Goal: Task Accomplishment & Management: Manage account settings

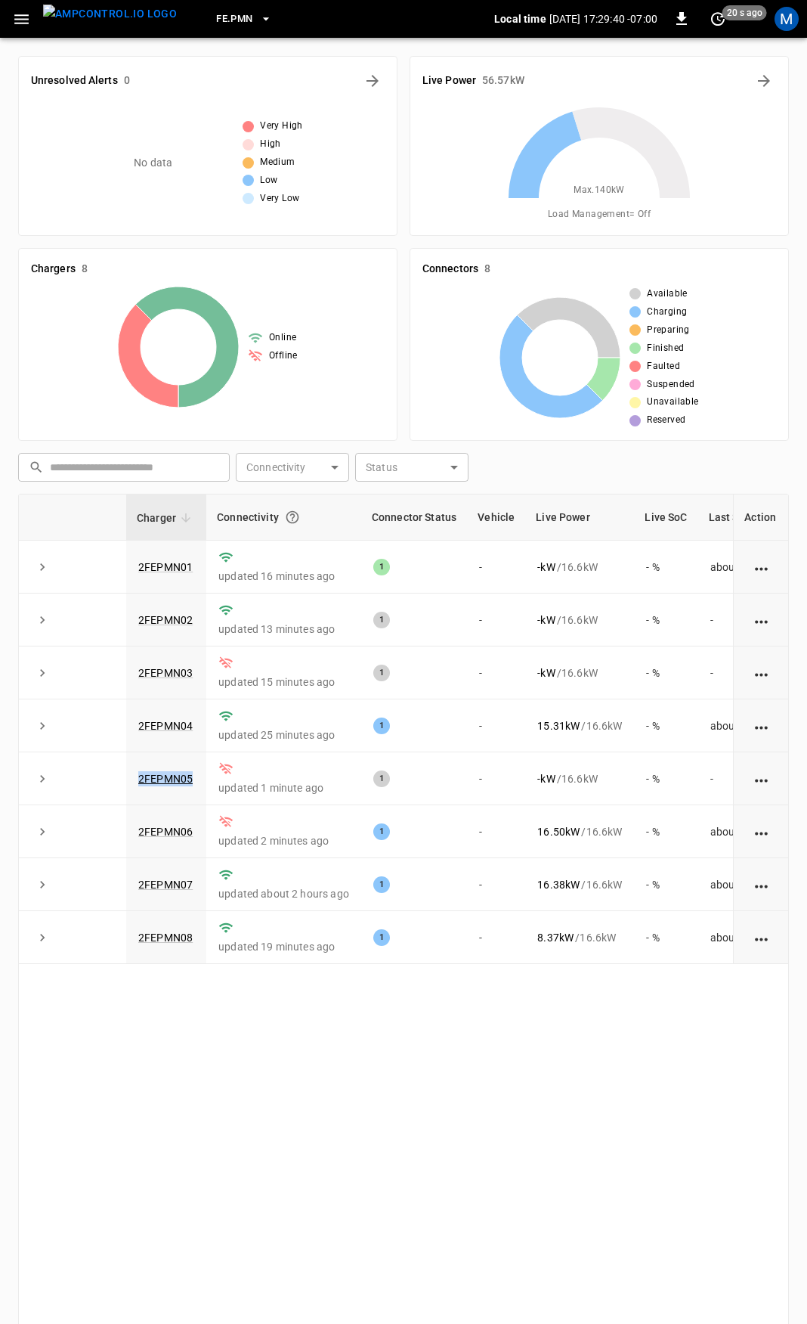
click at [21, 11] on icon "button" at bounding box center [21, 19] width 19 height 19
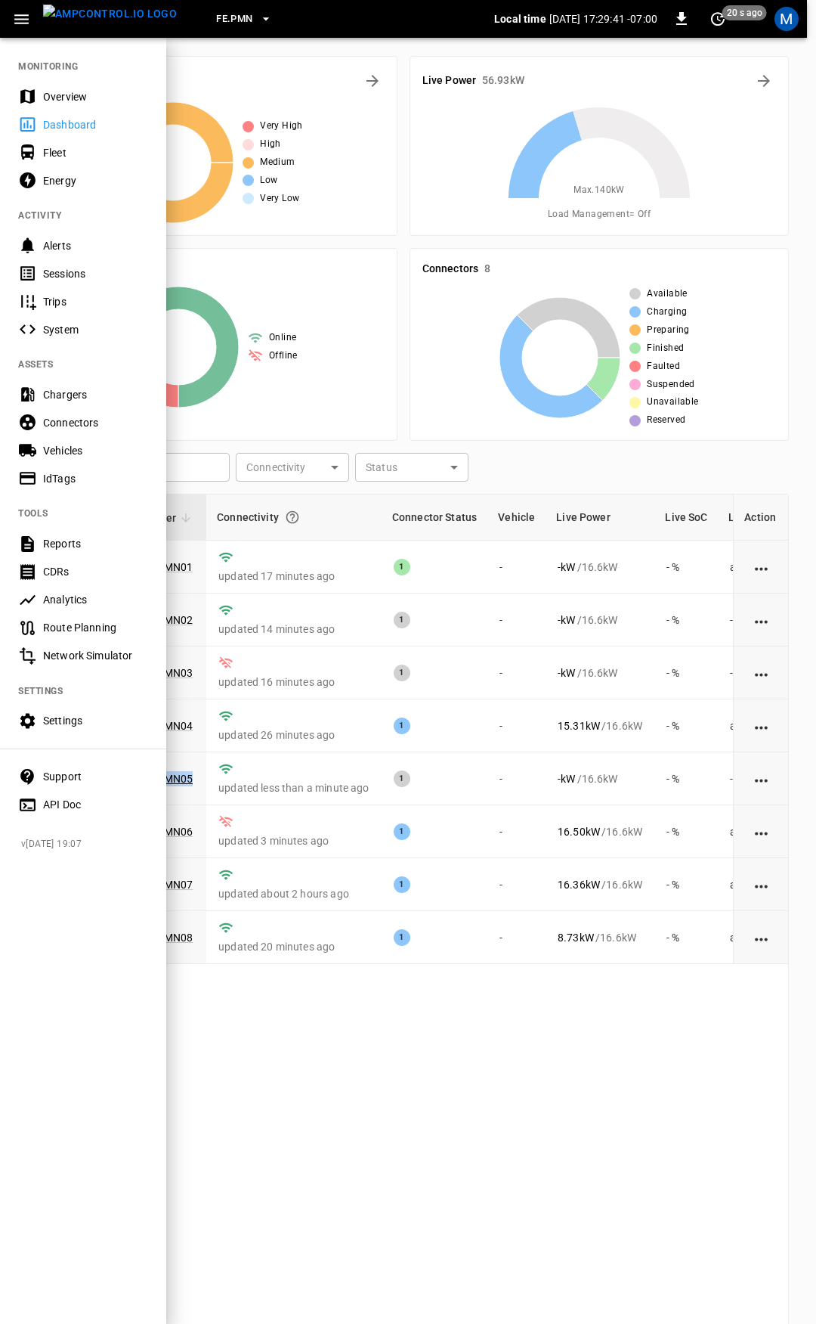
click at [93, 93] on div "Overview" at bounding box center [95, 96] width 105 height 15
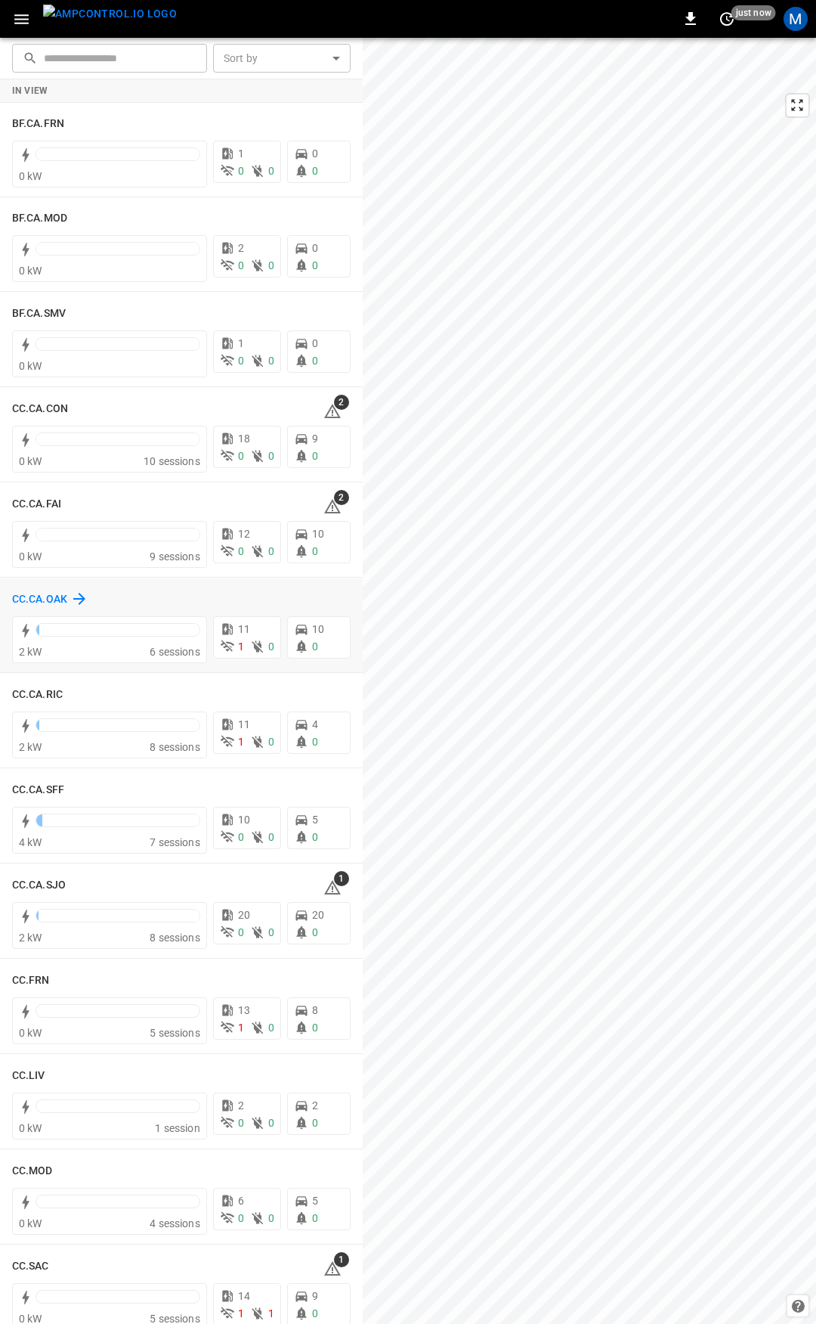
click at [36, 602] on h6 "CC.CA.OAK" at bounding box center [39, 599] width 55 height 17
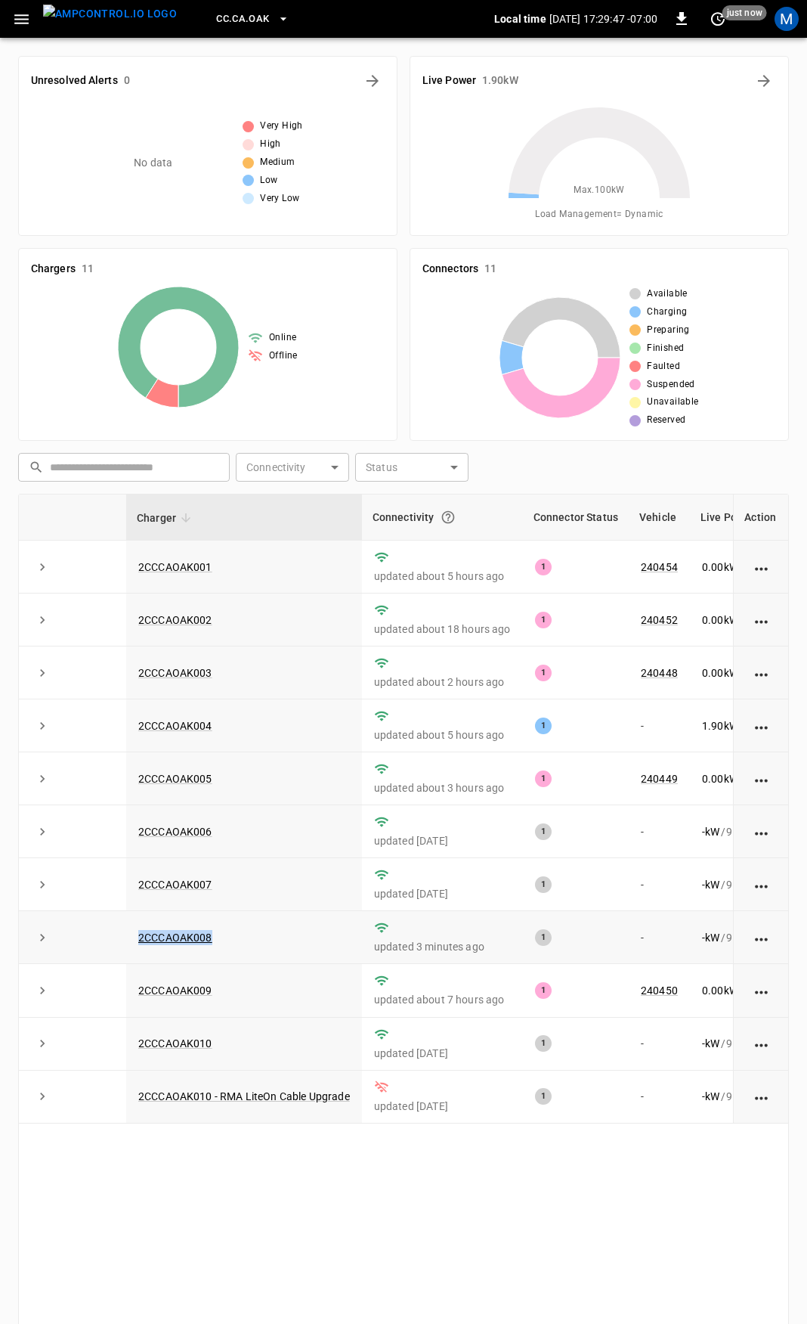
drag, startPoint x: 244, startPoint y: 943, endPoint x: 126, endPoint y: 940, distance: 117.9
click at [126, 940] on td "2CCCAOAK008" at bounding box center [244, 937] width 236 height 53
click at [173, 946] on link "2CCCAOAK008" at bounding box center [175, 937] width 80 height 18
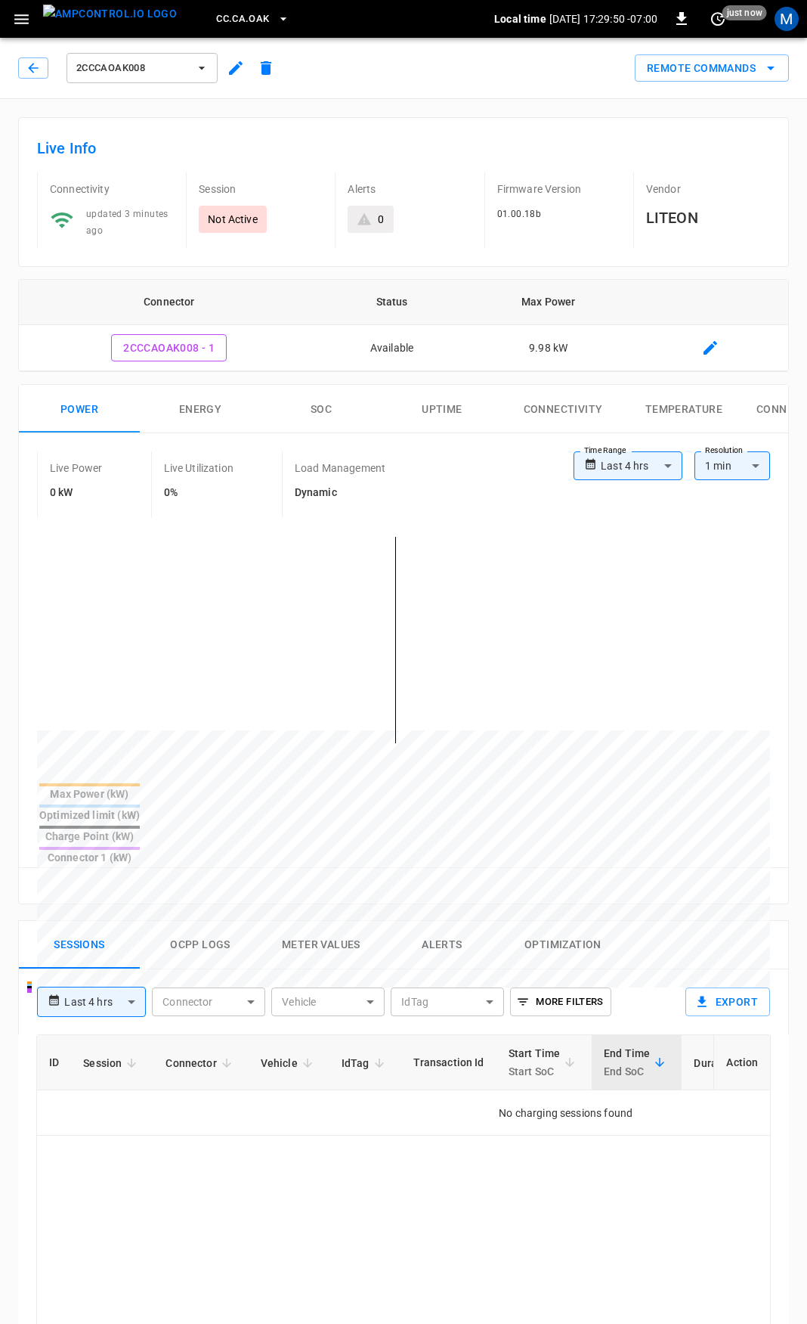
click at [33, 57] on div "2CCCAOAK008" at bounding box center [149, 68] width 263 height 36
click at [39, 74] on icon "button" at bounding box center [33, 67] width 15 height 15
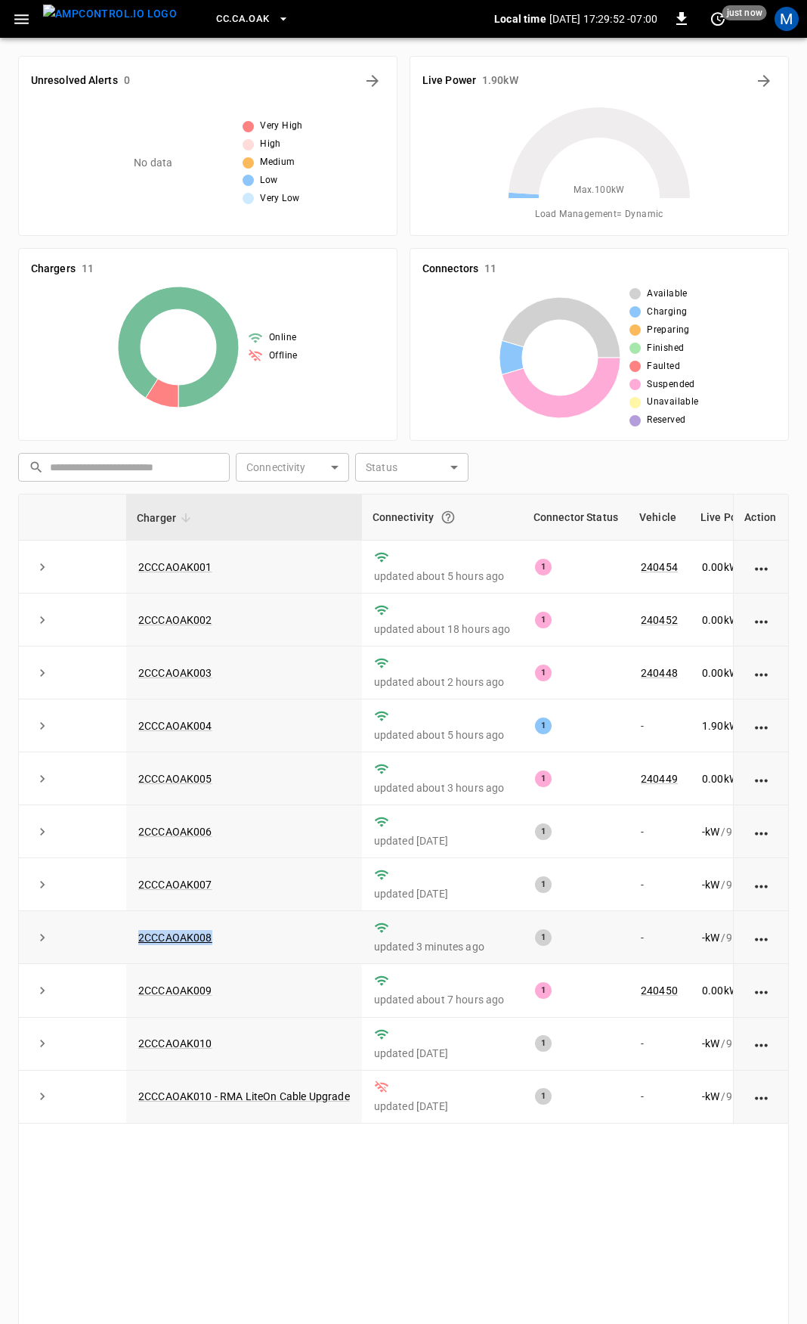
drag, startPoint x: 261, startPoint y: 929, endPoint x: 132, endPoint y: 947, distance: 129.8
click at [132, 947] on td "2CCCAOAK008" at bounding box center [244, 937] width 236 height 53
copy link "2CCCAOAK008"
click at [157, 941] on link "2CCCAOAK008" at bounding box center [175, 937] width 80 height 18
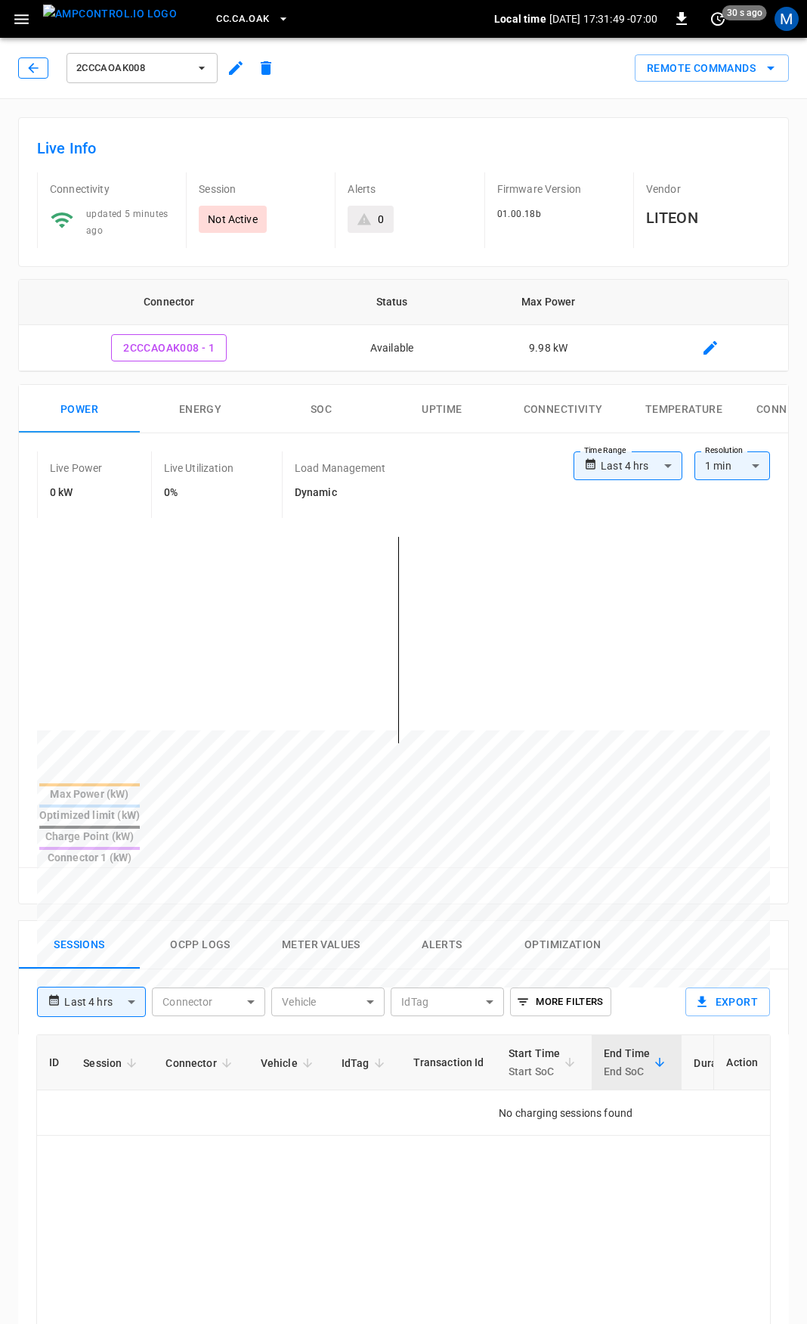
click at [40, 73] on icon "button" at bounding box center [33, 67] width 15 height 15
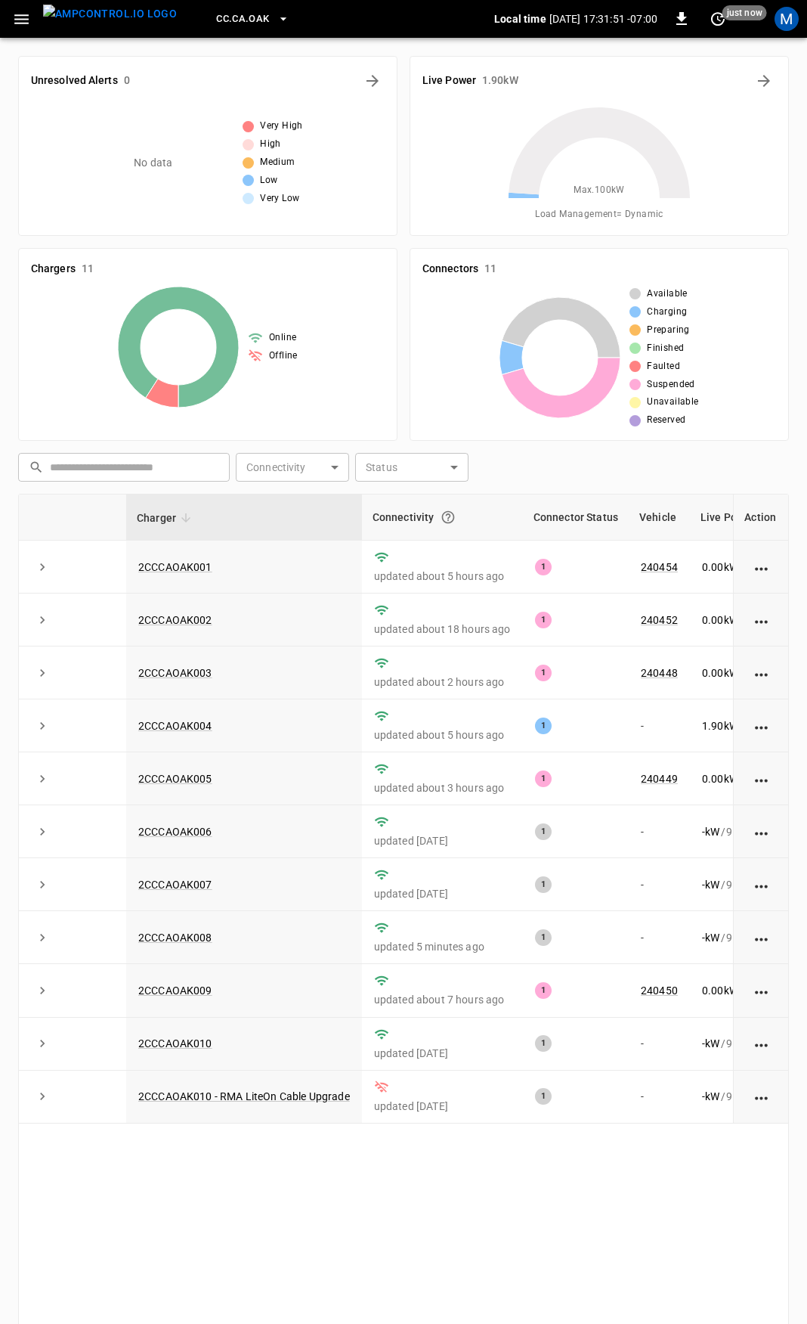
click at [29, 22] on icon "button" at bounding box center [21, 19] width 19 height 19
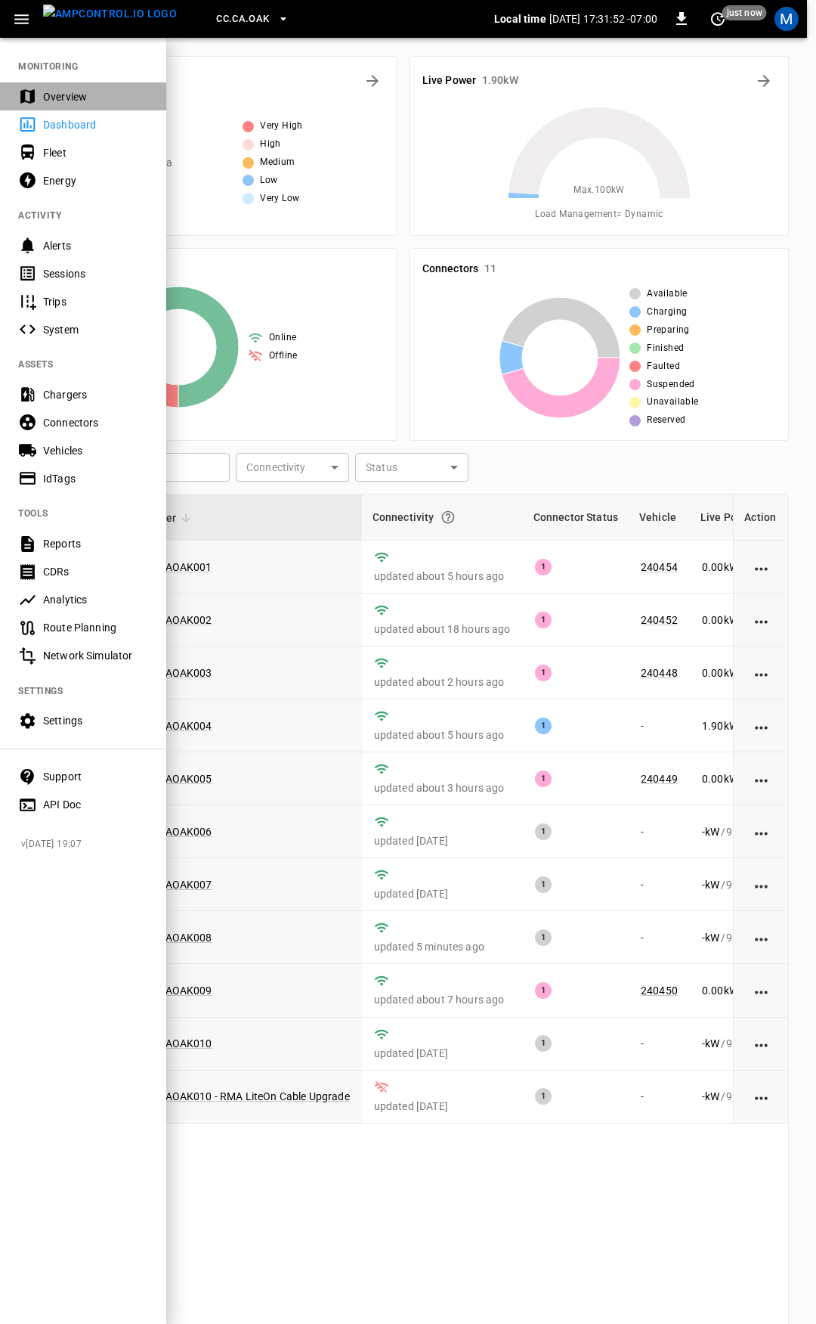
click at [60, 89] on div "Overview" at bounding box center [95, 96] width 105 height 15
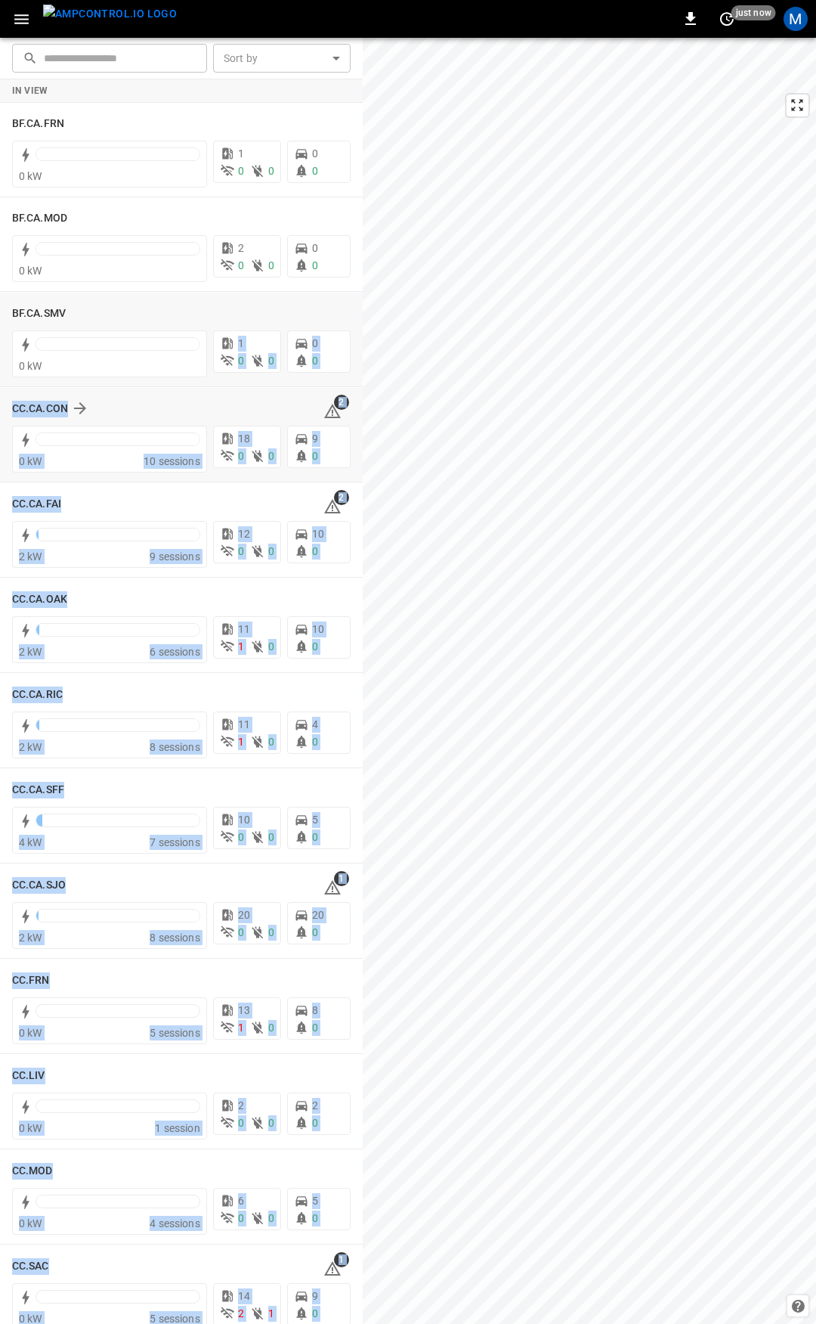
drag, startPoint x: 330, startPoint y: 426, endPoint x: 295, endPoint y: 398, distance: 44.6
click at [132, 386] on body "0 just now M ​ ​ Sort by ​ Sort by In View BF.CA.FRN 0 kW 1 0 0 0 0 BF.CA.MOD 0…" at bounding box center [408, 662] width 816 height 1324
click at [328, 411] on icon at bounding box center [333, 411] width 18 height 18
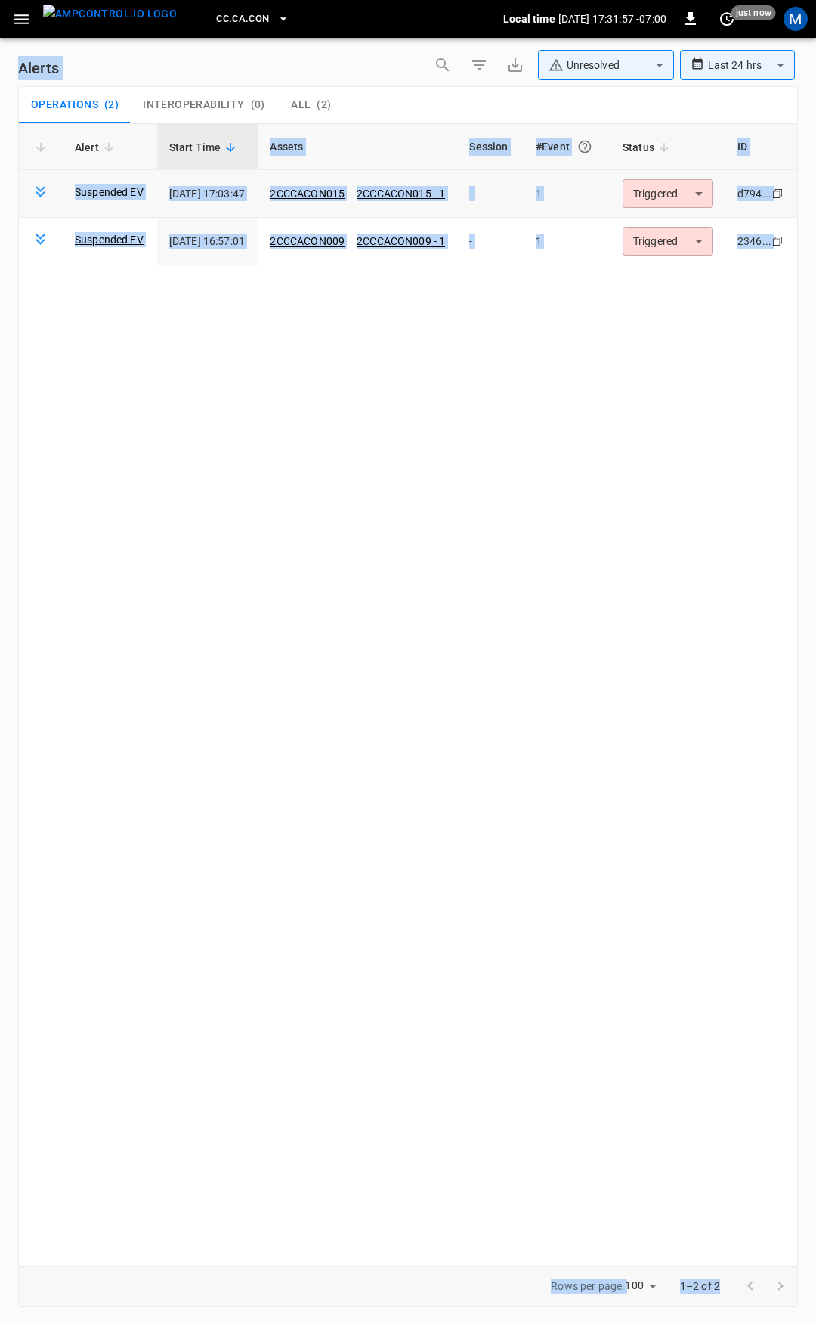
click at [691, 197] on body "**********" at bounding box center [408, 659] width 816 height 1318
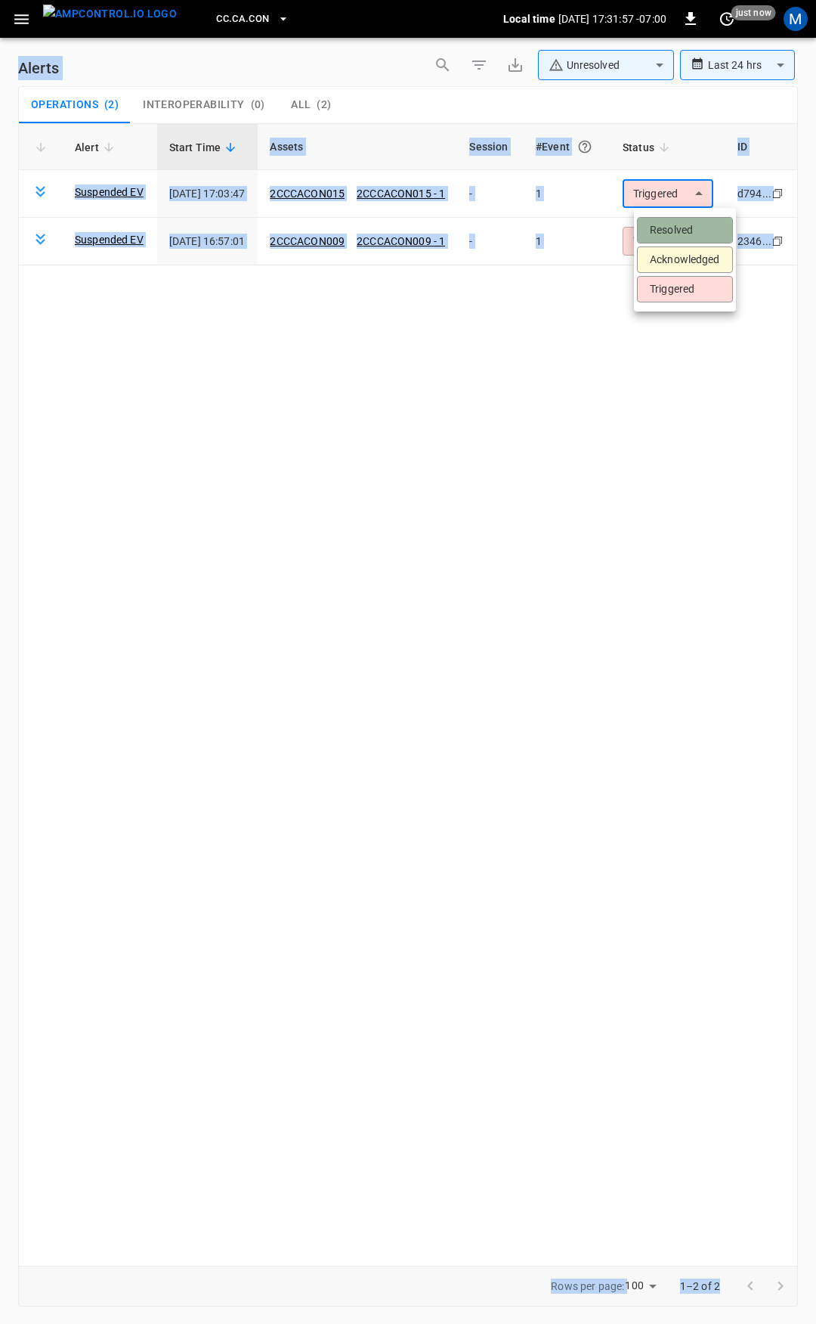
click at [691, 231] on li "Resolved" at bounding box center [685, 230] width 96 height 26
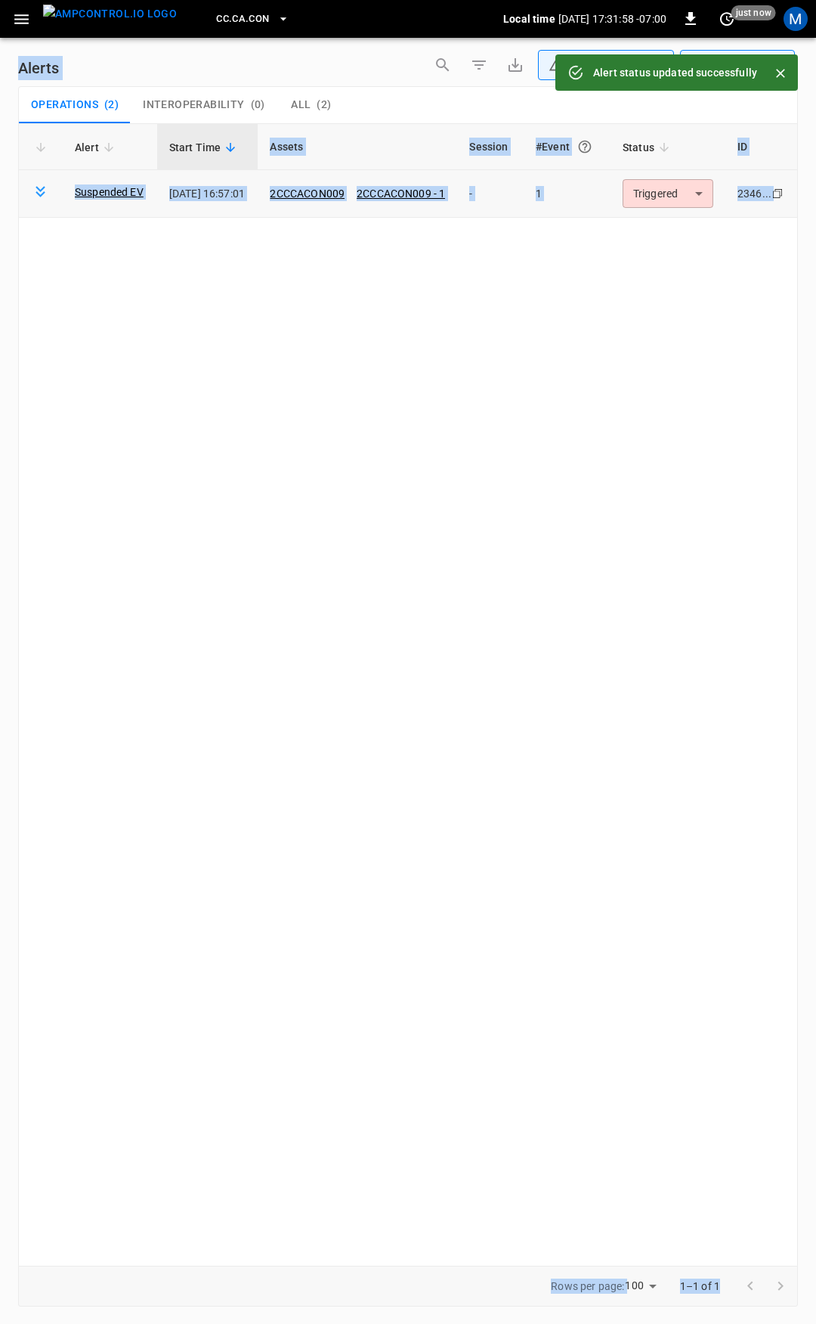
click at [698, 196] on body "**********" at bounding box center [408, 659] width 816 height 1318
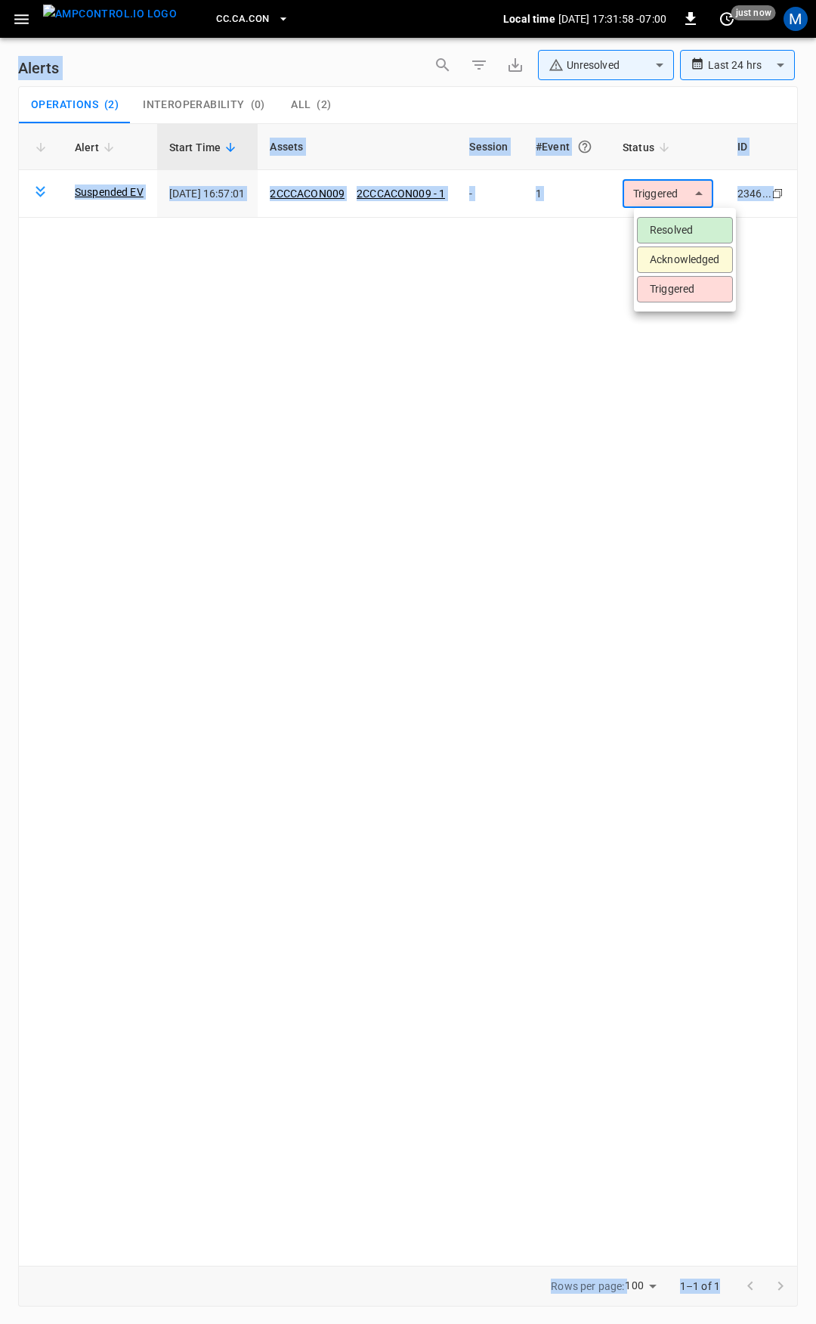
drag, startPoint x: 692, startPoint y: 237, endPoint x: 677, endPoint y: 231, distance: 15.3
click at [692, 236] on li "Resolved" at bounding box center [685, 230] width 96 height 26
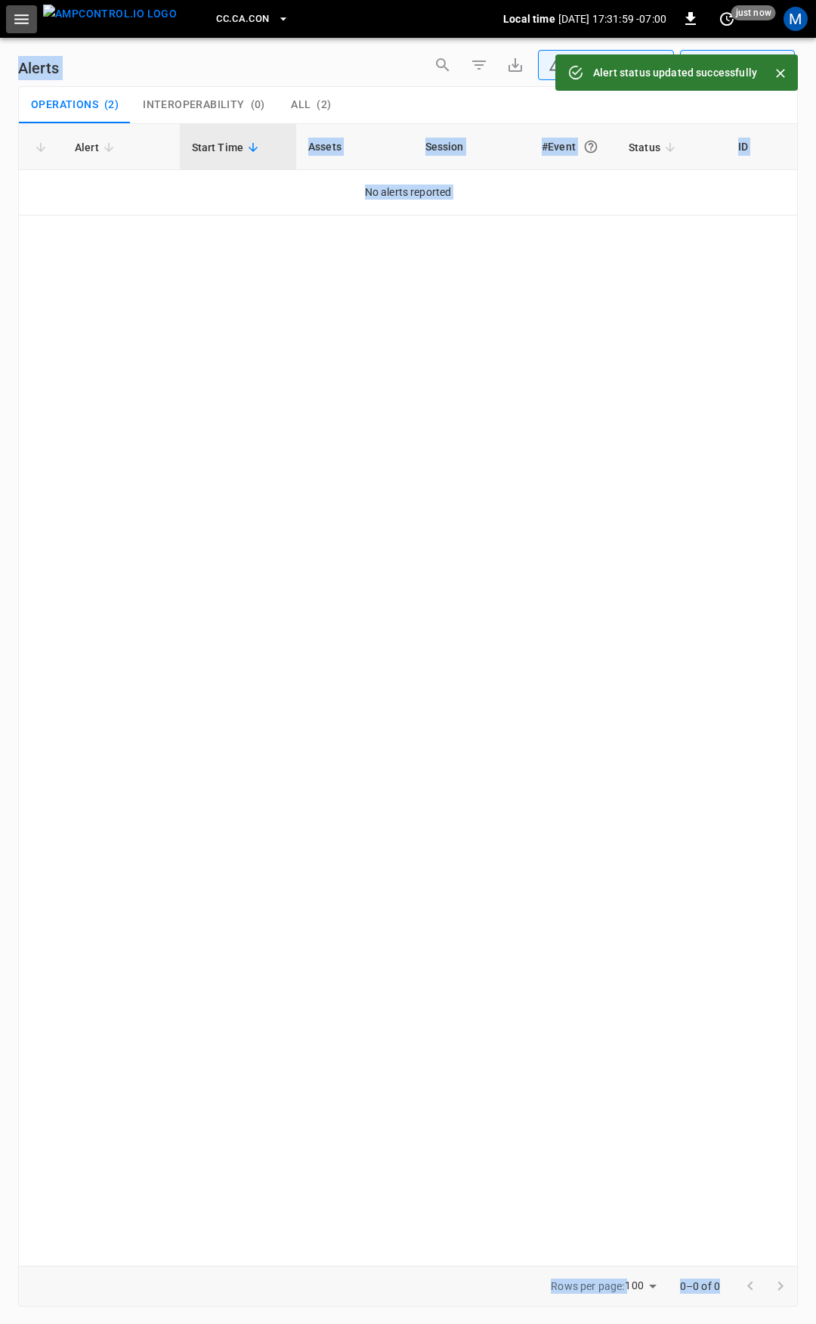
click at [29, 21] on icon "button" at bounding box center [21, 19] width 19 height 19
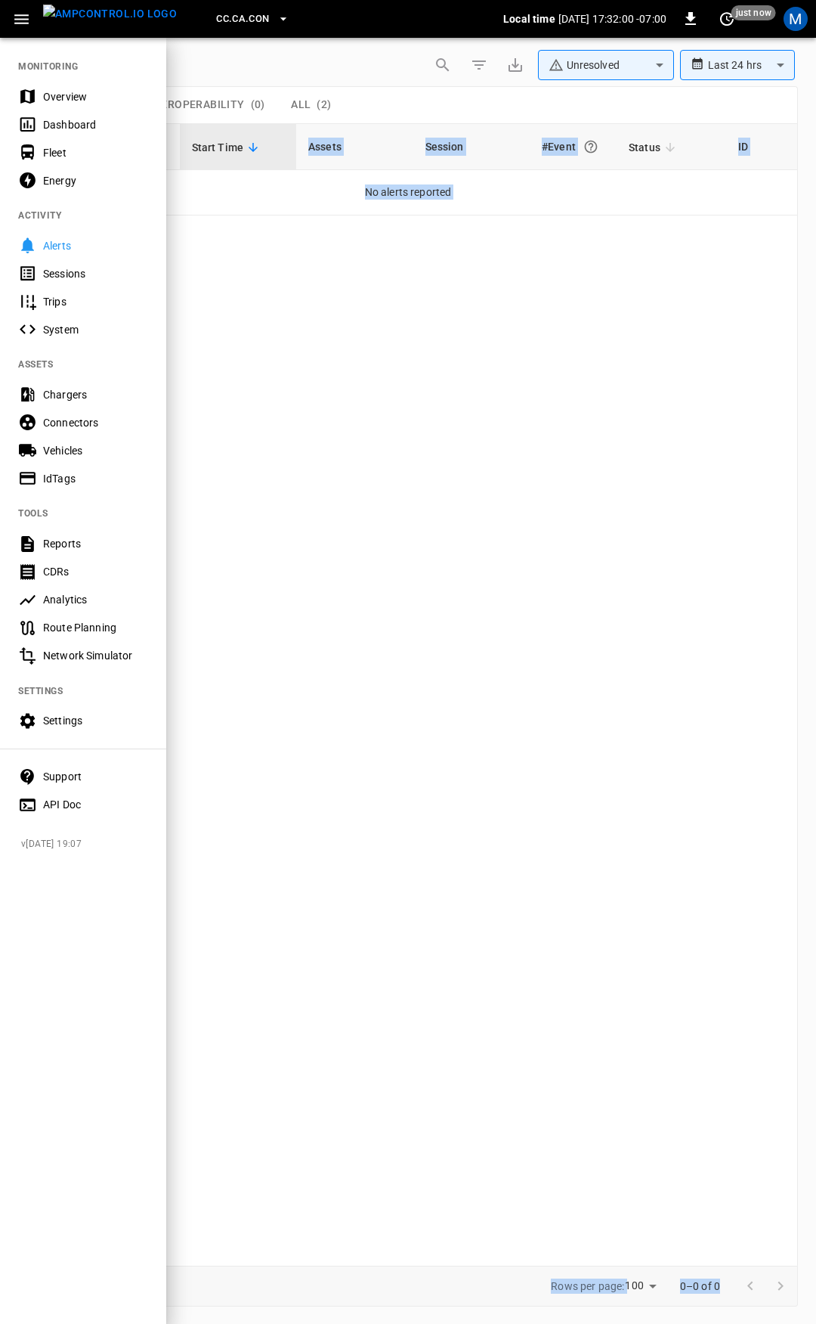
click at [63, 100] on div "Overview" at bounding box center [95, 96] width 105 height 15
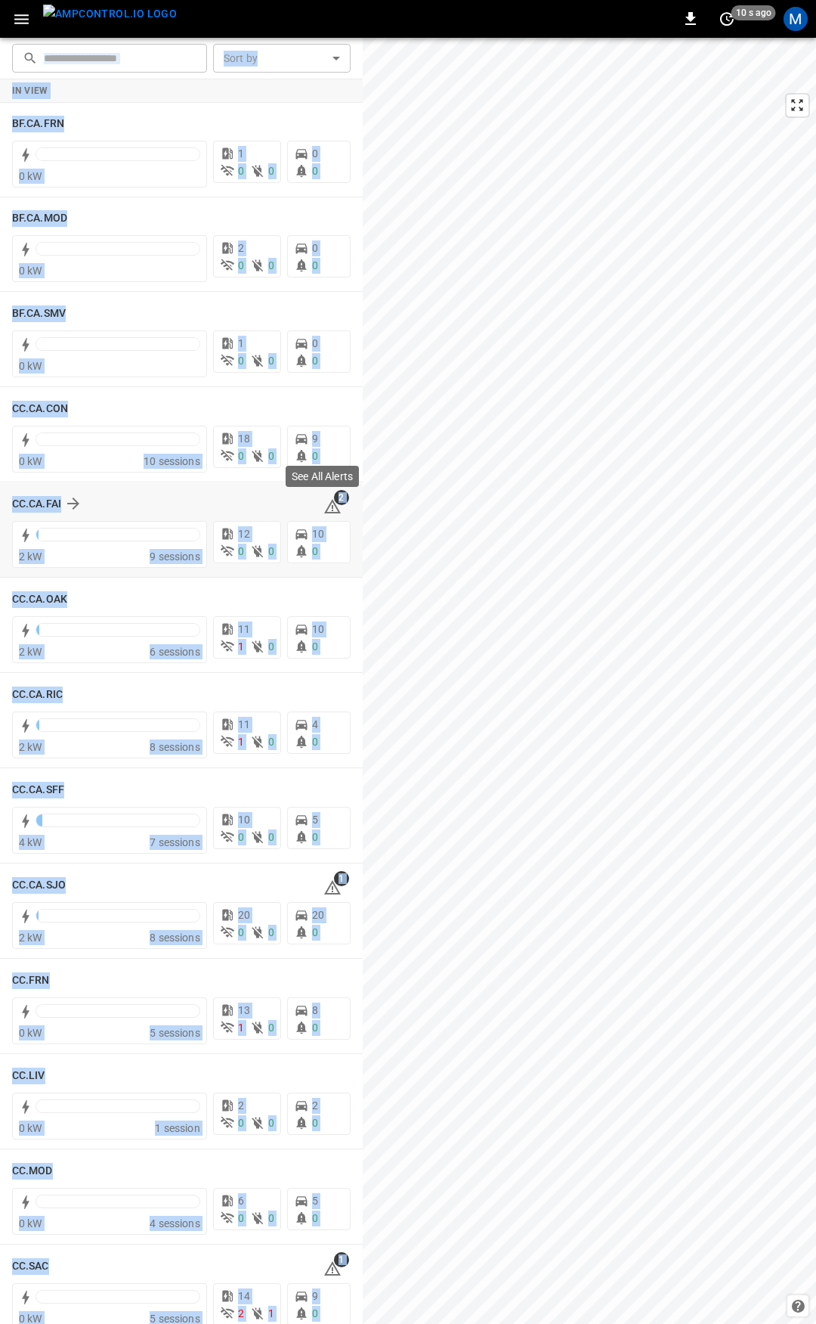
click at [334, 498] on span "2" at bounding box center [341, 497] width 15 height 15
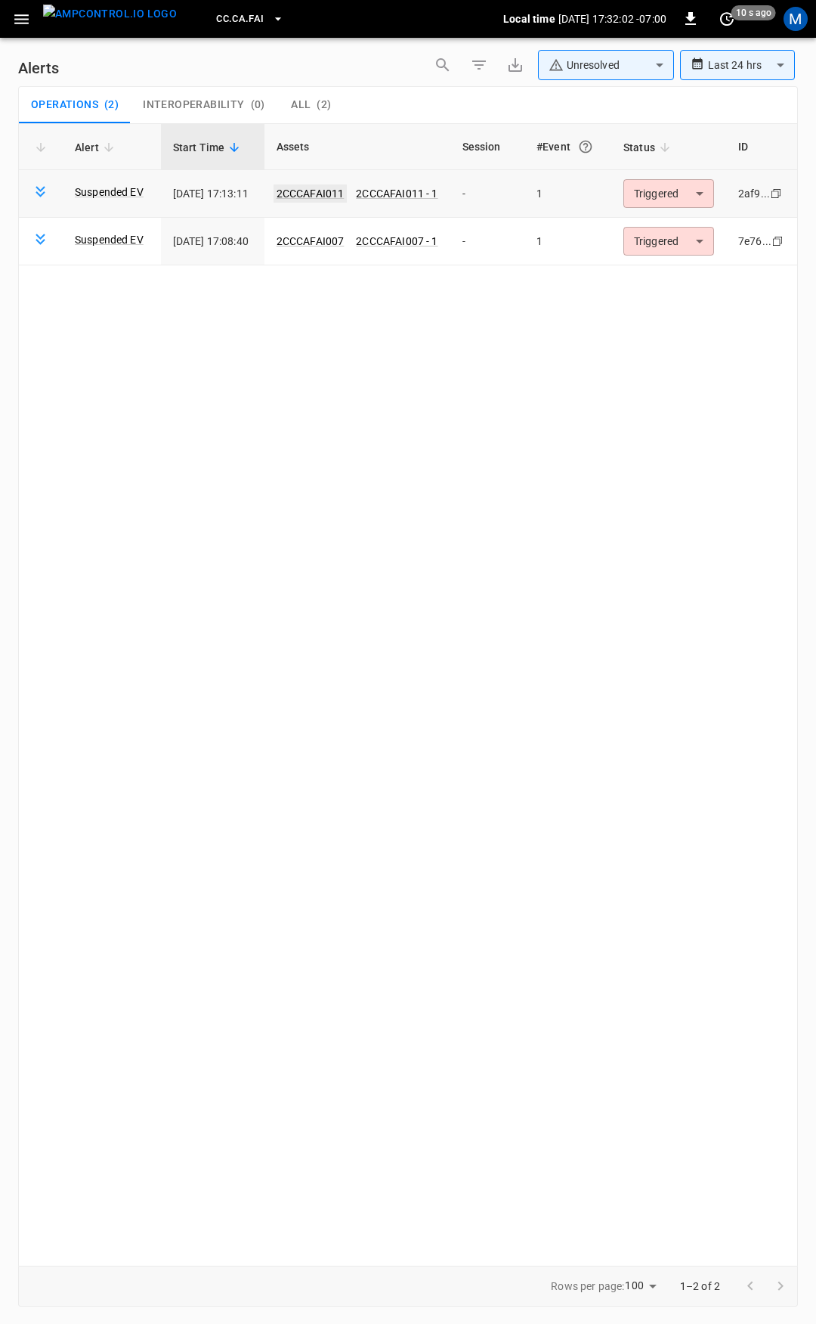
click at [343, 191] on link "2CCCAFAI011" at bounding box center [311, 193] width 74 height 18
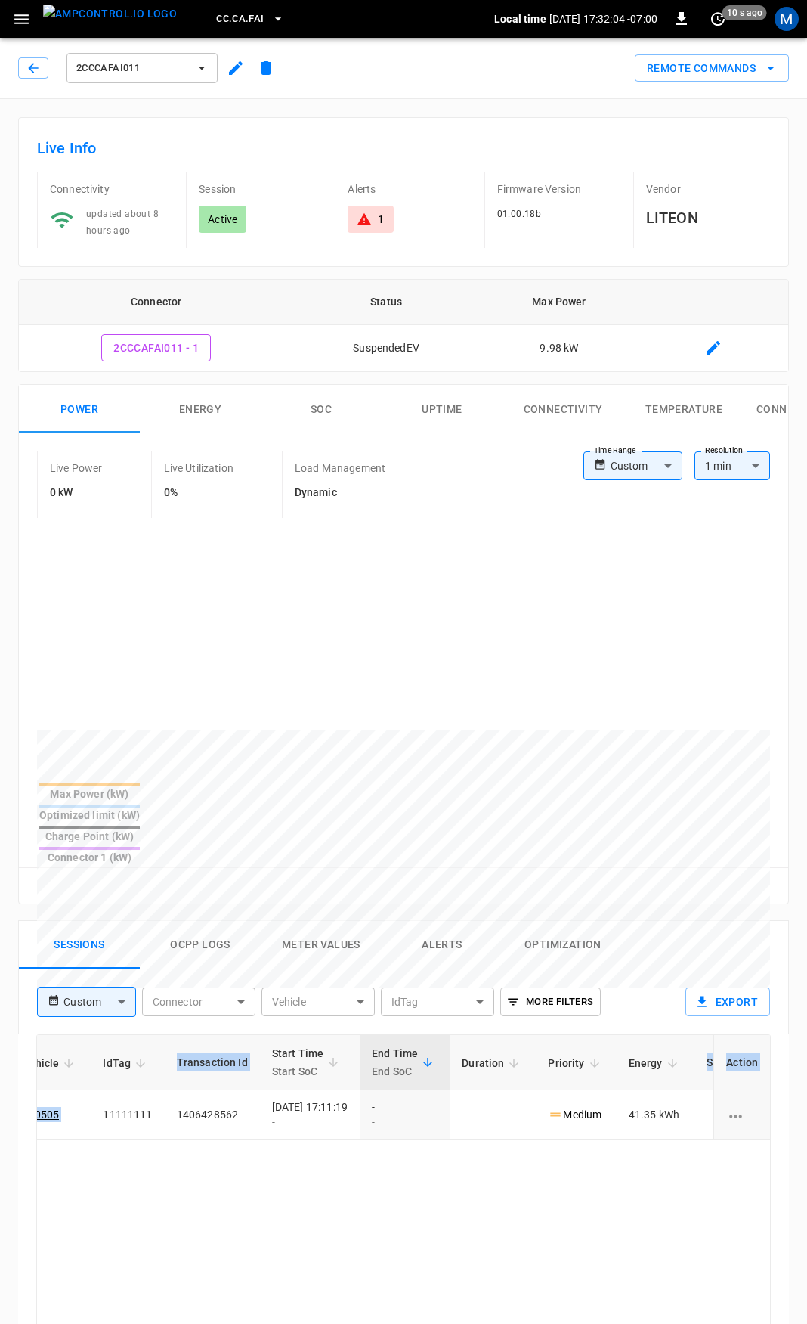
scroll to position [0, 393]
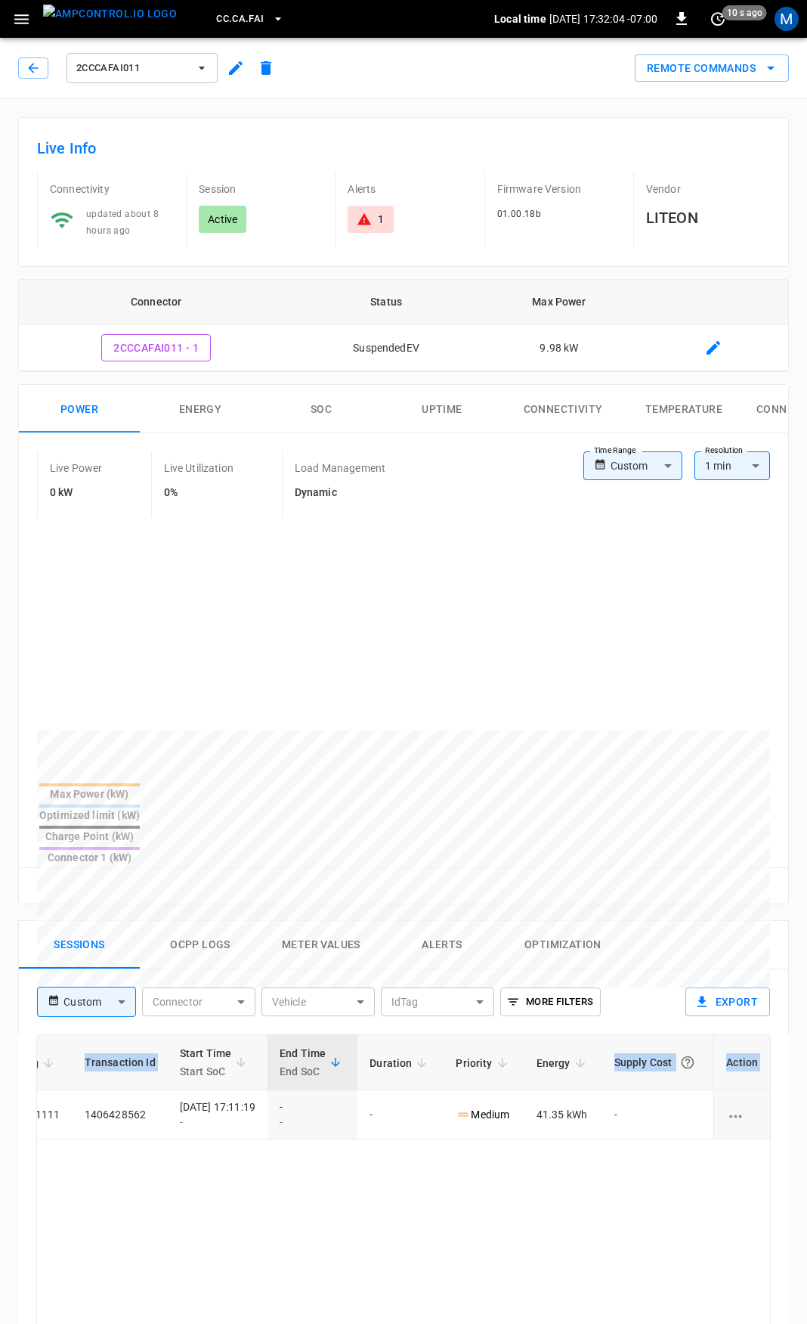
drag, startPoint x: 718, startPoint y: 1035, endPoint x: 636, endPoint y: 1194, distance: 178.5
click at [807, 1030] on html "CC.CA.FAI Local time [DATE] 17:32:04 -07:00 0 10 s ago M 2CCCAFAI011 Remote Com…" at bounding box center [403, 1010] width 807 height 2020
click at [29, 70] on icon "button" at bounding box center [33, 67] width 15 height 15
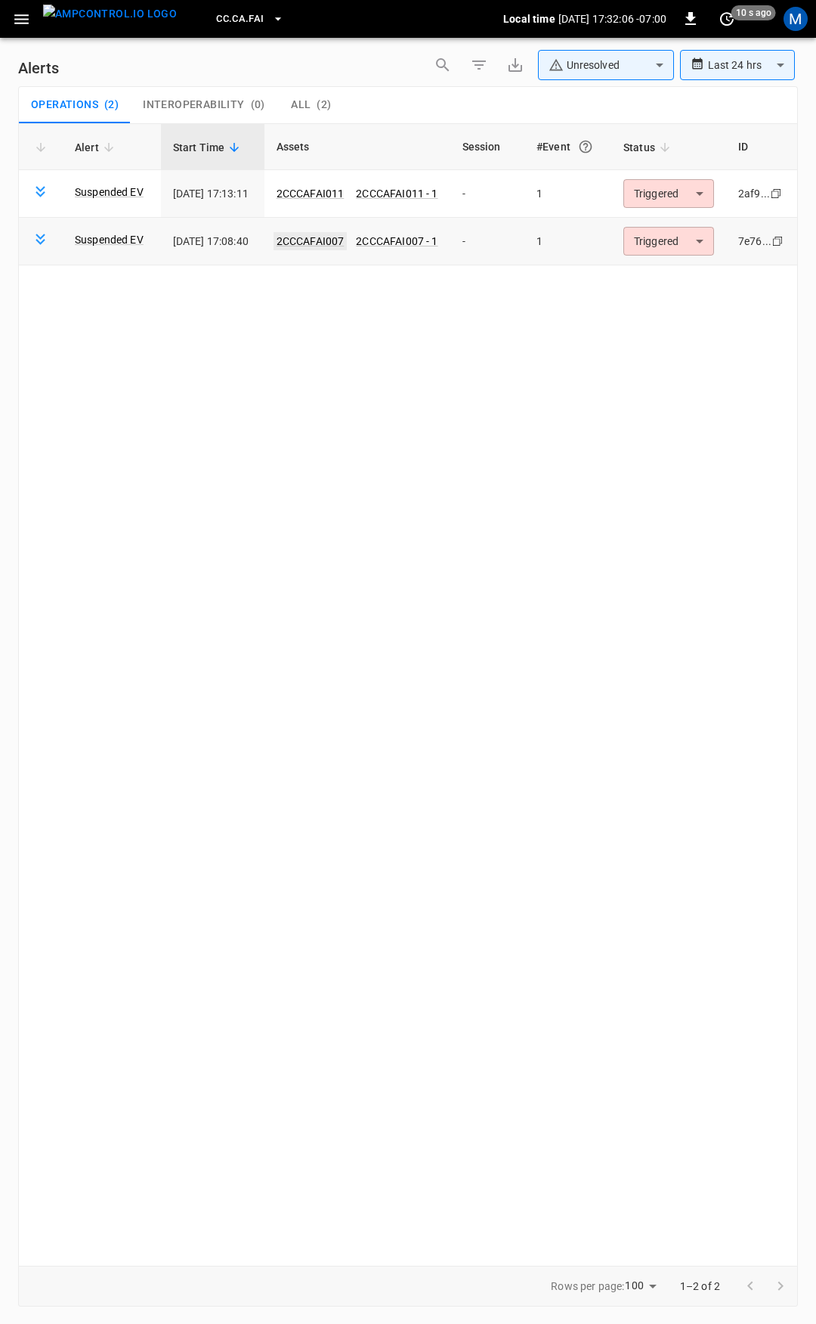
click at [319, 234] on link "2CCCAFAI007" at bounding box center [311, 241] width 74 height 18
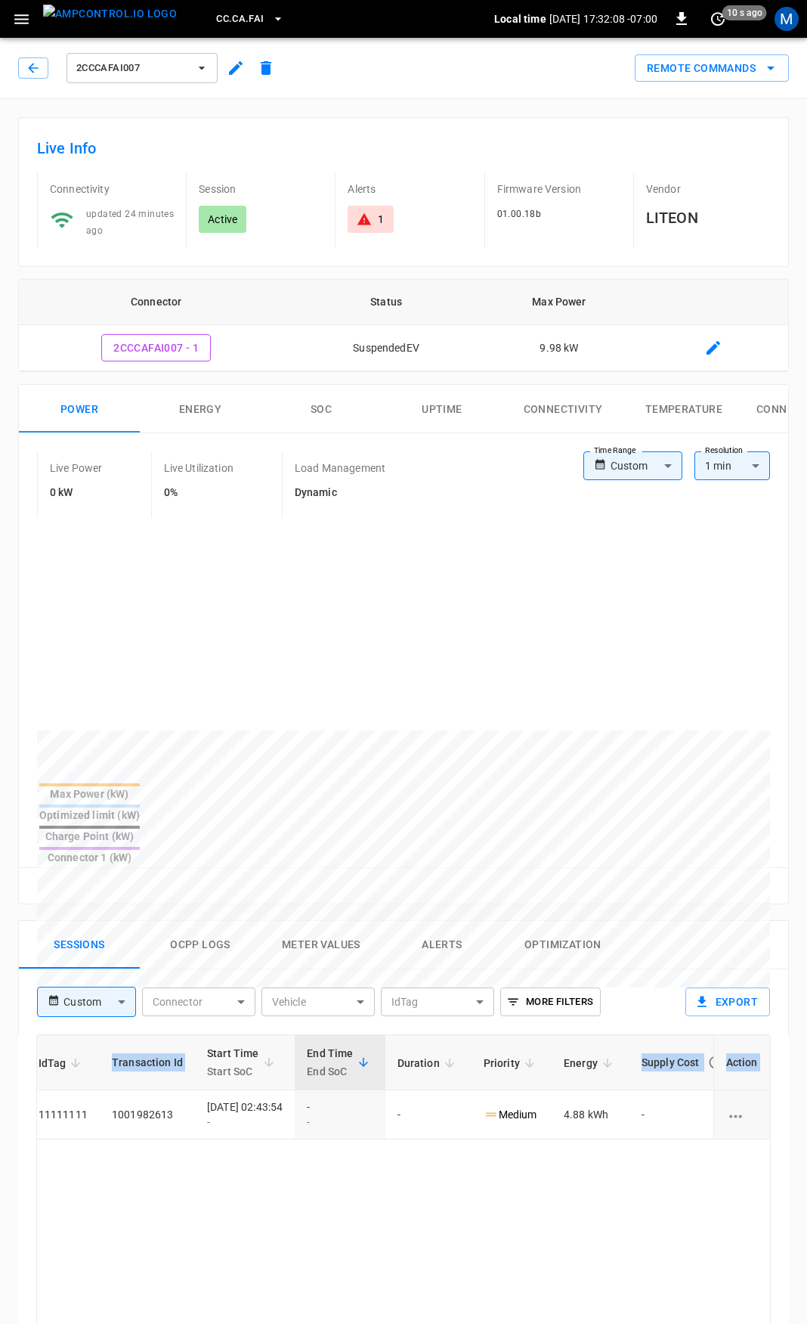
scroll to position [0, 392]
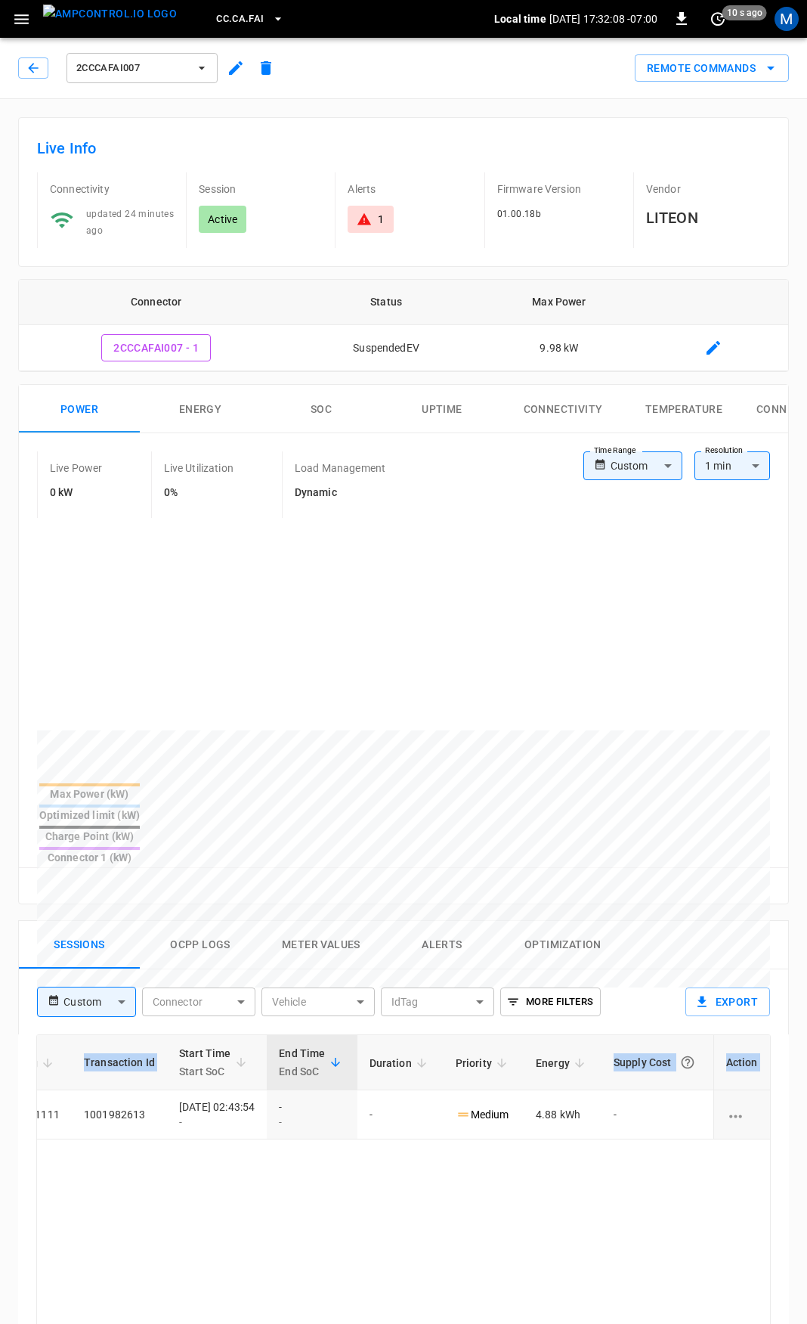
drag, startPoint x: 422, startPoint y: 1061, endPoint x: 812, endPoint y: 1061, distance: 390.1
click at [807, 1056] on html "CC.CA.FAI Local time [DATE] 17:32:08 -07:00 0 10 s ago M 2CCCAFAI007 Remote Com…" at bounding box center [403, 1010] width 807 height 2020
click at [626, 466] on body "CC.CA.FAI Local time [DATE] 17:32:10 -07:00 0 10 s ago M 2CCCAFAI007 Remote Com…" at bounding box center [403, 1010] width 807 height 2020
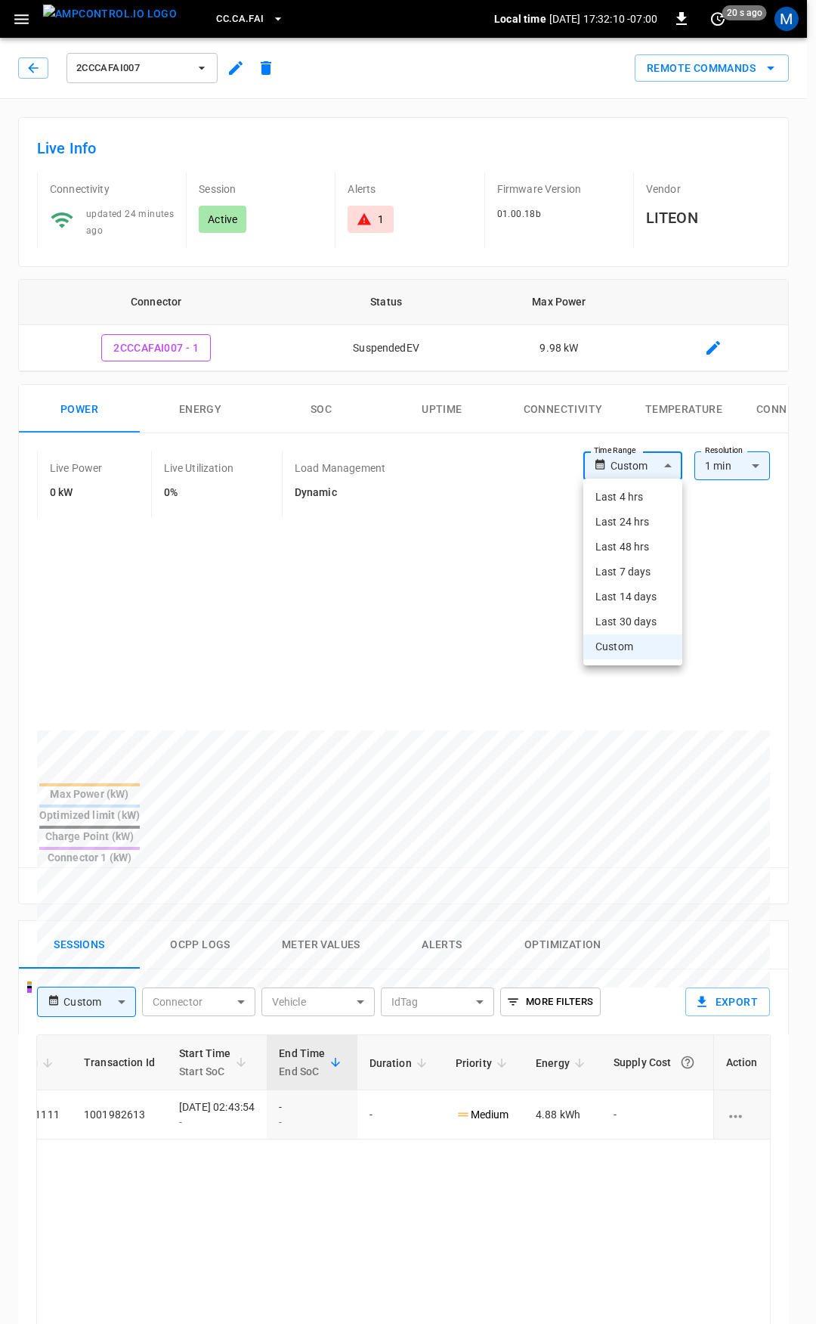
click at [635, 527] on li "Last 24 hrs" at bounding box center [633, 521] width 99 height 25
type input "**********"
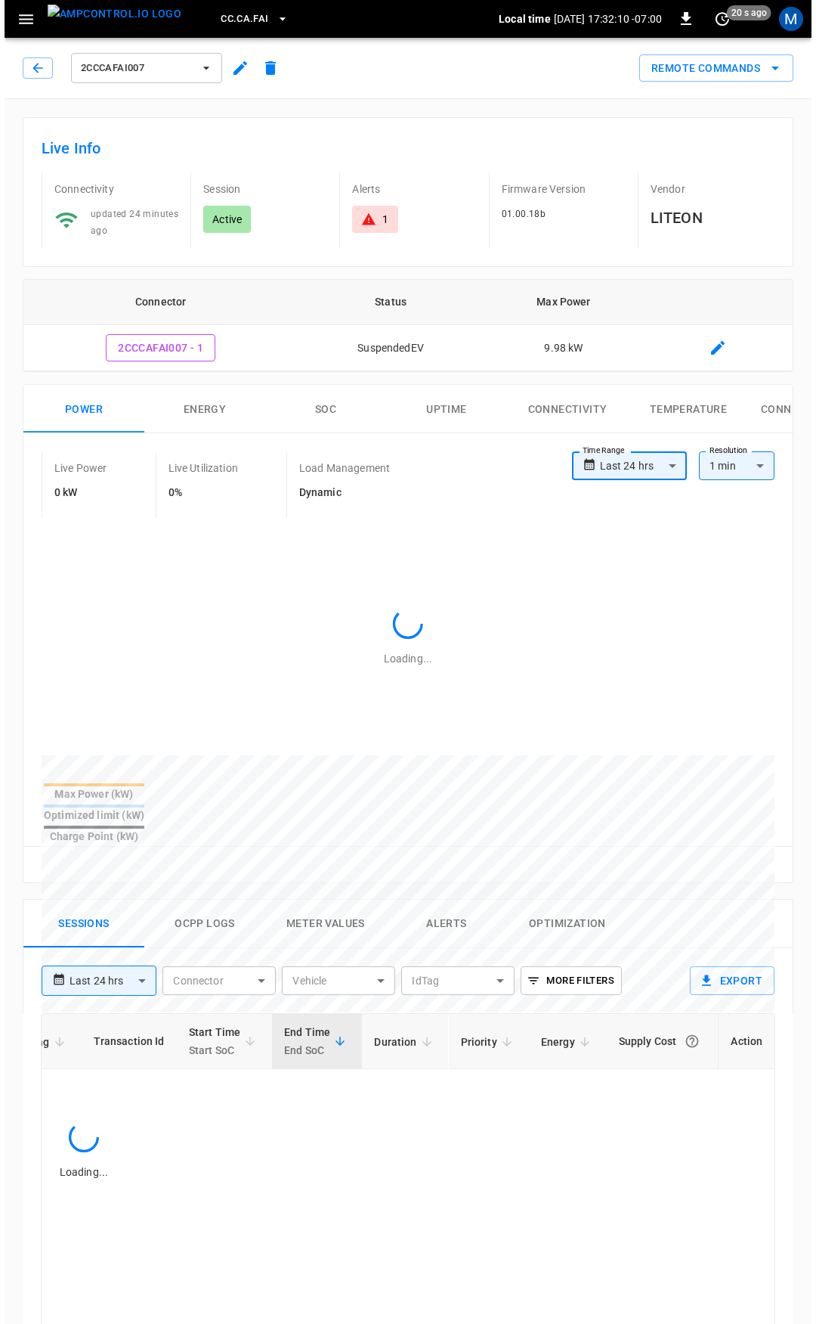
scroll to position [0, 314]
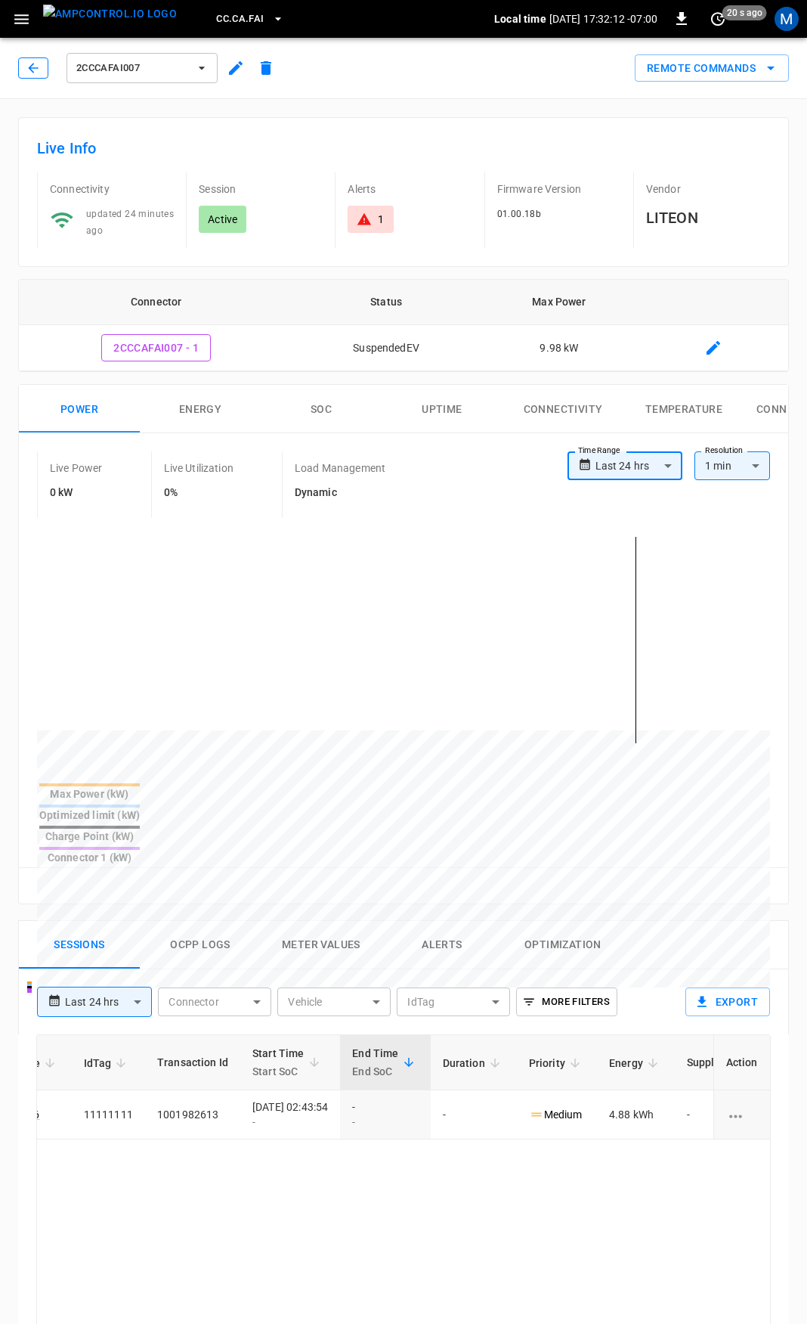
click at [23, 70] on button "button" at bounding box center [33, 67] width 30 height 21
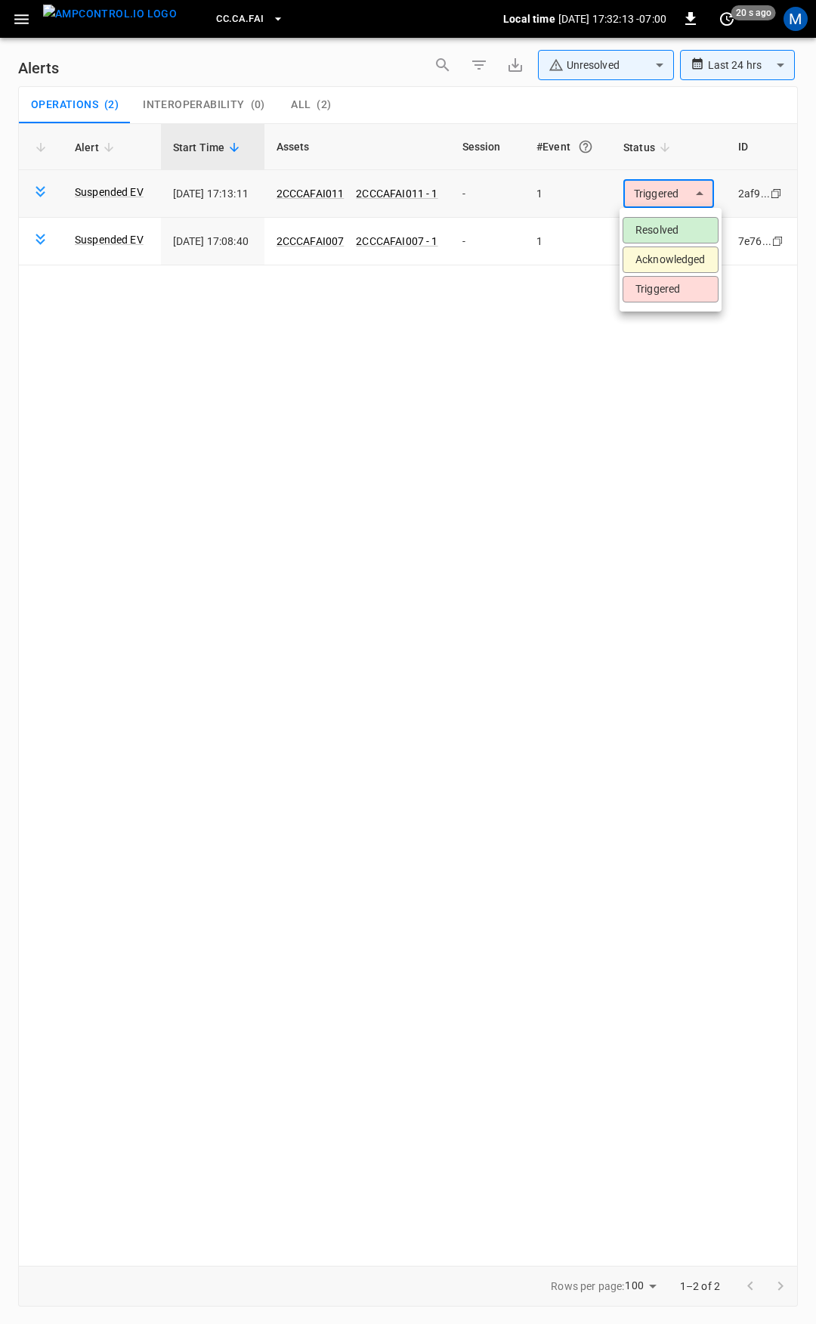
click at [686, 195] on body "**********" at bounding box center [408, 659] width 816 height 1318
click at [677, 222] on li "Resolved" at bounding box center [671, 230] width 96 height 26
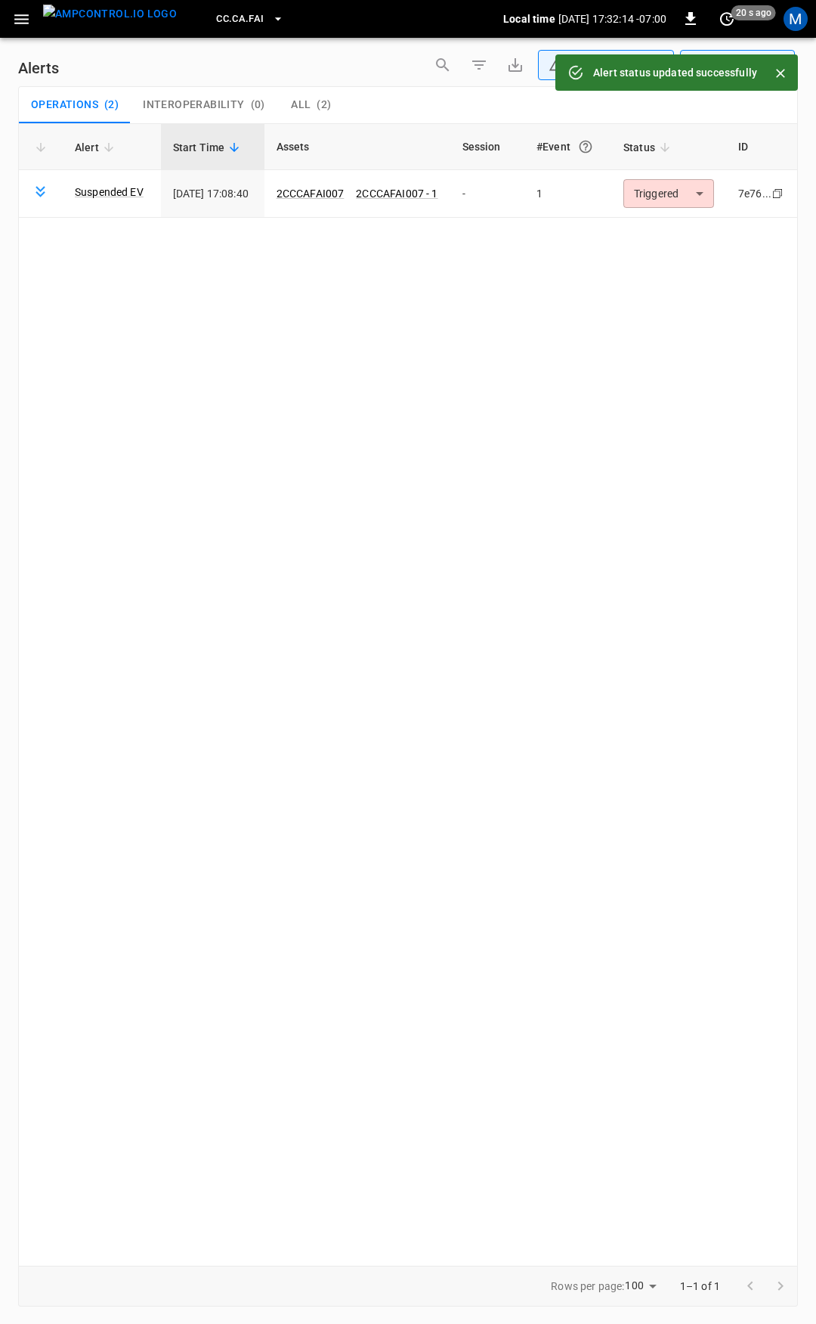
click at [679, 240] on div "Alert Start Time Assets Session #Event Status ID Suspended EV [DATE] 17:08:40 2…" at bounding box center [408, 694] width 780 height 1142
click at [681, 200] on body "**********" at bounding box center [408, 659] width 816 height 1318
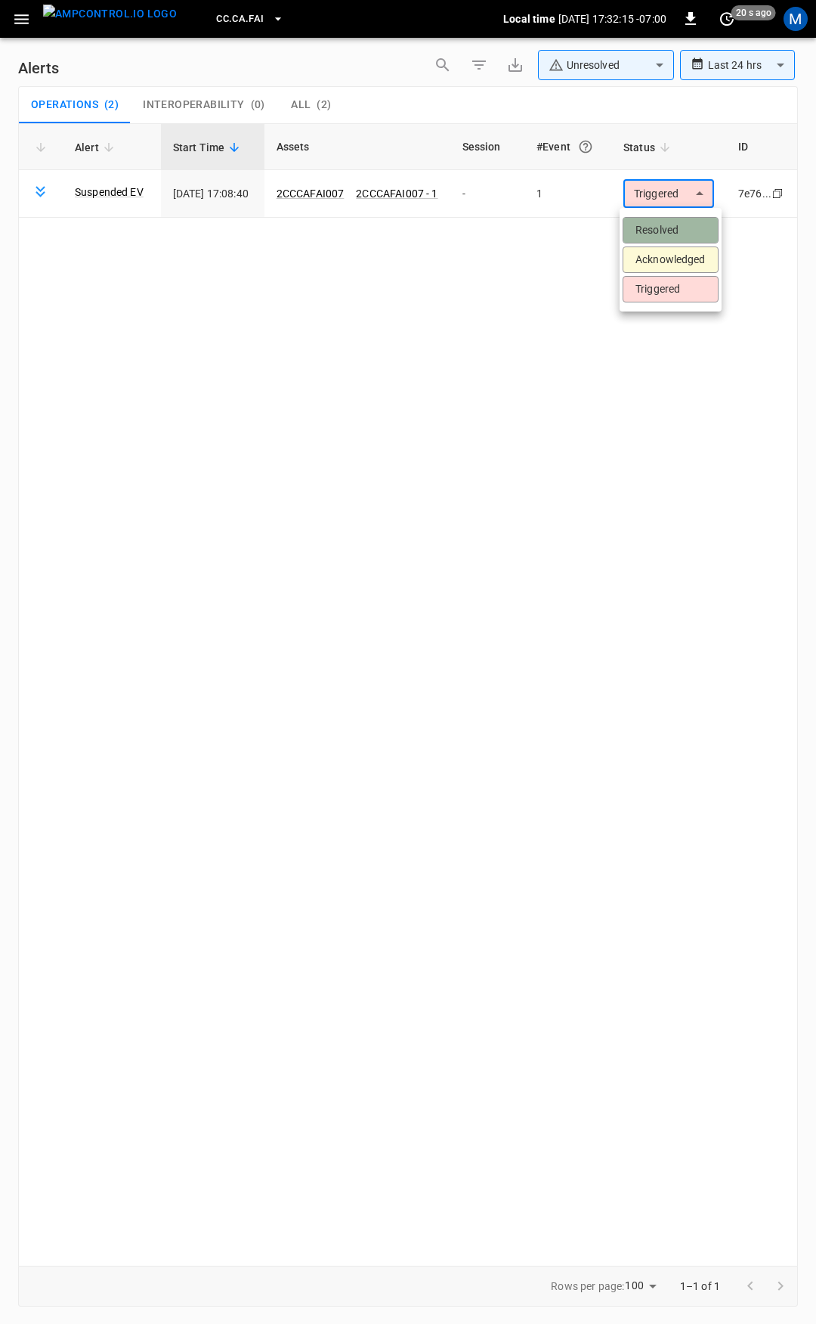
click at [671, 237] on li "Resolved" at bounding box center [671, 230] width 96 height 26
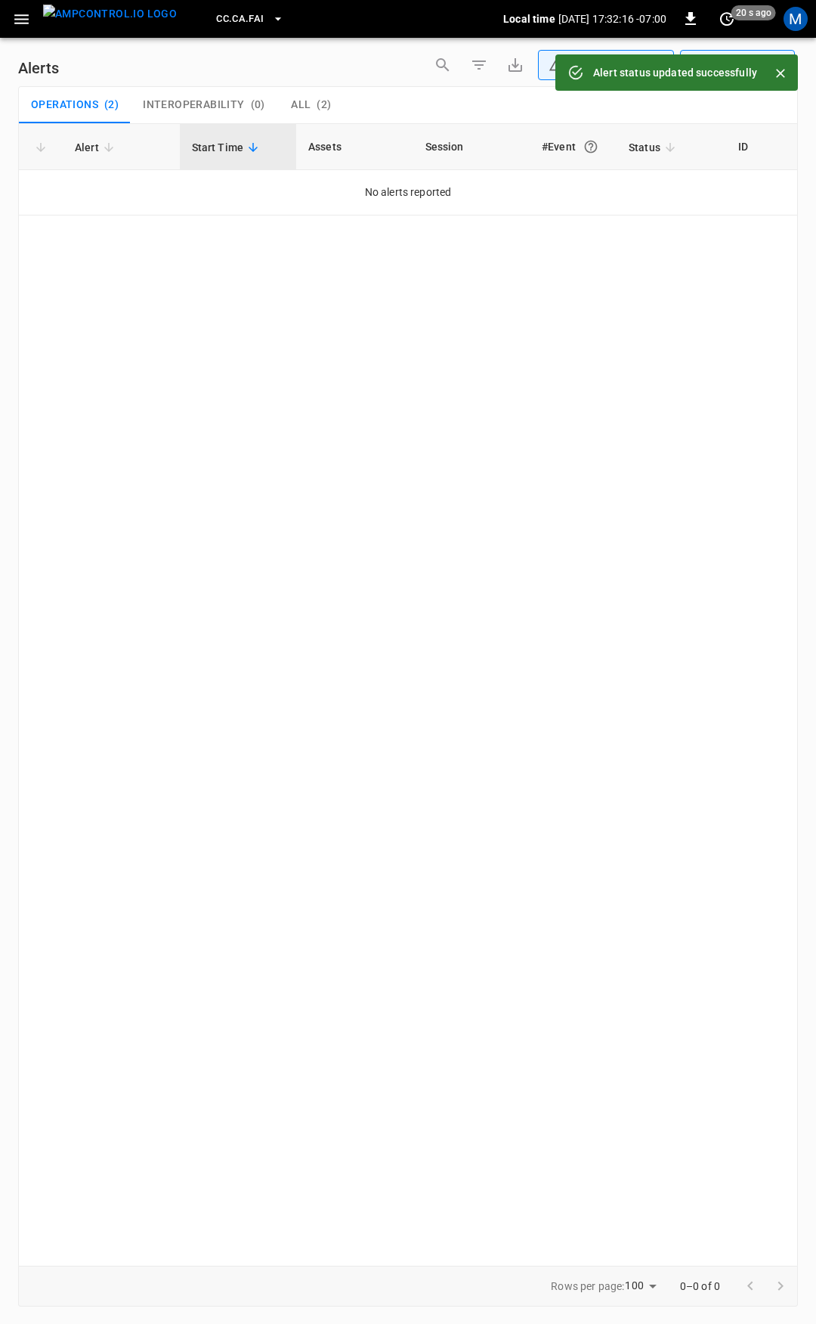
click at [21, 21] on icon "button" at bounding box center [21, 19] width 19 height 19
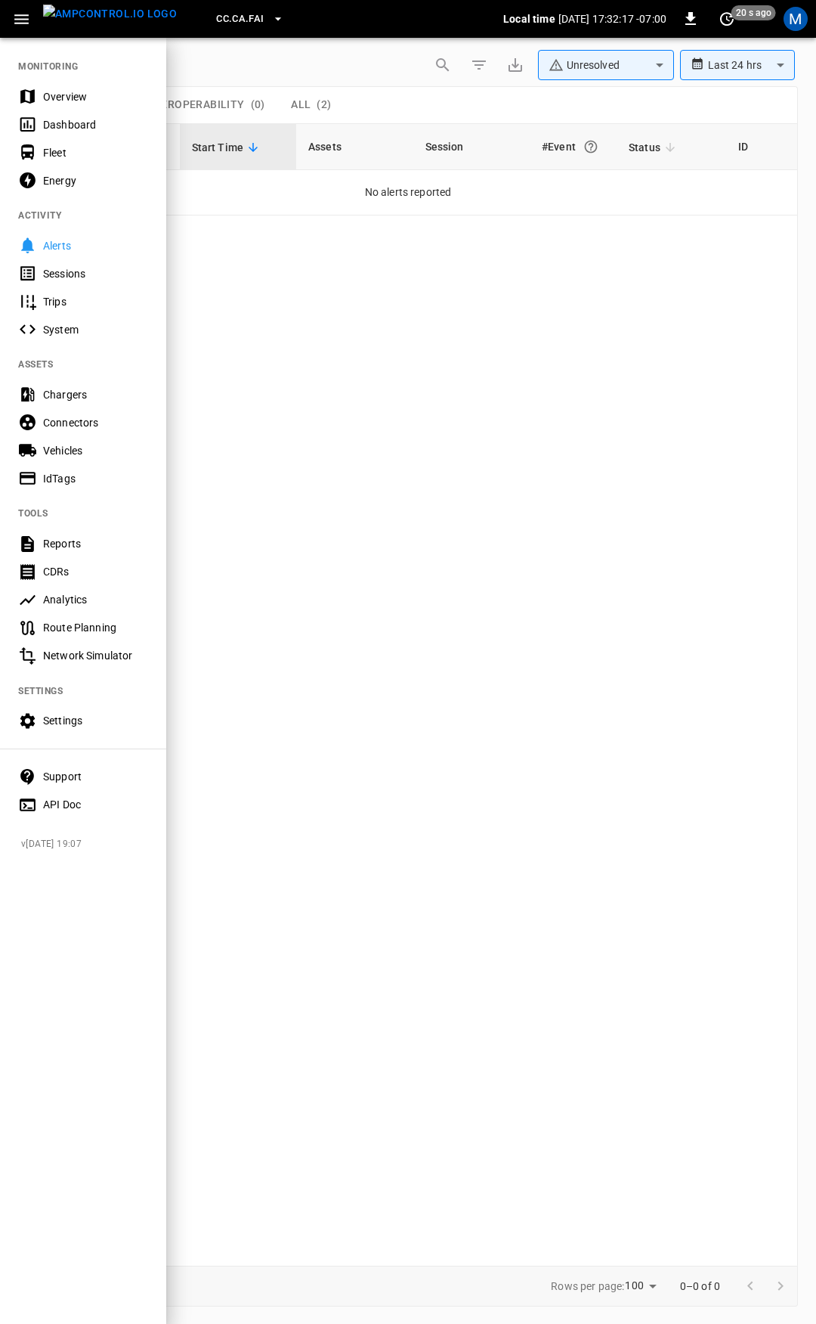
click at [80, 96] on div "Overview" at bounding box center [95, 96] width 105 height 15
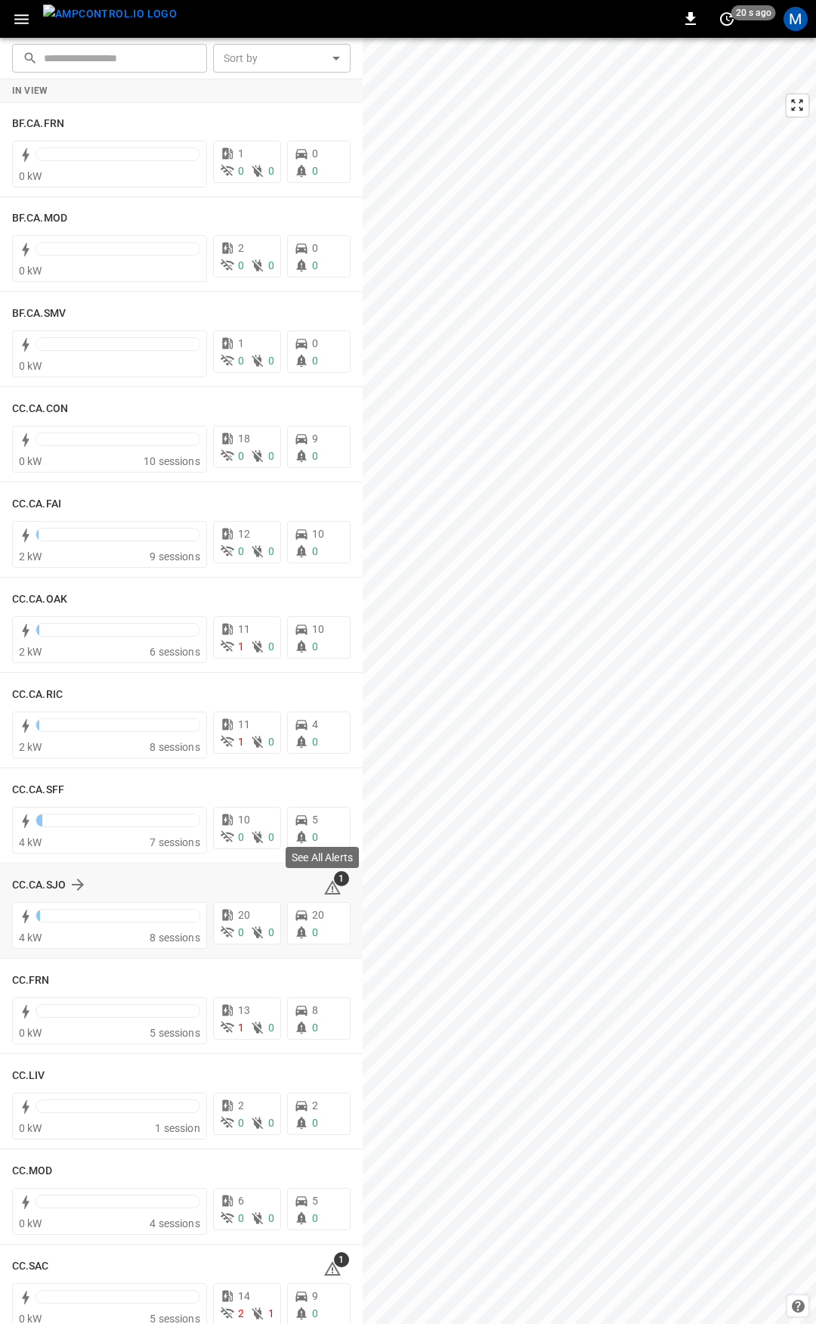
click at [324, 890] on icon at bounding box center [333, 887] width 18 height 18
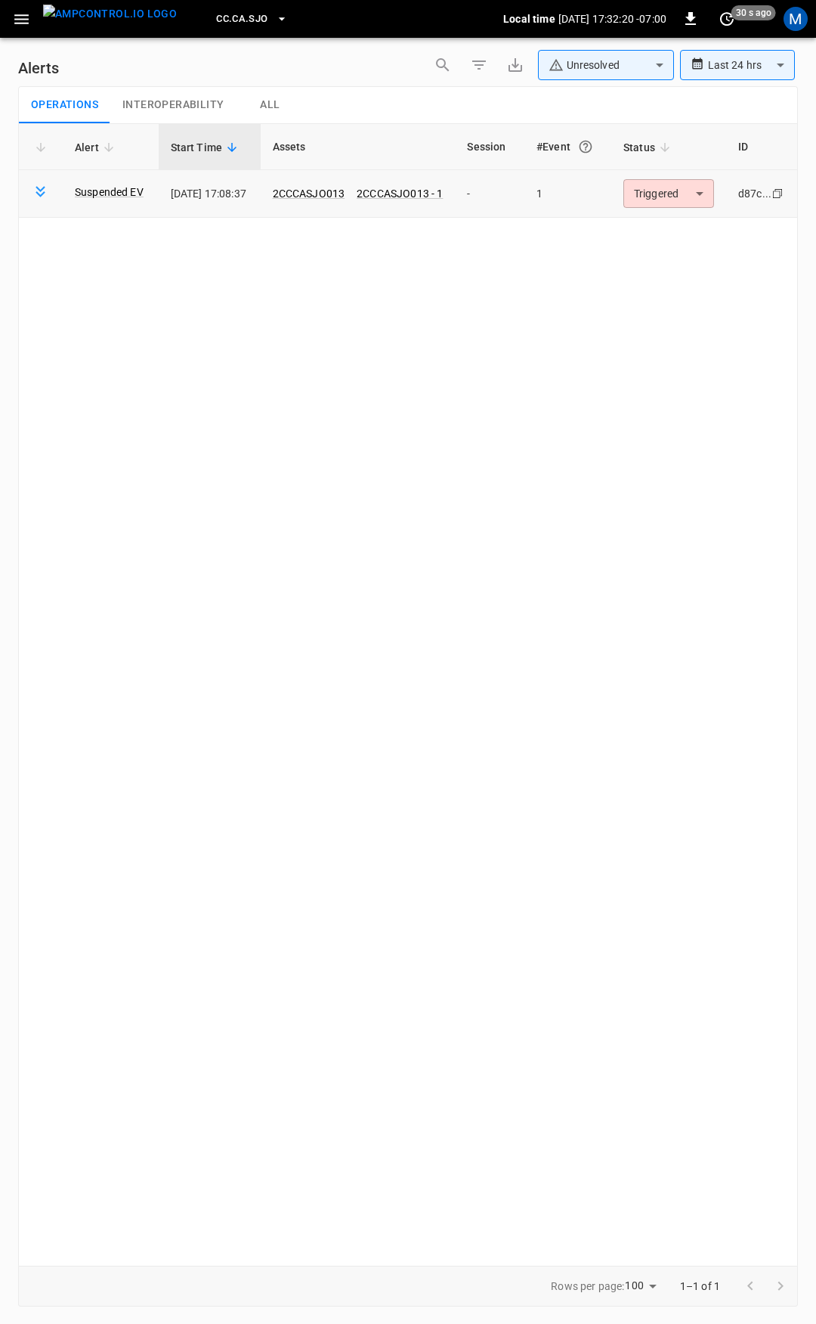
click at [661, 210] on td "Triggered ********* ​" at bounding box center [669, 194] width 115 height 48
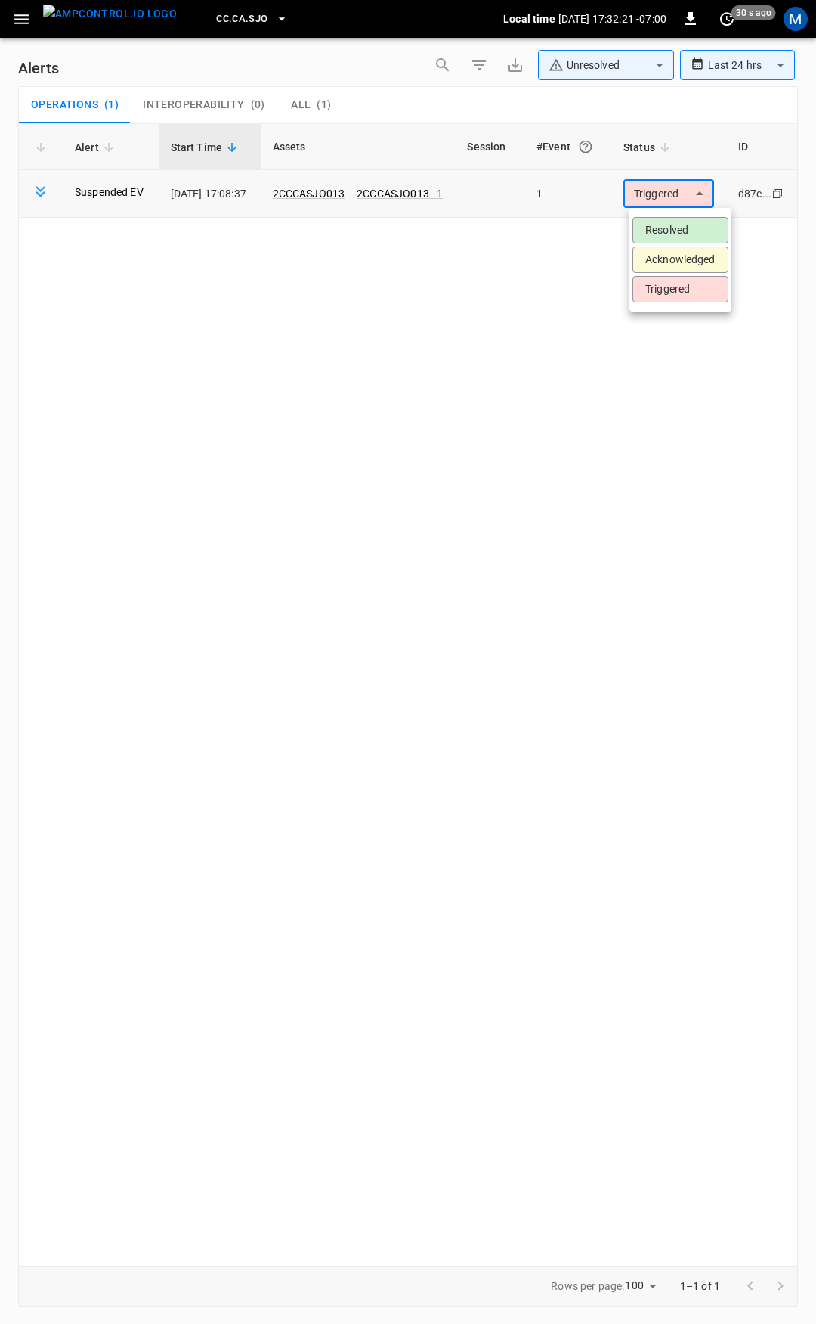
drag, startPoint x: 669, startPoint y: 204, endPoint x: 670, endPoint y: 217, distance: 12.9
click at [669, 205] on body "**********" at bounding box center [408, 659] width 816 height 1318
click at [670, 218] on li "Resolved" at bounding box center [681, 230] width 96 height 26
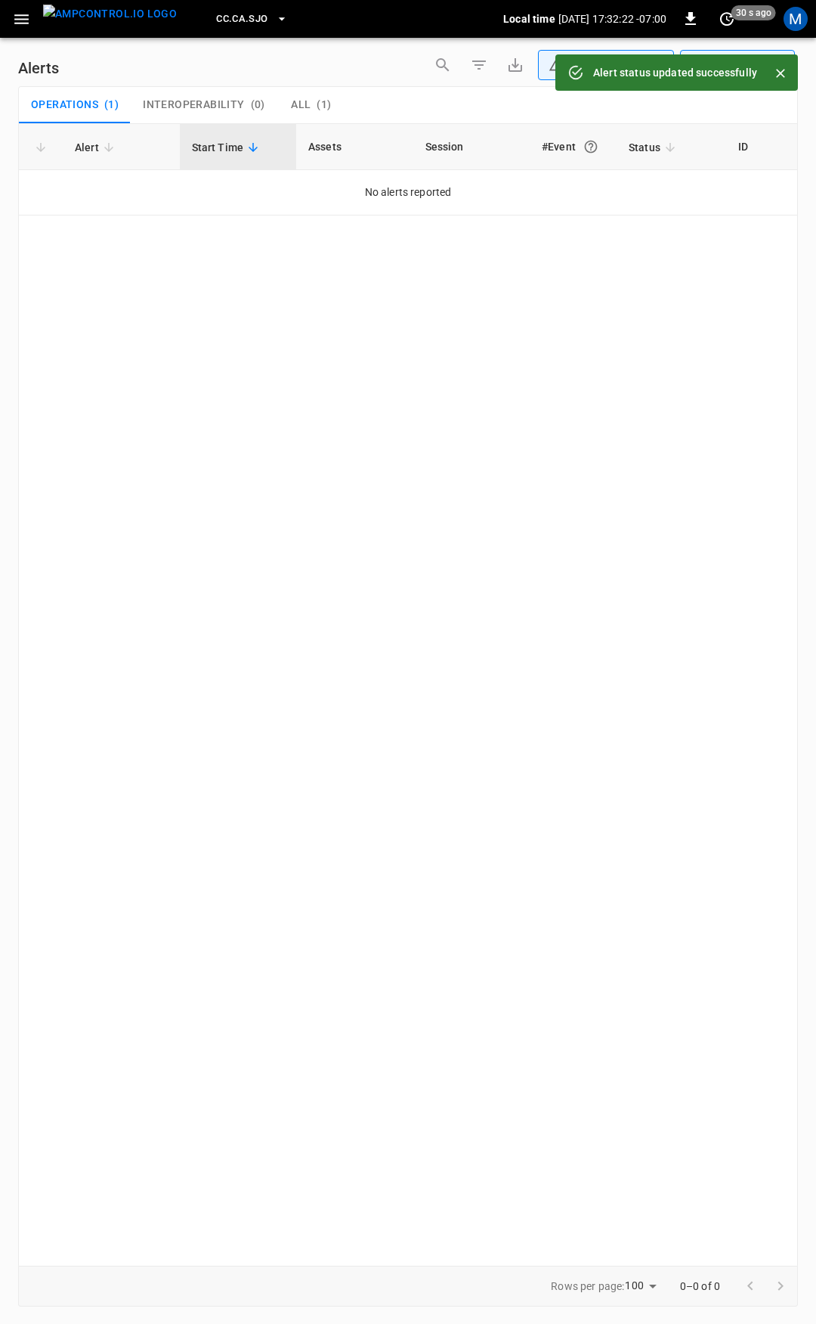
click at [20, 29] on button "button" at bounding box center [21, 19] width 31 height 28
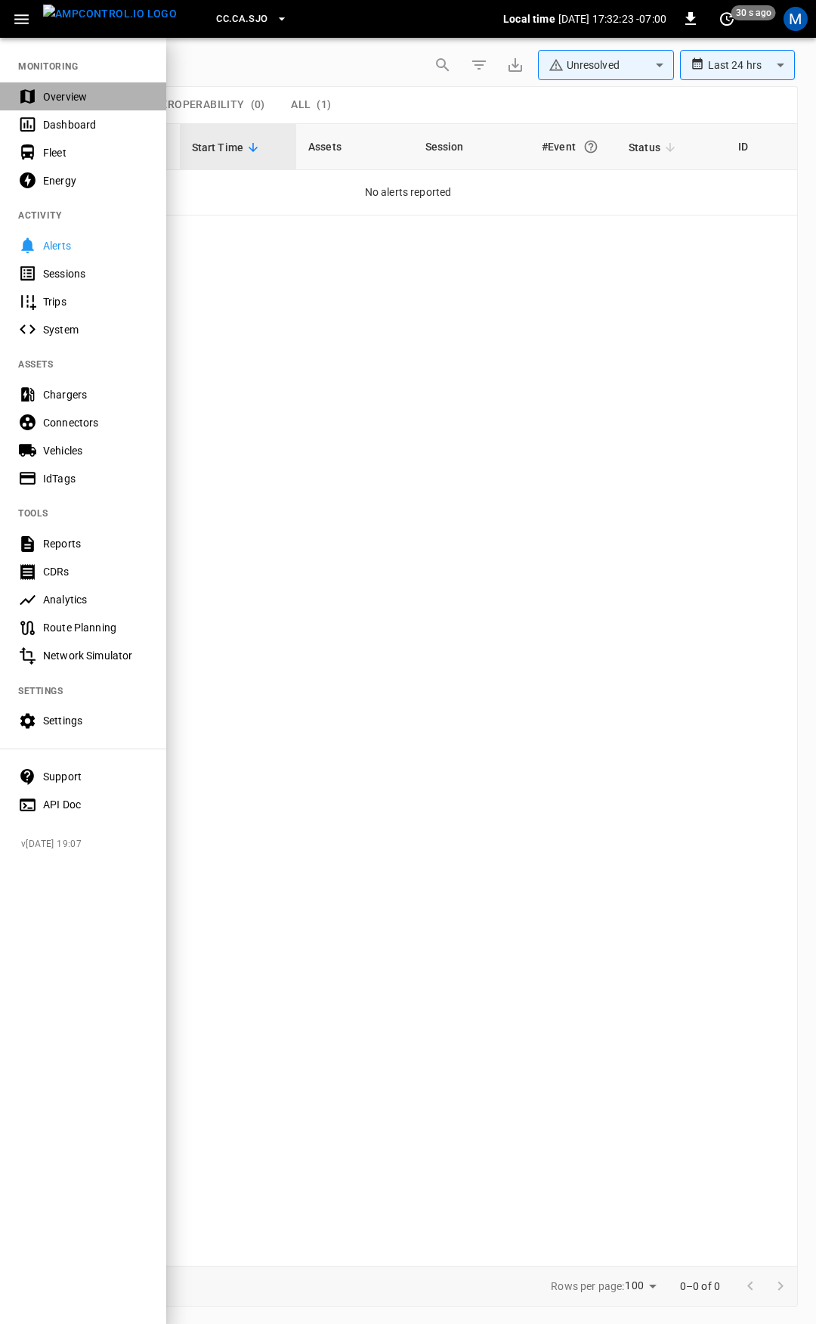
click at [70, 97] on div "Overview" at bounding box center [95, 96] width 105 height 15
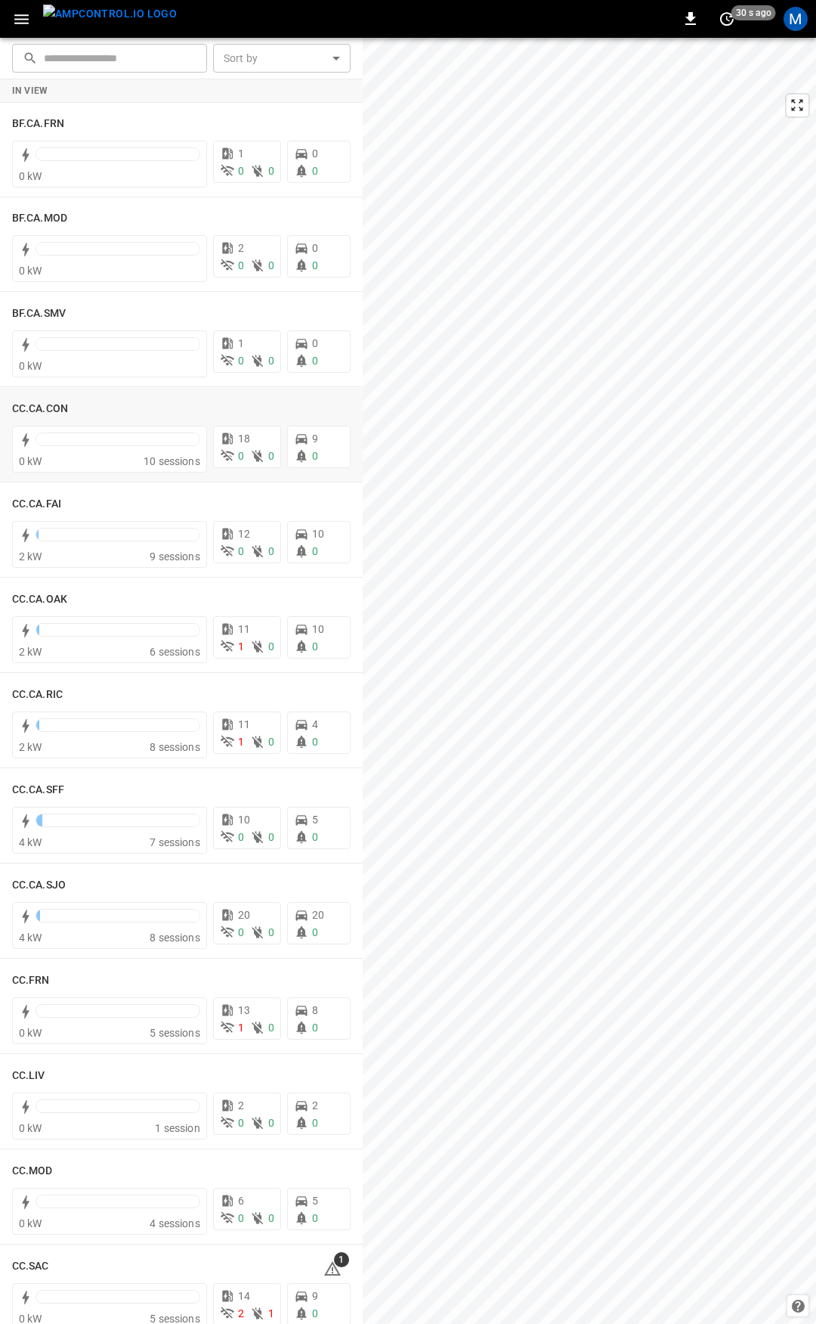
click at [354, 420] on div "​ ​ Sort by ​ Sort by In View BF.CA.FRN 0 kW 1 0 0 0 0 BF.CA.MOD 0 kW 2 0 0 0 0…" at bounding box center [408, 681] width 816 height 1286
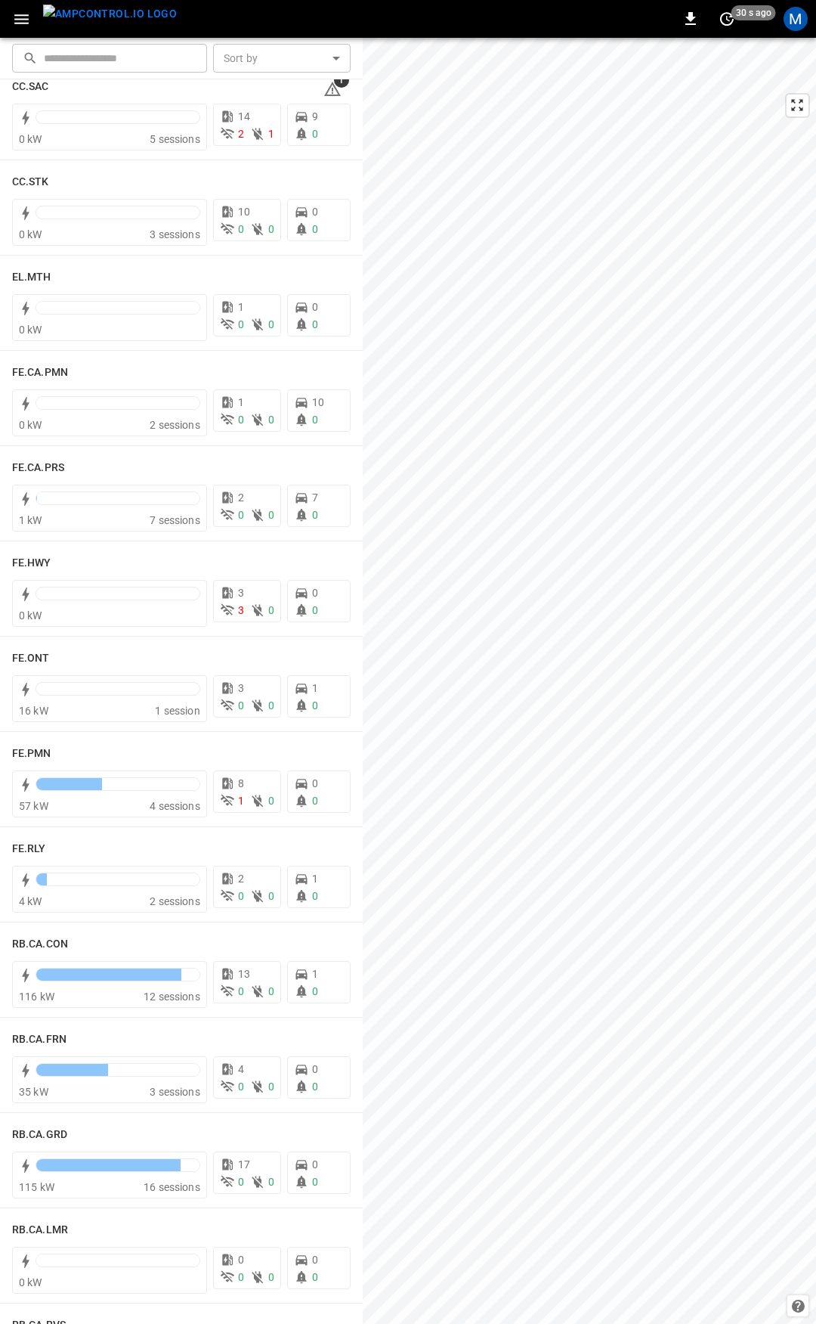
scroll to position [1182, 0]
click at [330, 88] on icon at bounding box center [333, 86] width 18 height 18
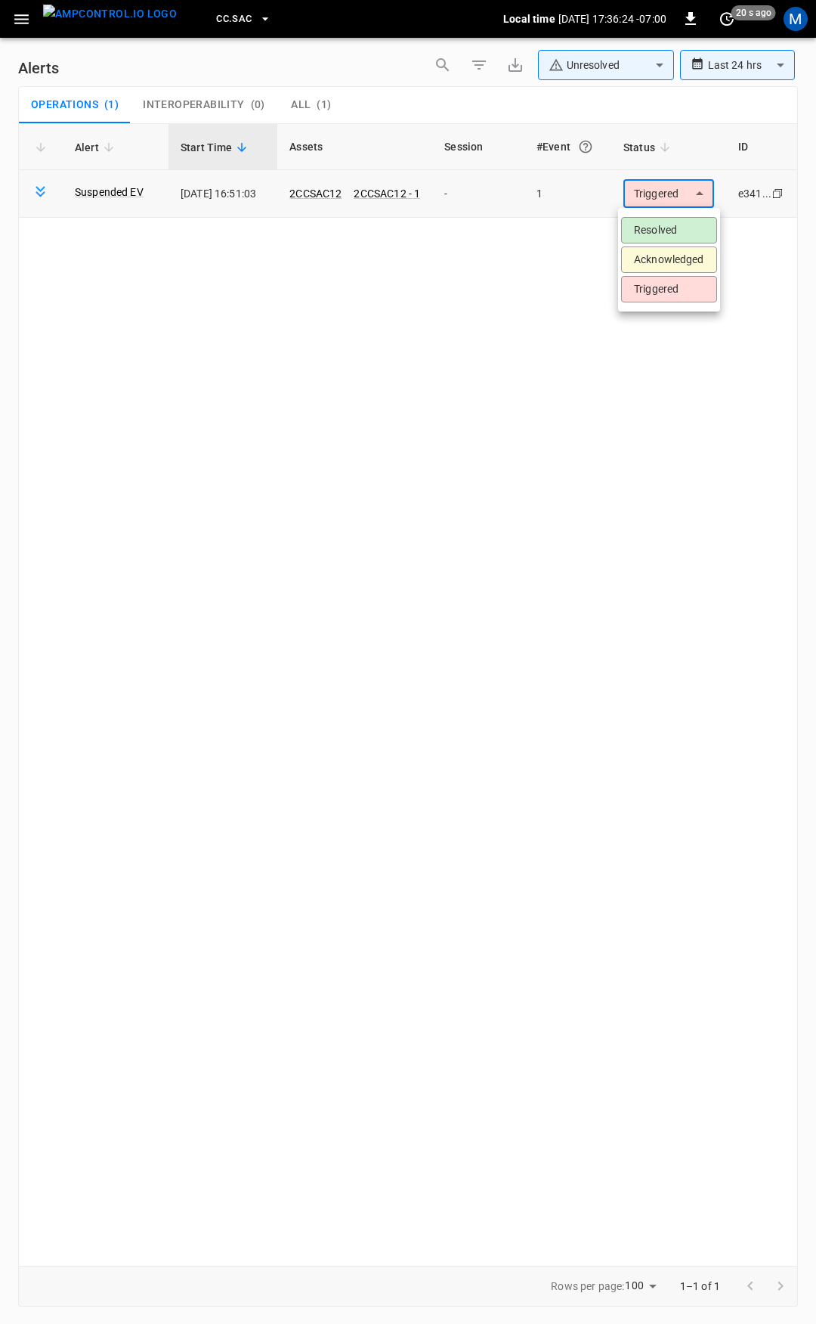
click at [674, 197] on body "**********" at bounding box center [408, 659] width 816 height 1318
click at [679, 223] on li "Resolved" at bounding box center [669, 230] width 96 height 26
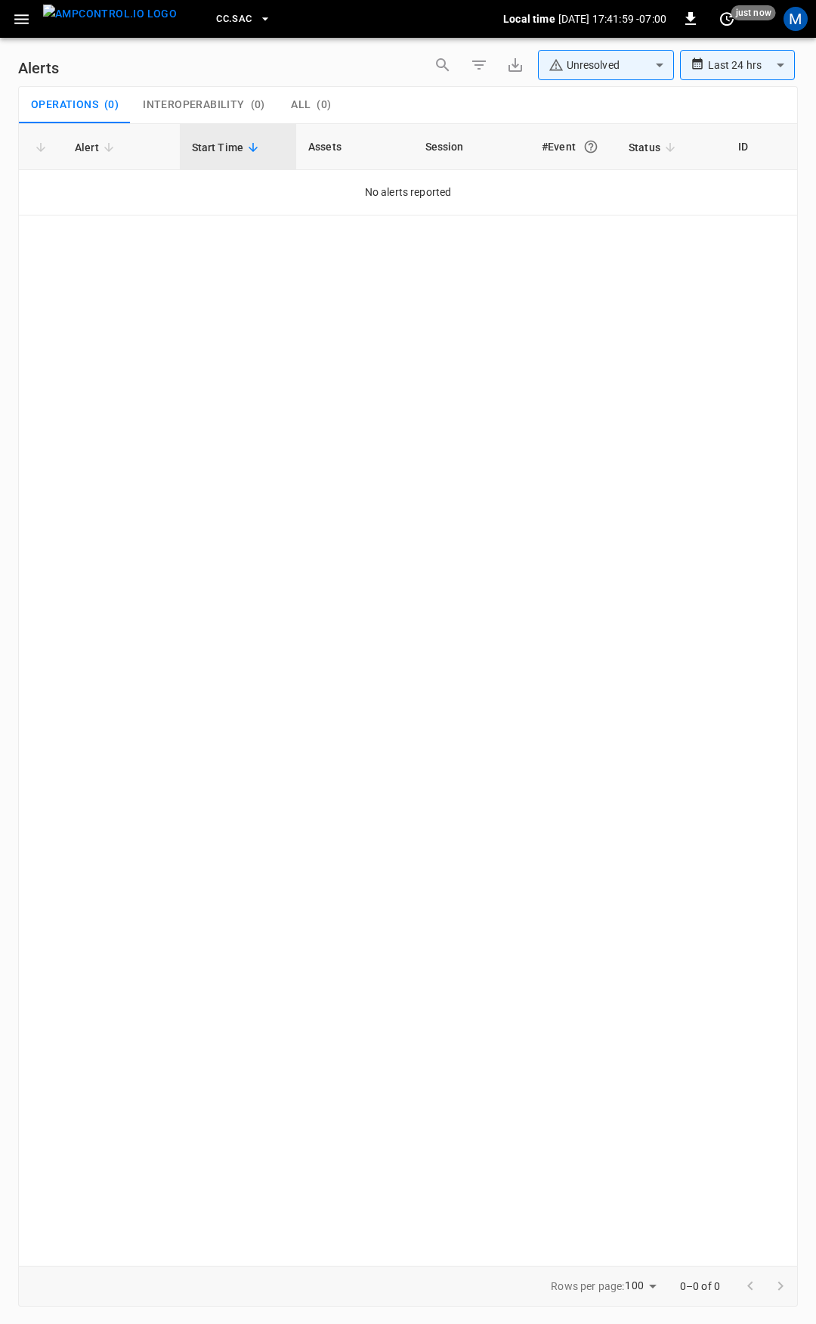
click at [23, 20] on icon "button" at bounding box center [21, 19] width 19 height 19
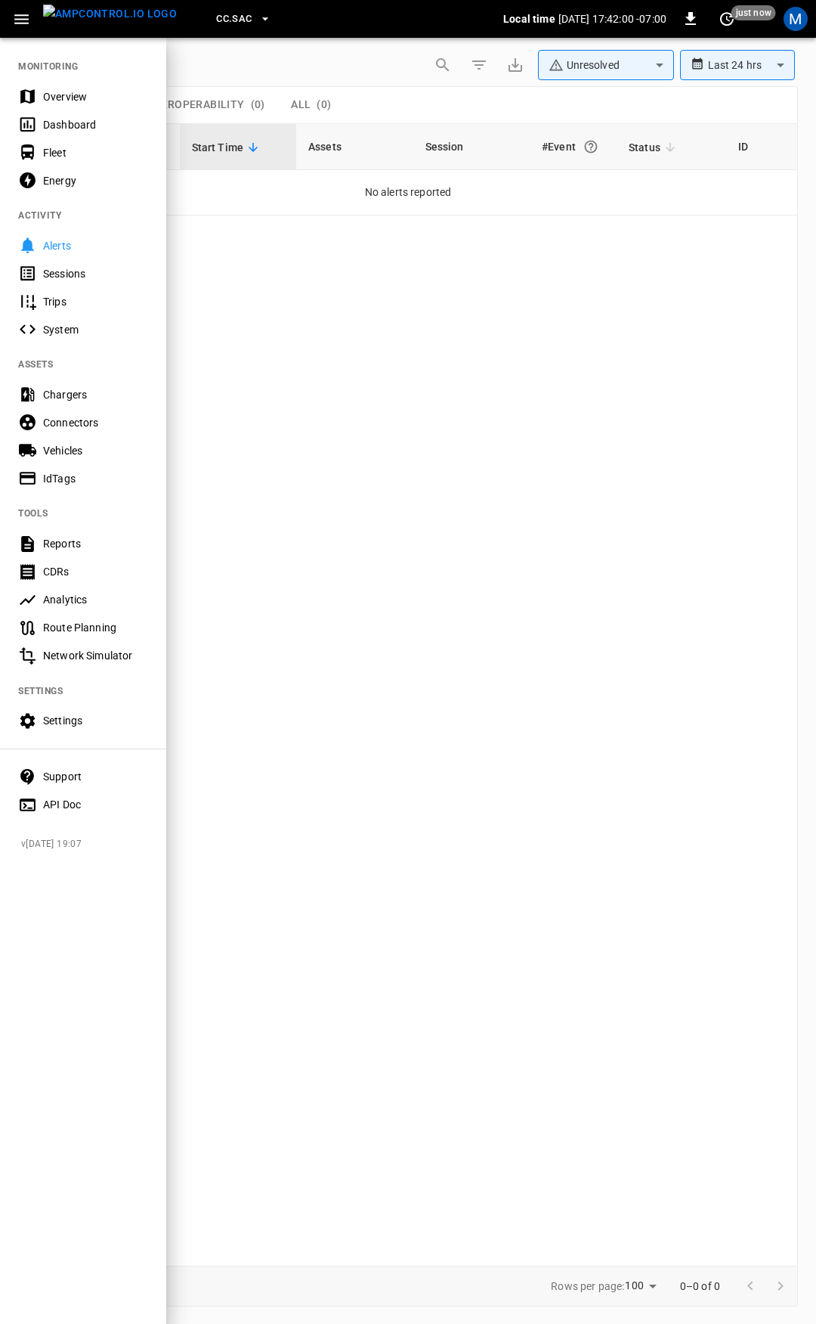
click at [60, 89] on div "Overview" at bounding box center [95, 96] width 105 height 15
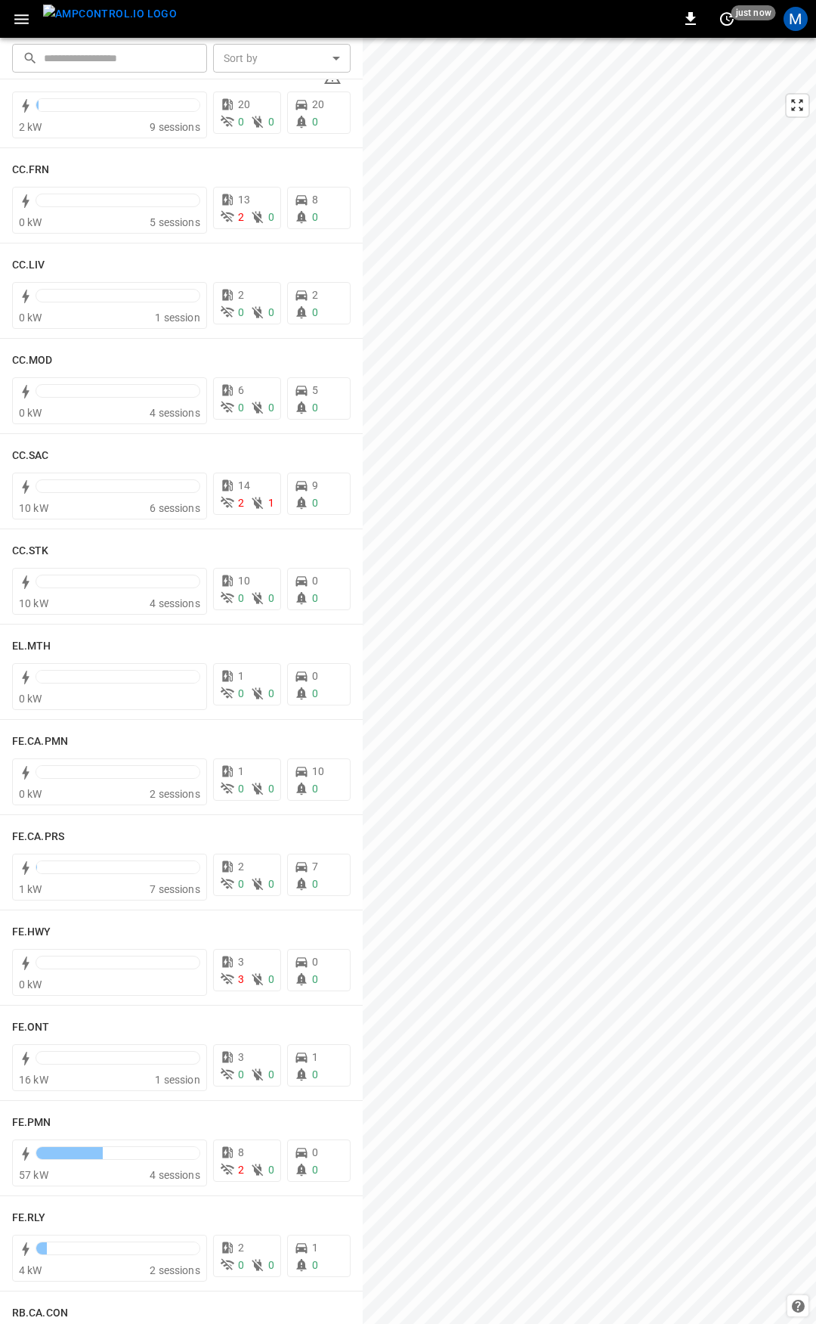
scroll to position [947, 0]
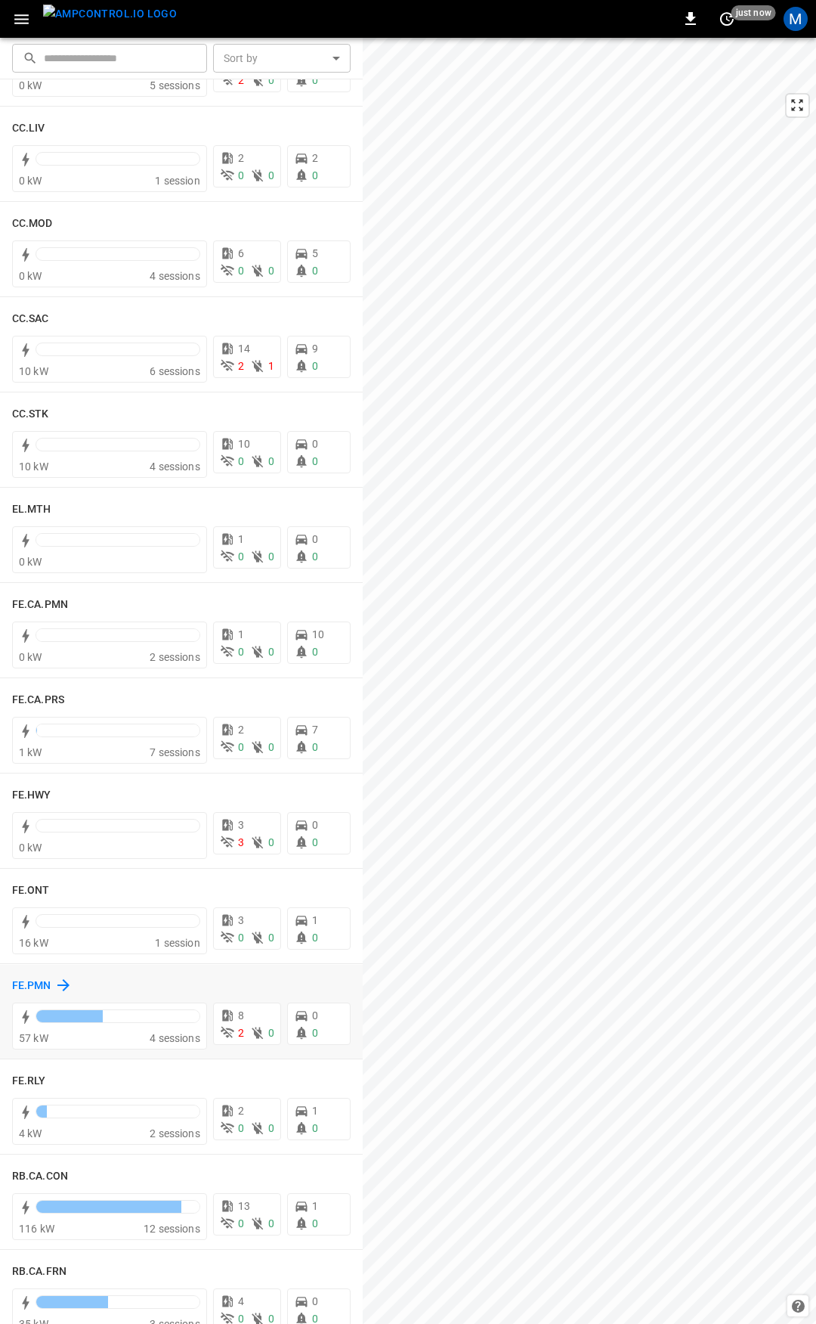
click at [29, 986] on h6 "FE.PMN" at bounding box center [31, 985] width 39 height 17
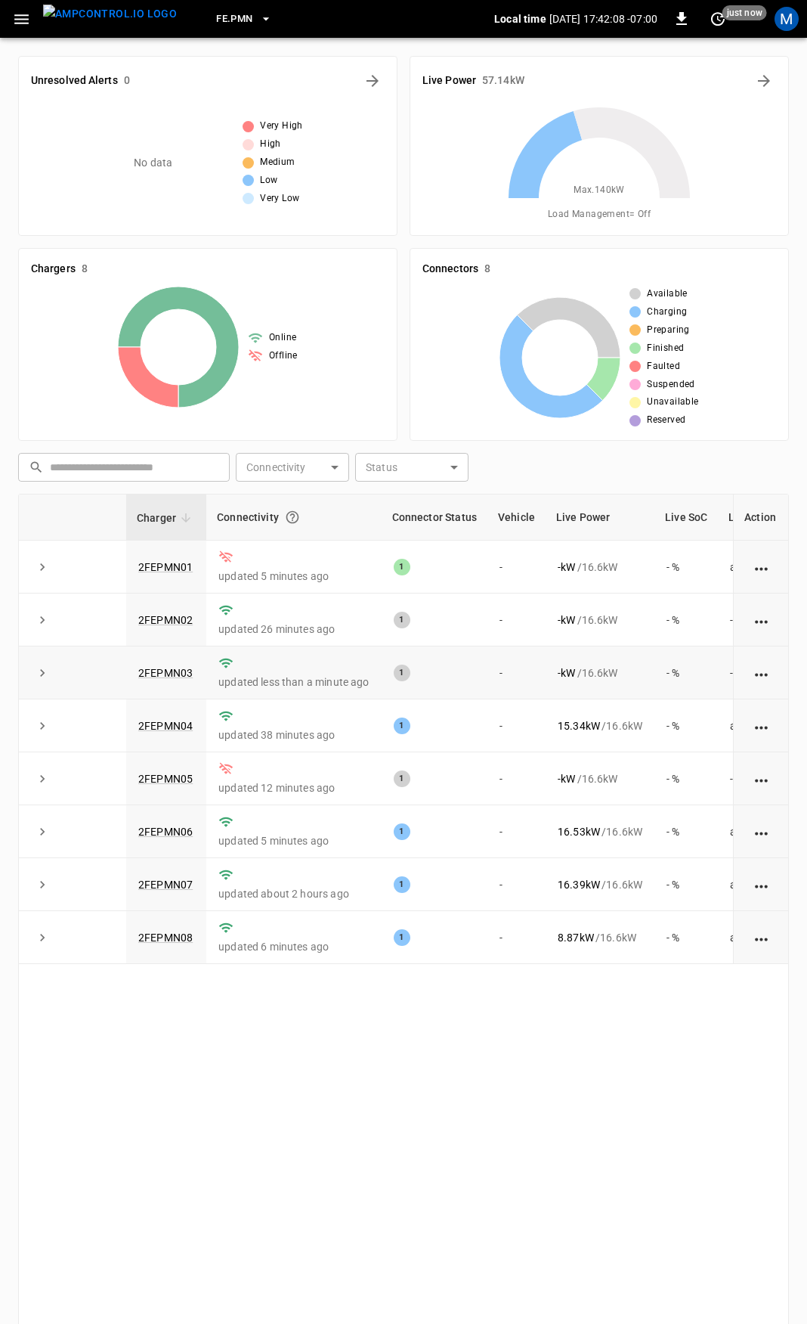
click at [197, 674] on td "2FEPMN03" at bounding box center [166, 672] width 80 height 53
click at [175, 676] on link "2FEPMN03" at bounding box center [165, 673] width 60 height 18
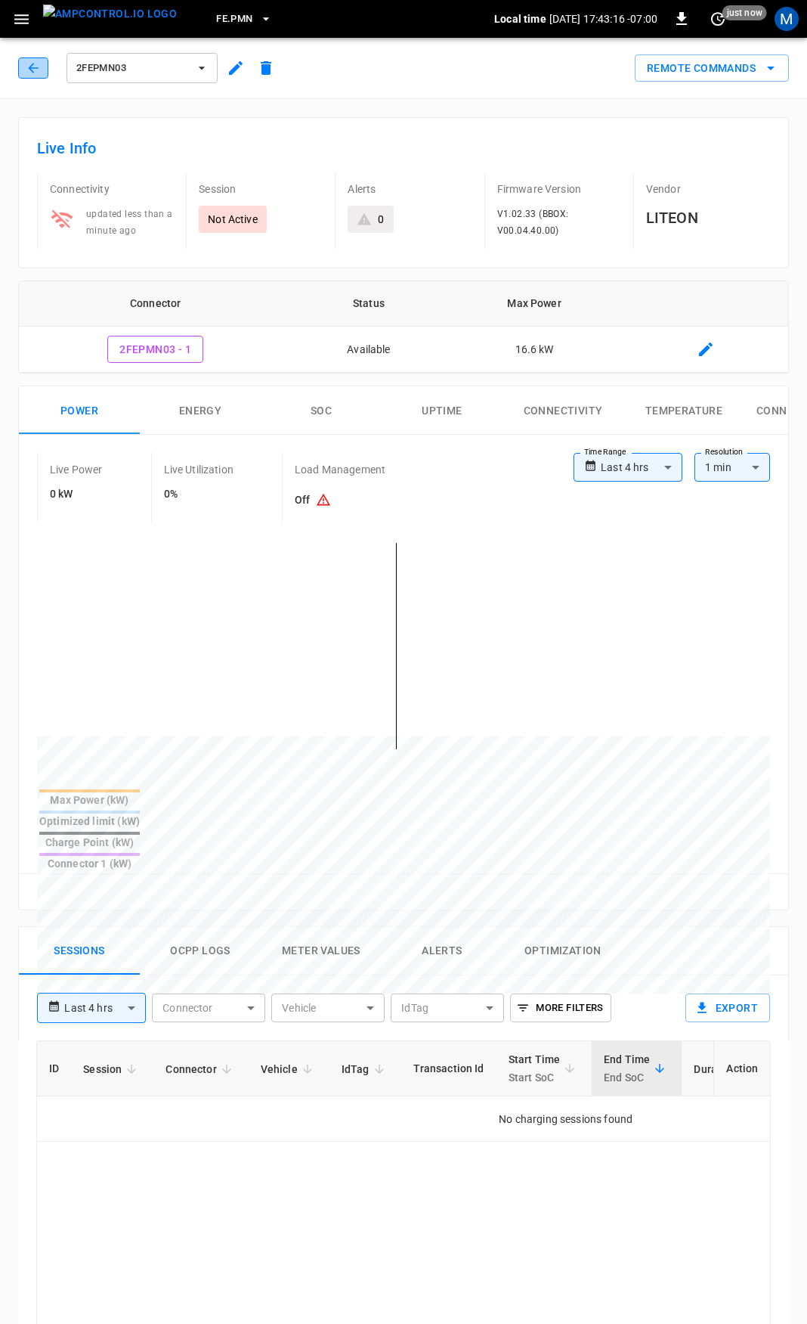
click at [34, 68] on icon "button" at bounding box center [33, 67] width 15 height 15
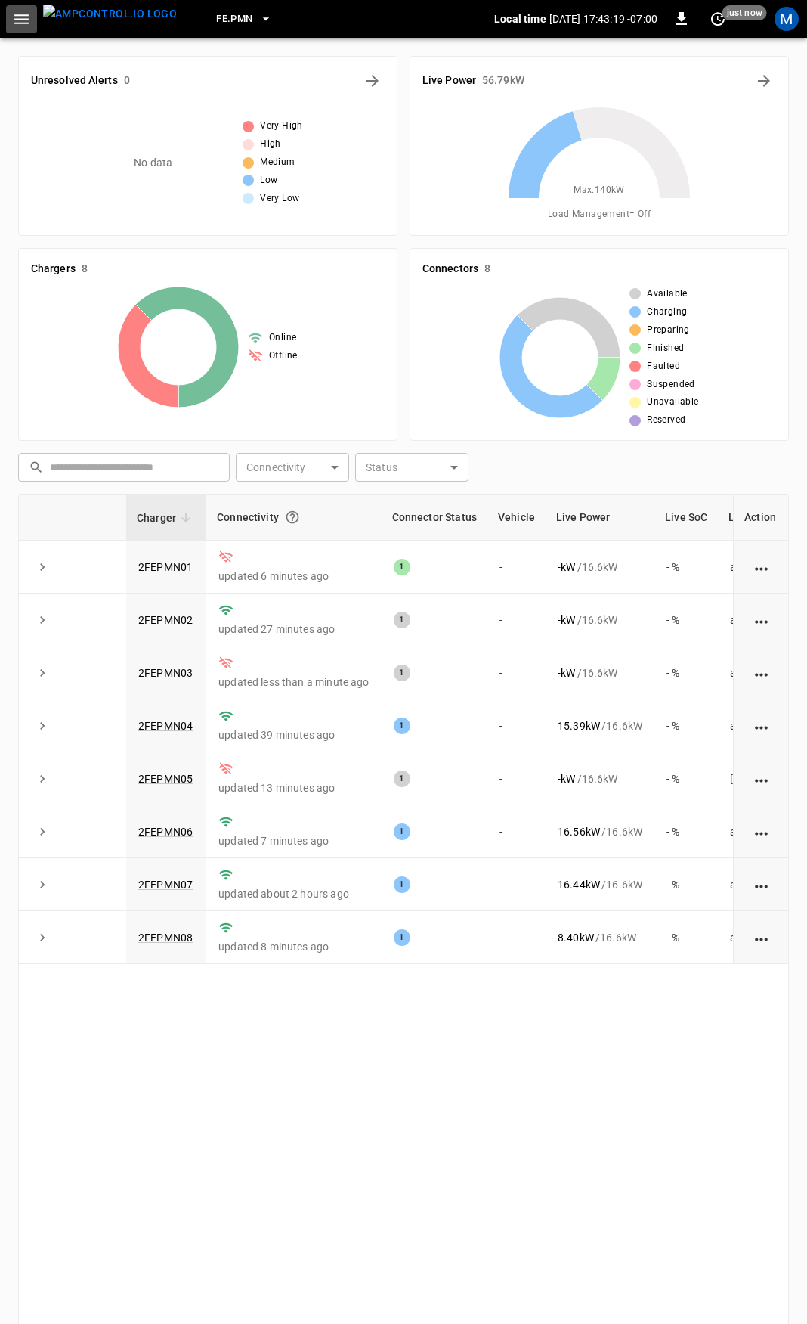
click at [13, 16] on icon "button" at bounding box center [21, 19] width 19 height 19
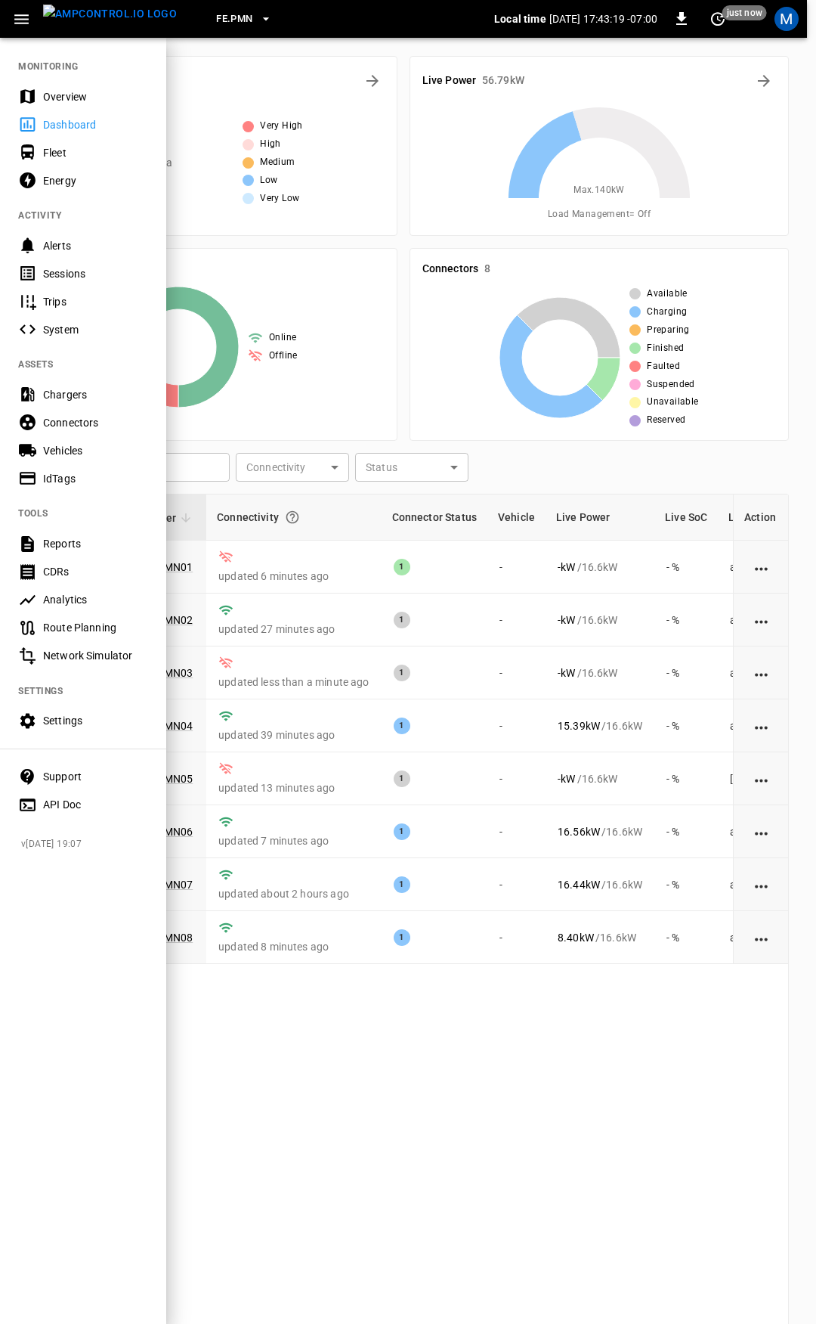
click at [88, 98] on div "Overview" at bounding box center [95, 96] width 105 height 15
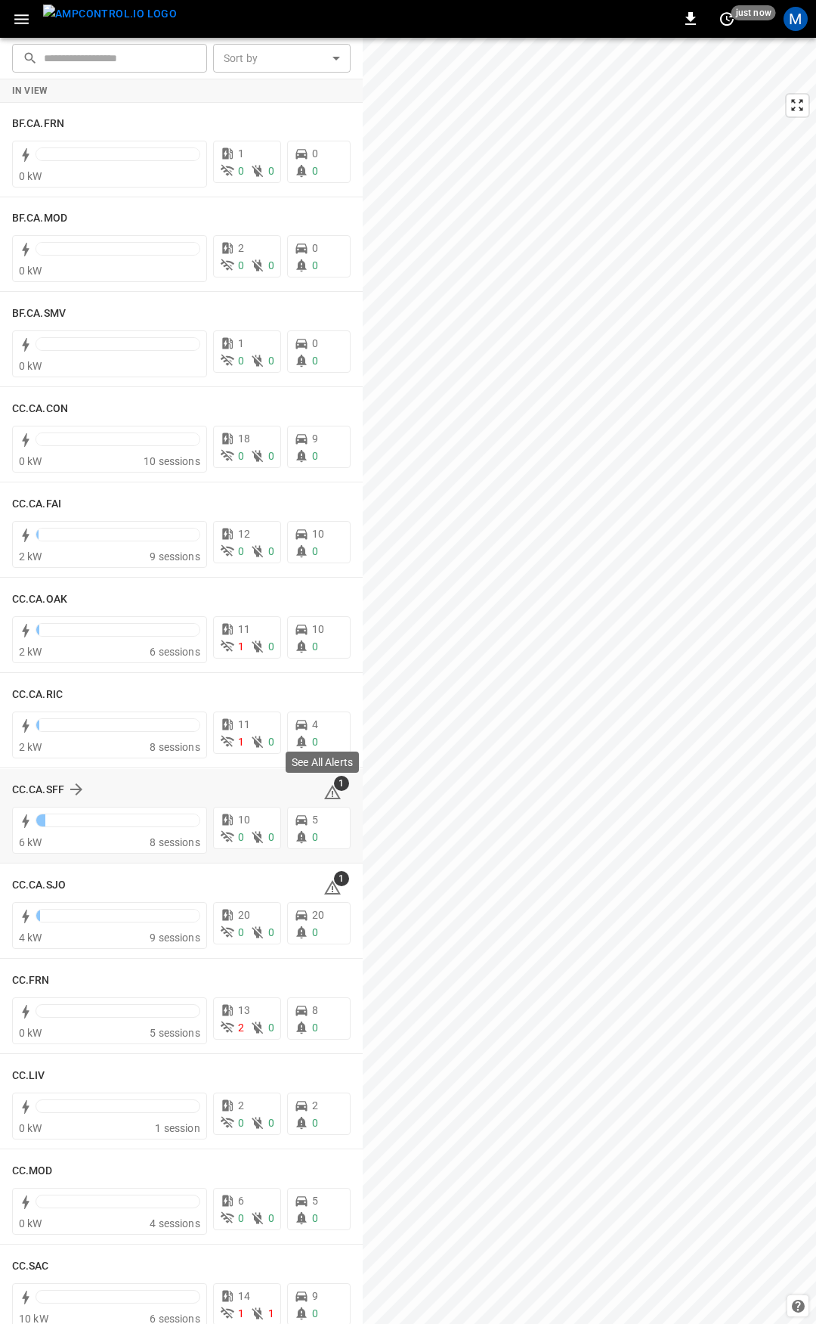
click at [324, 793] on icon at bounding box center [333, 792] width 18 height 18
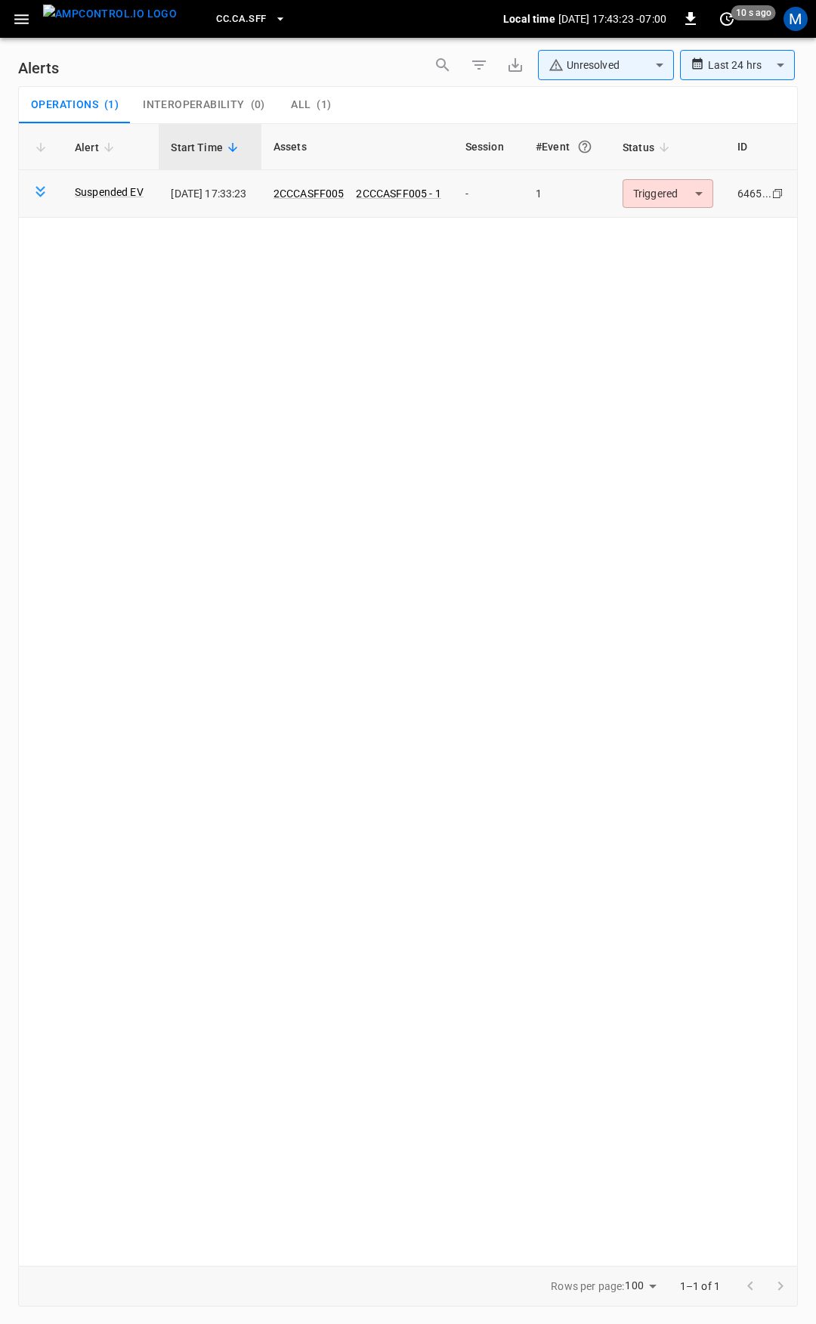
click at [692, 200] on body "**********" at bounding box center [408, 659] width 816 height 1318
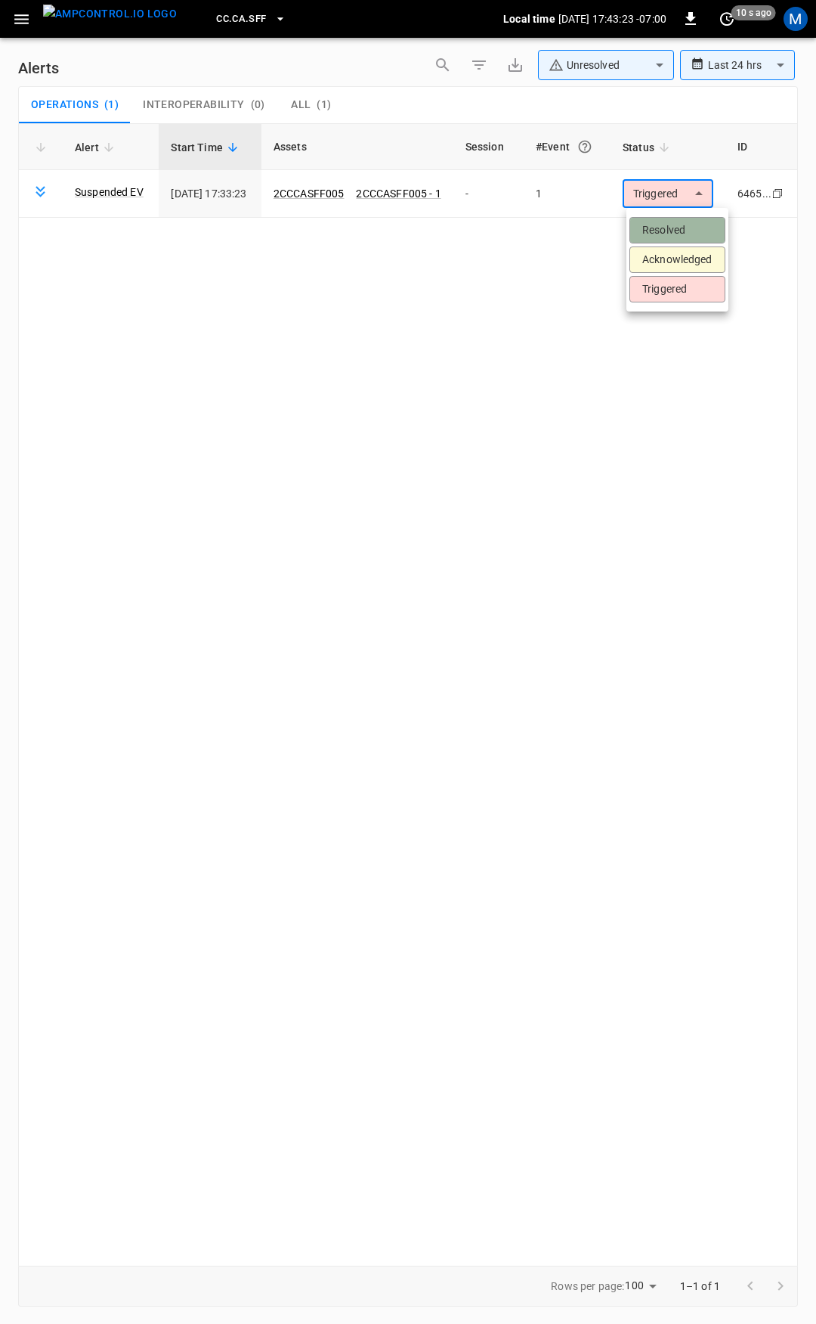
click at [697, 227] on li "Resolved" at bounding box center [678, 230] width 96 height 26
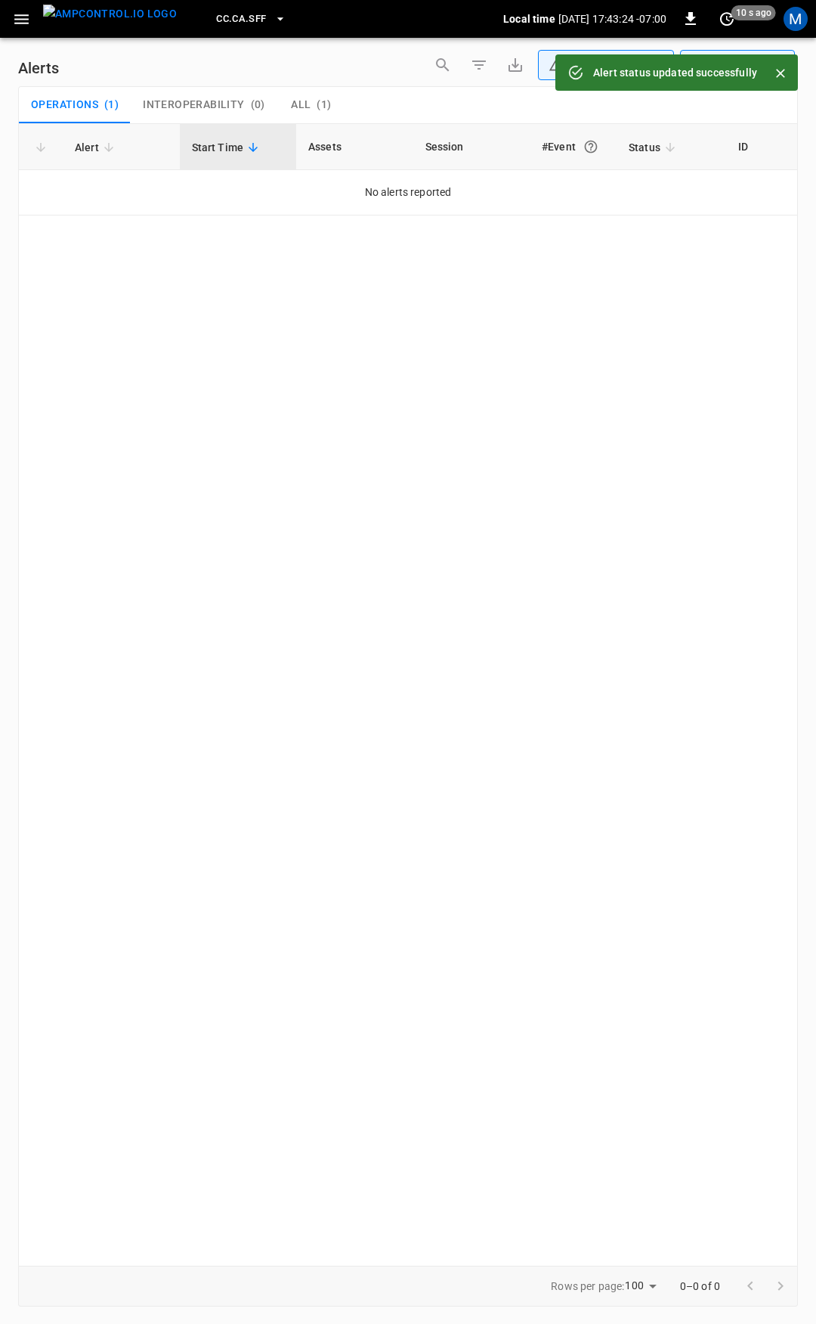
click at [14, 27] on icon "button" at bounding box center [21, 19] width 19 height 19
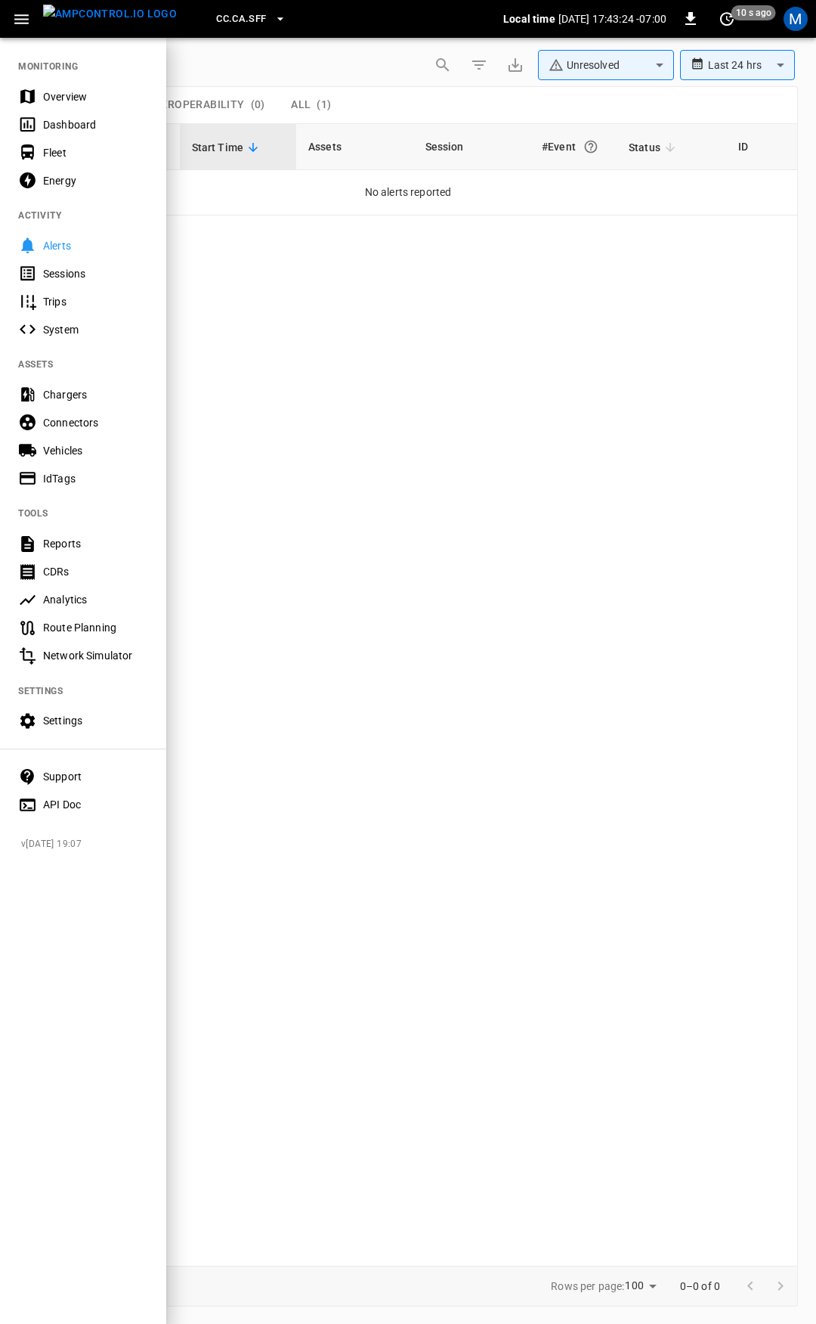
click at [63, 101] on div "Overview" at bounding box center [95, 96] width 105 height 15
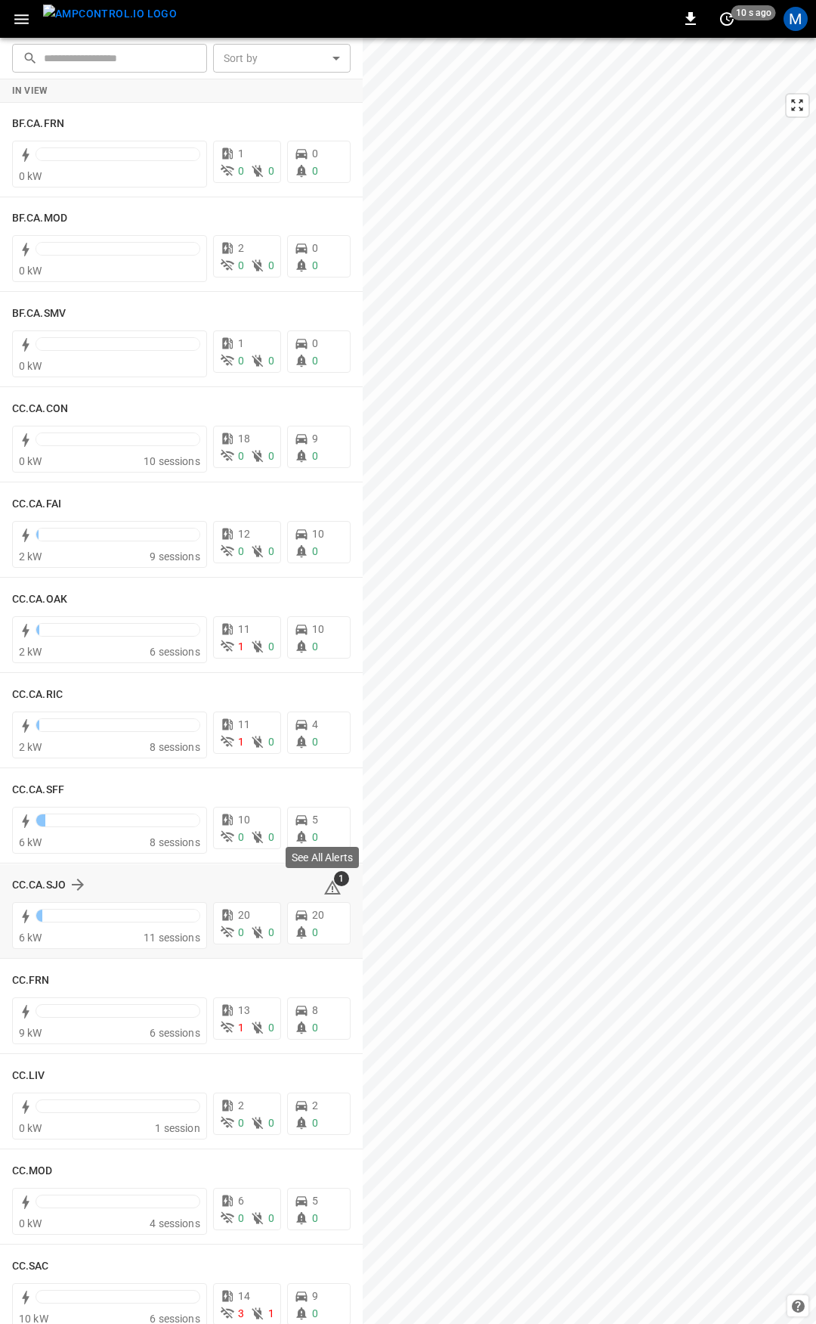
click at [327, 890] on icon at bounding box center [333, 887] width 18 height 18
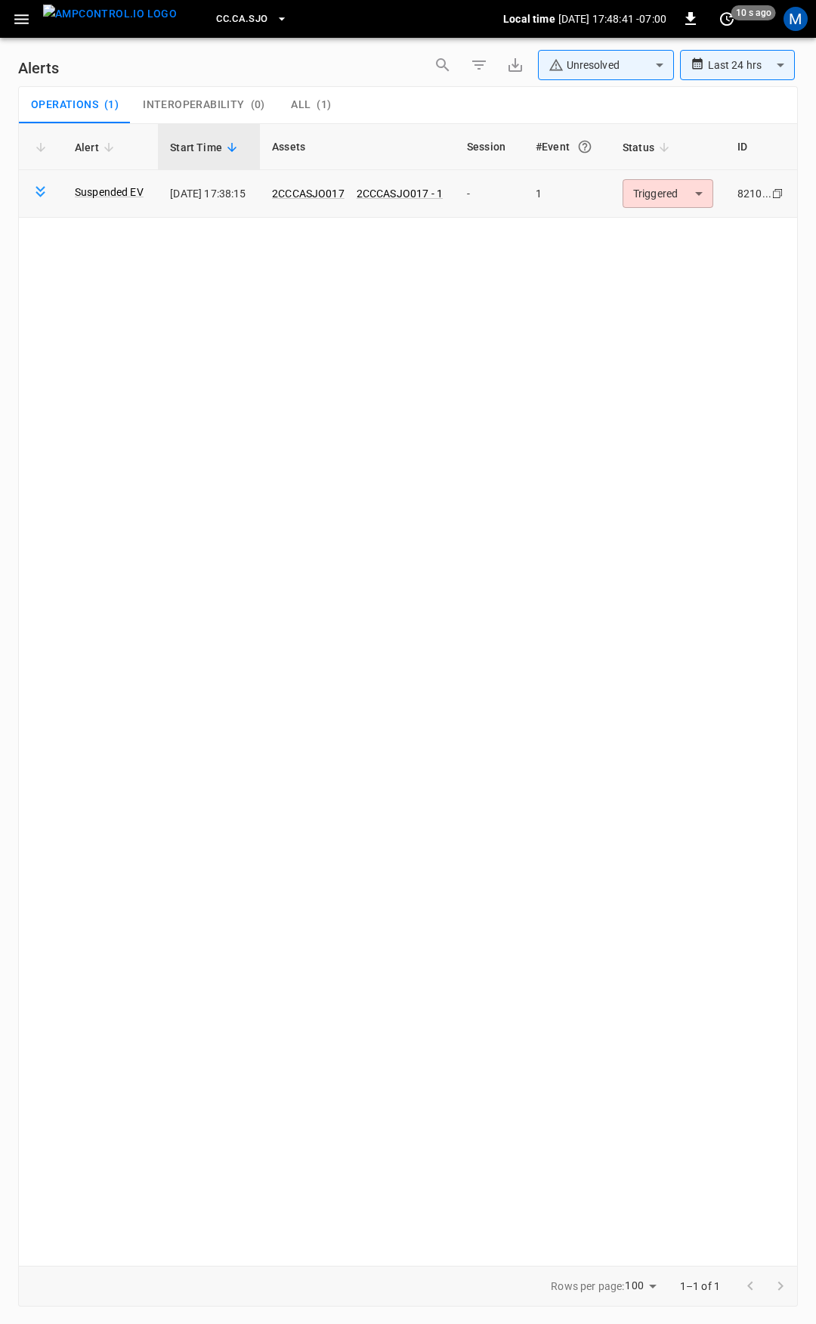
click at [661, 188] on body "**********" at bounding box center [408, 659] width 816 height 1318
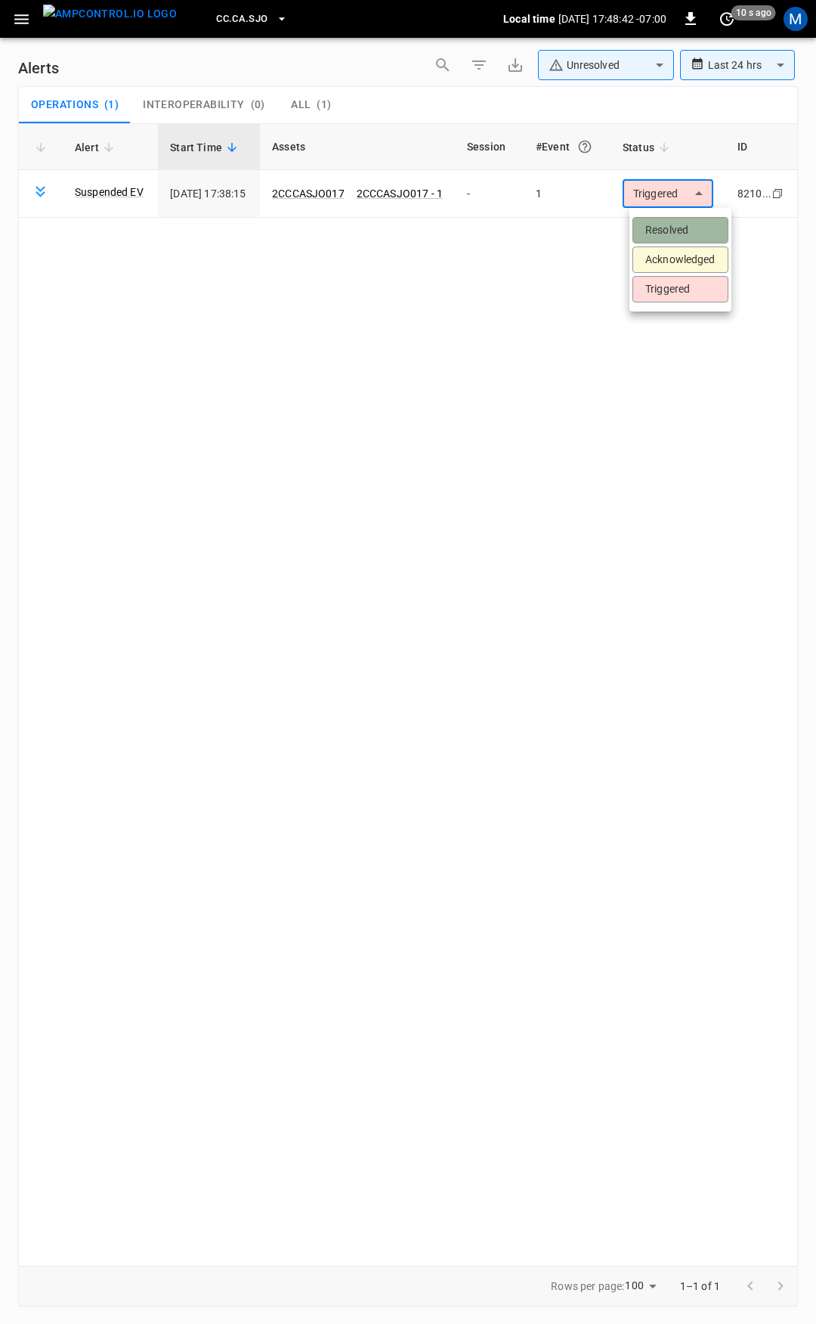
click at [686, 226] on li "Resolved" at bounding box center [681, 230] width 96 height 26
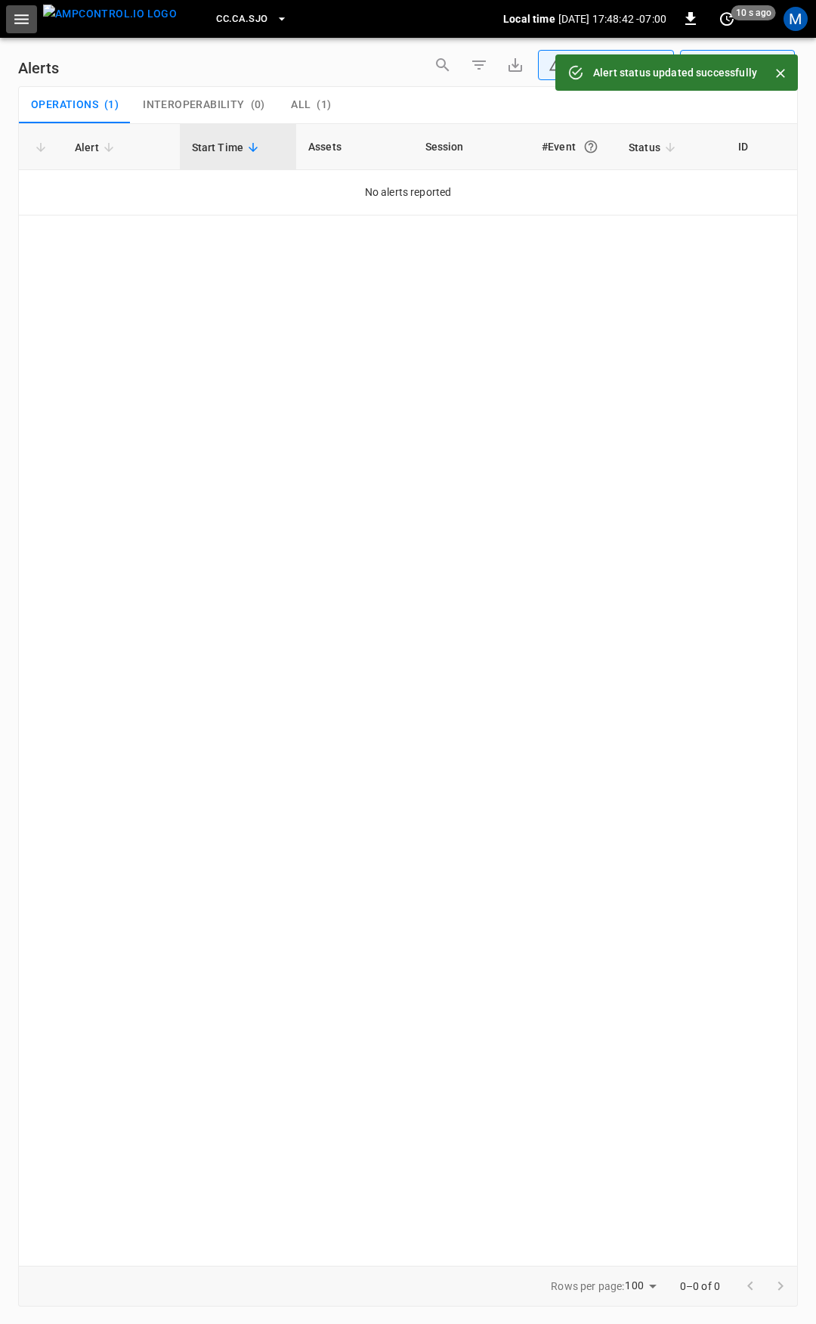
click at [20, 17] on icon "button" at bounding box center [21, 19] width 19 height 19
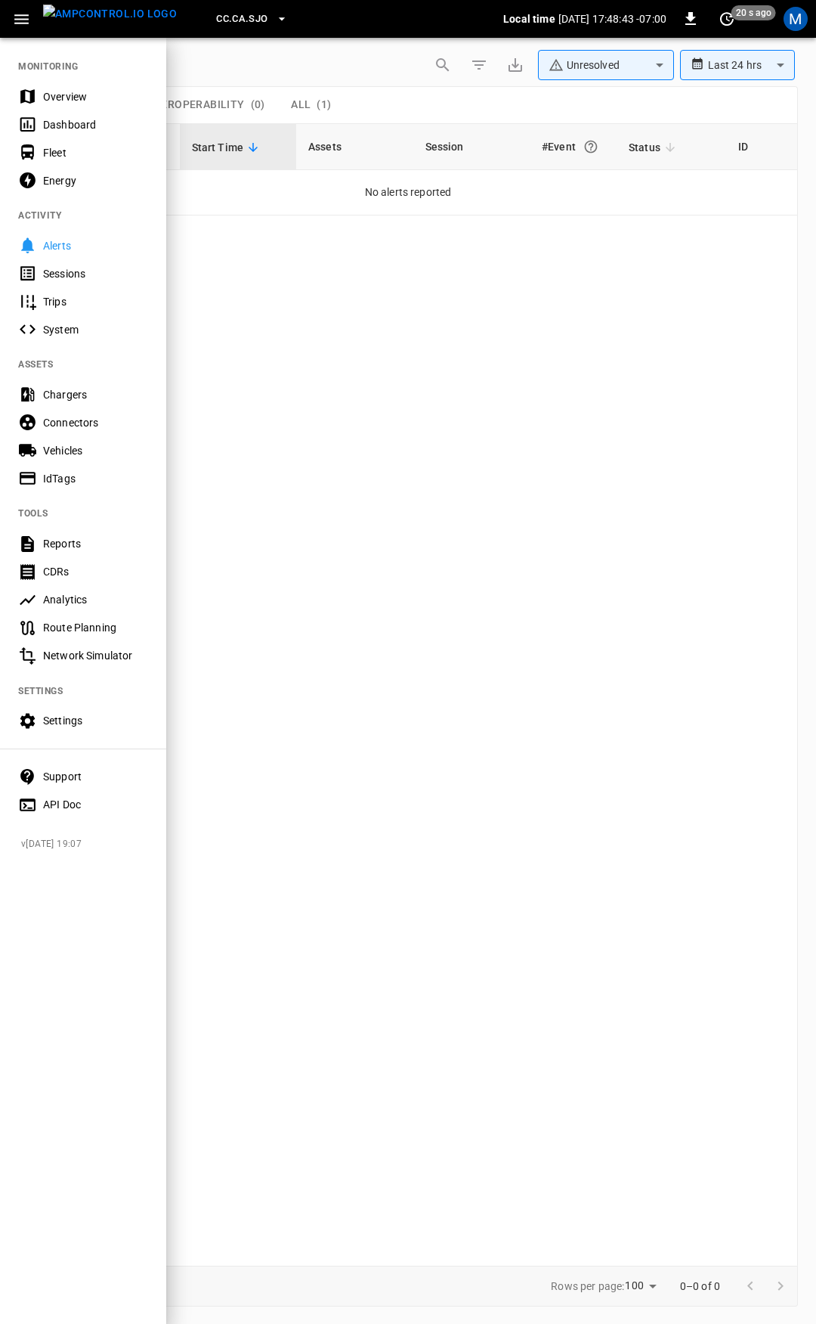
click at [78, 100] on div "Overview" at bounding box center [95, 96] width 105 height 15
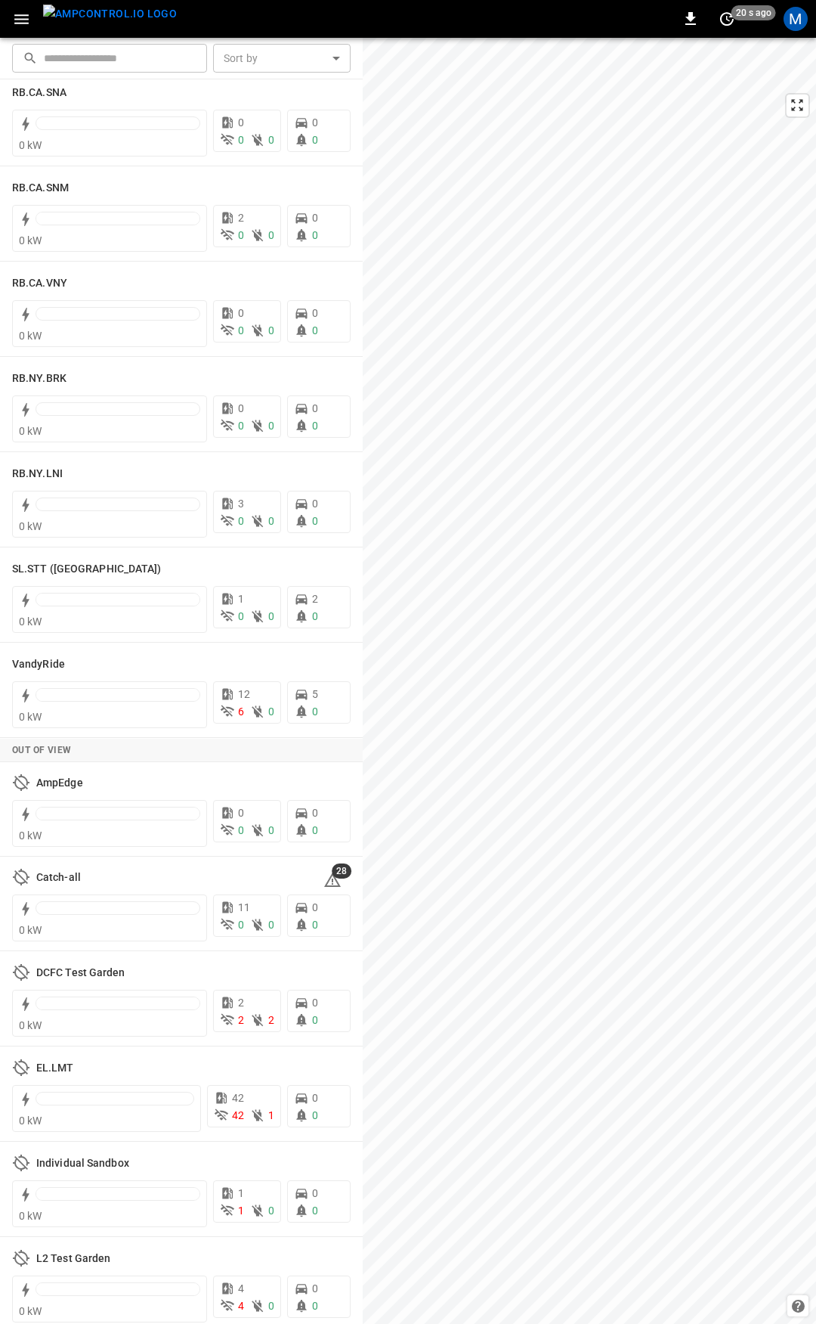
scroll to position [2599, 0]
click at [52, 663] on h6 "VandyRide" at bounding box center [38, 667] width 53 height 17
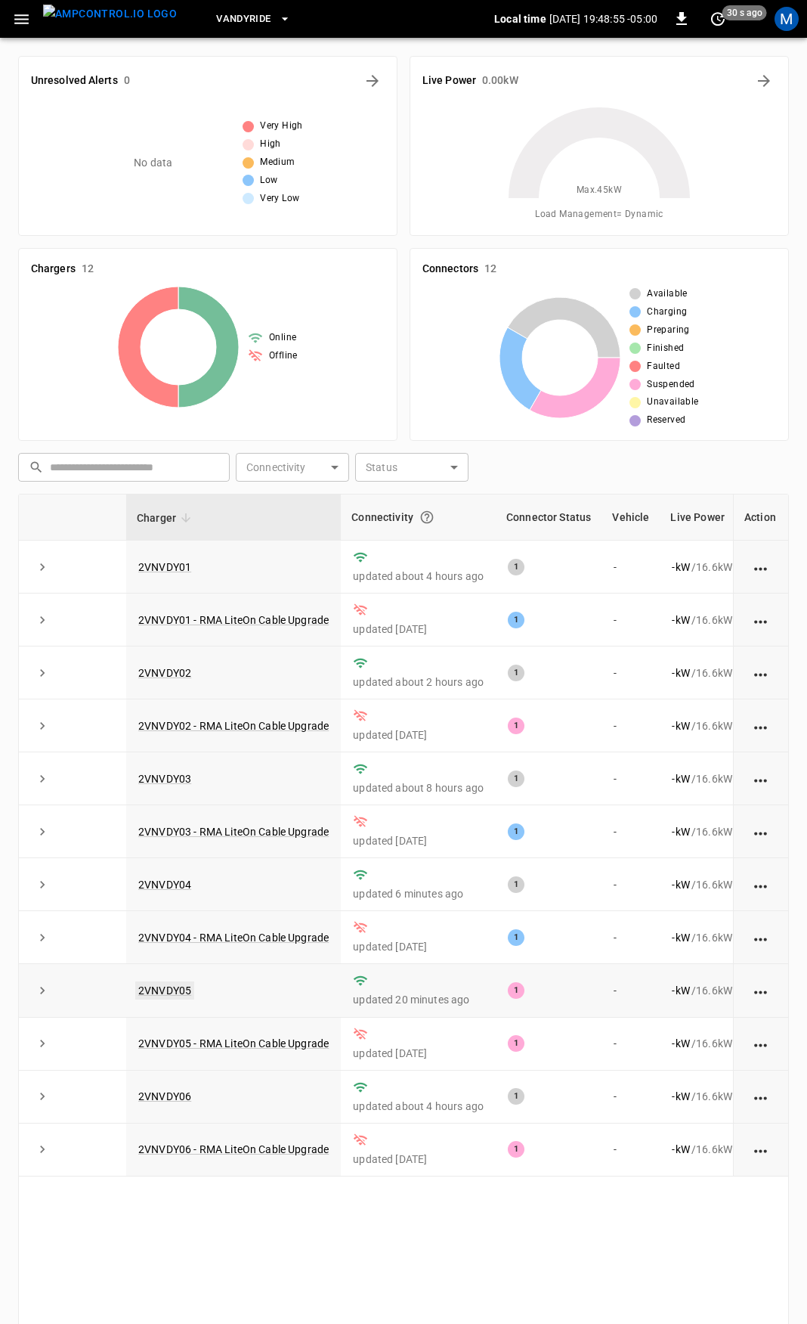
click at [178, 994] on link "2VNVDY05" at bounding box center [164, 990] width 59 height 18
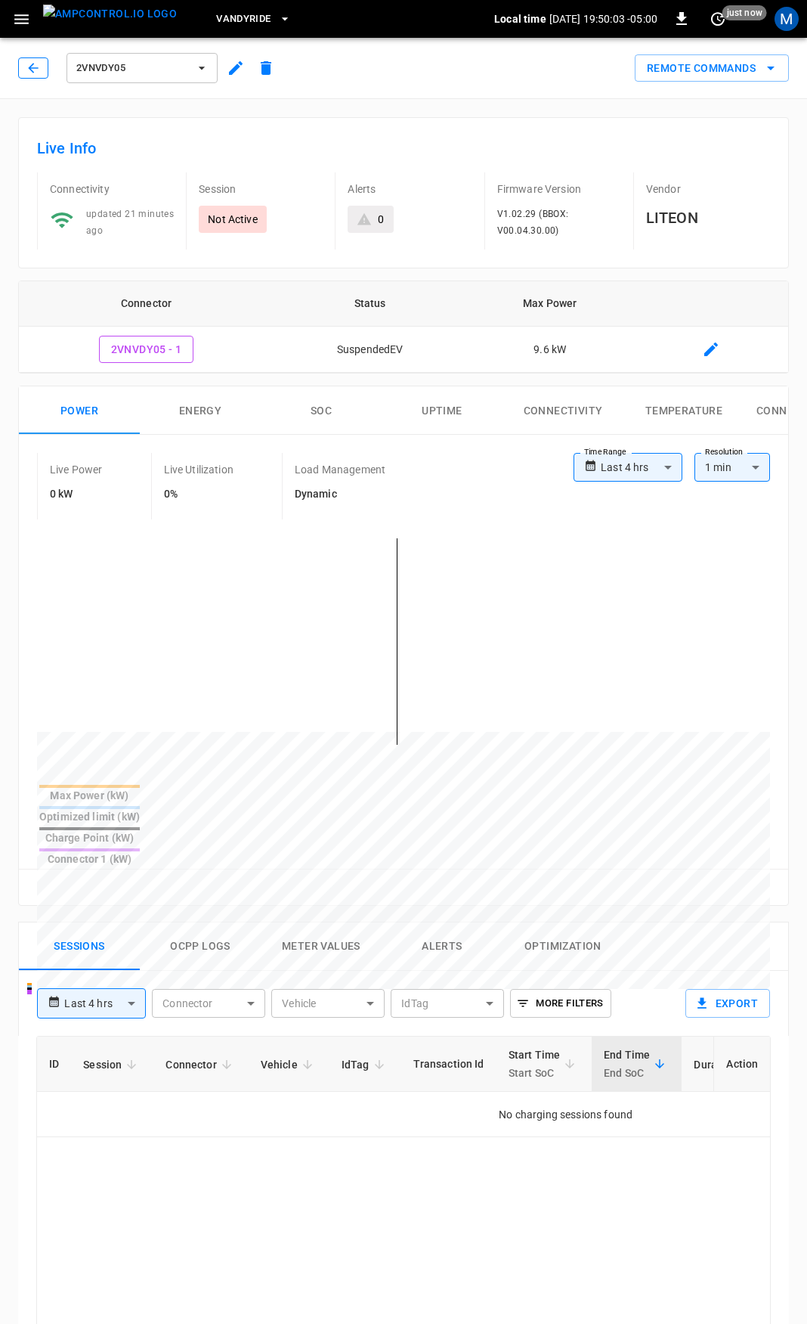
click at [32, 68] on icon "button" at bounding box center [33, 67] width 15 height 15
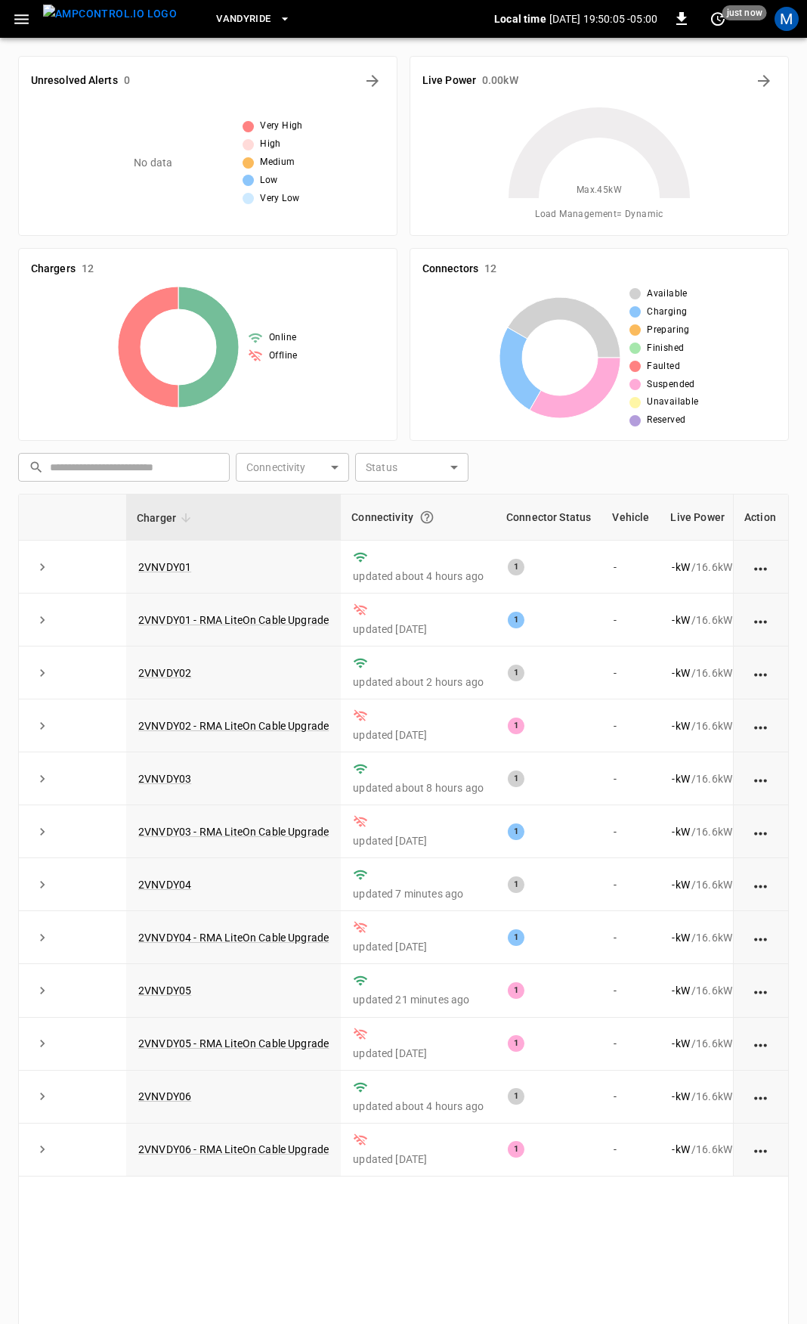
click at [23, 26] on icon "button" at bounding box center [21, 19] width 19 height 19
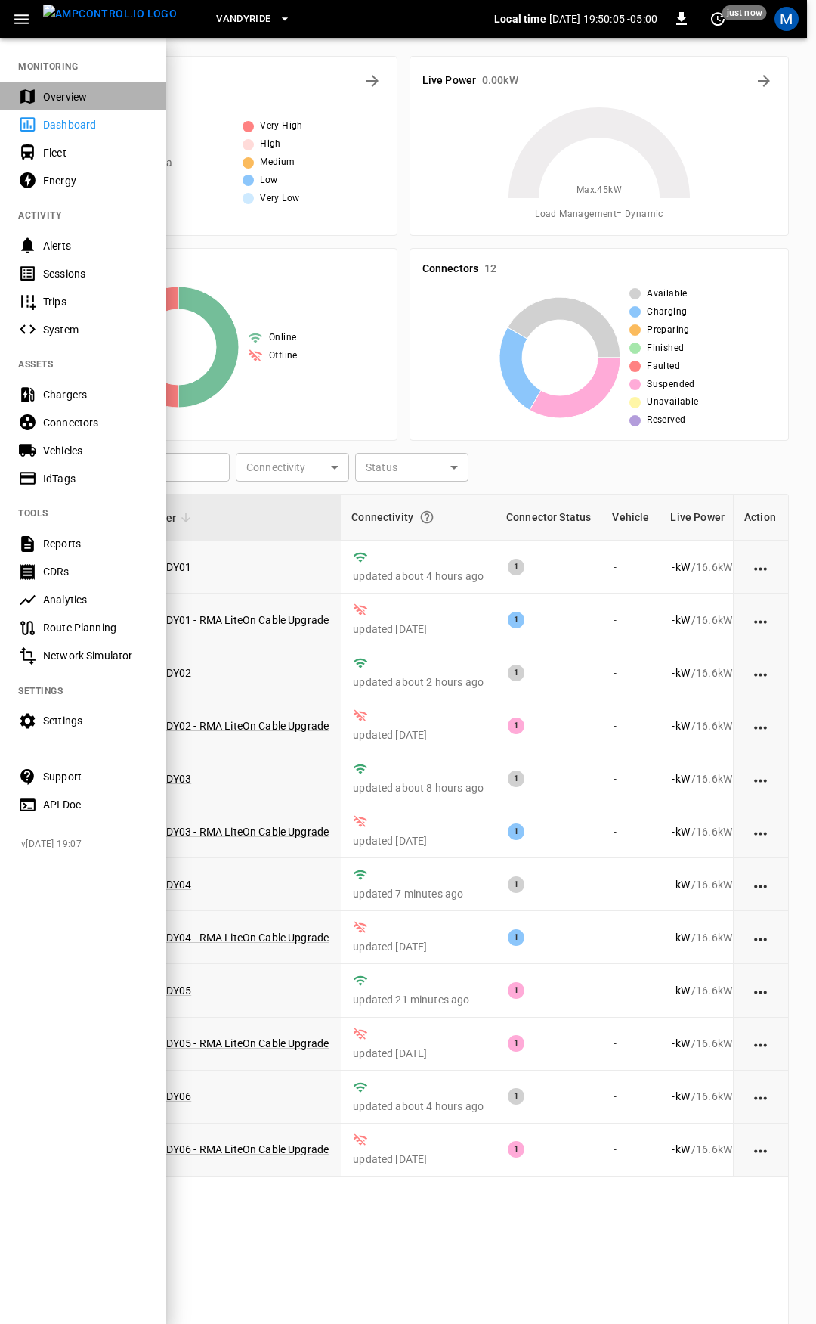
click at [67, 104] on div "Overview" at bounding box center [95, 96] width 105 height 15
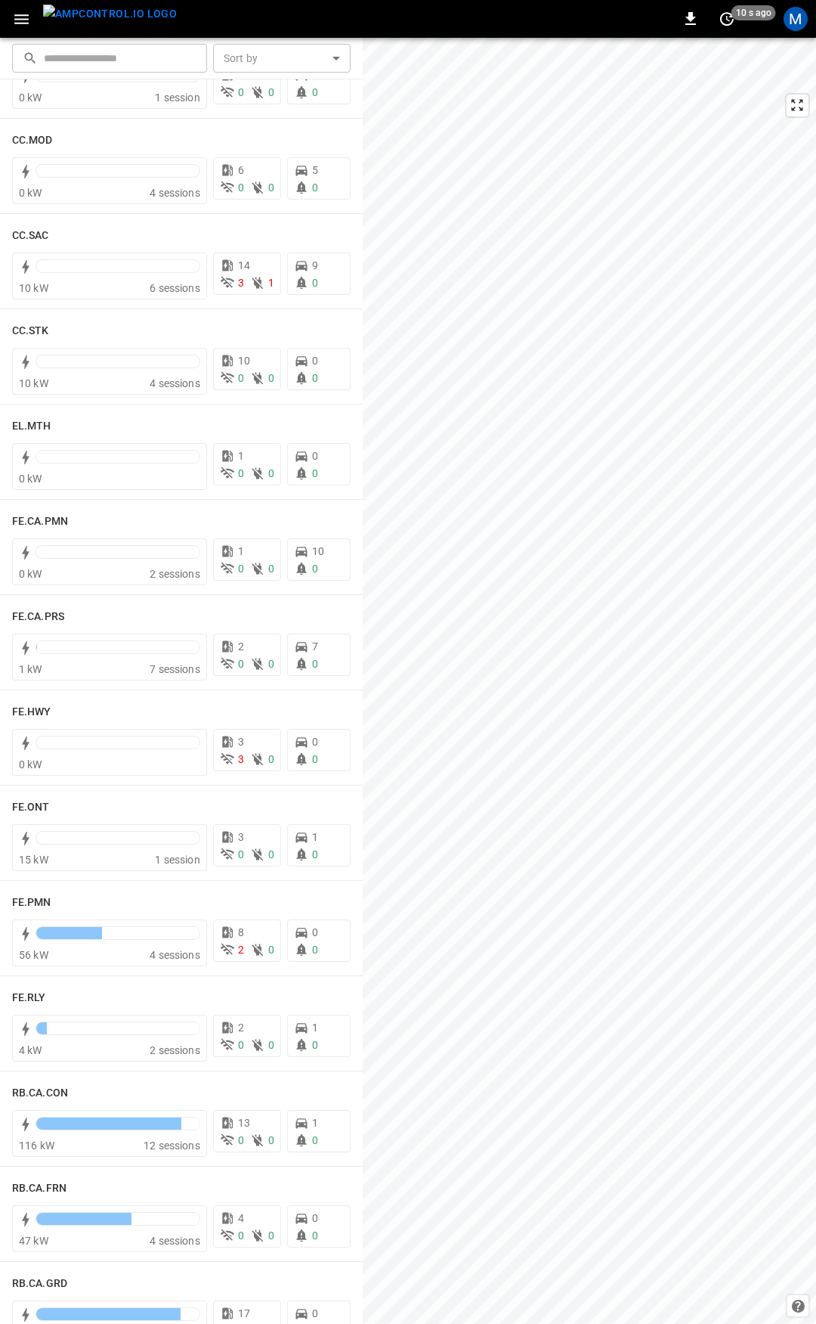
scroll to position [1063, 0]
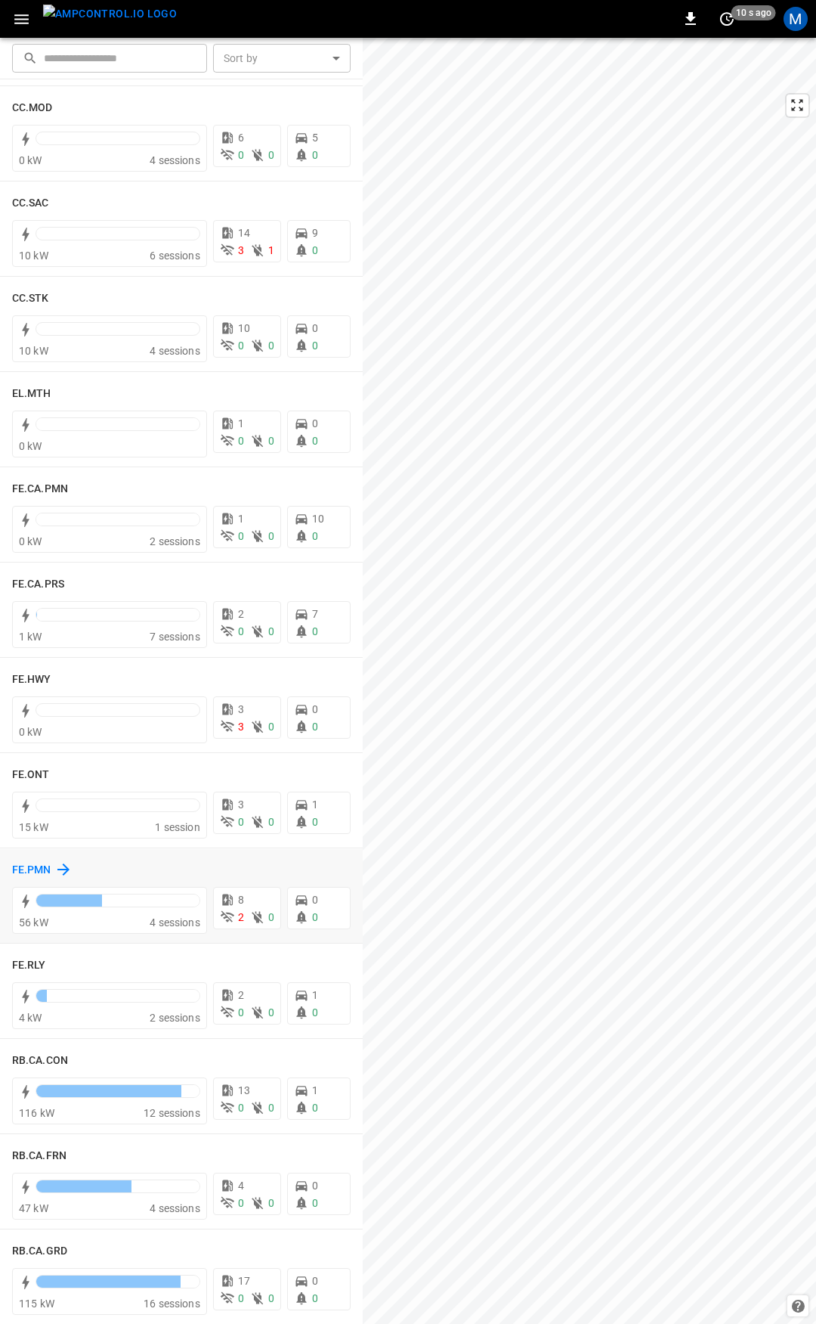
click at [50, 868] on h6 "FE.PMN" at bounding box center [31, 870] width 39 height 17
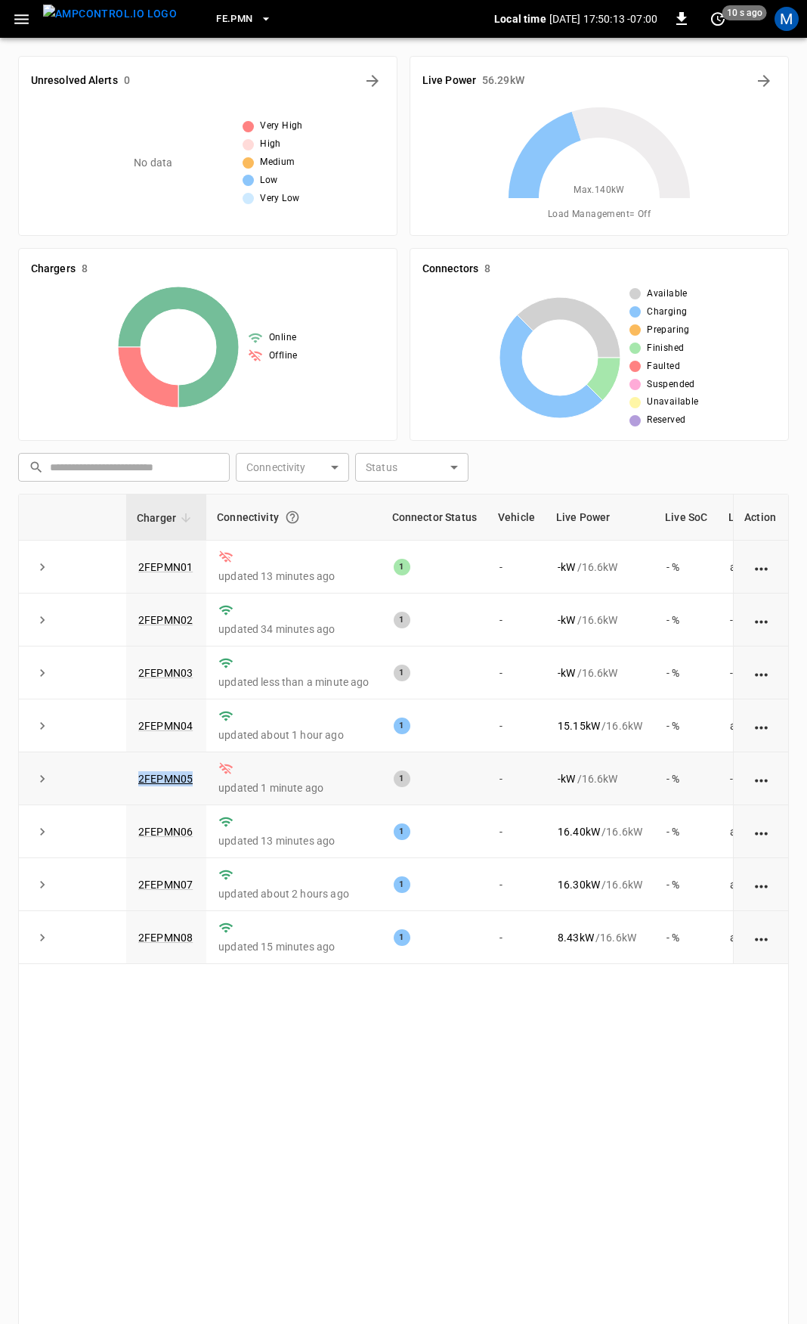
drag, startPoint x: 200, startPoint y: 784, endPoint x: 125, endPoint y: 776, distance: 75.2
click at [125, 776] on tr "2FEPMN05 updated 1 minute ago 1 - - kW / 16.6 kW - % -" at bounding box center [455, 778] width 873 height 53
drag, startPoint x: 200, startPoint y: 567, endPoint x: 111, endPoint y: 567, distance: 89.2
click at [111, 567] on tr "2FEPMN01 updated 13 minutes ago 1 - - kW / 16.6 kW - % about 19 hours ago" at bounding box center [455, 566] width 873 height 53
copy tr "2FEPMN01"
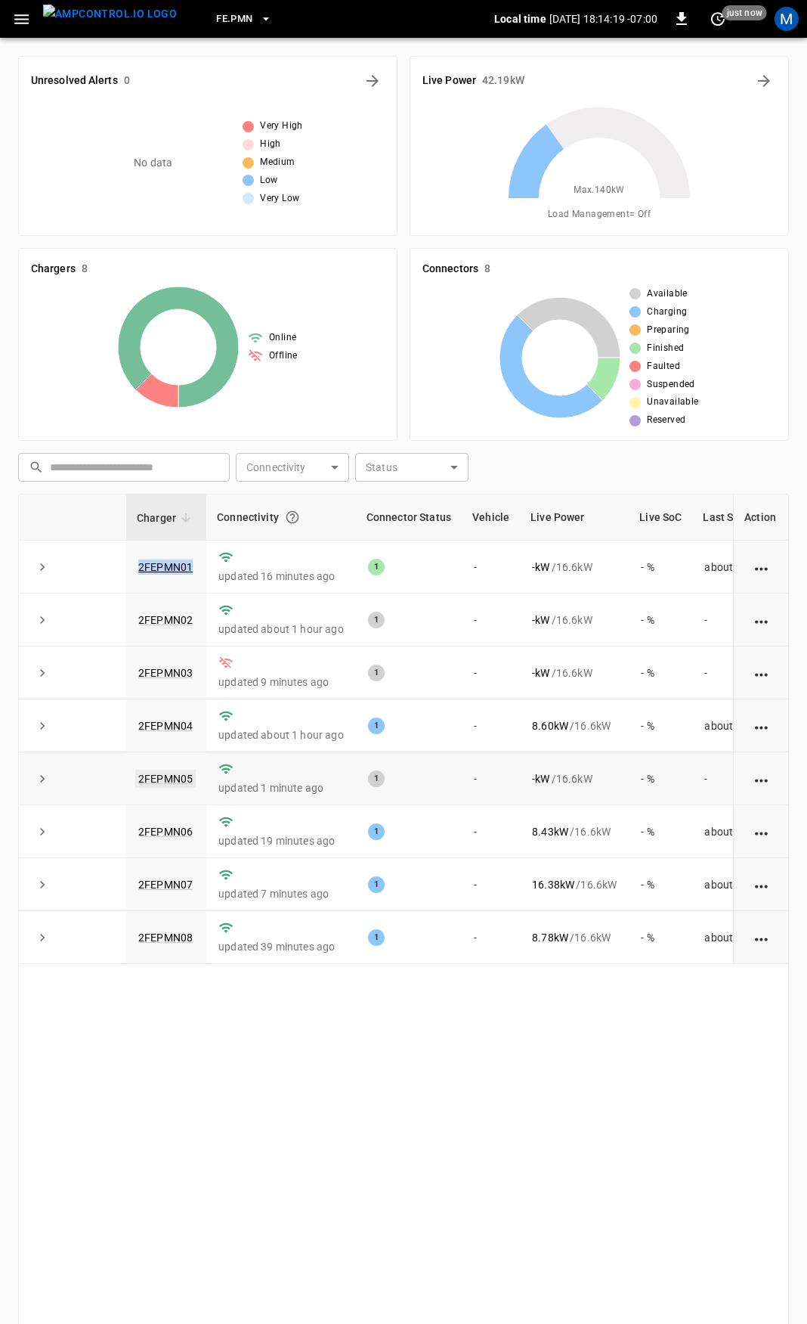
click at [165, 782] on link "2FEPMN05" at bounding box center [165, 779] width 60 height 18
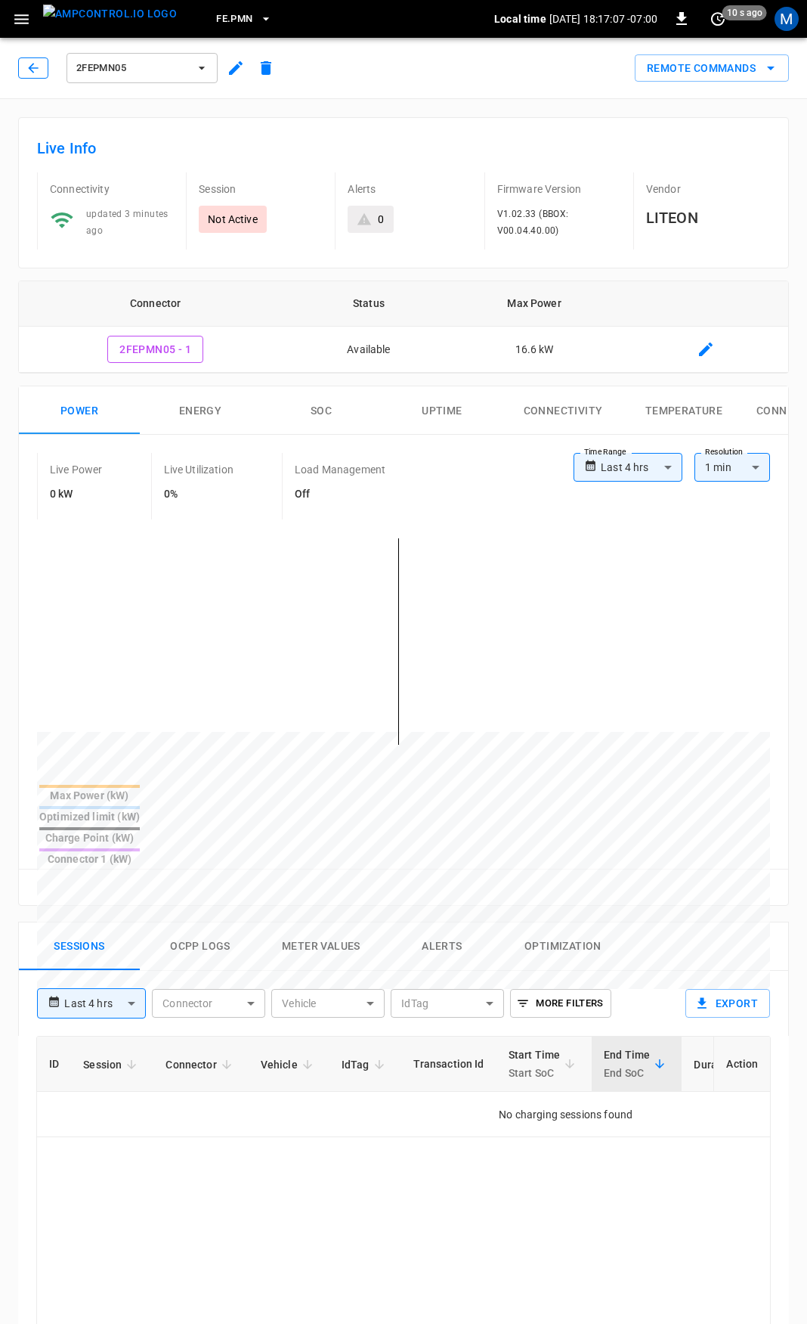
click at [32, 74] on icon "button" at bounding box center [33, 67] width 15 height 15
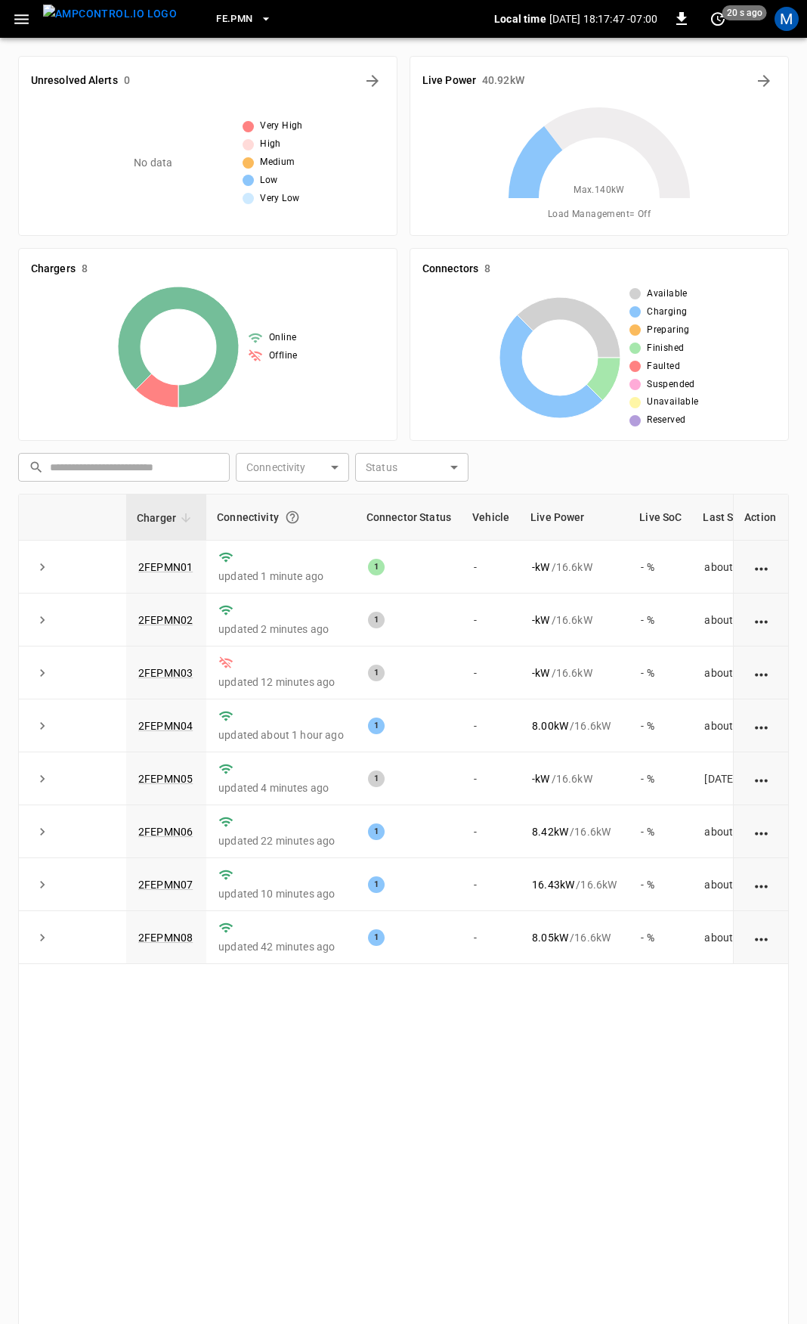
click at [19, 15] on icon "button" at bounding box center [21, 19] width 14 height 10
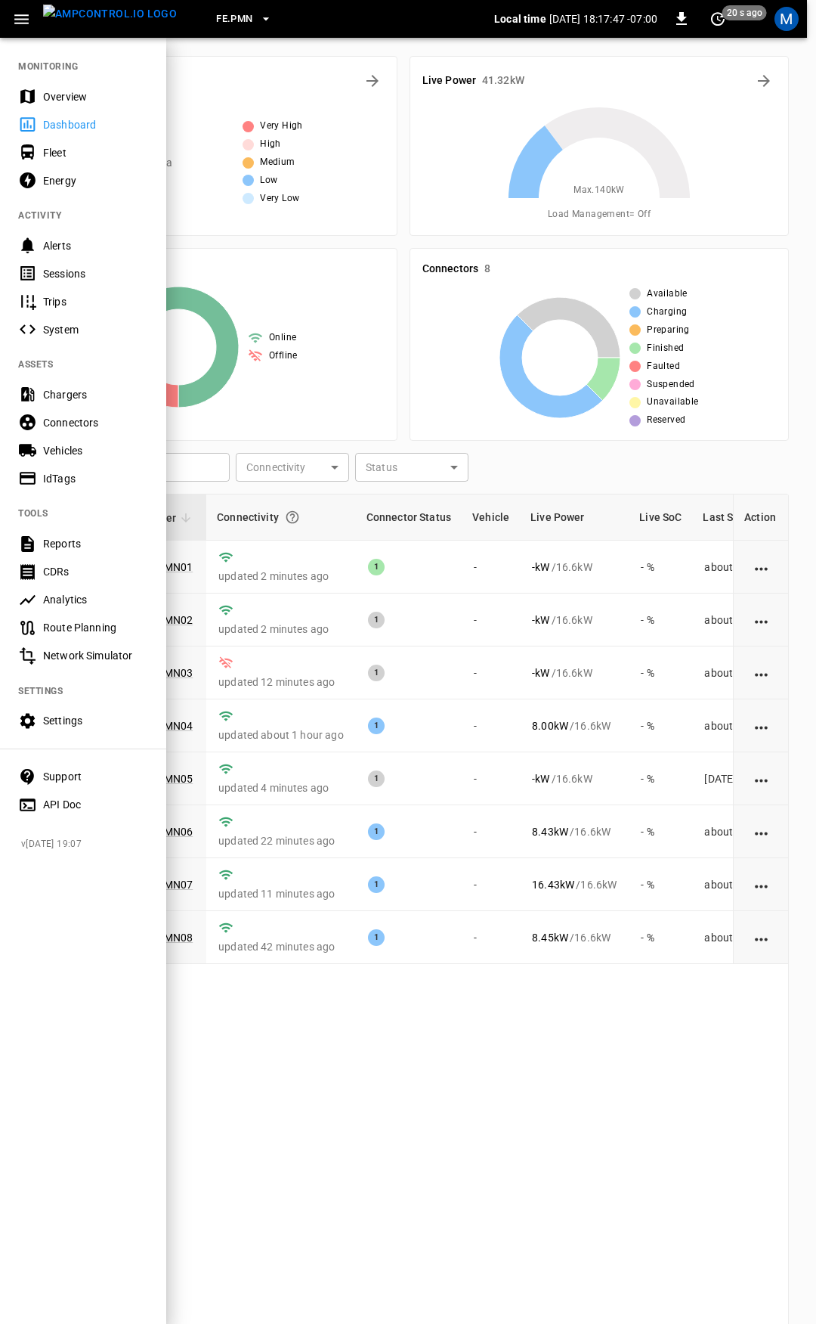
click at [51, 104] on div "Overview" at bounding box center [95, 96] width 105 height 15
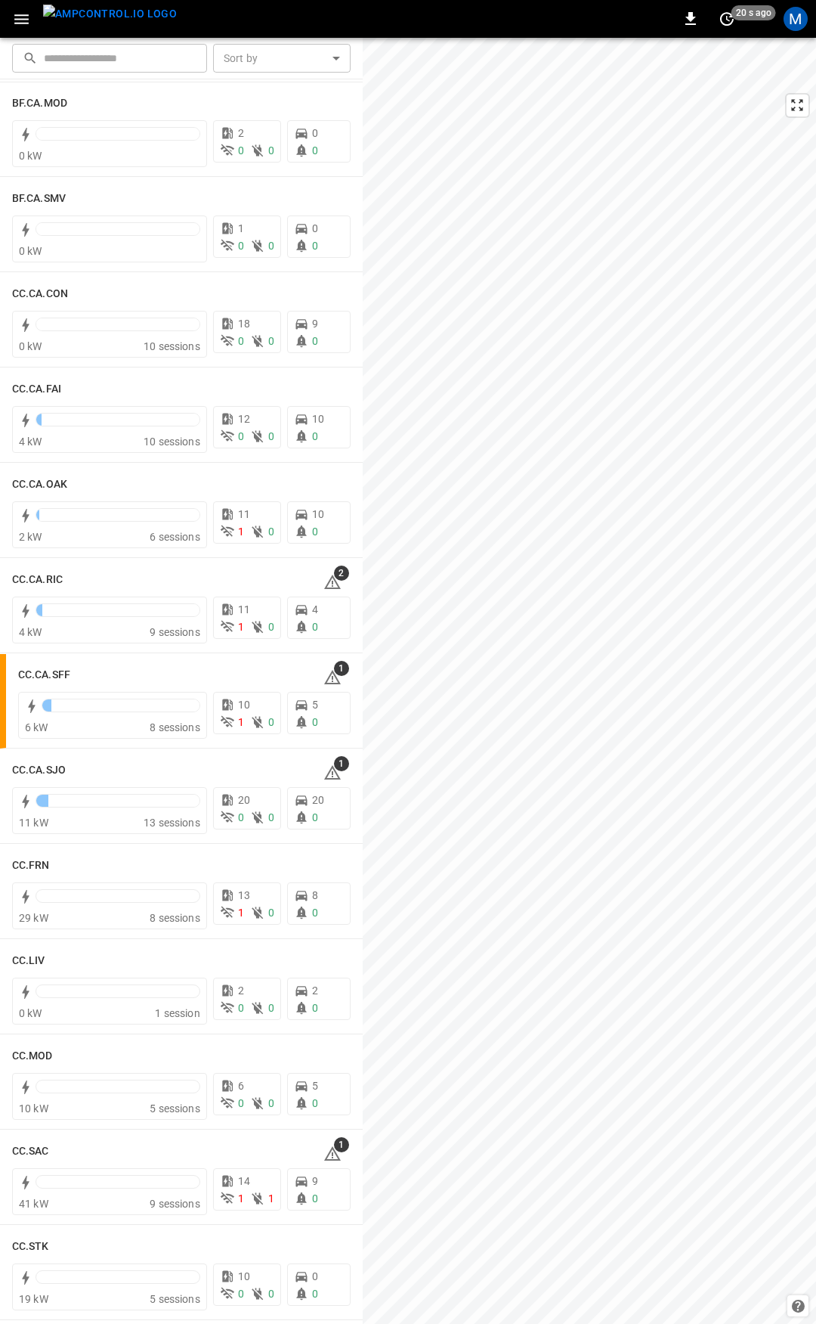
scroll to position [198, 0]
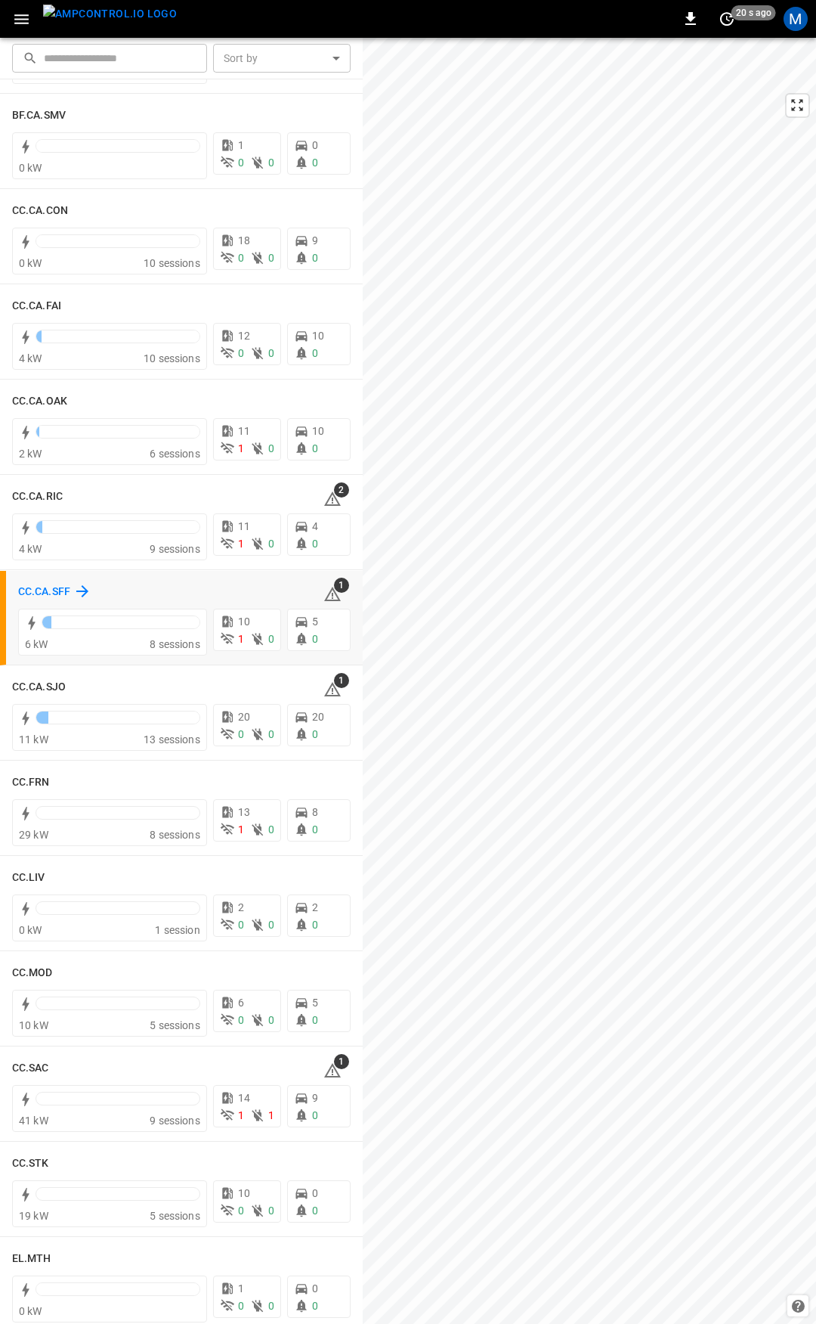
click at [37, 594] on h6 "CC.CA.SFF" at bounding box center [44, 592] width 52 height 17
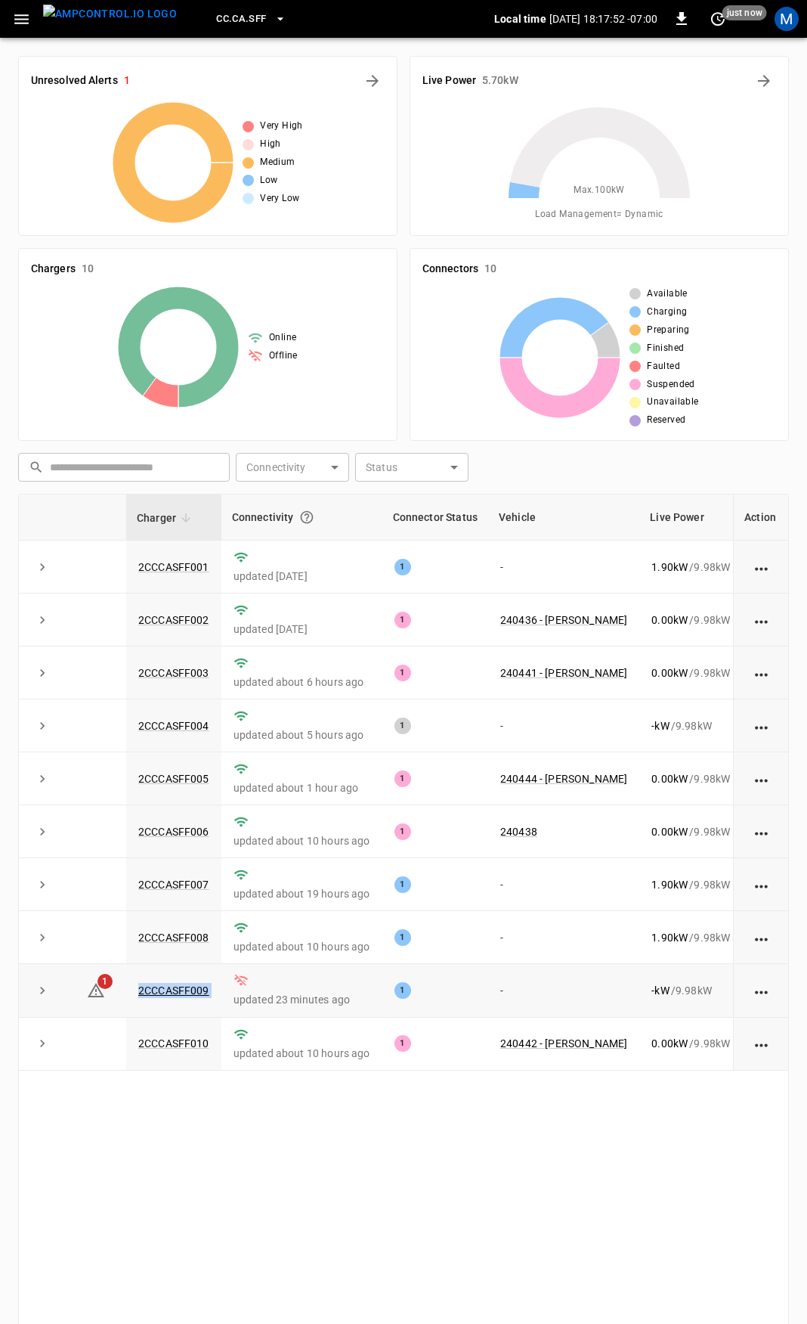
drag, startPoint x: 220, startPoint y: 999, endPoint x: 131, endPoint y: 1008, distance: 89.7
click at [131, 1008] on tr "1 2CCCASFF009 updated 23 minutes ago 1 - - kW / 9.98 kW - % about 3 hours ago" at bounding box center [499, 990] width 961 height 53
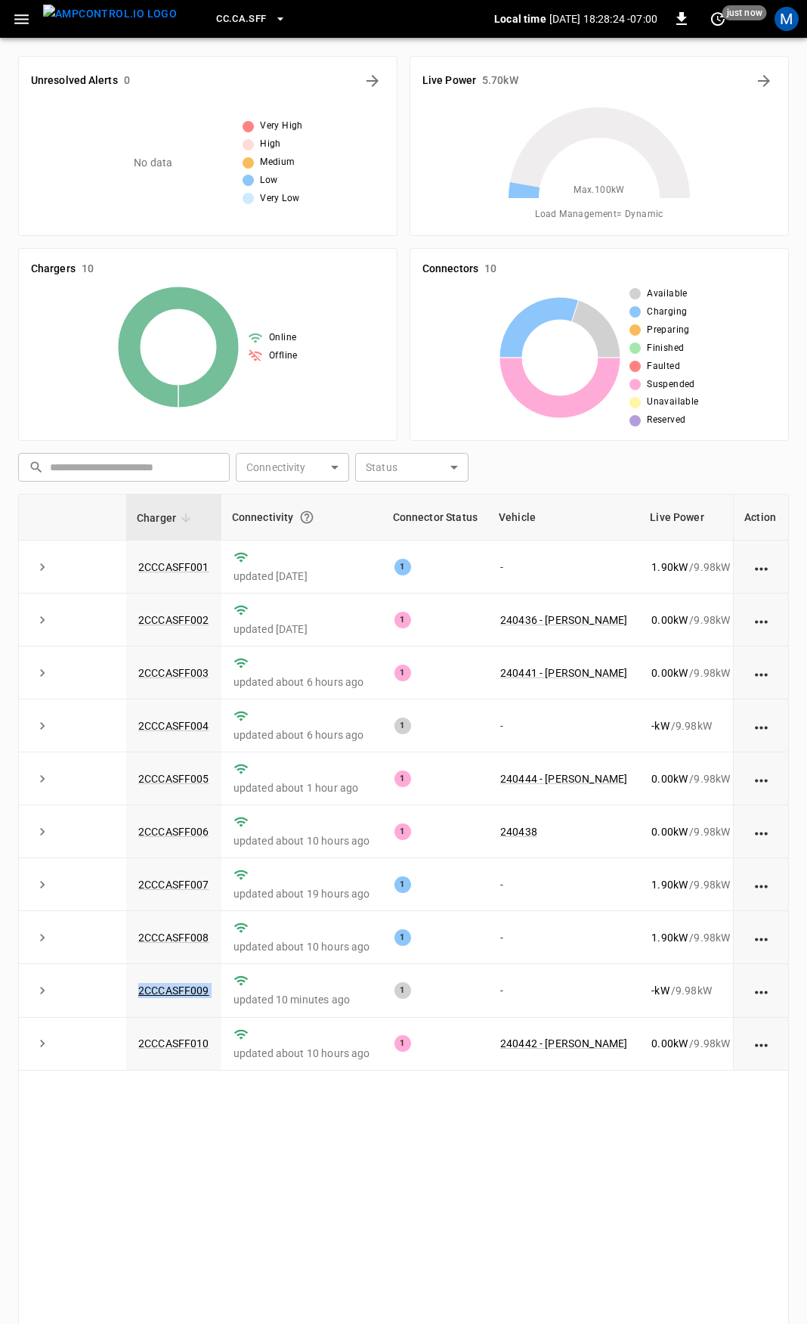
click at [22, 20] on icon "button" at bounding box center [21, 19] width 19 height 19
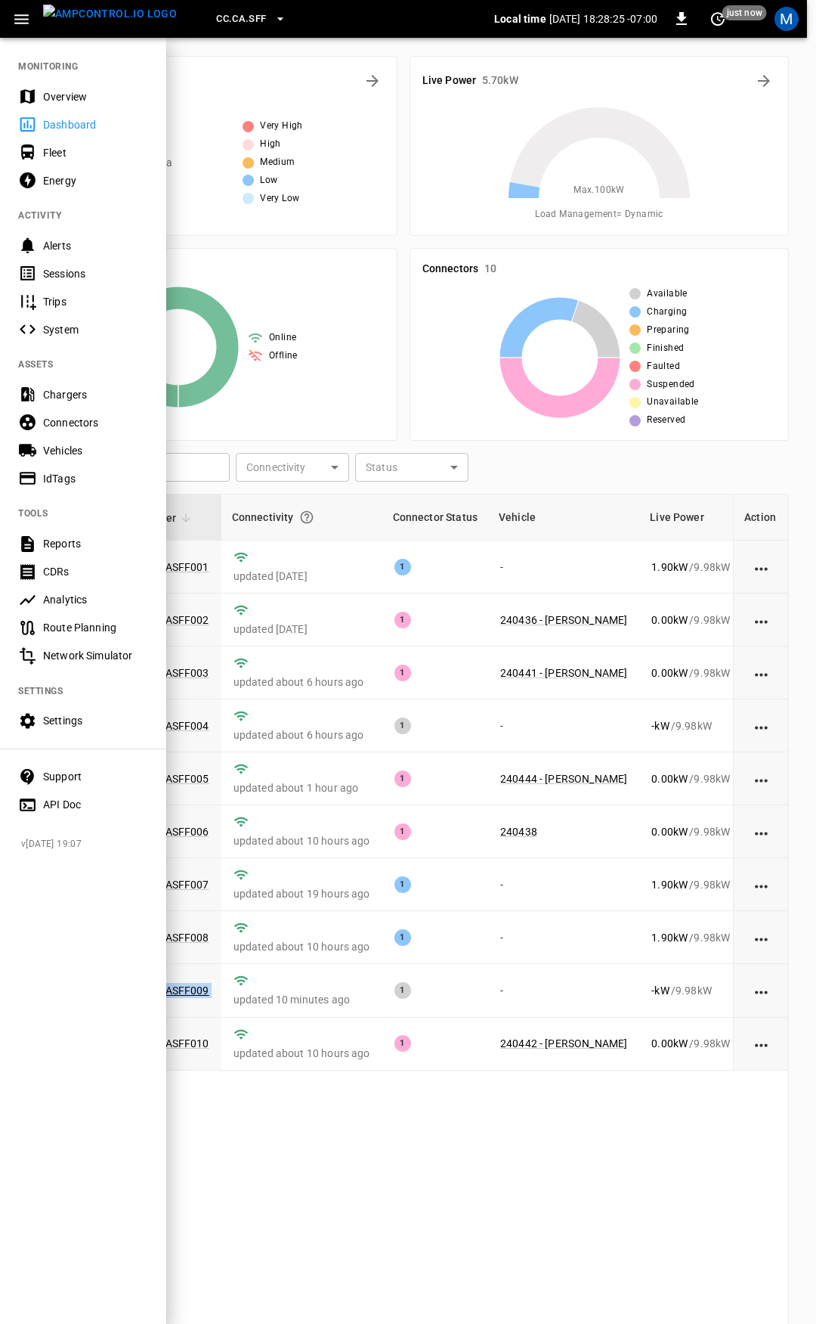
click at [101, 102] on div "Overview" at bounding box center [95, 96] width 105 height 15
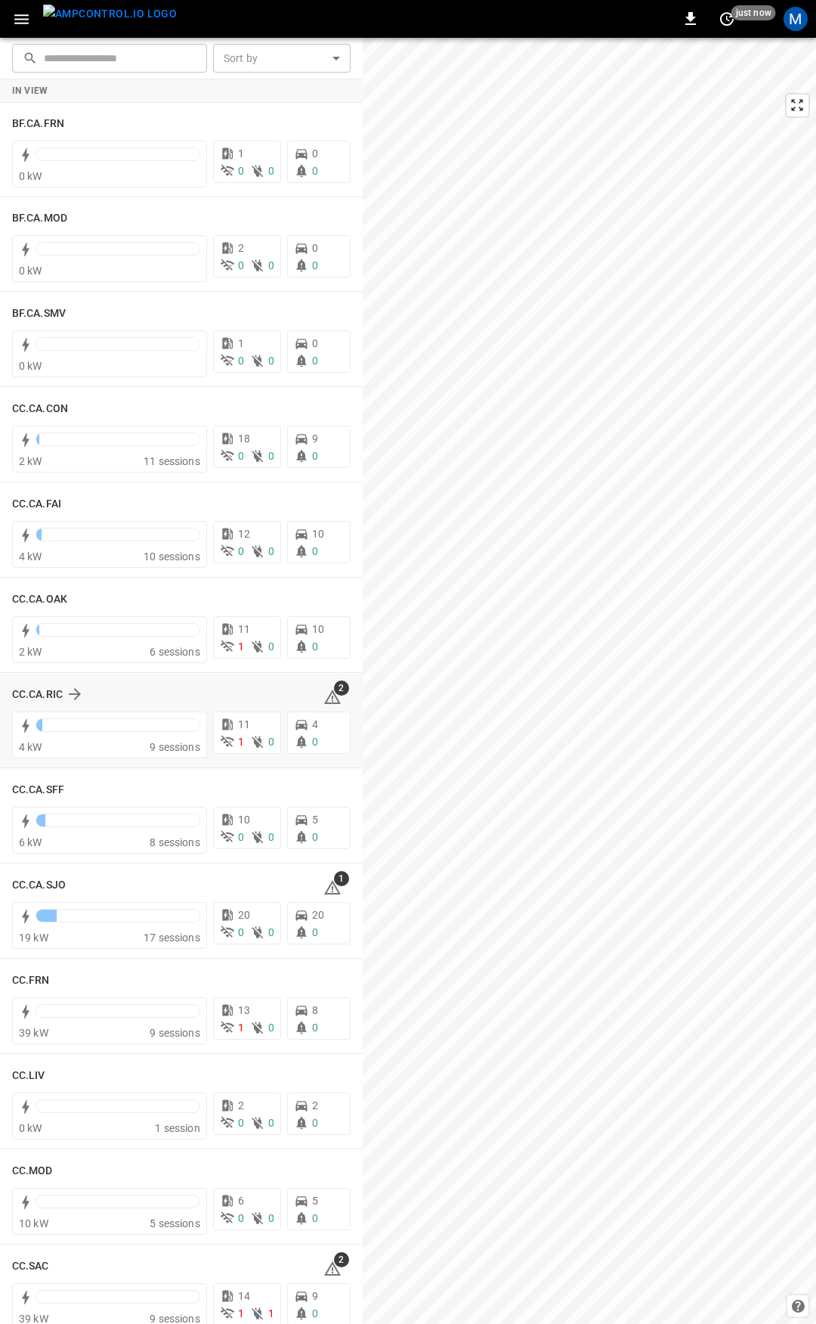
click at [332, 700] on icon at bounding box center [333, 698] width 2 height 6
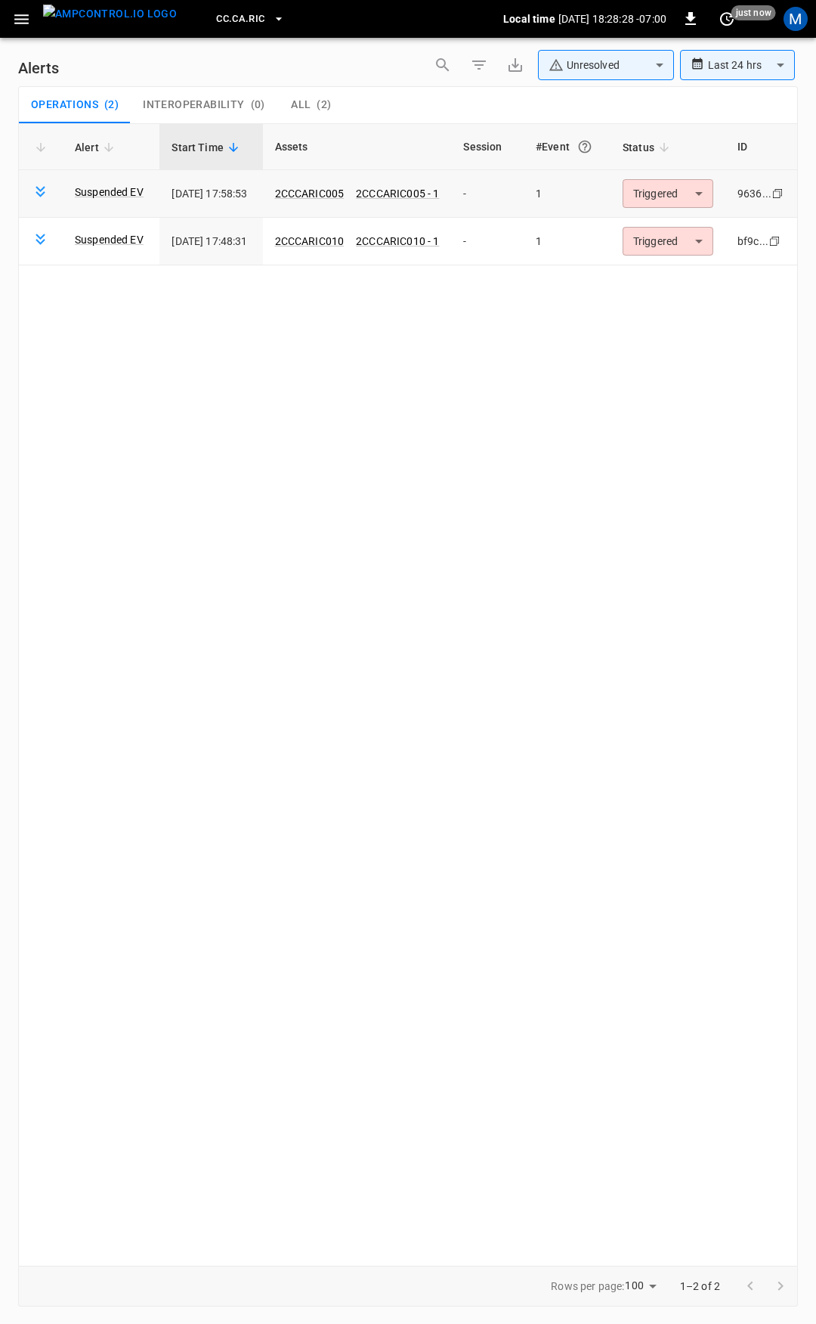
click at [660, 200] on body "**********" at bounding box center [408, 659] width 816 height 1318
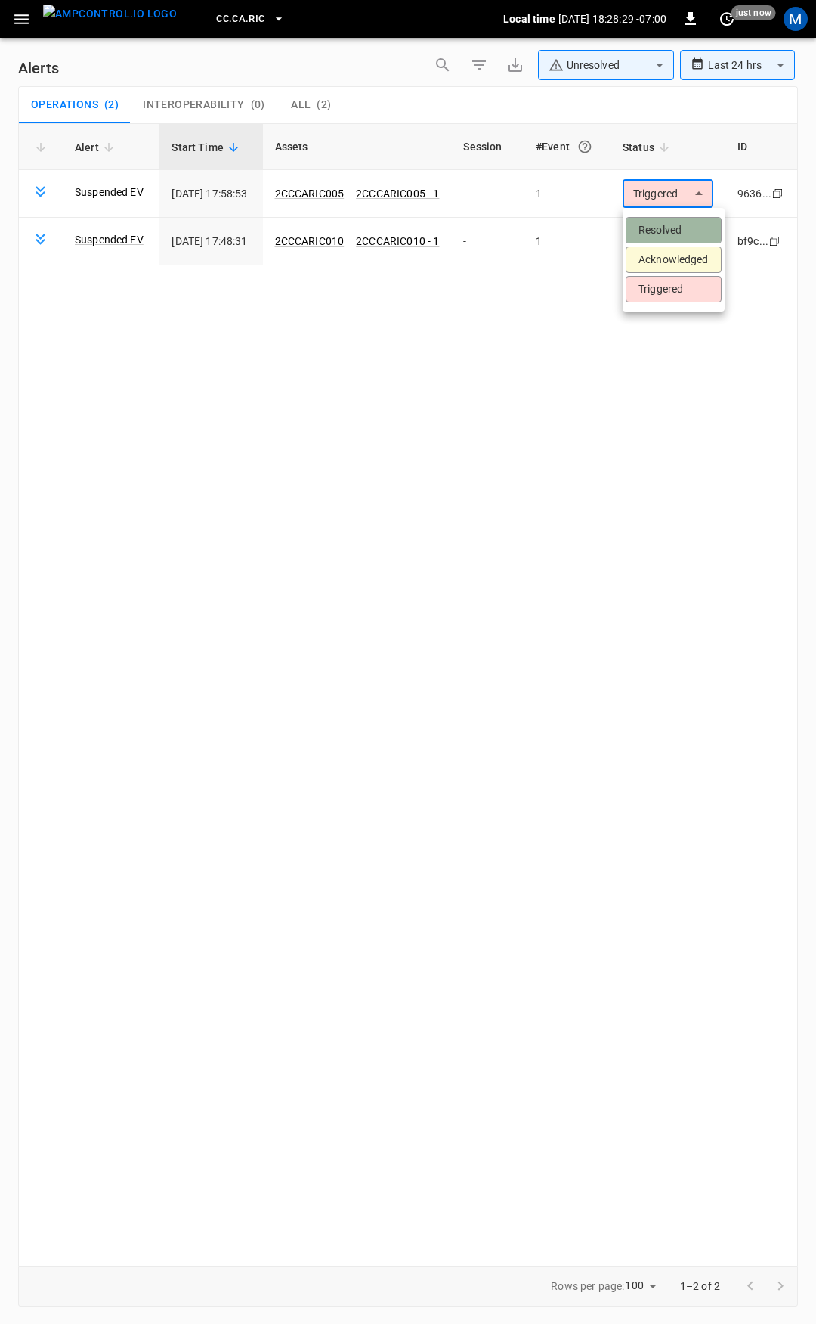
click at [671, 238] on li "Resolved" at bounding box center [674, 230] width 96 height 26
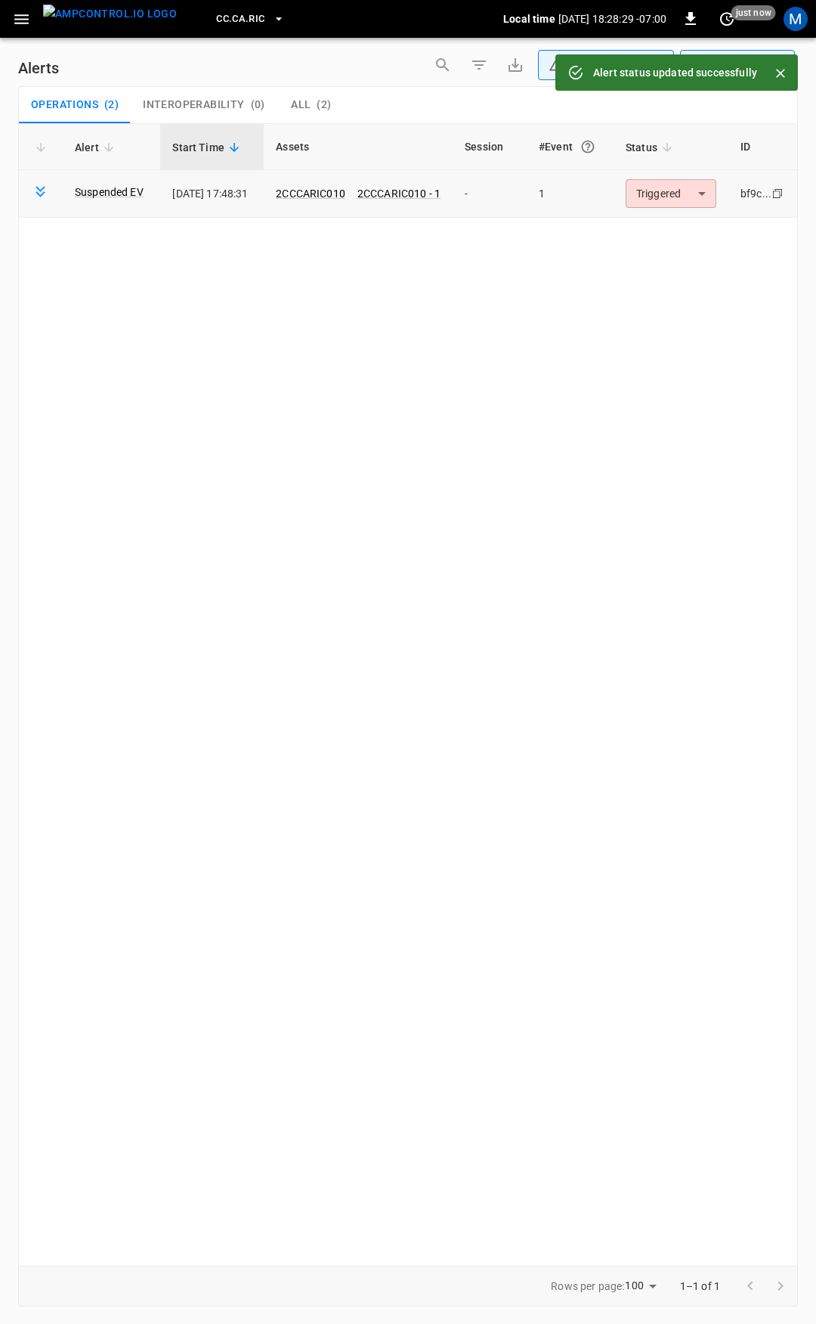
click at [686, 198] on body "**********" at bounding box center [408, 659] width 816 height 1318
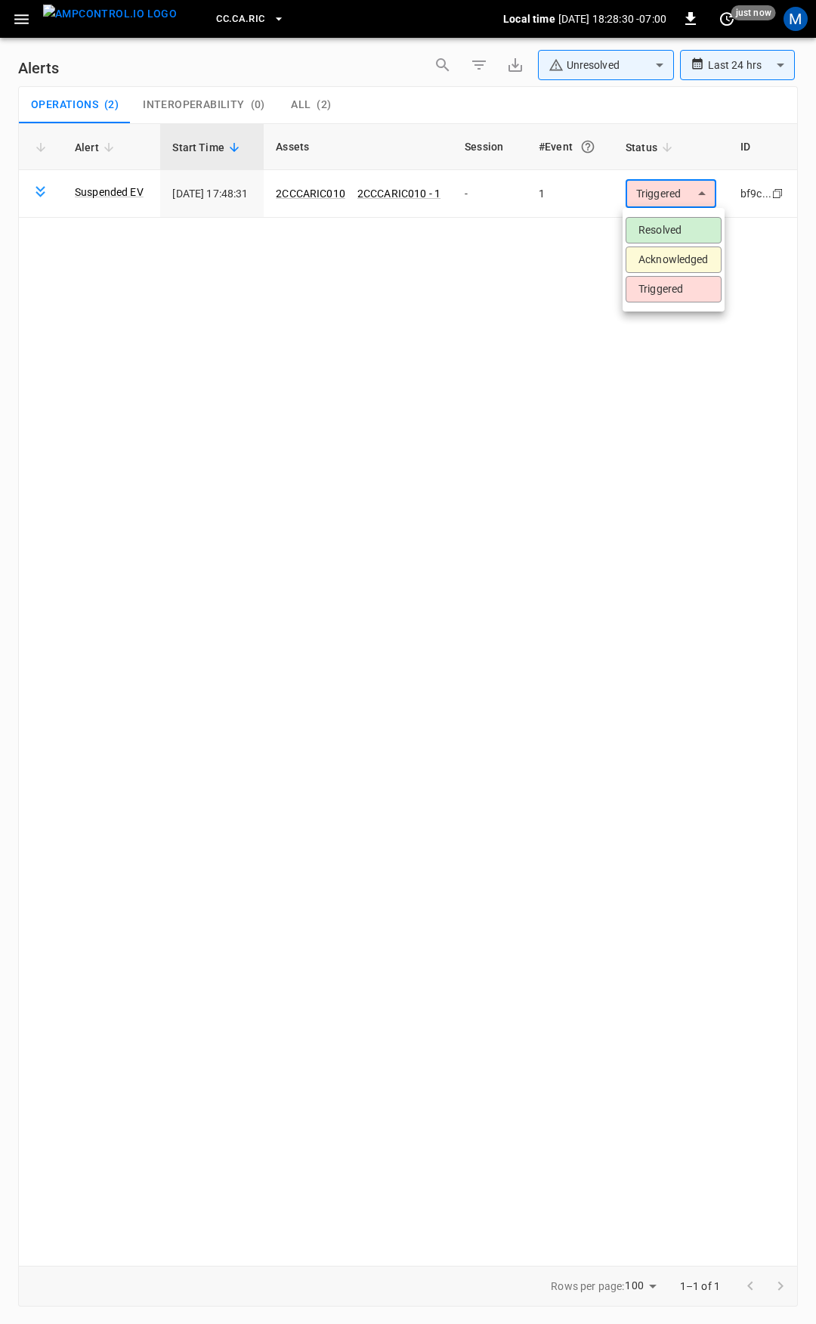
drag, startPoint x: 681, startPoint y: 237, endPoint x: 461, endPoint y: 187, distance: 225.4
click at [674, 235] on li "Resolved" at bounding box center [674, 230] width 96 height 26
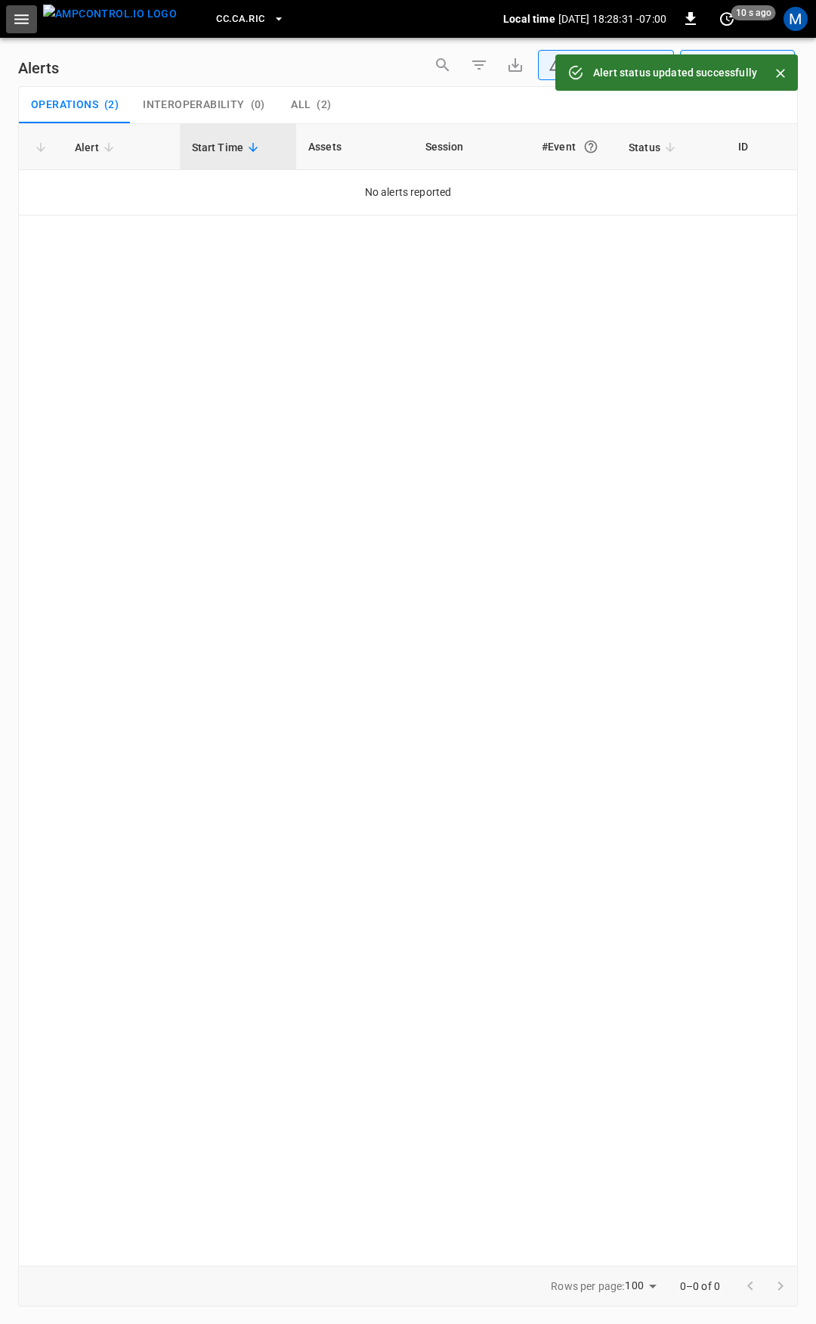
click at [17, 26] on icon "button" at bounding box center [21, 19] width 19 height 19
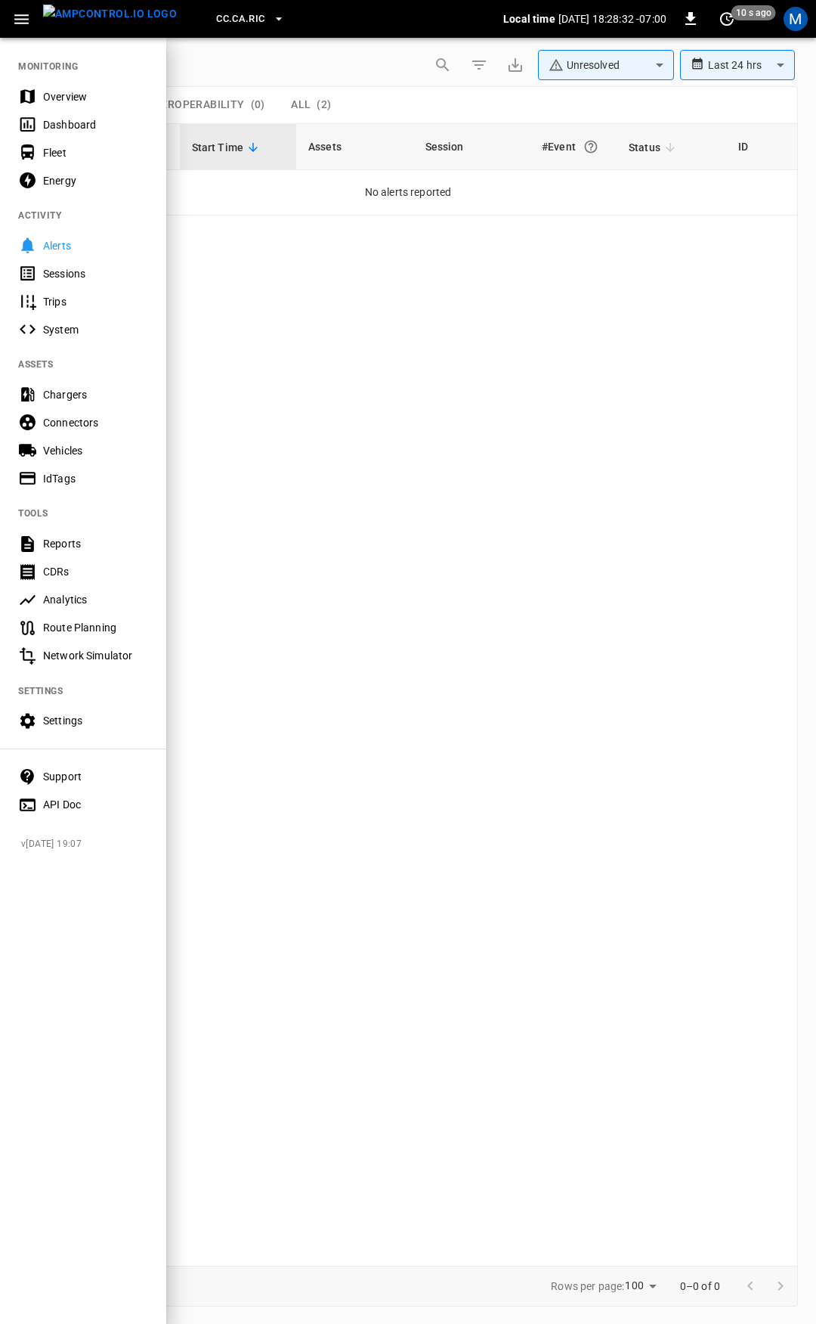
click at [63, 82] on div "Overview" at bounding box center [83, 96] width 166 height 28
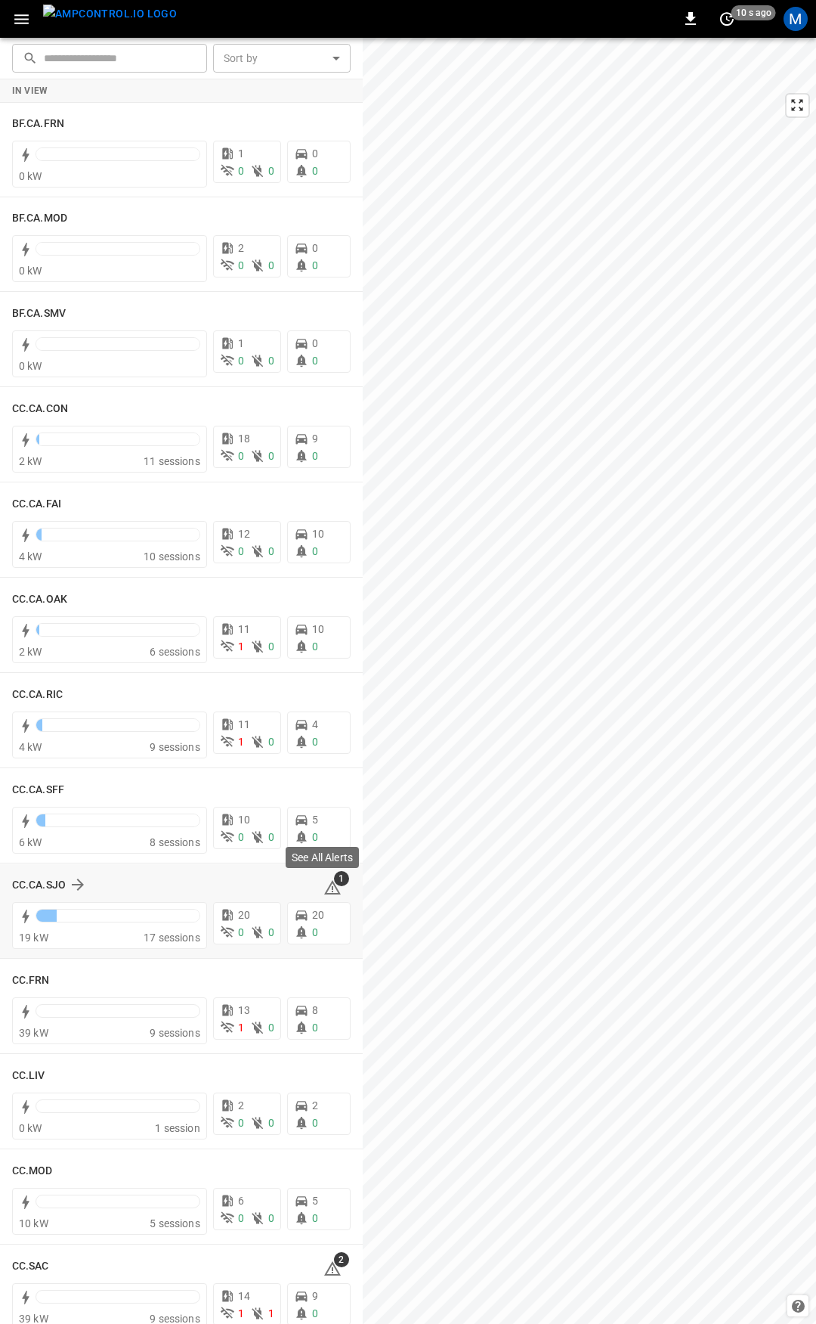
click at [324, 889] on icon at bounding box center [333, 887] width 18 height 18
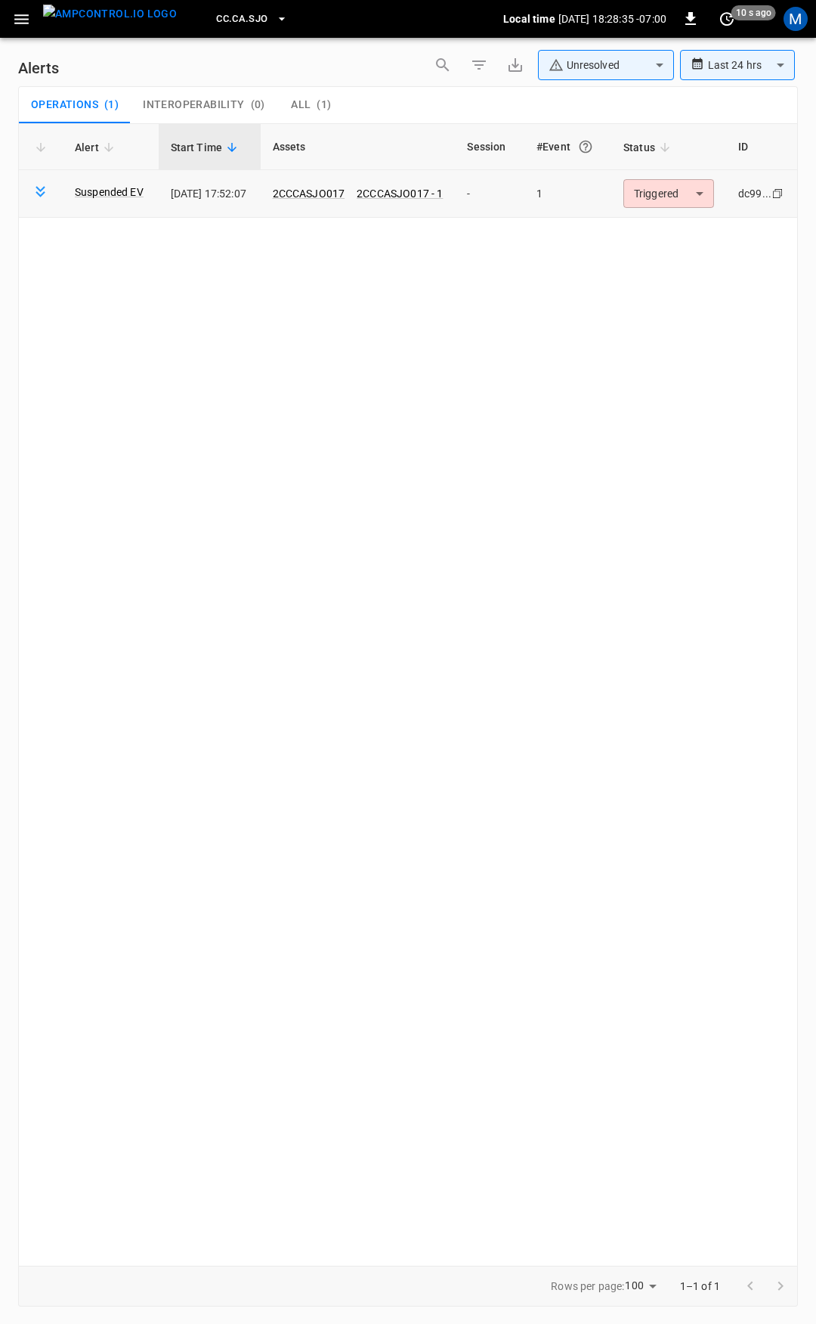
click at [679, 206] on body "**********" at bounding box center [408, 659] width 816 height 1318
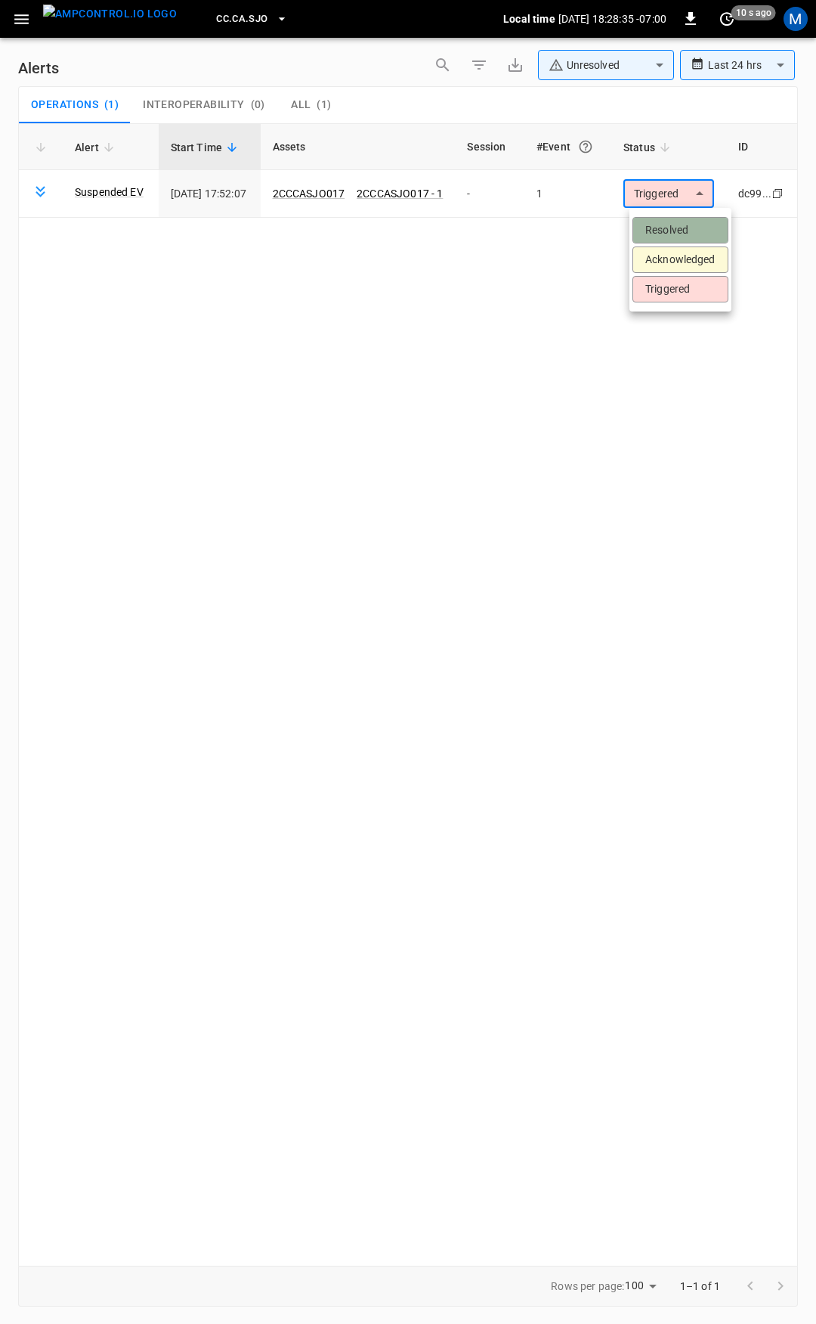
click at [684, 225] on li "Resolved" at bounding box center [681, 230] width 96 height 26
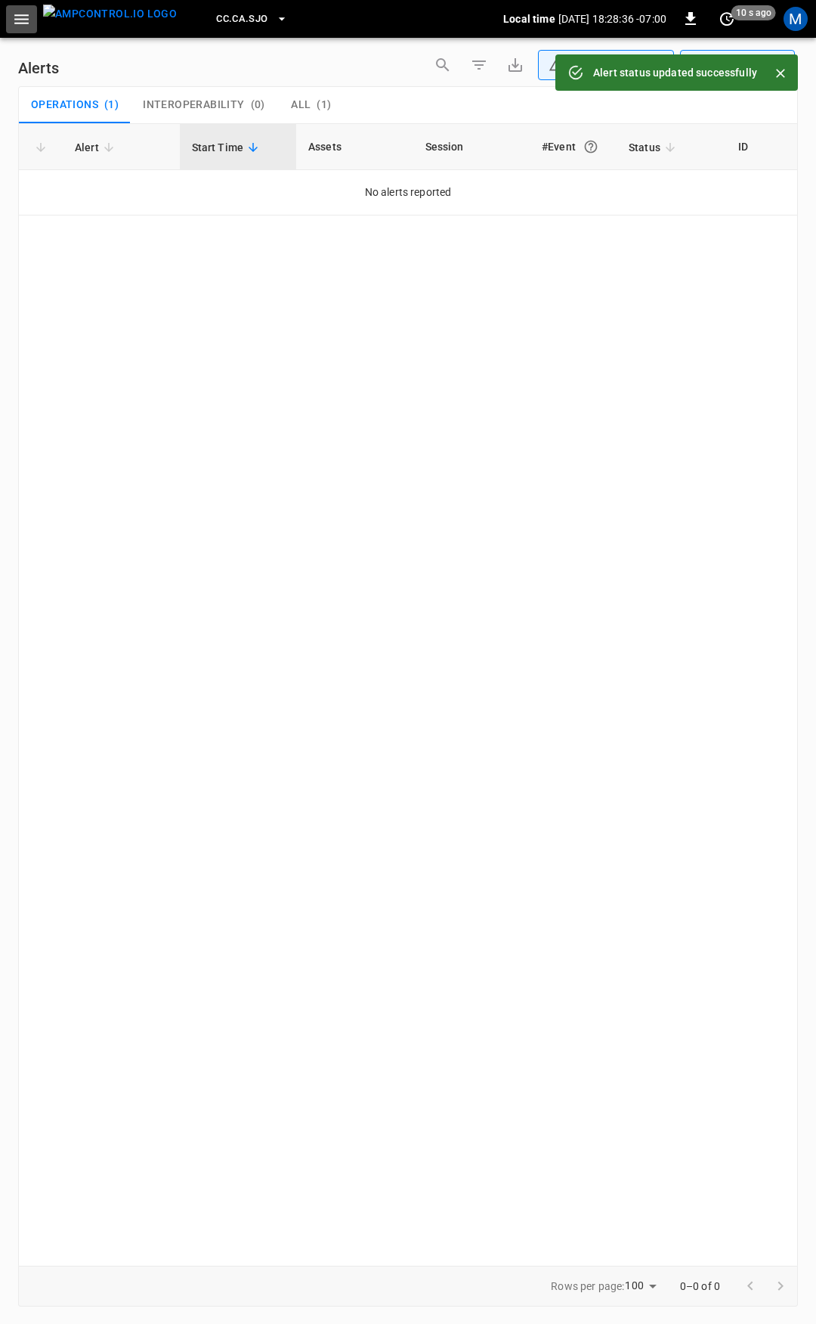
click at [32, 20] on button "button" at bounding box center [21, 19] width 31 height 28
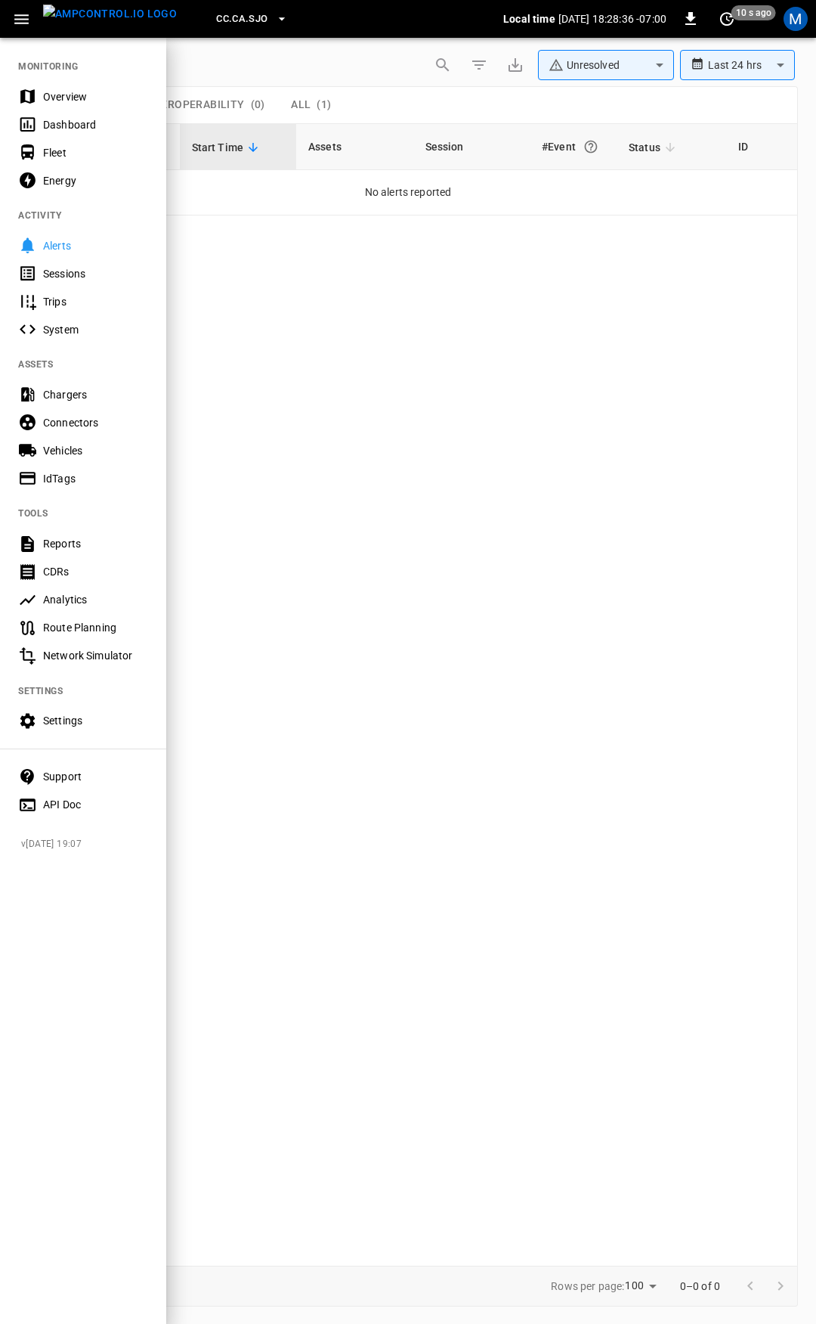
click at [76, 101] on div "Overview" at bounding box center [95, 96] width 105 height 15
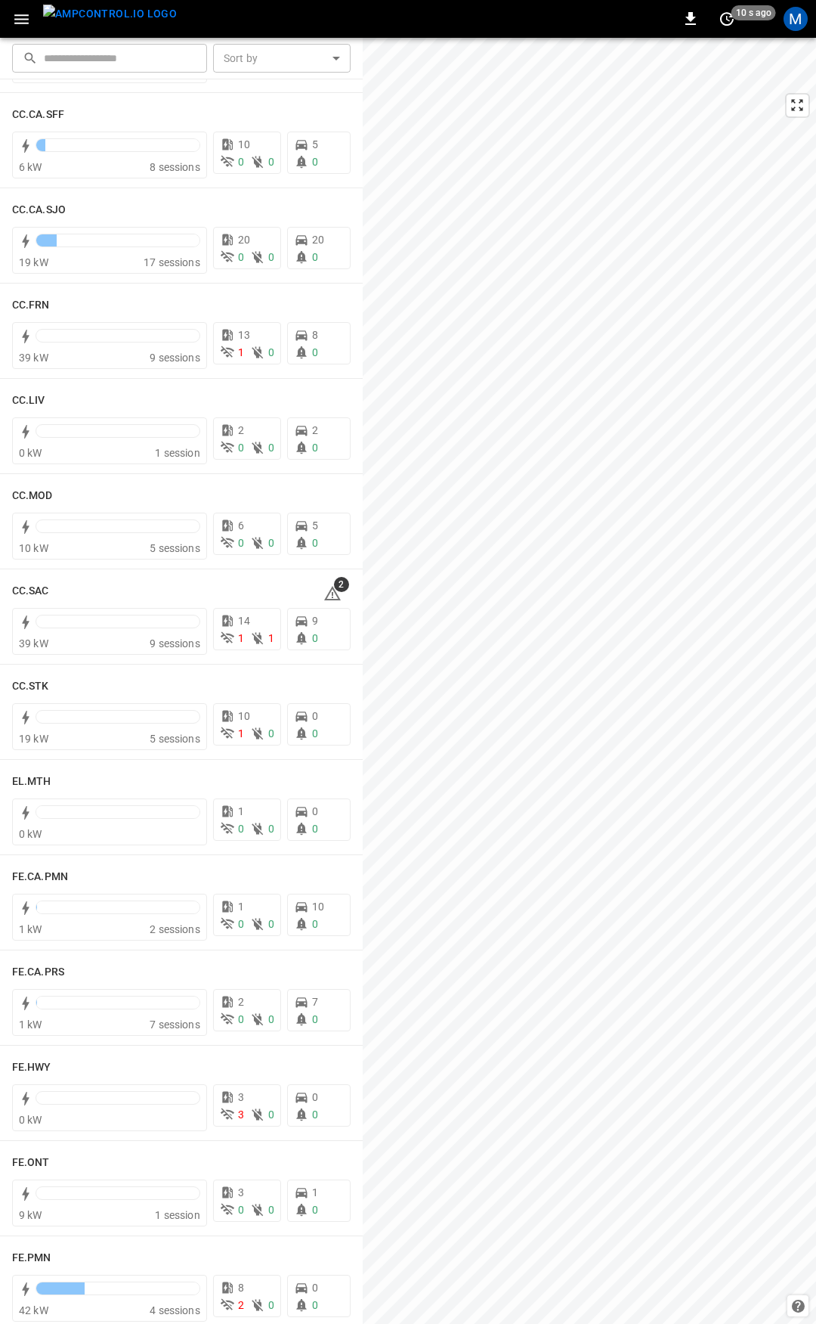
scroll to position [745, 0]
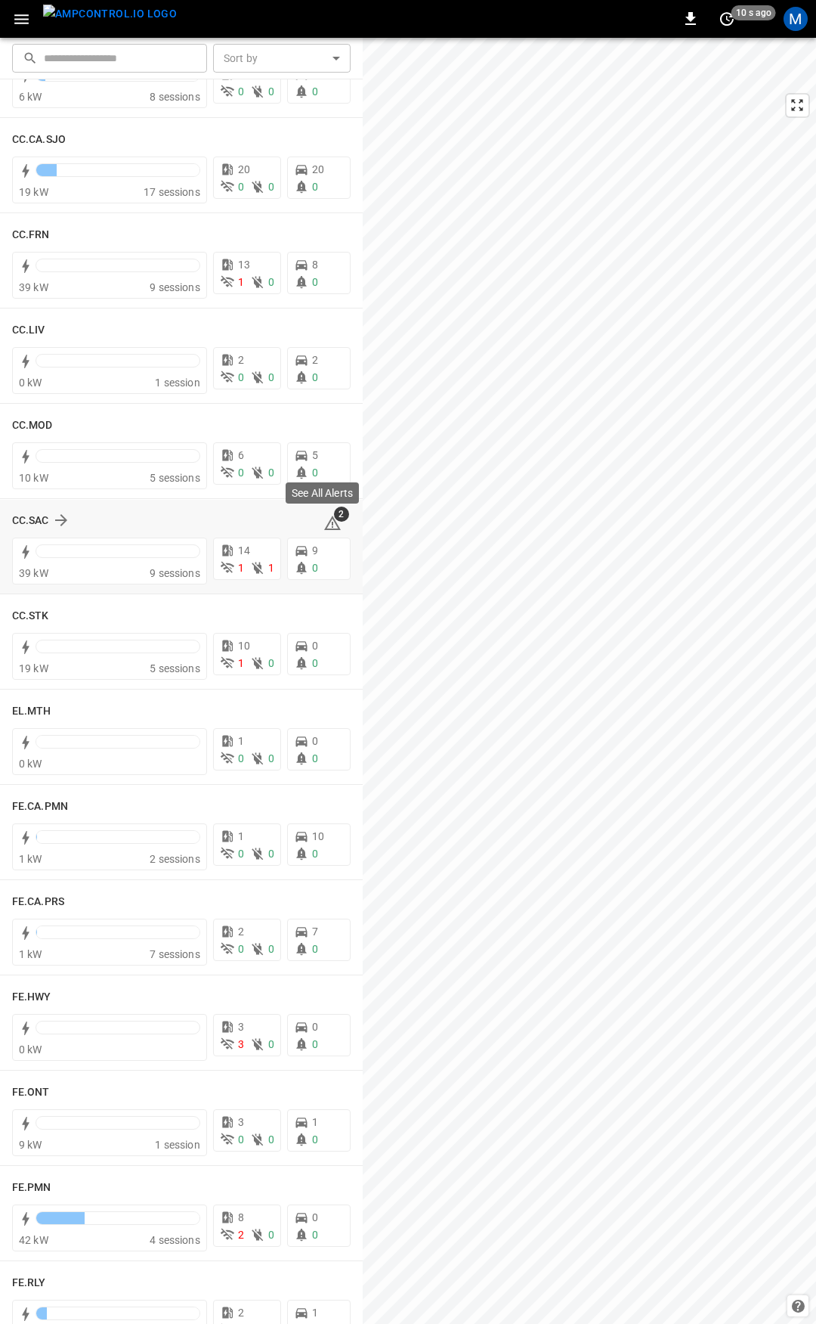
click at [326, 522] on icon at bounding box center [332, 523] width 17 height 14
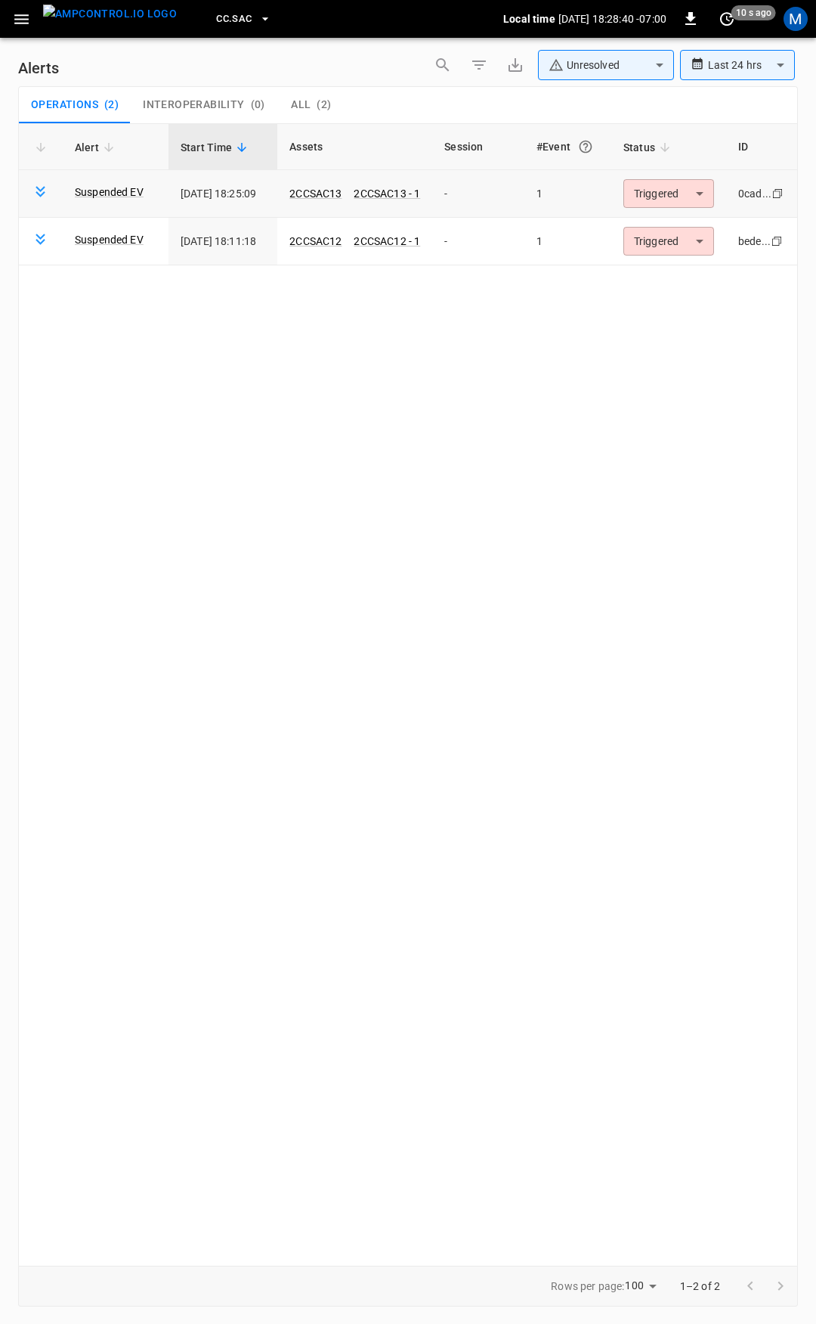
click at [685, 188] on body "**********" at bounding box center [408, 659] width 816 height 1318
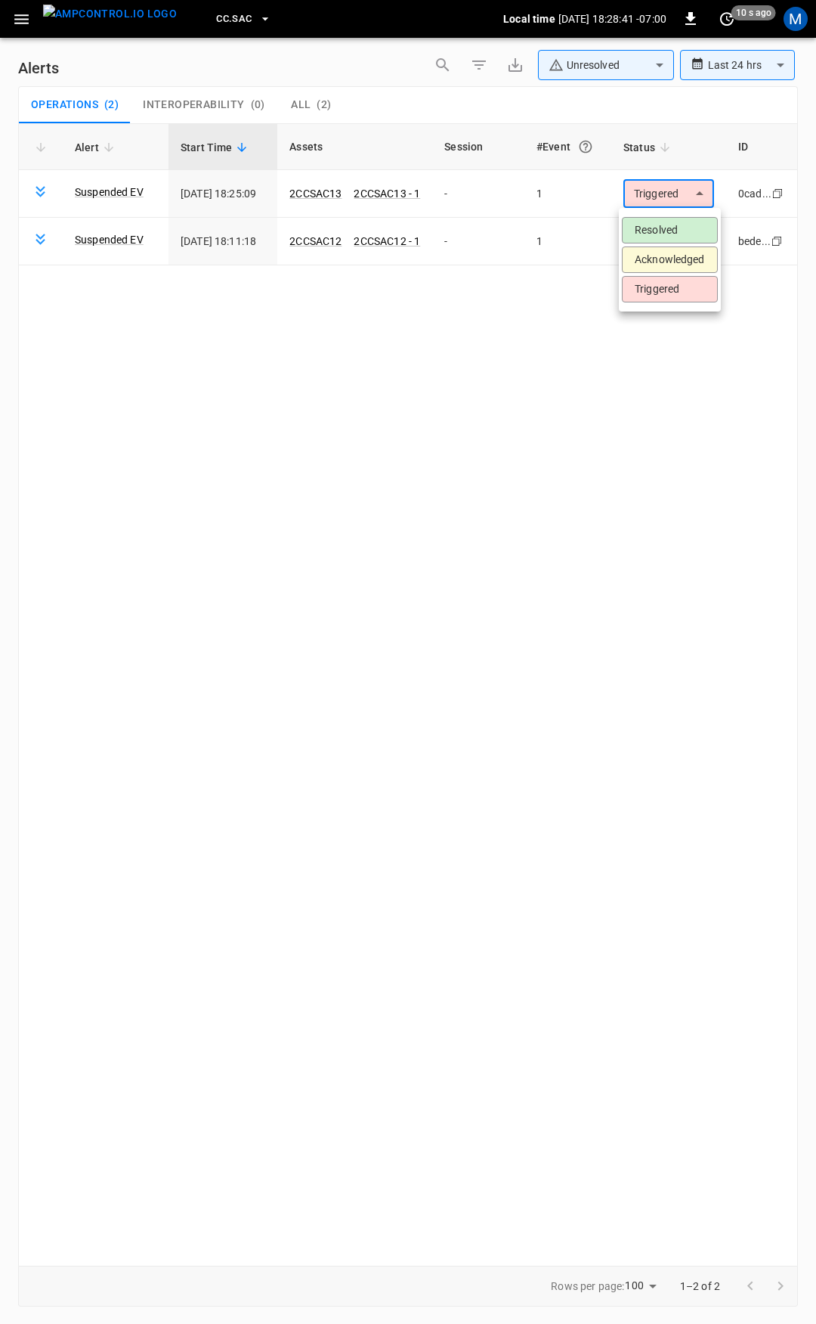
click at [672, 224] on li "Resolved" at bounding box center [670, 230] width 96 height 26
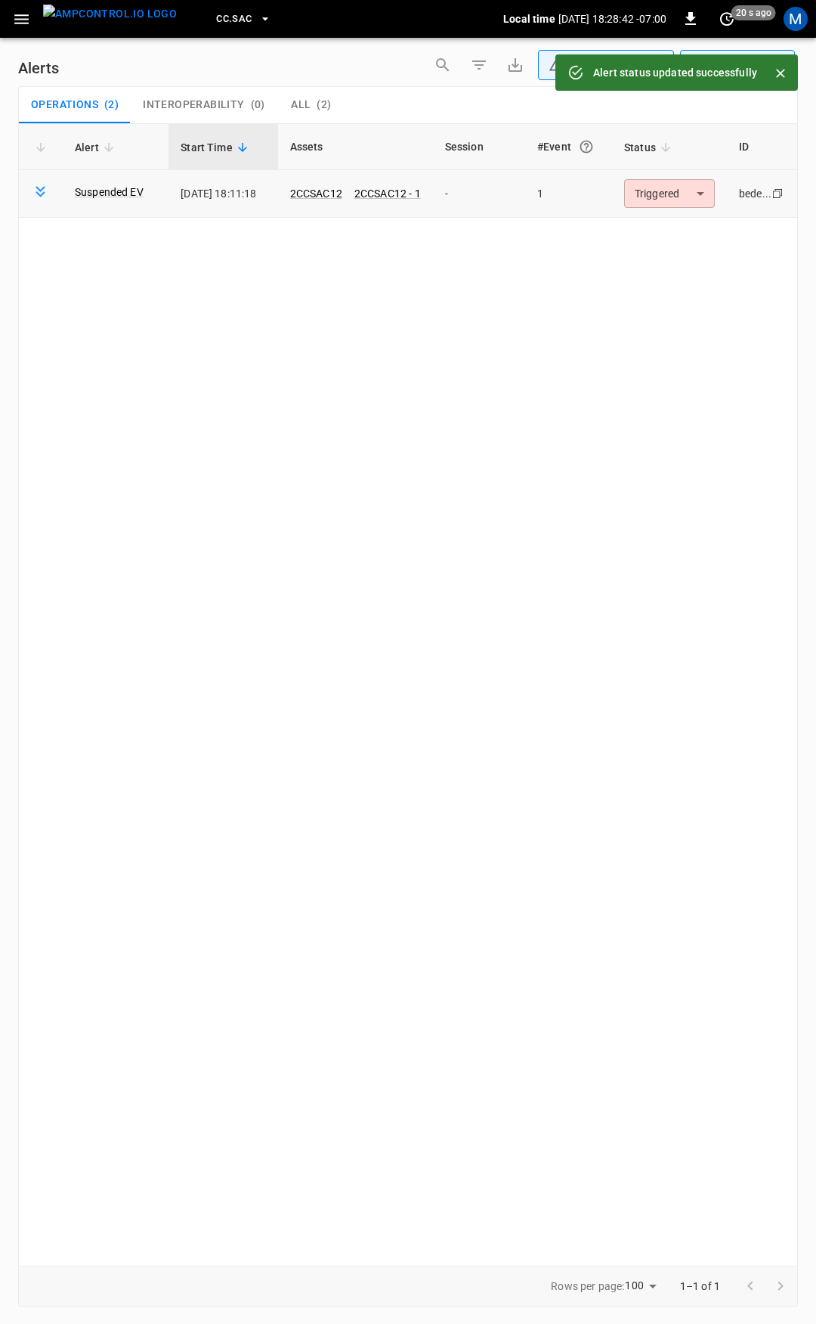
click at [670, 195] on body "**********" at bounding box center [408, 659] width 816 height 1318
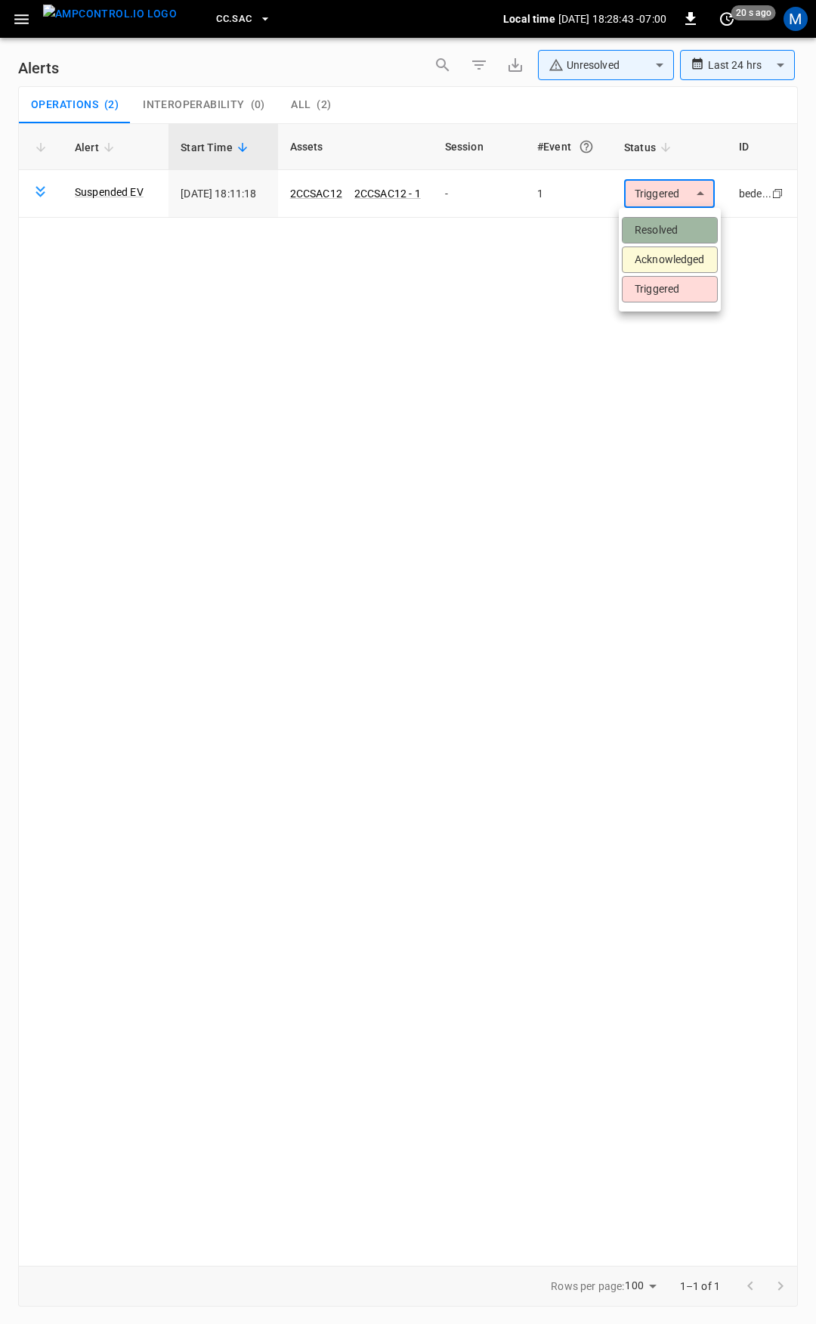
click at [658, 223] on li "Resolved" at bounding box center [670, 230] width 96 height 26
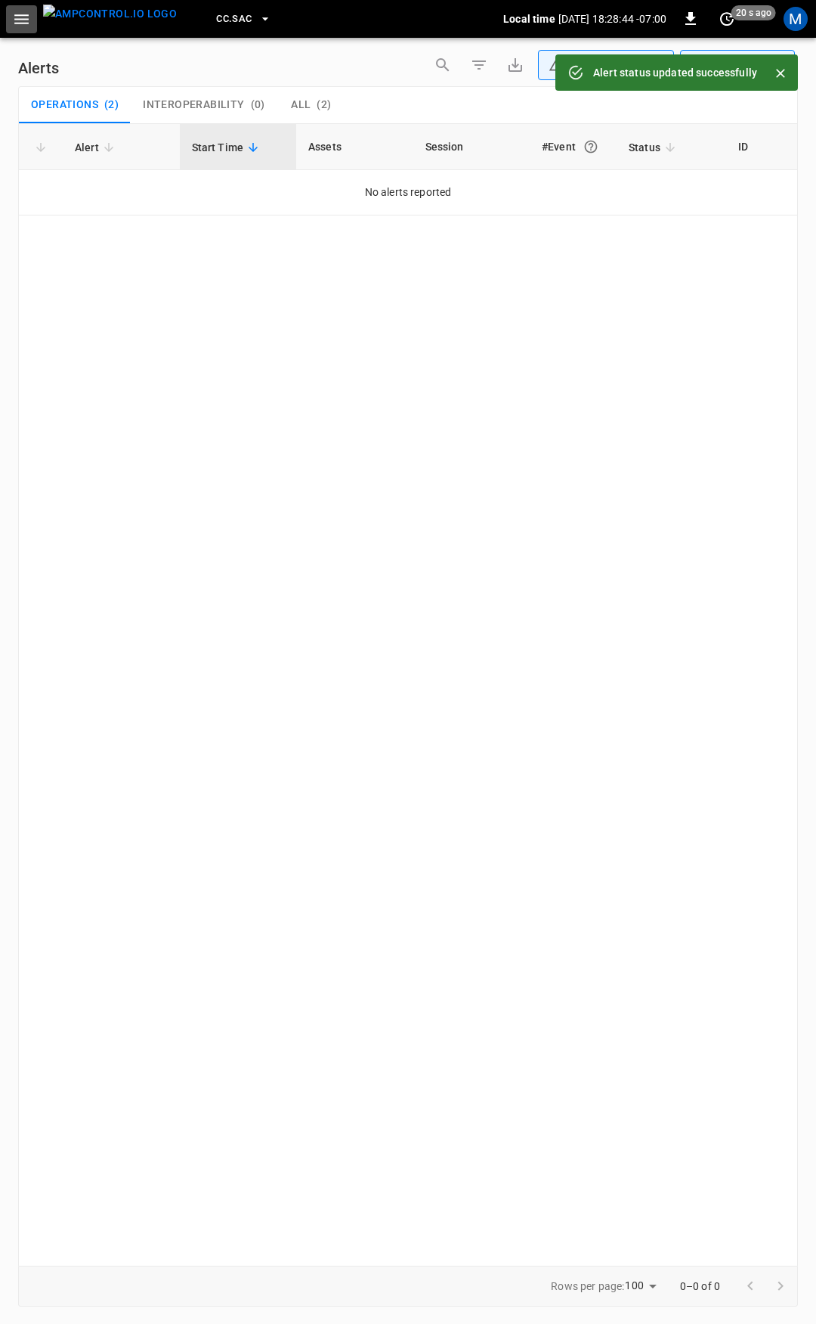
click at [22, 17] on icon "button" at bounding box center [21, 19] width 19 height 19
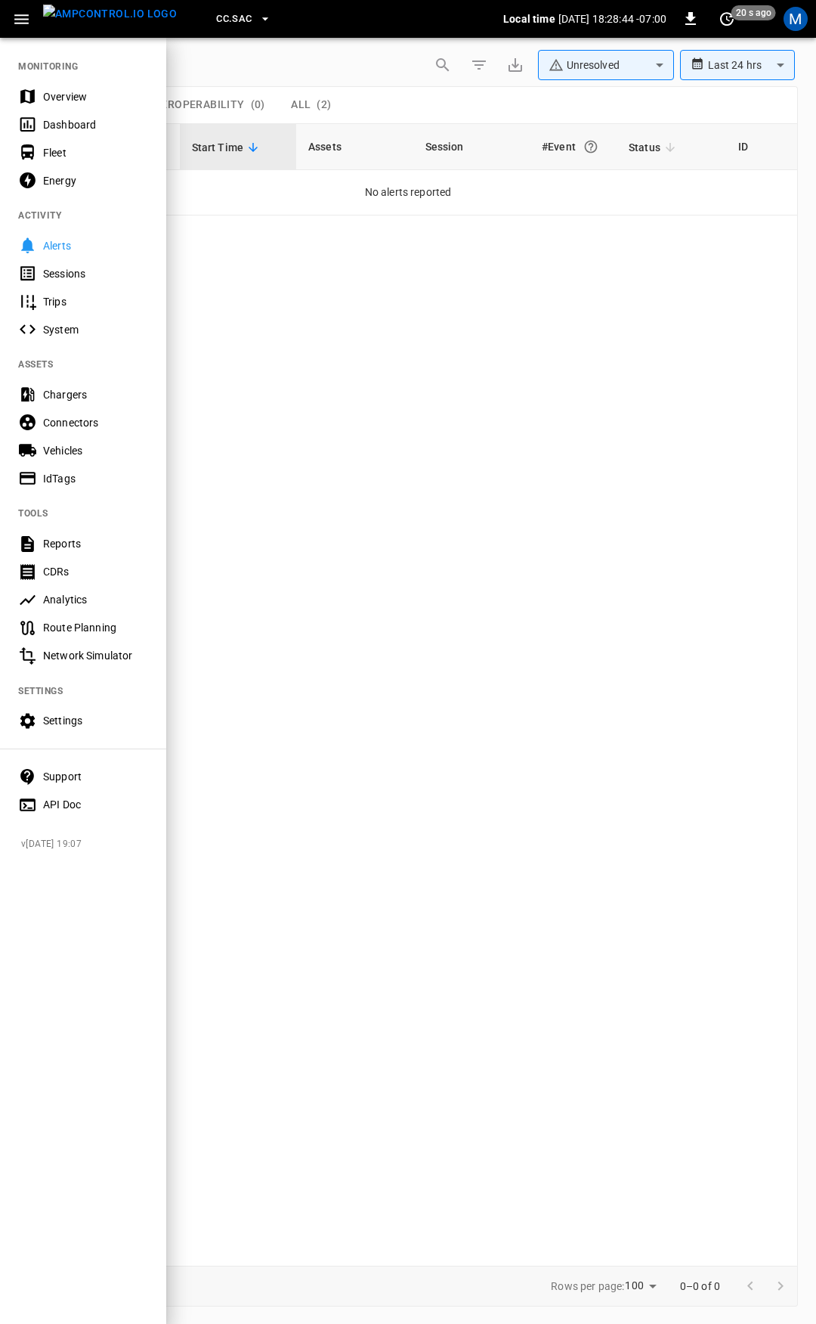
click at [73, 86] on div "Overview" at bounding box center [83, 96] width 166 height 28
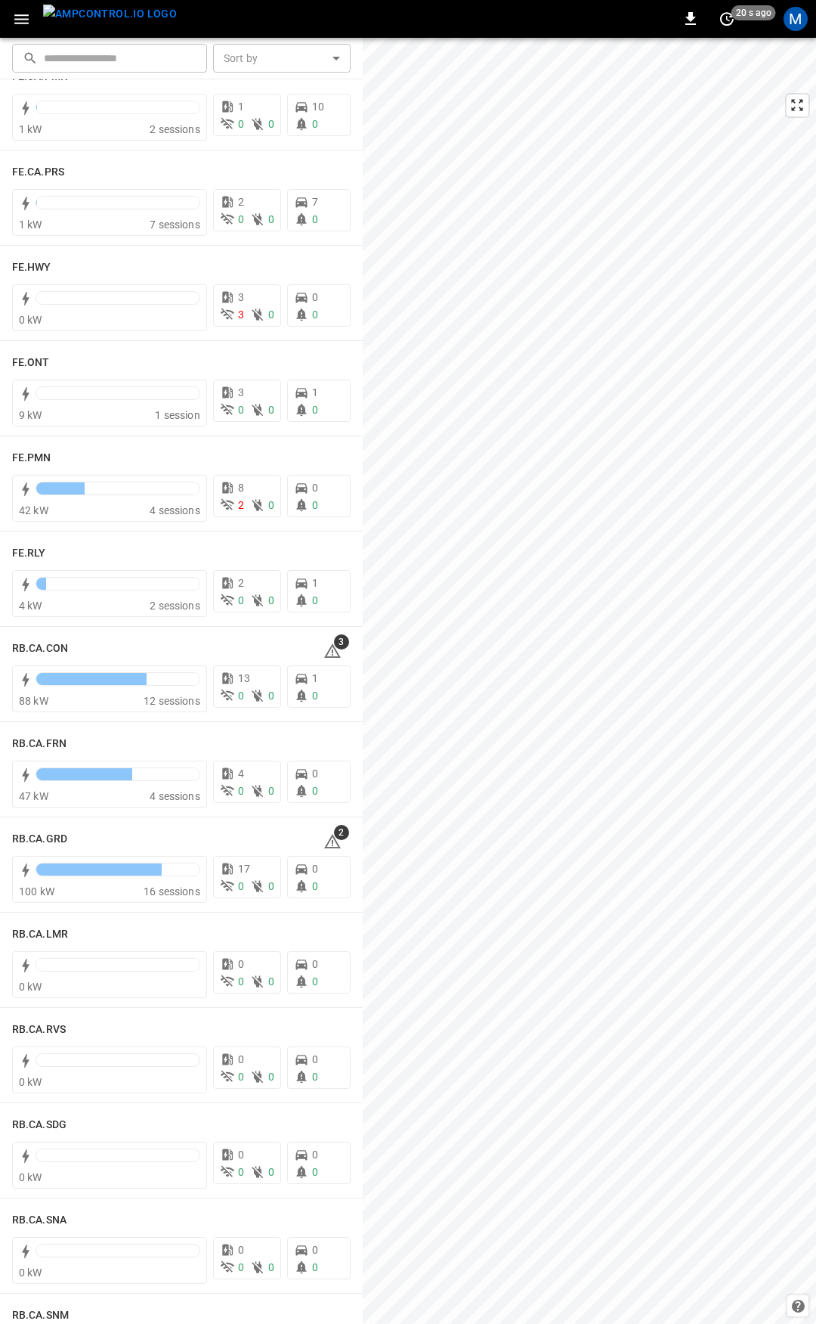
scroll to position [1477, 0]
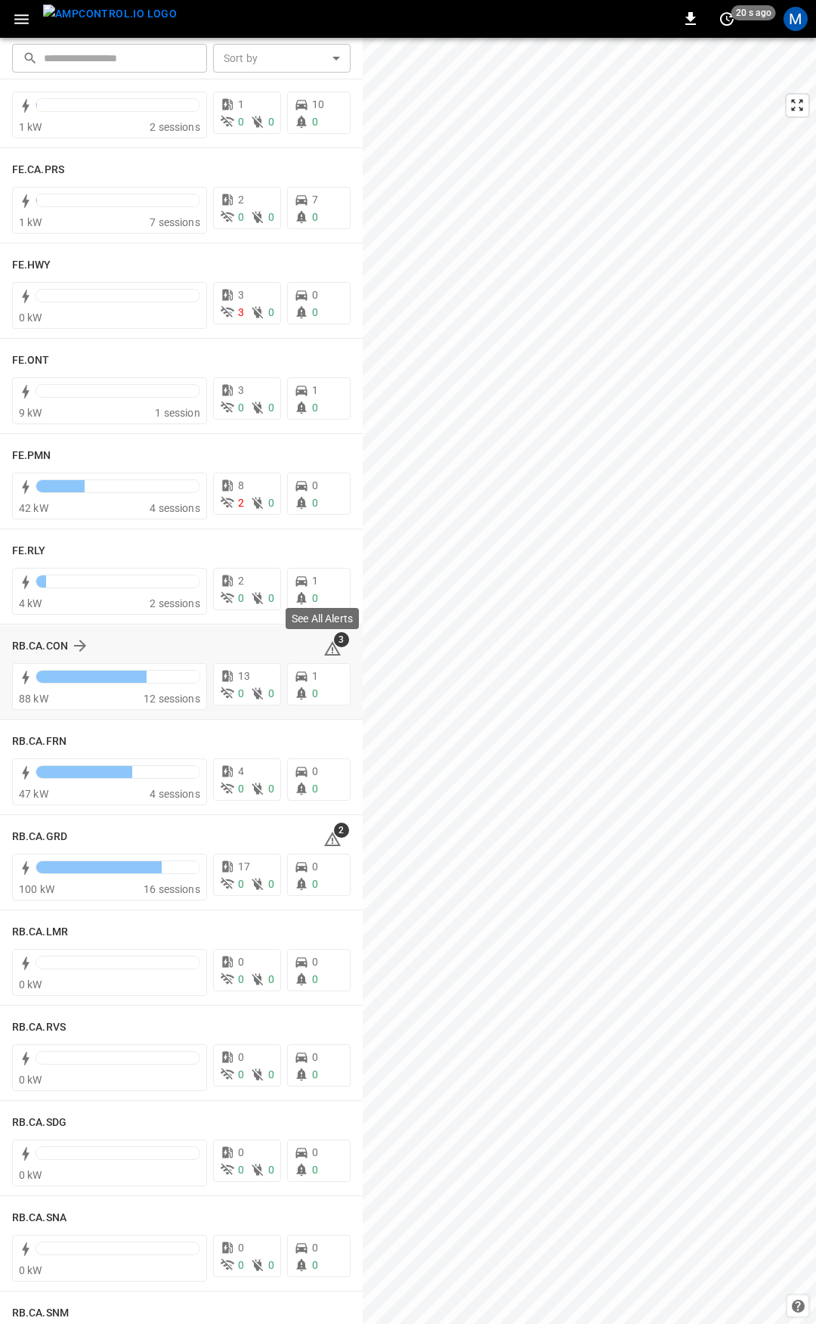
click at [324, 652] on icon at bounding box center [333, 649] width 18 height 18
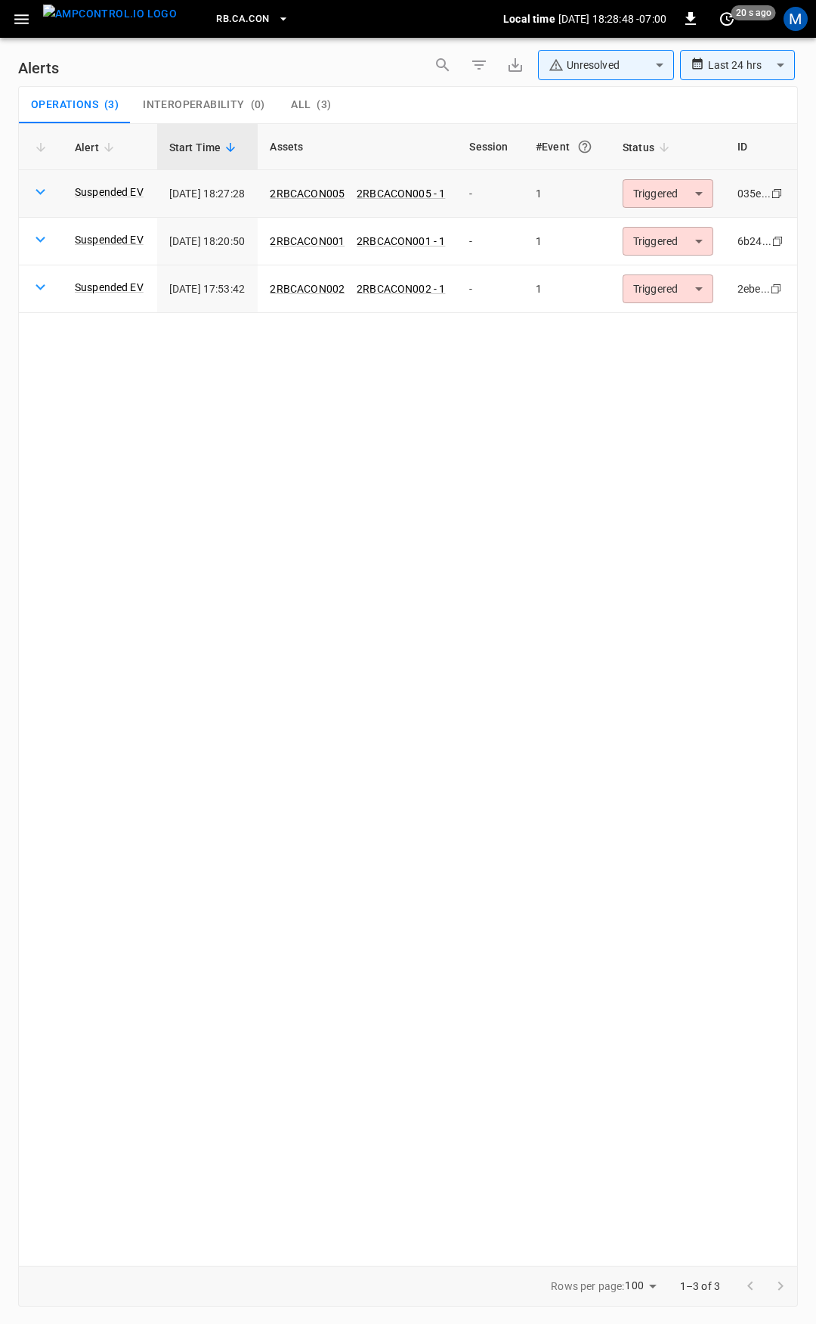
click at [695, 197] on body "**********" at bounding box center [408, 659] width 816 height 1318
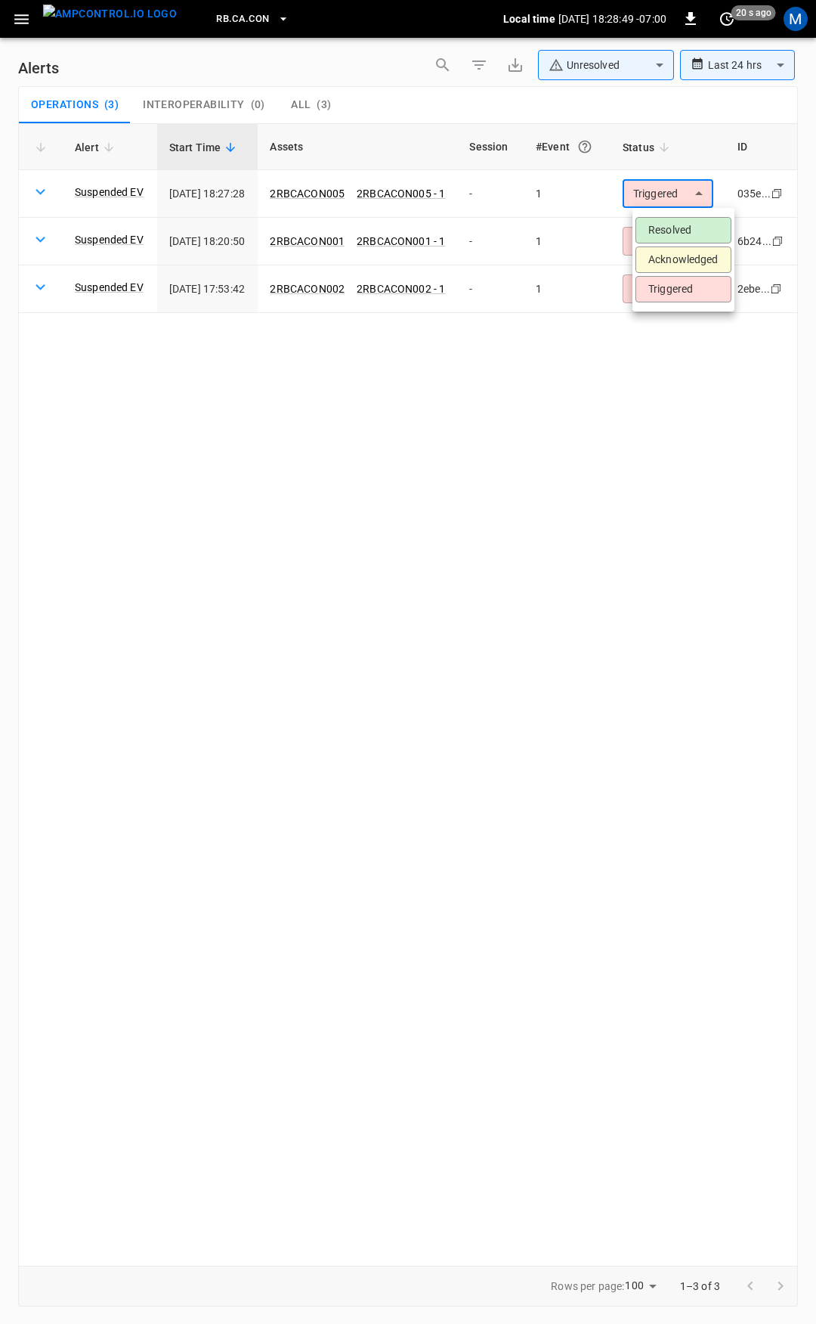
click at [678, 233] on li "Resolved" at bounding box center [684, 230] width 96 height 26
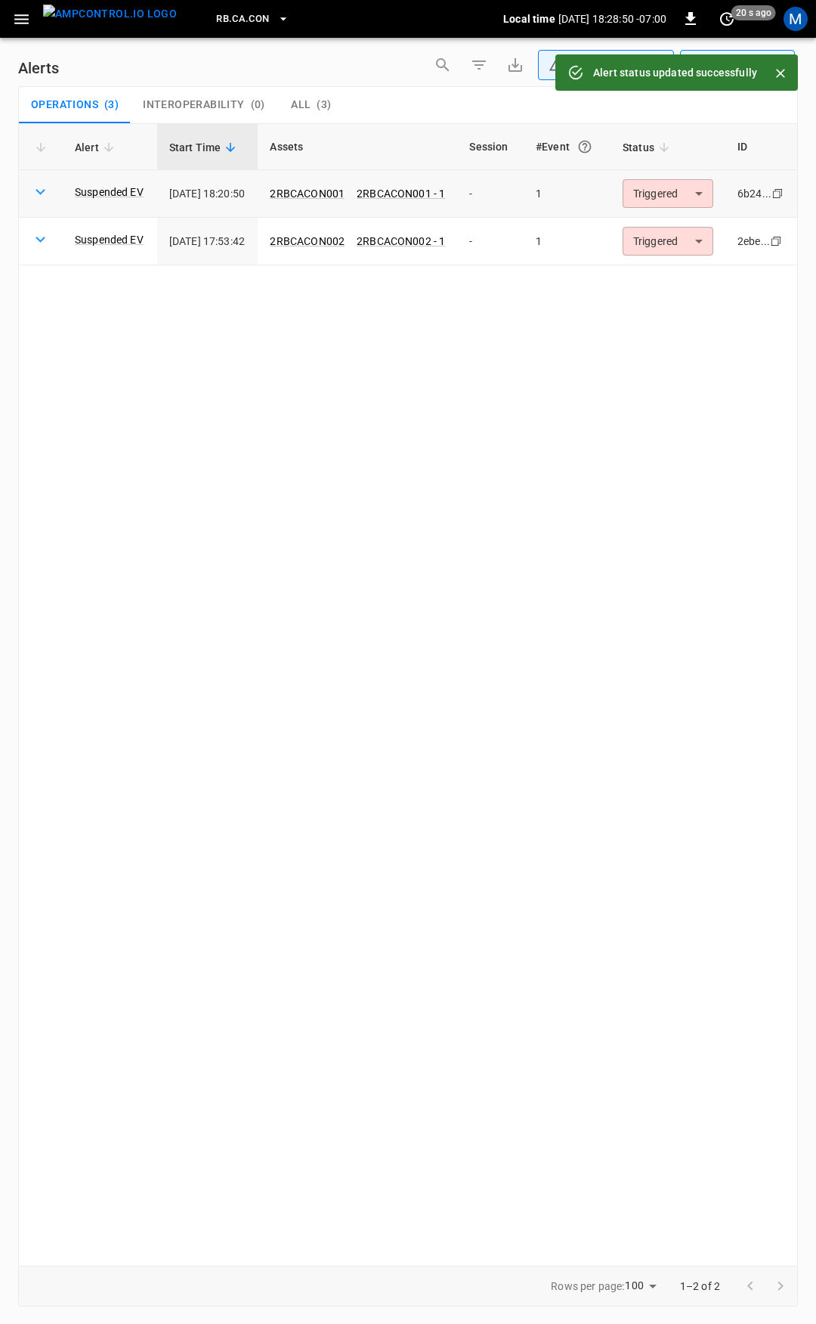
click at [679, 190] on body "**********" at bounding box center [408, 659] width 816 height 1318
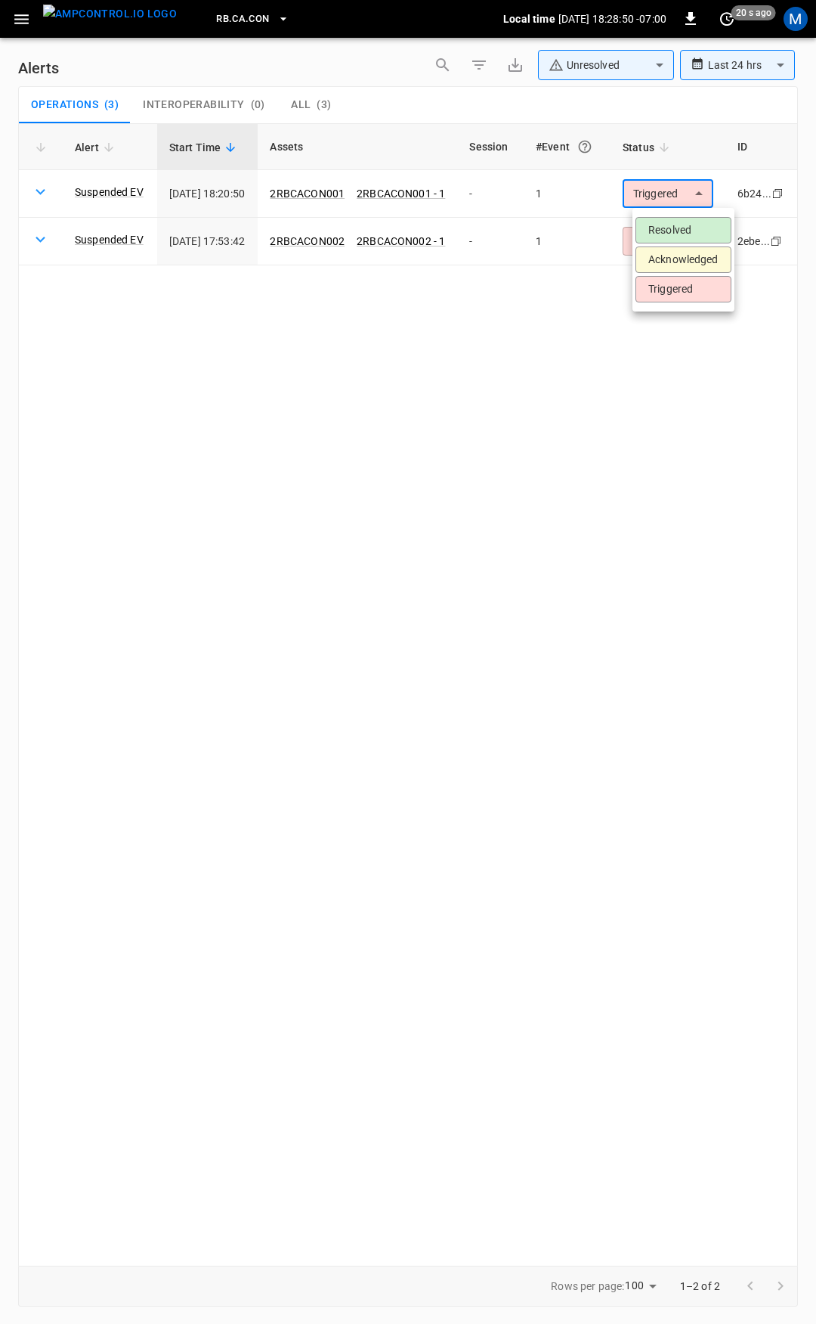
click at [670, 224] on li "Resolved" at bounding box center [684, 230] width 96 height 26
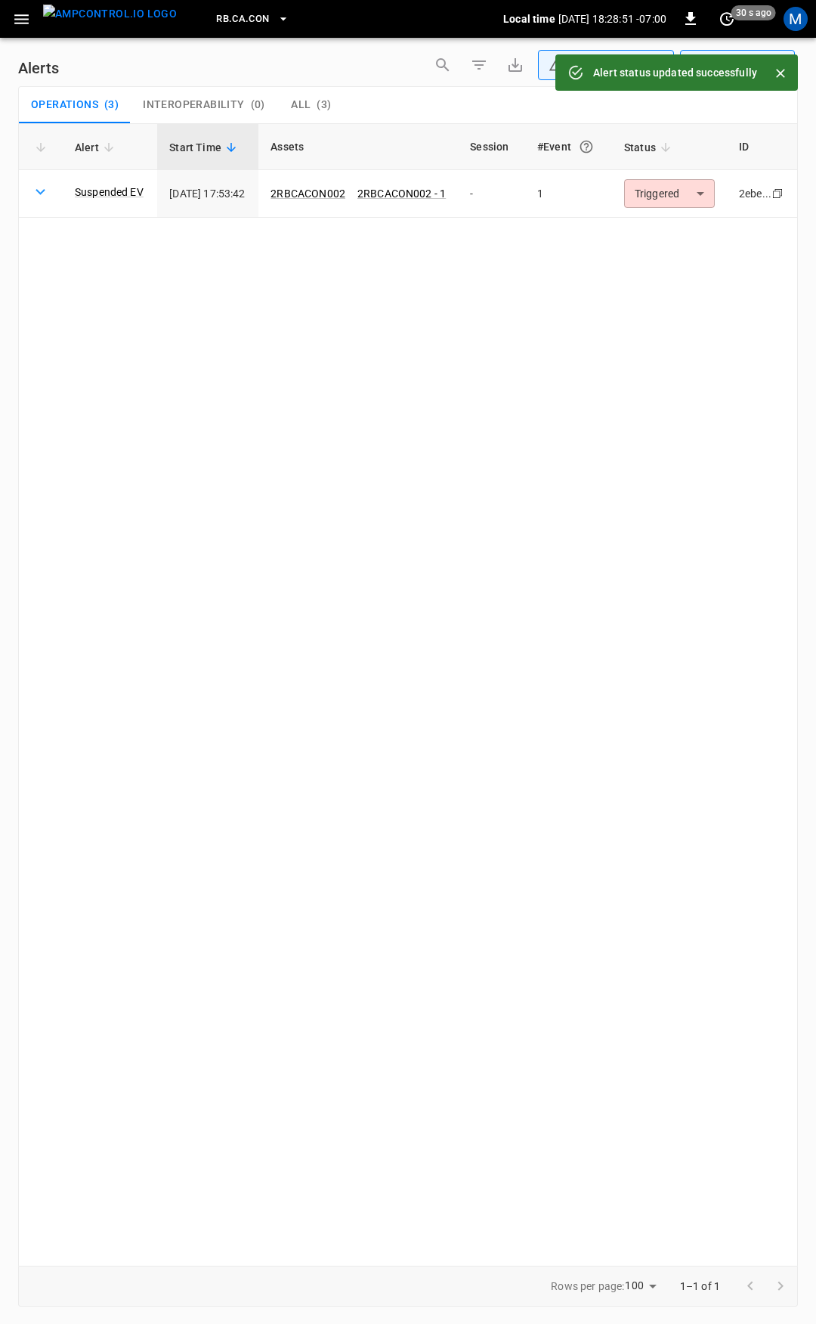
click at [678, 198] on body "**********" at bounding box center [408, 659] width 816 height 1318
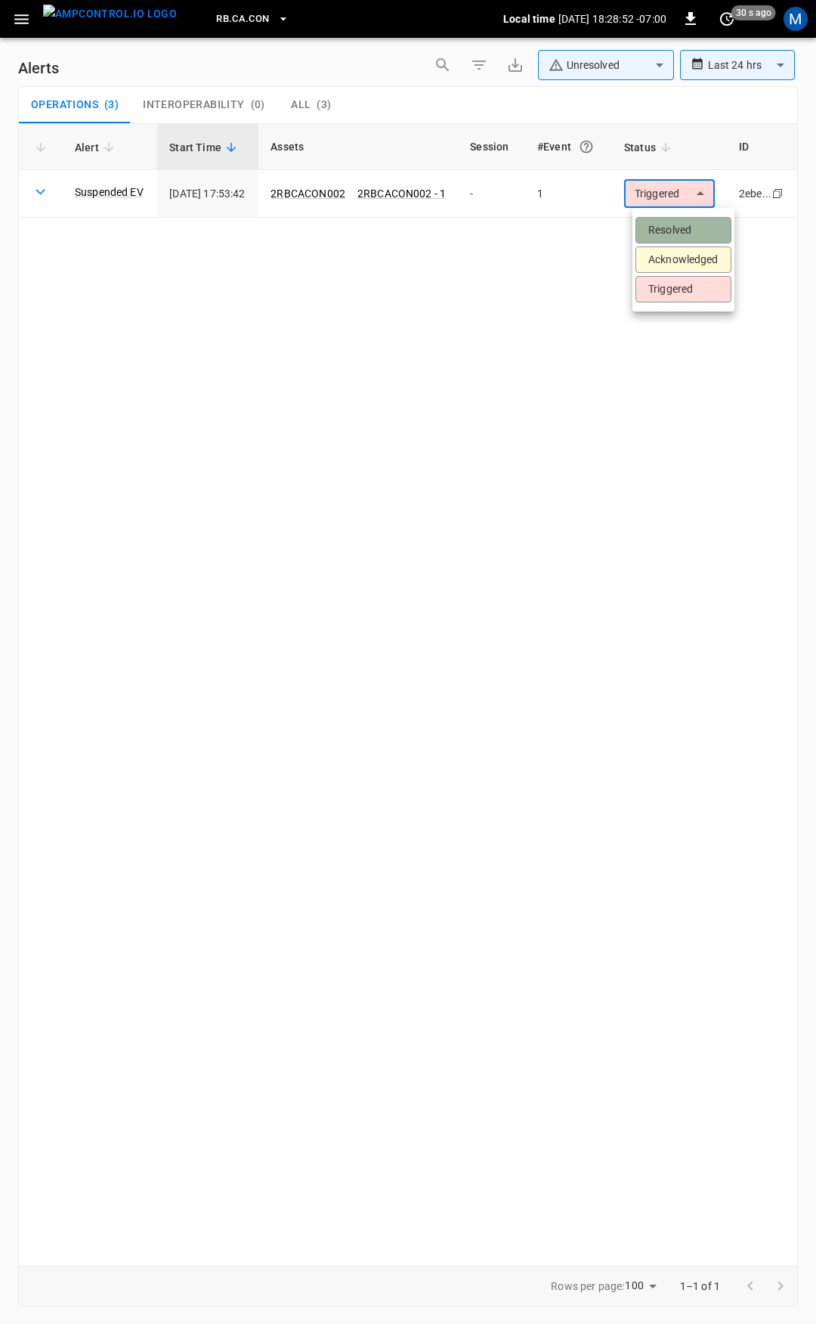
click at [679, 222] on li "Resolved" at bounding box center [684, 230] width 96 height 26
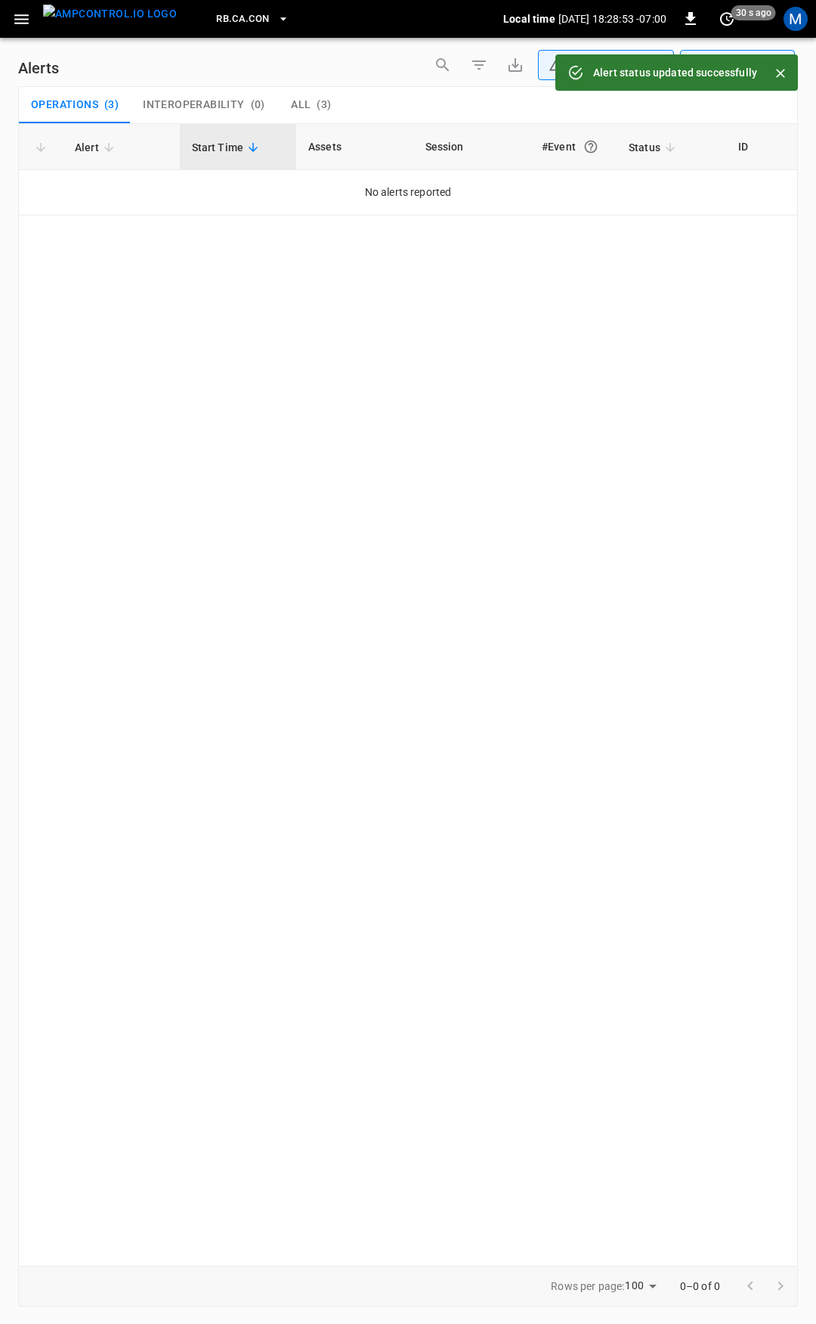
click at [17, 20] on icon "button" at bounding box center [21, 19] width 14 height 10
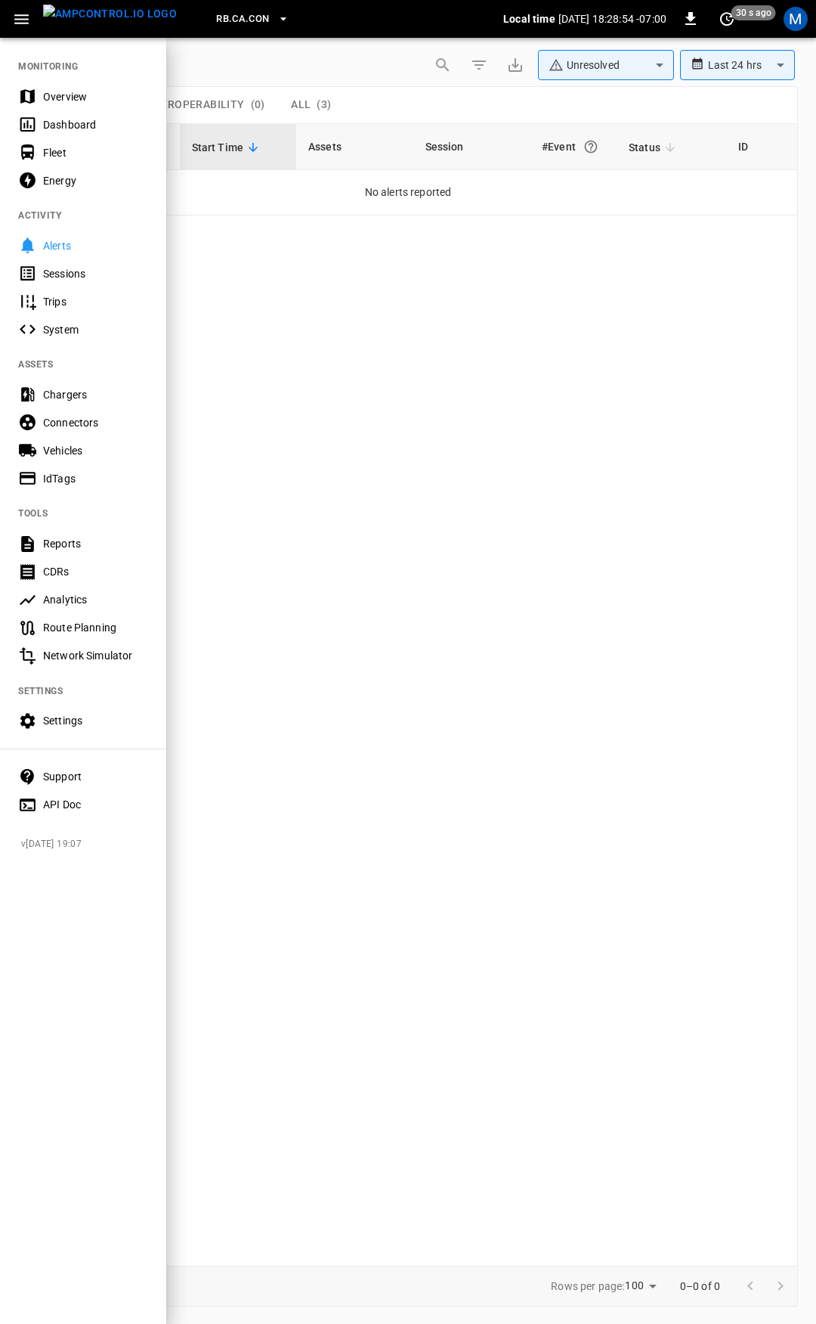
drag, startPoint x: 70, startPoint y: 95, endPoint x: 392, endPoint y: 330, distance: 397.6
click at [70, 94] on div "Overview" at bounding box center [95, 96] width 105 height 15
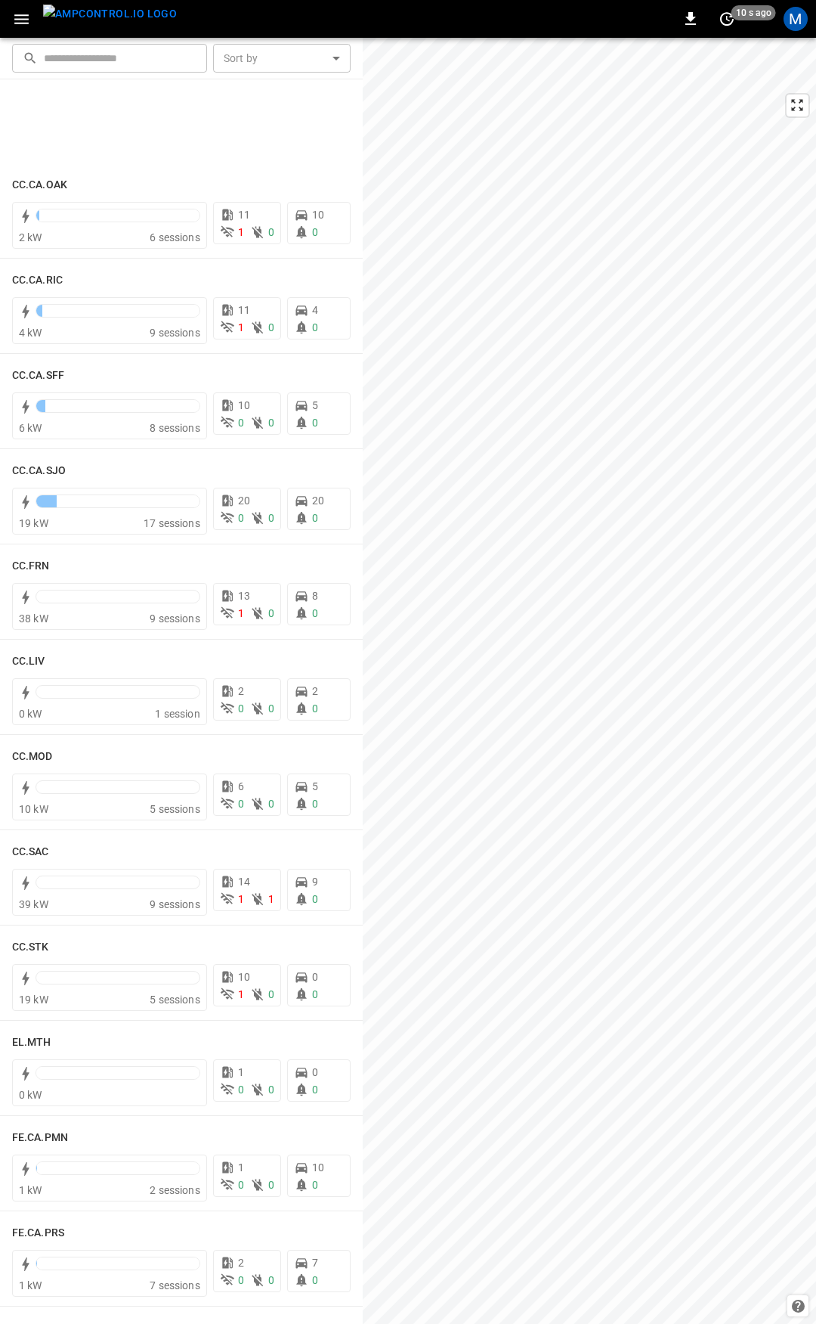
scroll to position [213, 0]
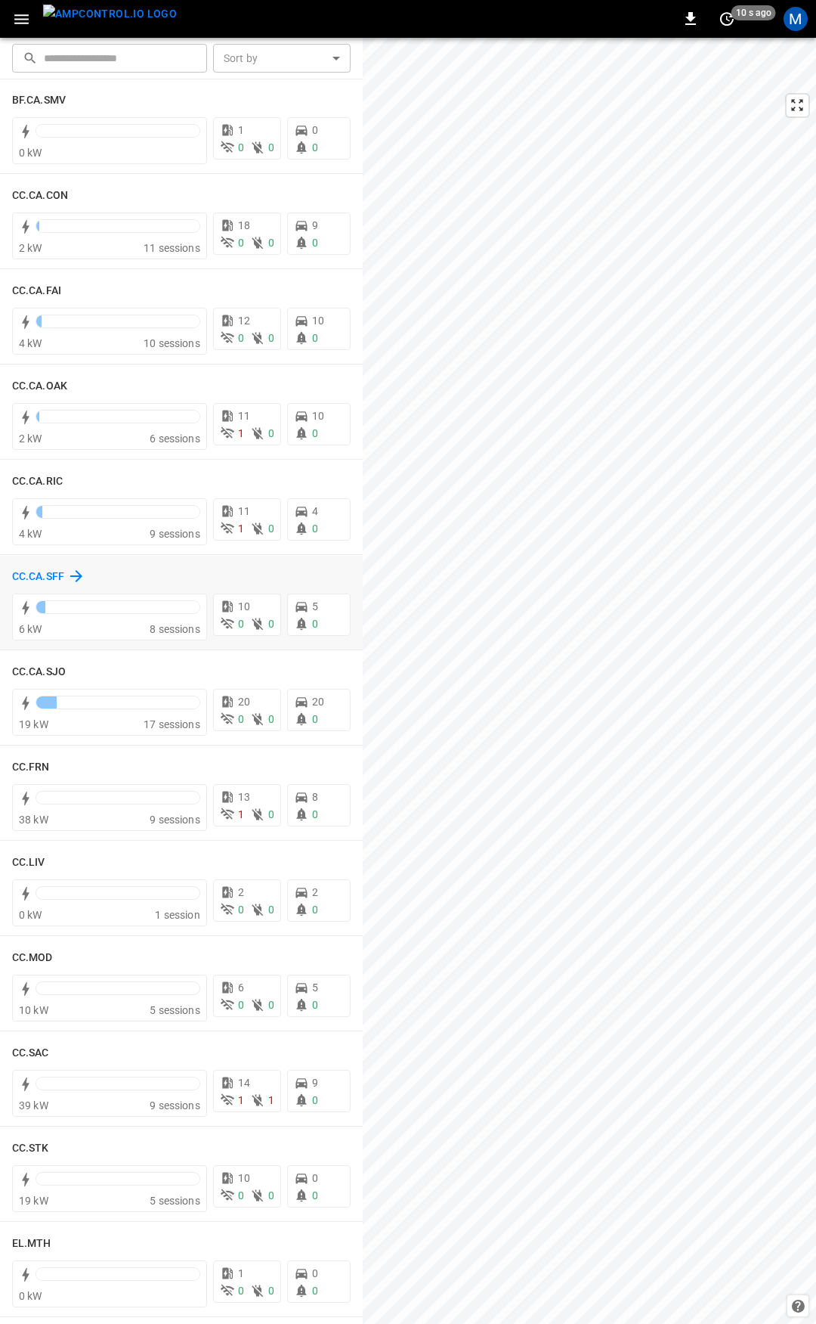
click at [41, 574] on h6 "CC.CA.SFF" at bounding box center [38, 576] width 52 height 17
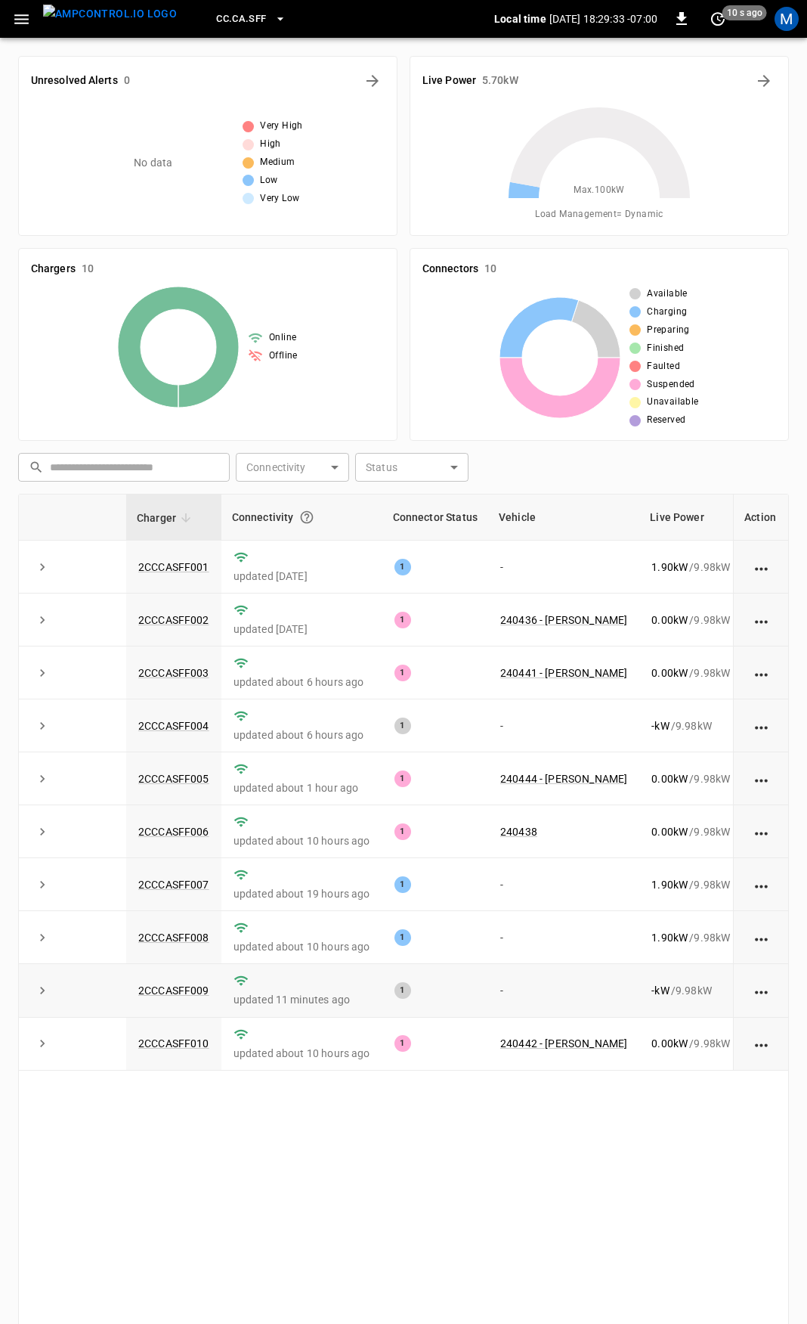
click at [216, 999] on td "2CCCASFF009" at bounding box center [173, 990] width 95 height 53
click at [195, 993] on link "2CCCASFF009" at bounding box center [173, 990] width 77 height 18
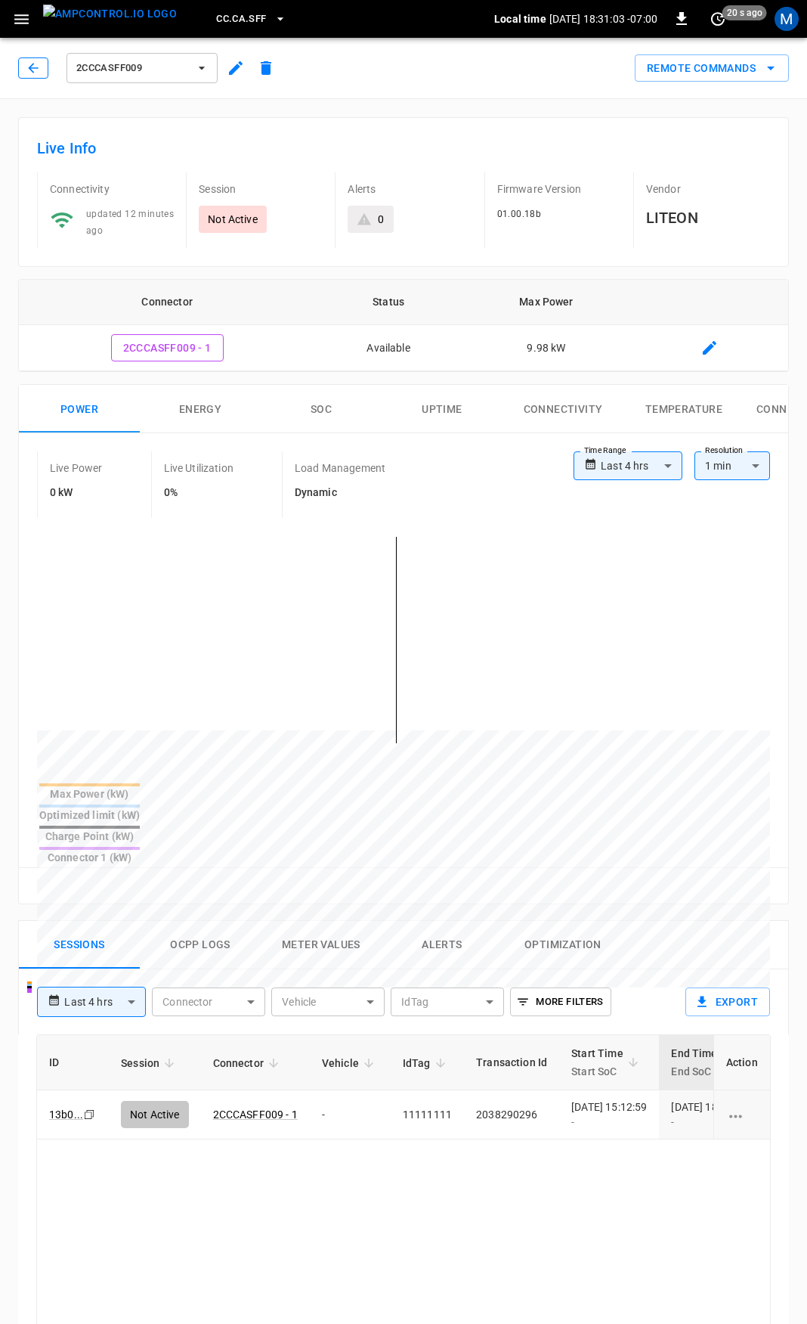
click at [36, 63] on icon "button" at bounding box center [33, 67] width 15 height 15
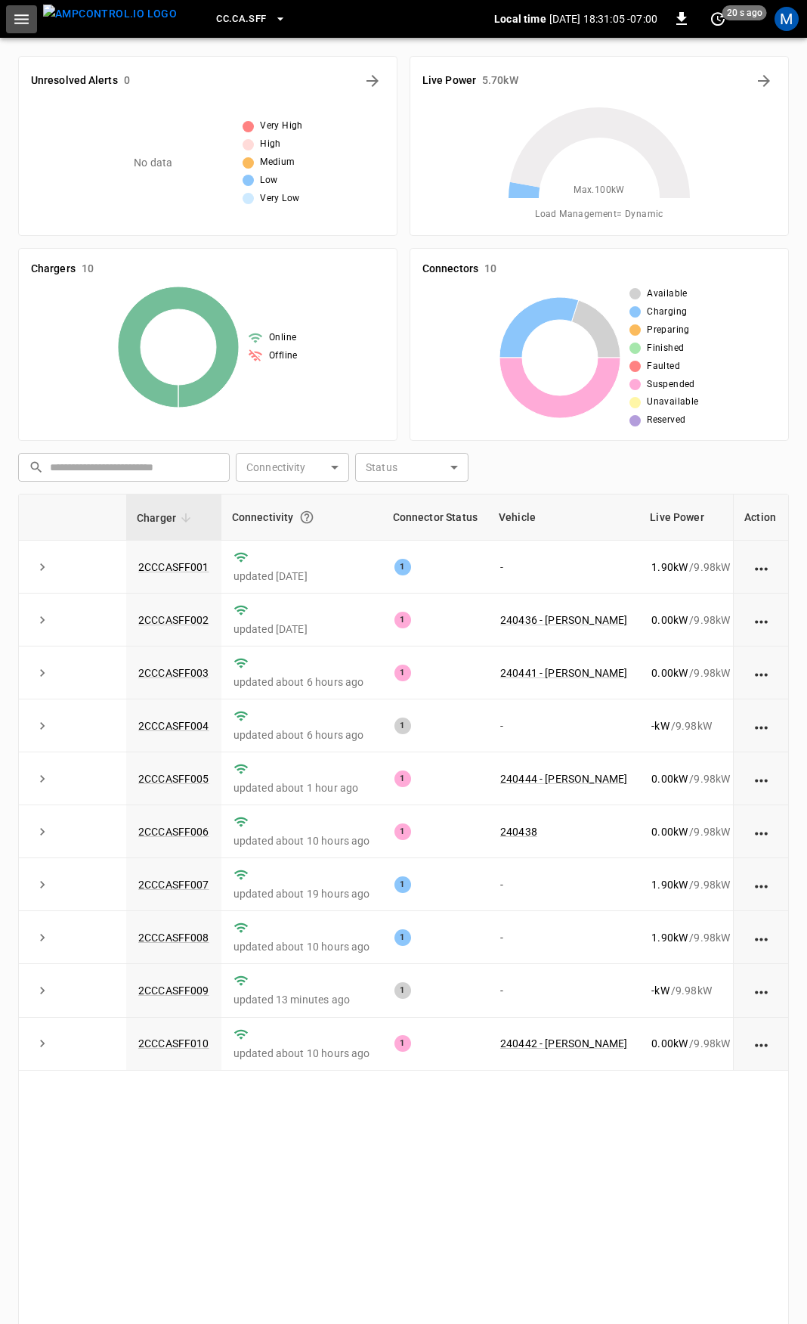
drag, startPoint x: 28, startPoint y: 8, endPoint x: 31, endPoint y: 20, distance: 13.2
click at [28, 8] on button "button" at bounding box center [21, 19] width 31 height 28
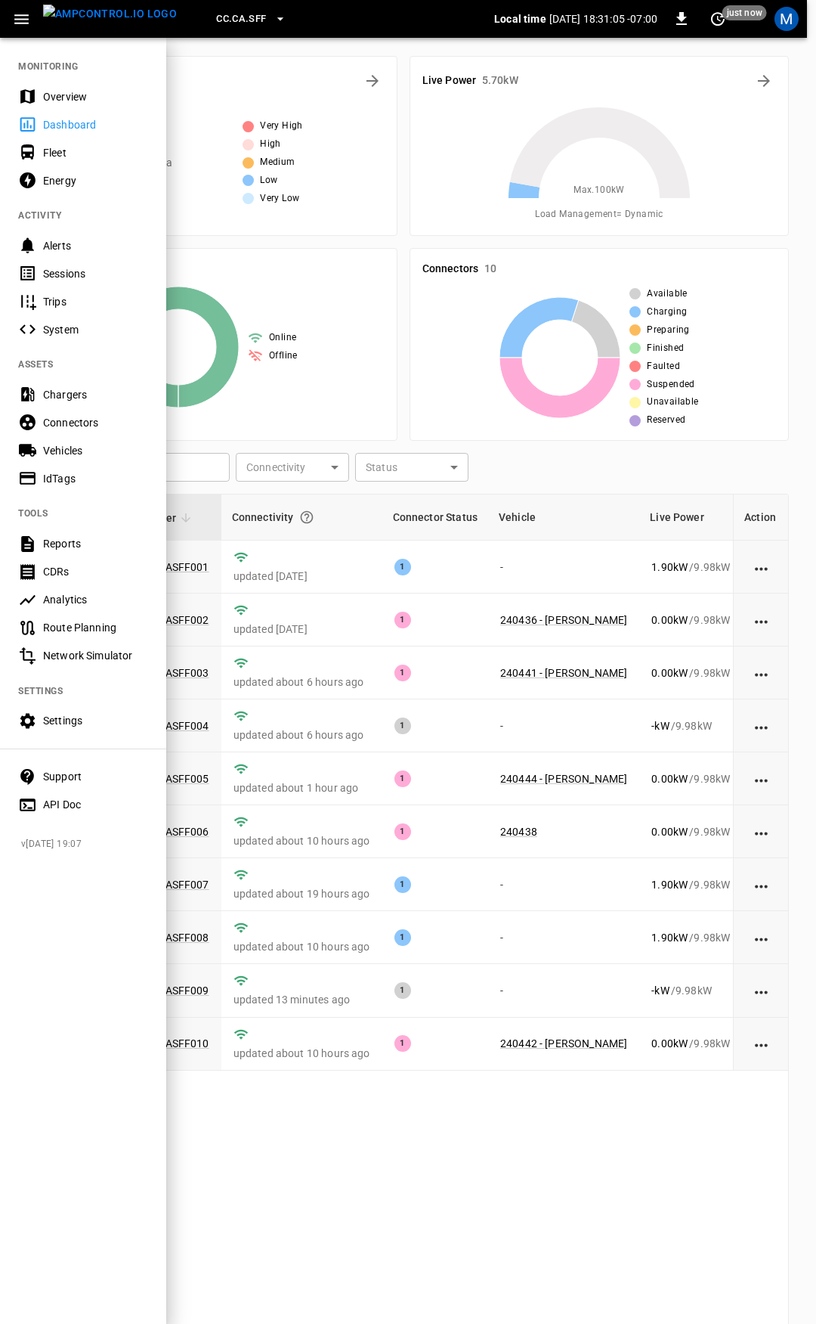
click at [73, 94] on div "Overview" at bounding box center [95, 96] width 105 height 15
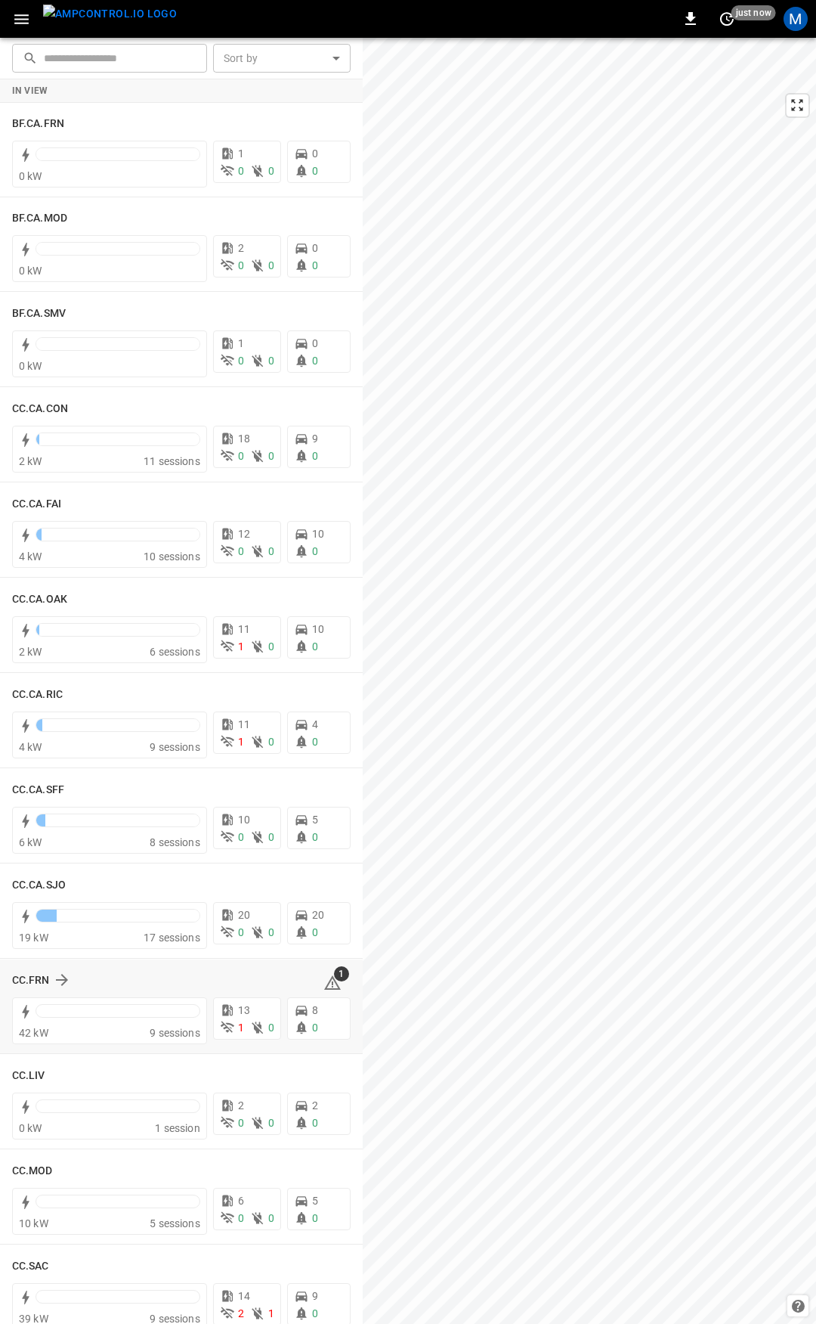
click at [324, 977] on icon at bounding box center [332, 982] width 17 height 14
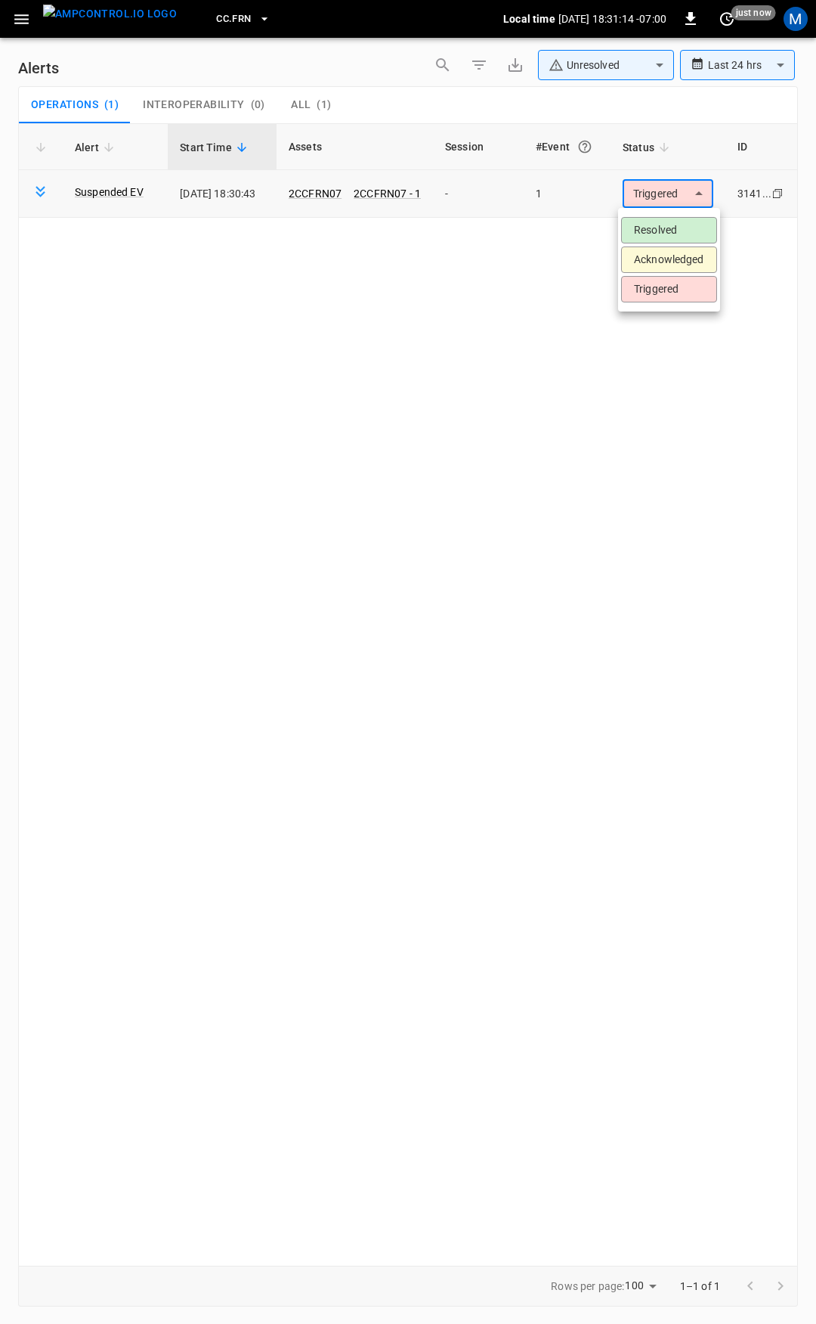
click at [666, 205] on body "**********" at bounding box center [408, 659] width 816 height 1318
drag, startPoint x: 664, startPoint y: 229, endPoint x: 581, endPoint y: 240, distance: 83.2
click at [655, 234] on li "Resolved" at bounding box center [669, 230] width 96 height 26
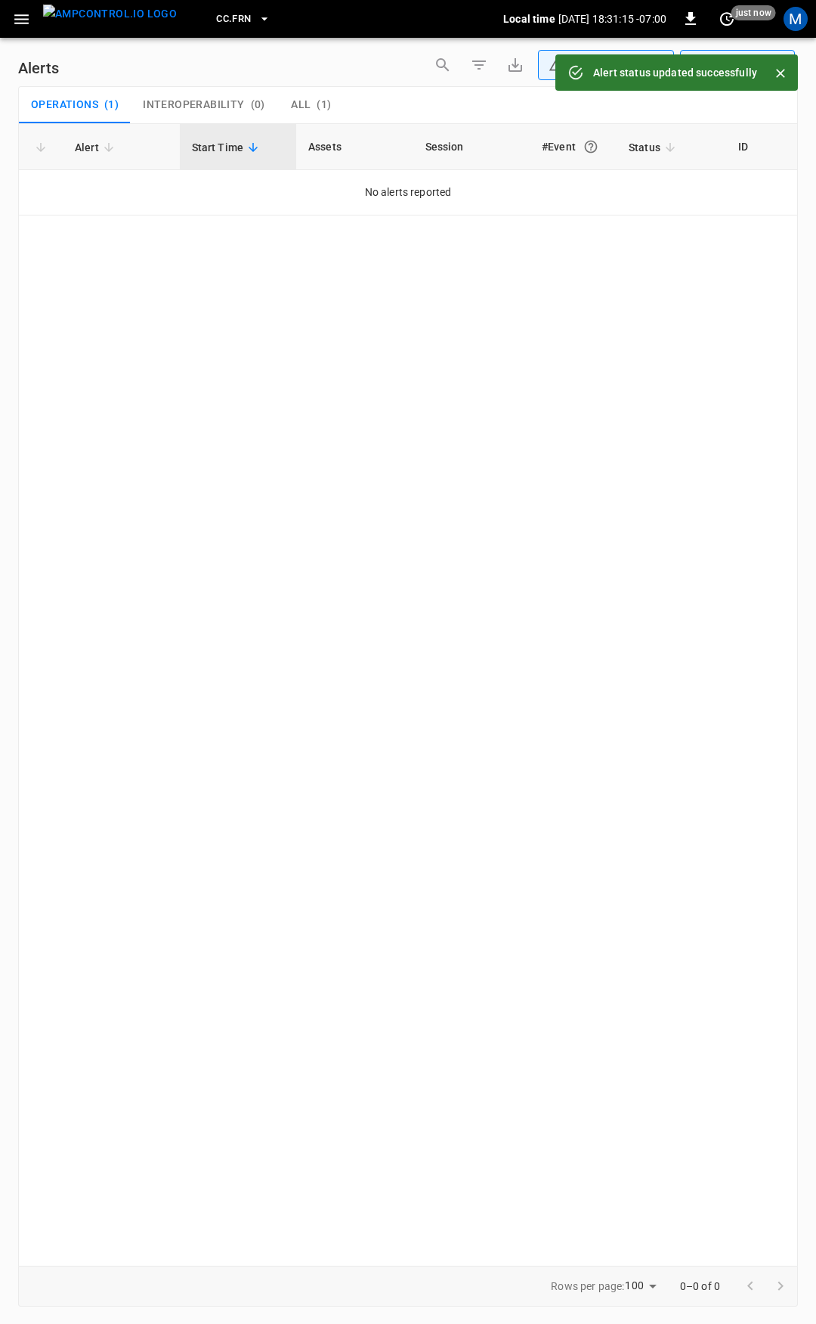
click at [29, 20] on button "button" at bounding box center [21, 19] width 31 height 28
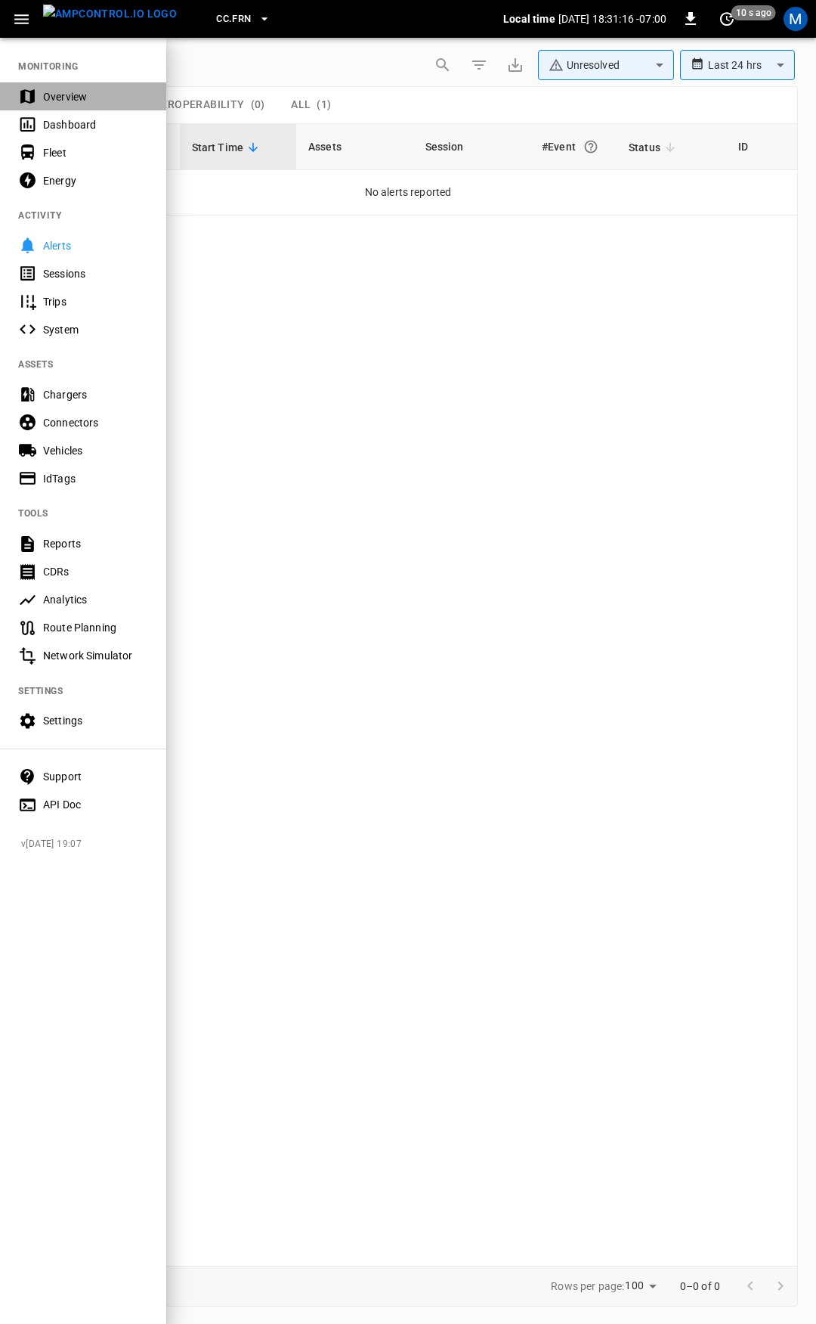
click at [104, 98] on div "Overview" at bounding box center [95, 96] width 105 height 15
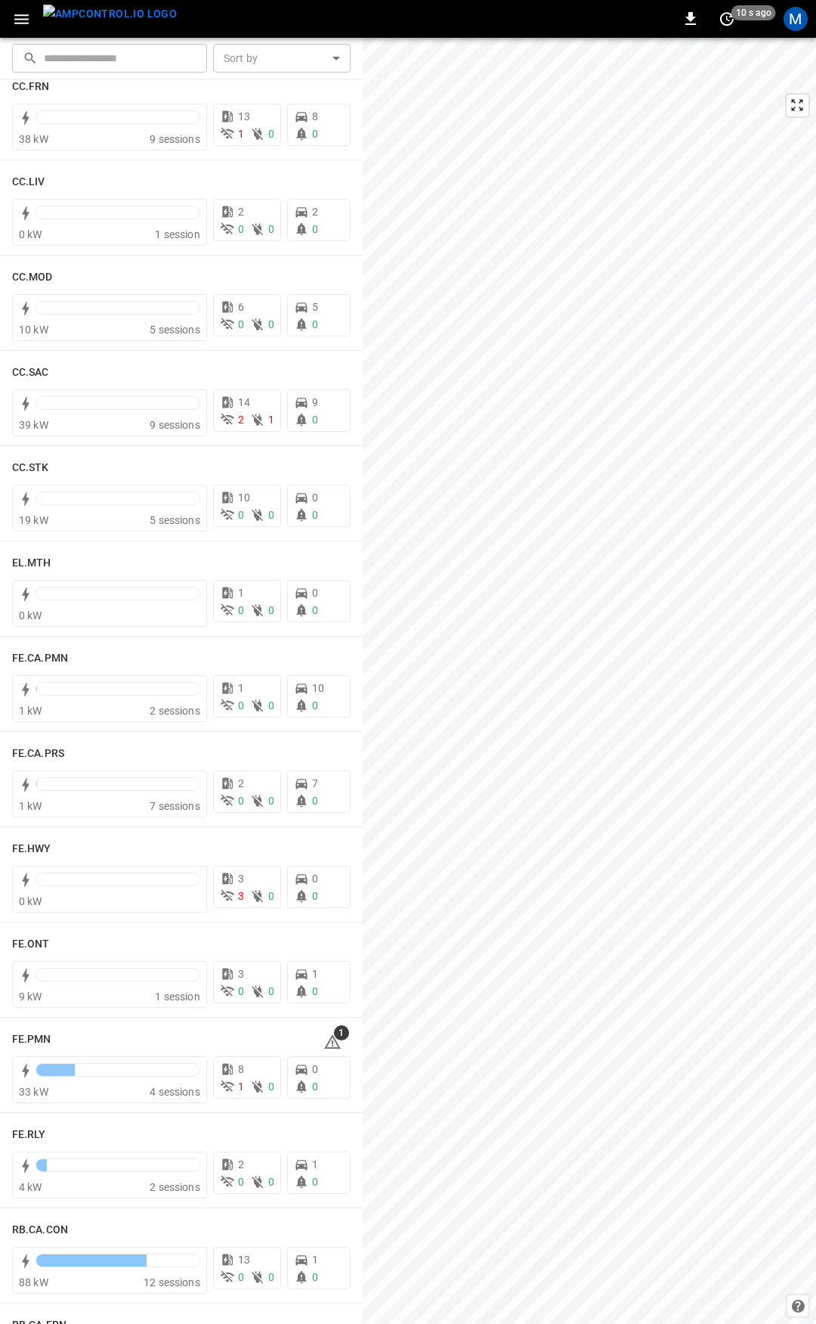
scroll to position [933, 0]
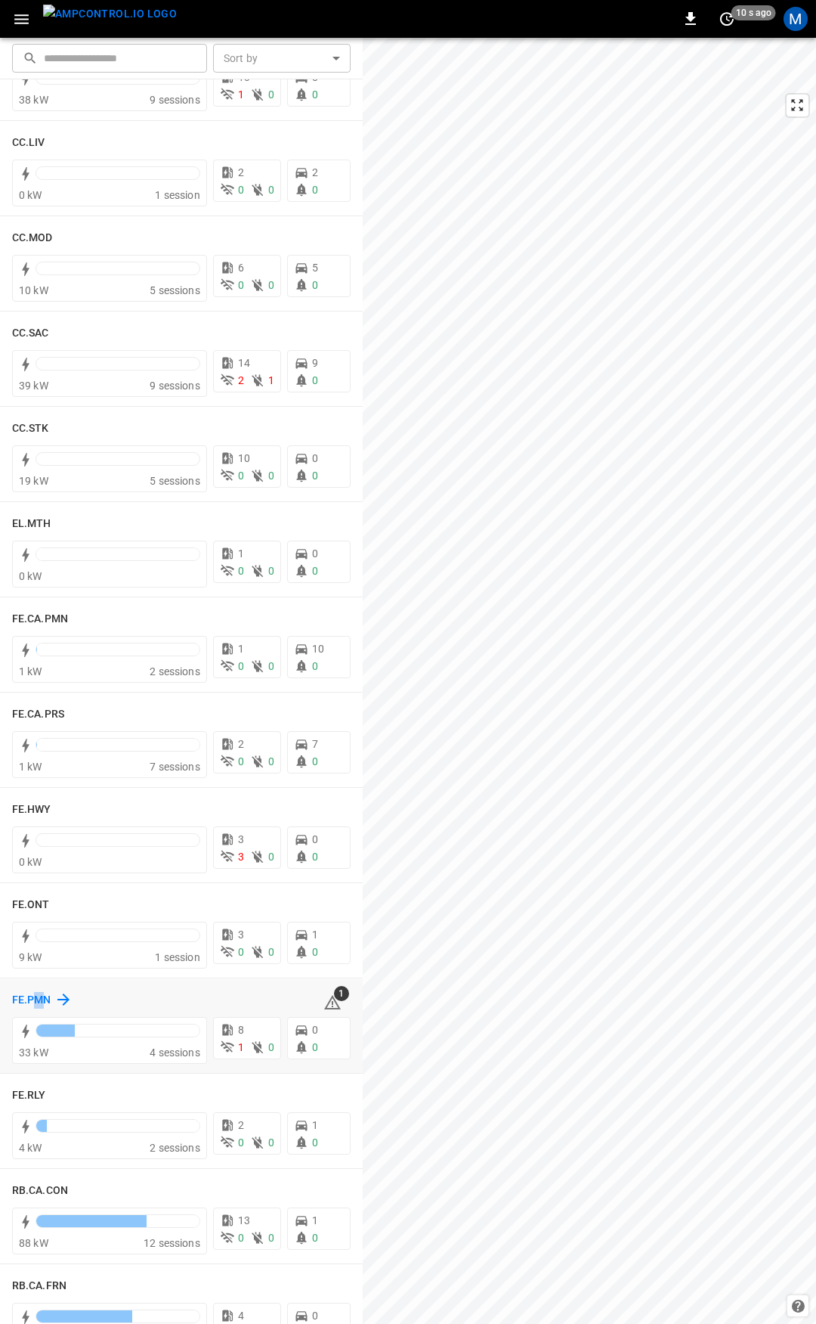
click at [39, 1001] on h6 "FE.PMN" at bounding box center [31, 1000] width 39 height 17
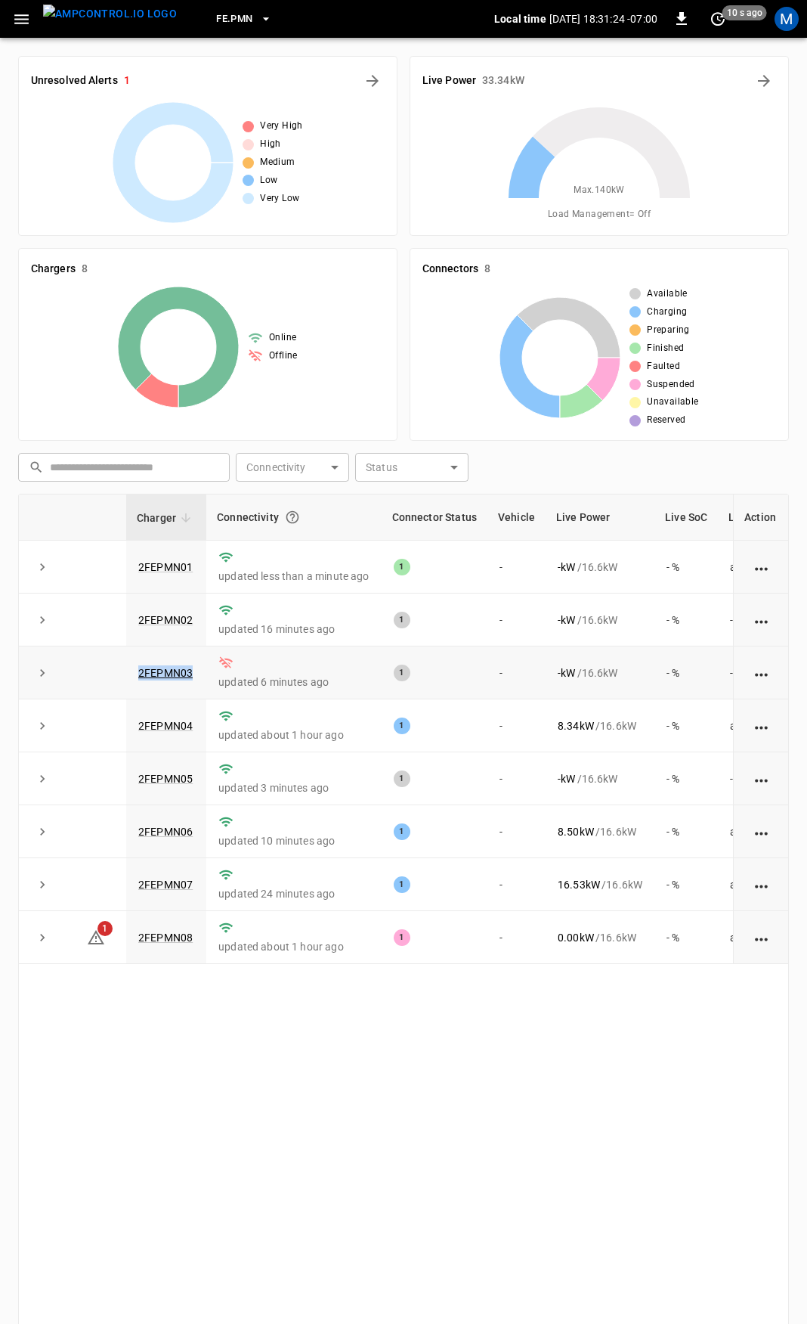
drag, startPoint x: 200, startPoint y: 677, endPoint x: 107, endPoint y: 673, distance: 92.3
click at [107, 673] on tr "2FEPMN03 updated 6 minutes ago 1 - - kW / 16.6 kW - % -" at bounding box center [455, 672] width 873 height 53
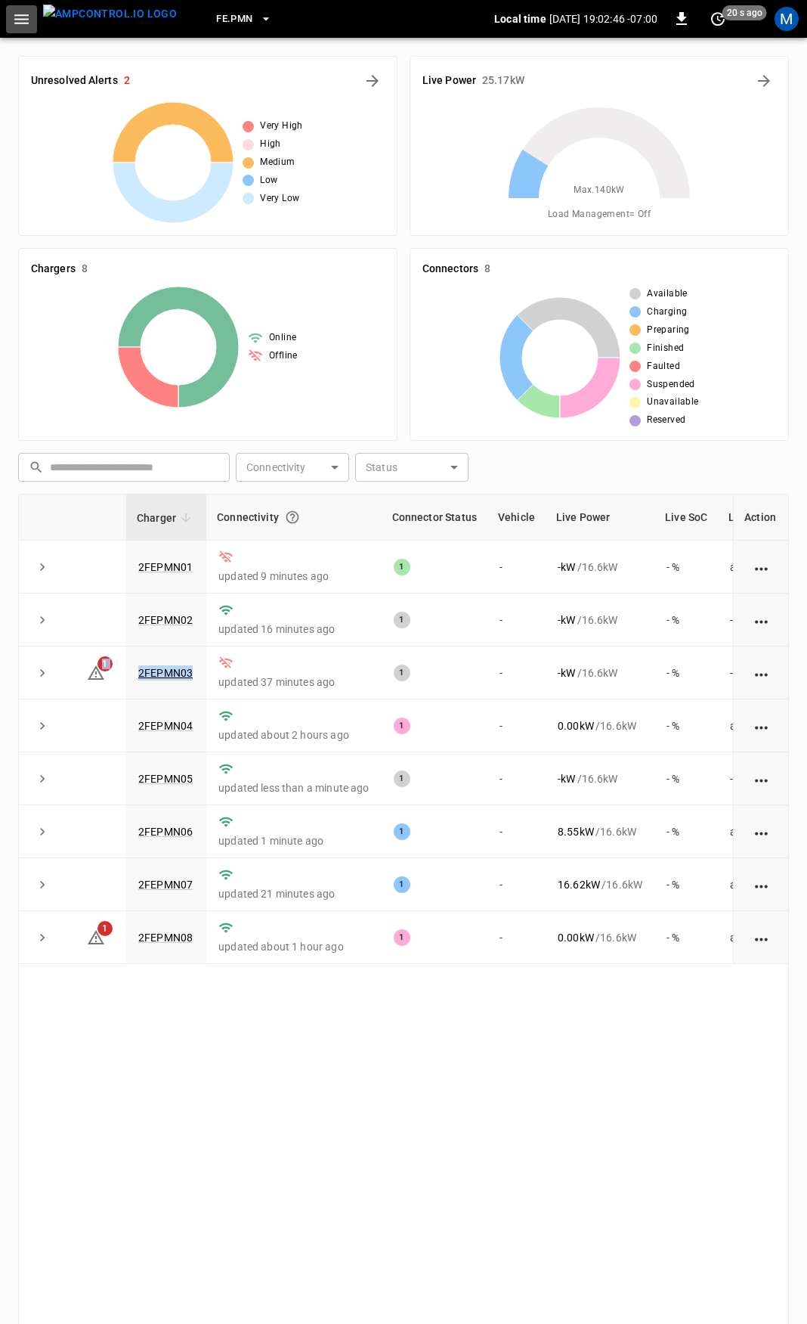
click at [20, 11] on icon "button" at bounding box center [21, 19] width 19 height 19
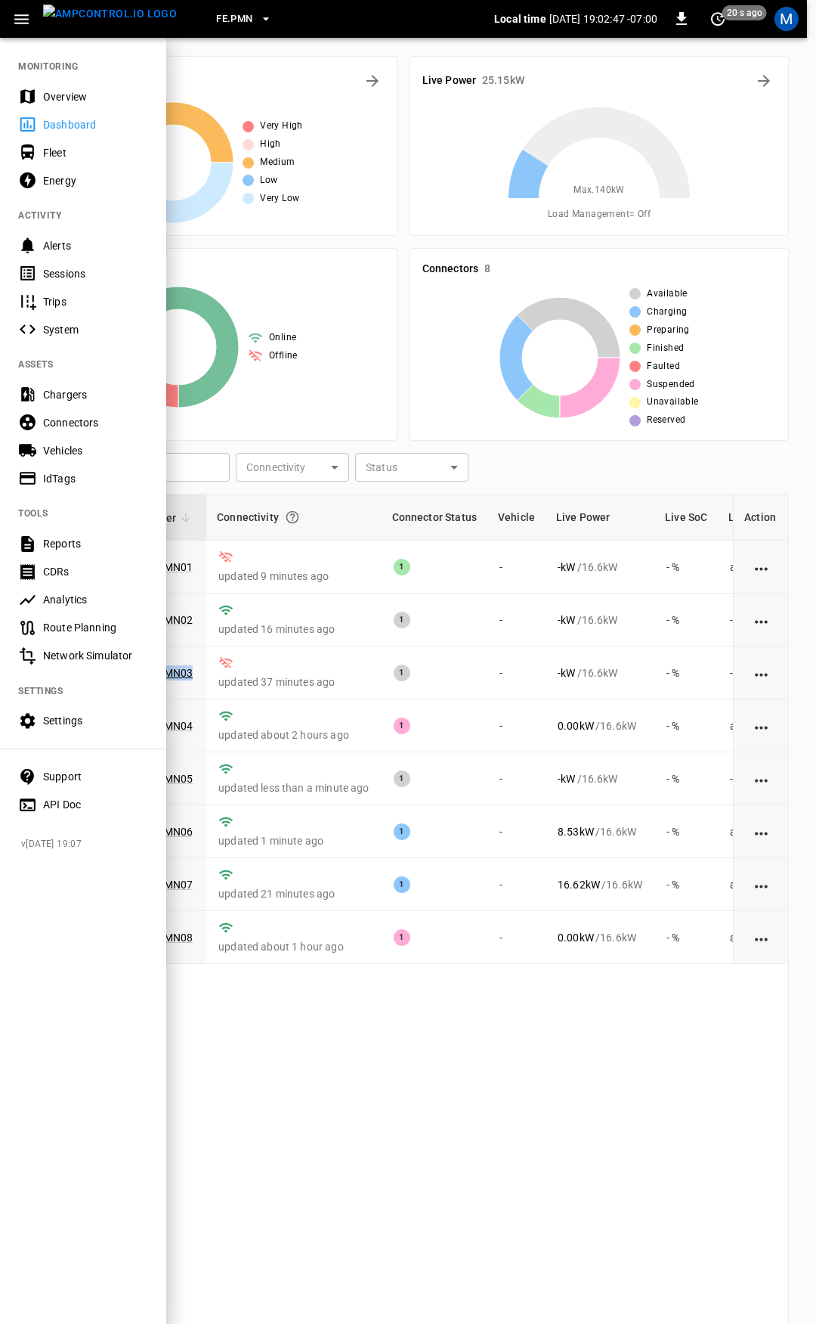
click at [91, 102] on div "Overview" at bounding box center [95, 96] width 105 height 15
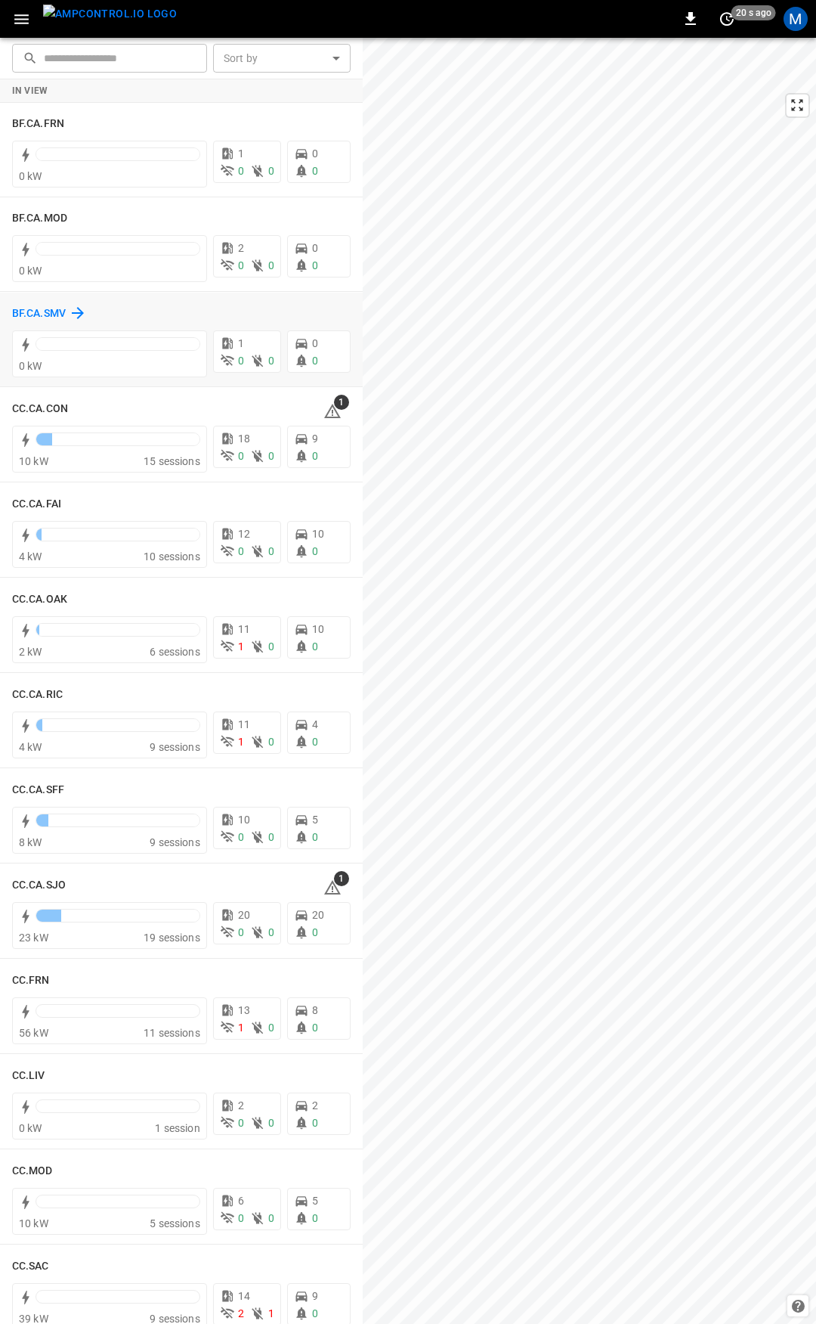
click at [40, 308] on h6 "BF.CA.SMV" at bounding box center [39, 313] width 54 height 17
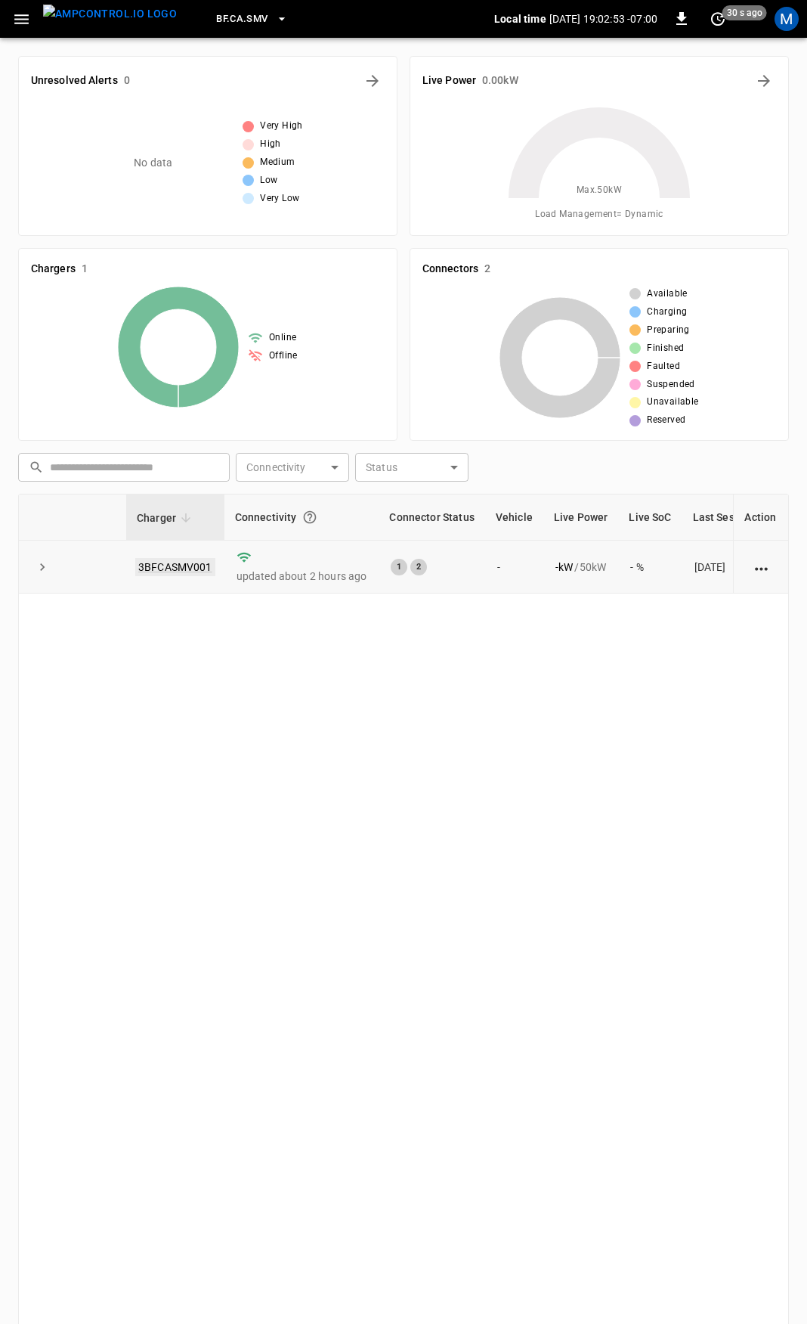
click at [191, 562] on link "3BFCASMV001" at bounding box center [175, 567] width 80 height 18
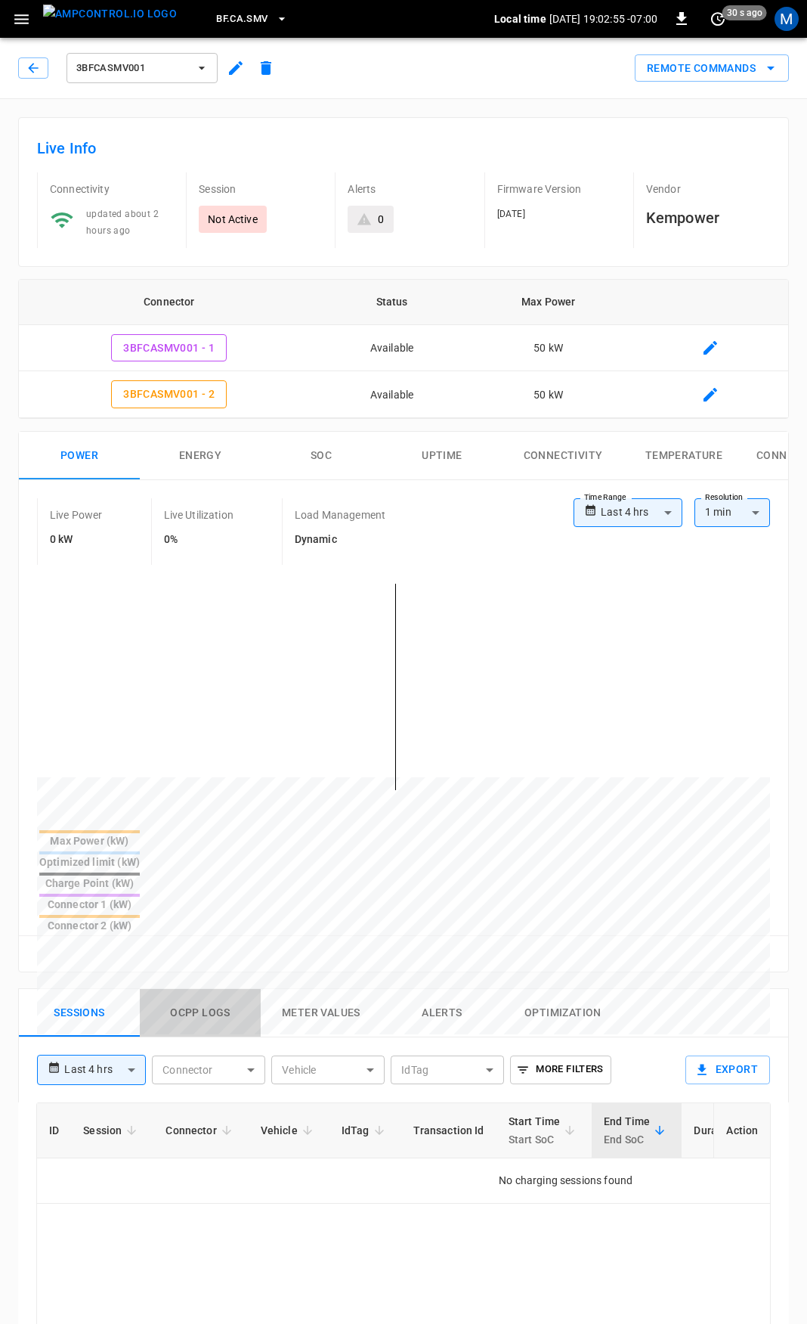
click at [200, 989] on button "Ocpp logs" at bounding box center [200, 1013] width 121 height 48
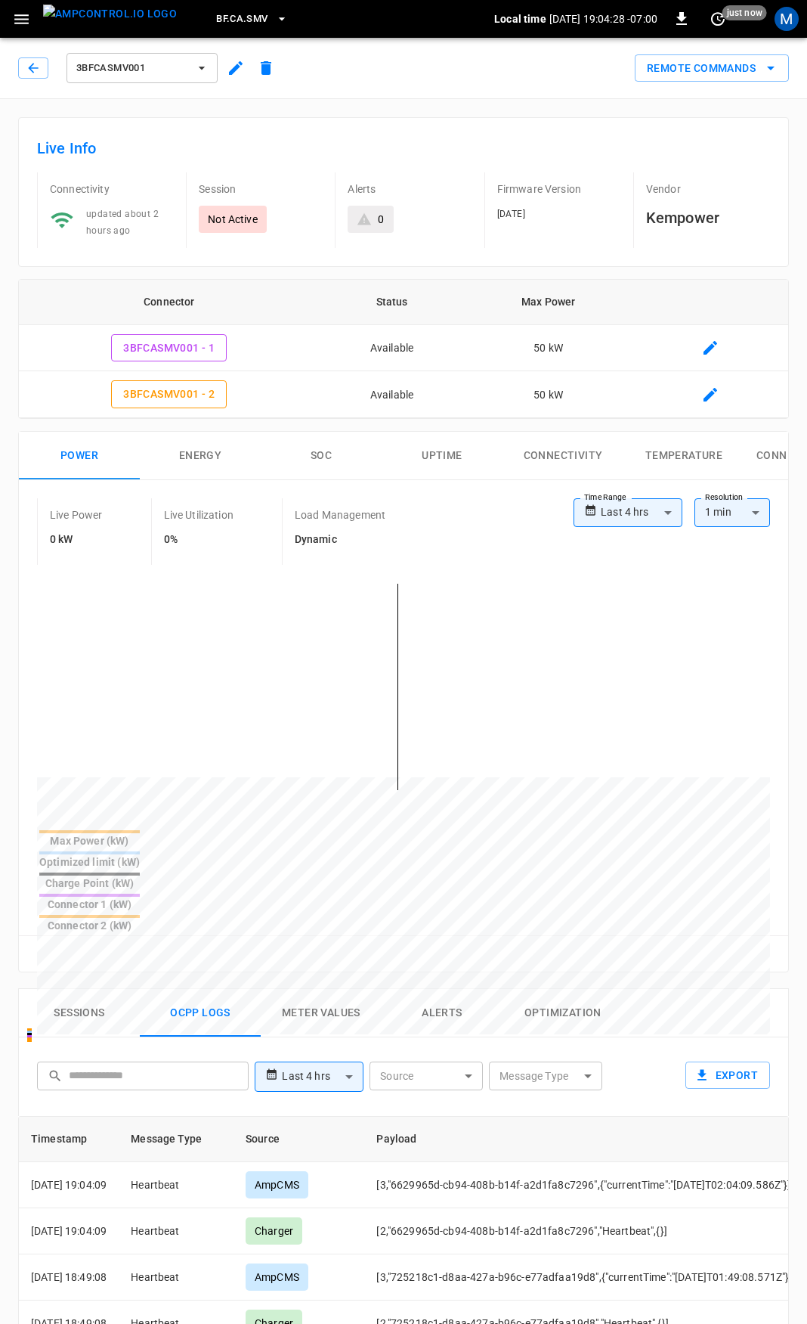
click at [19, 67] on button "button" at bounding box center [33, 67] width 30 height 21
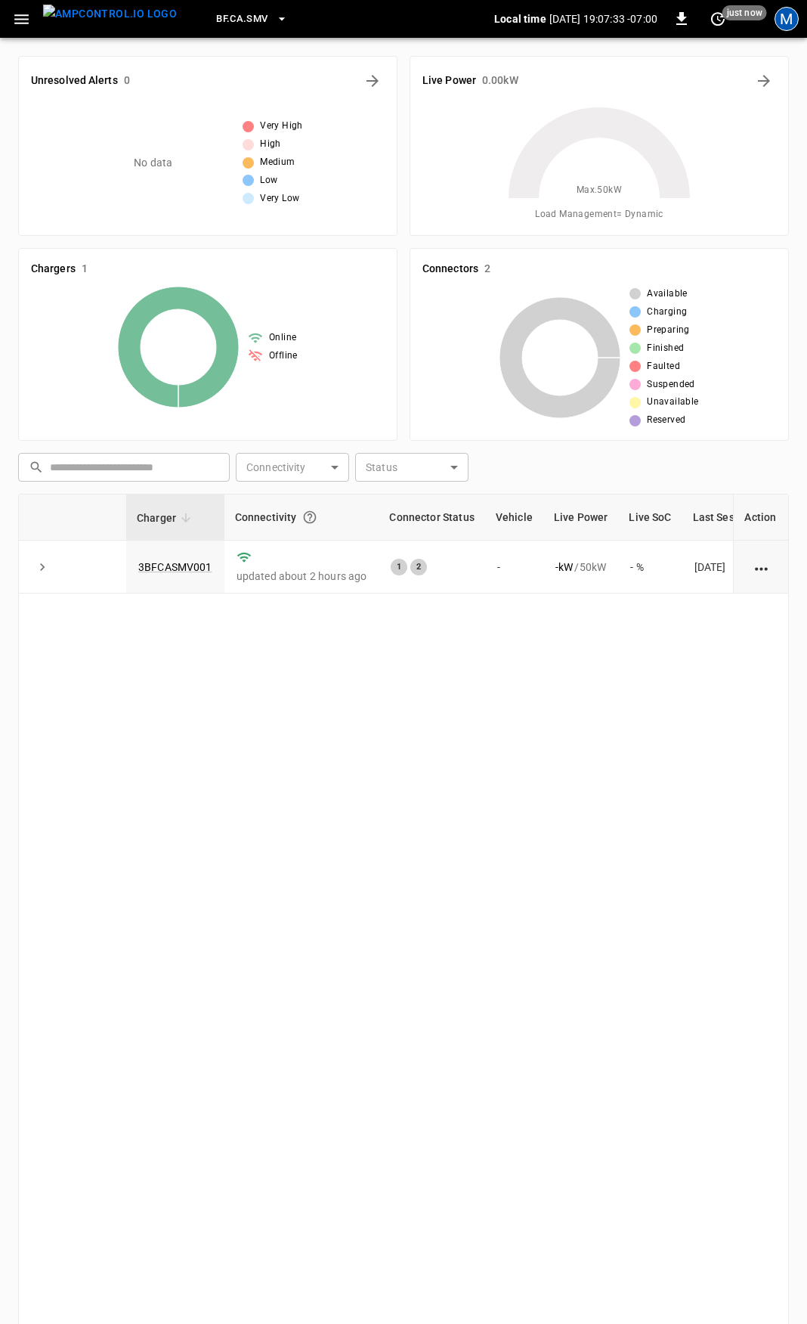
click at [782, 12] on div "M" at bounding box center [787, 19] width 24 height 24
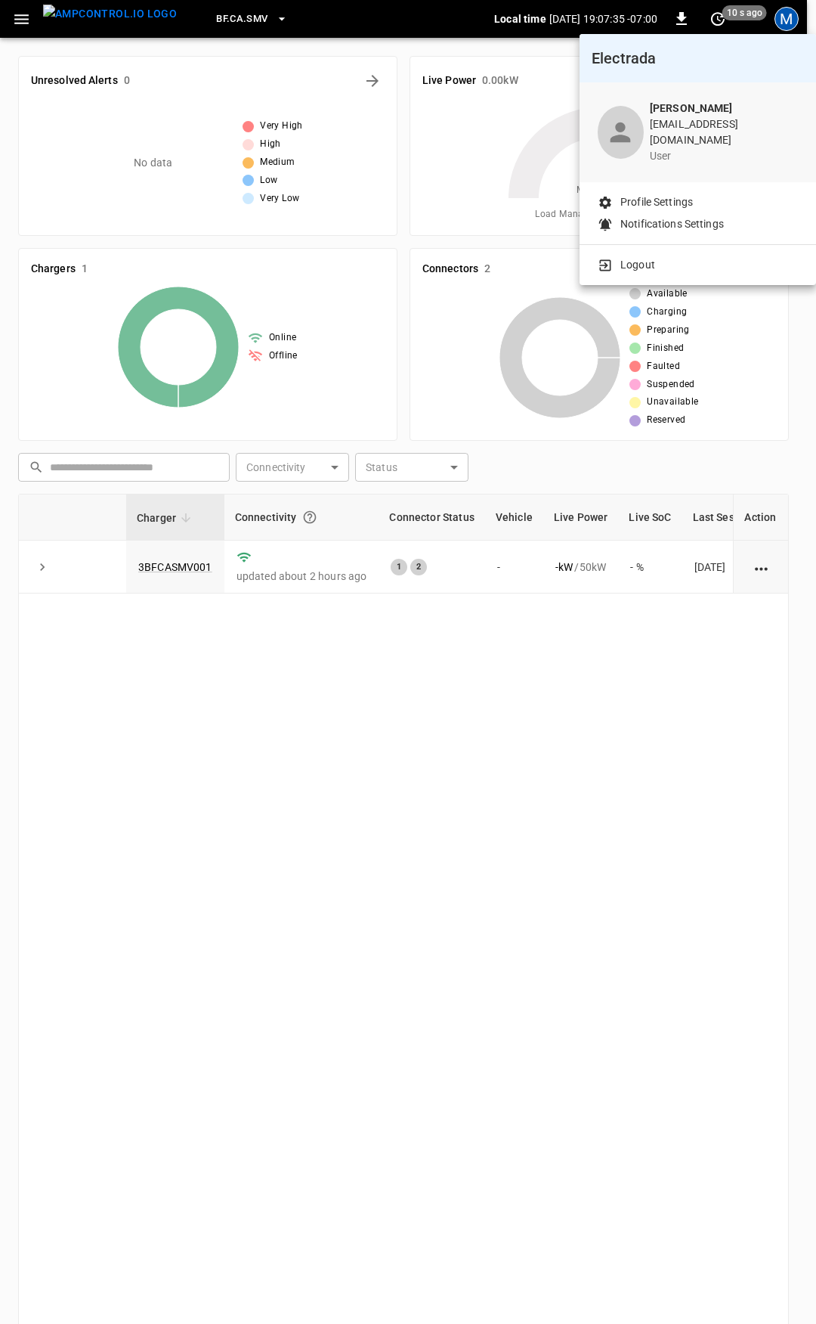
click at [26, 11] on div at bounding box center [408, 662] width 816 height 1324
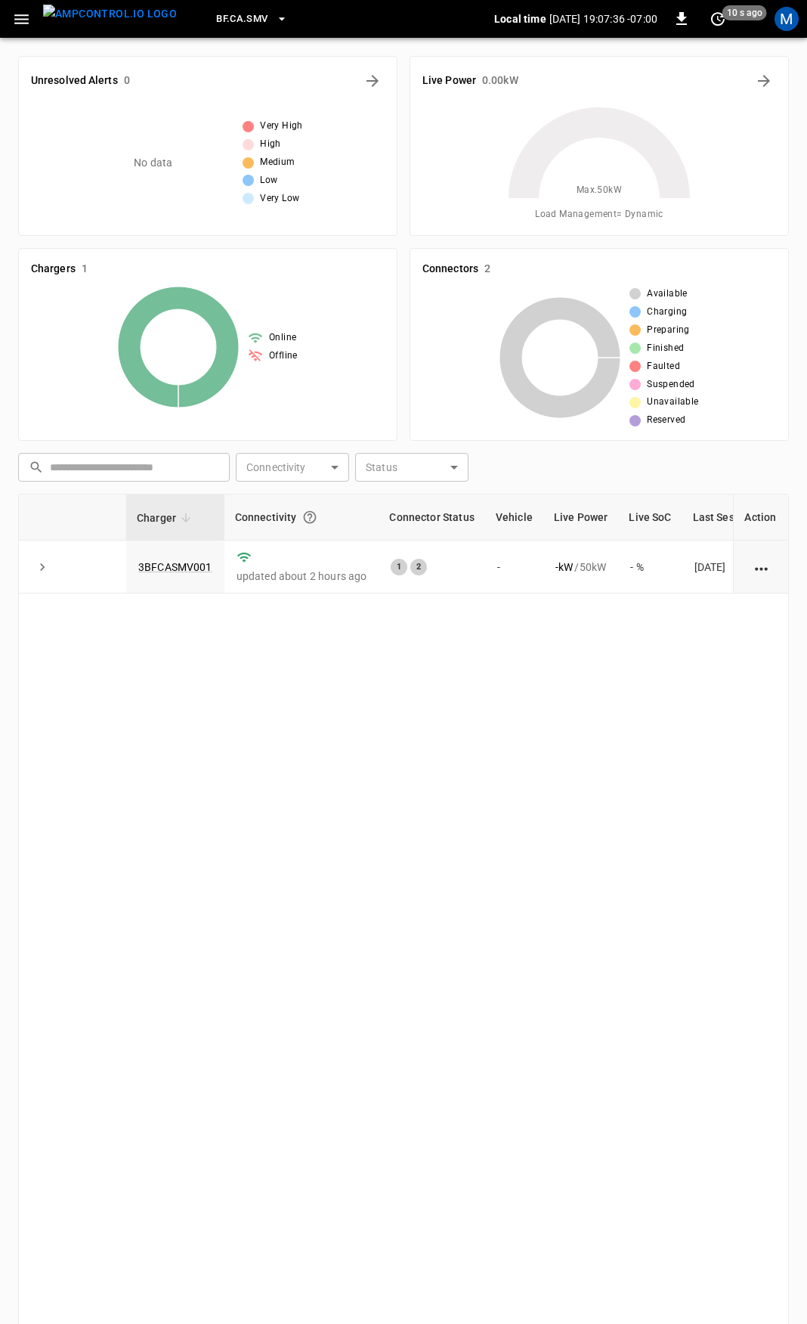
click at [22, 20] on icon "button" at bounding box center [21, 19] width 19 height 19
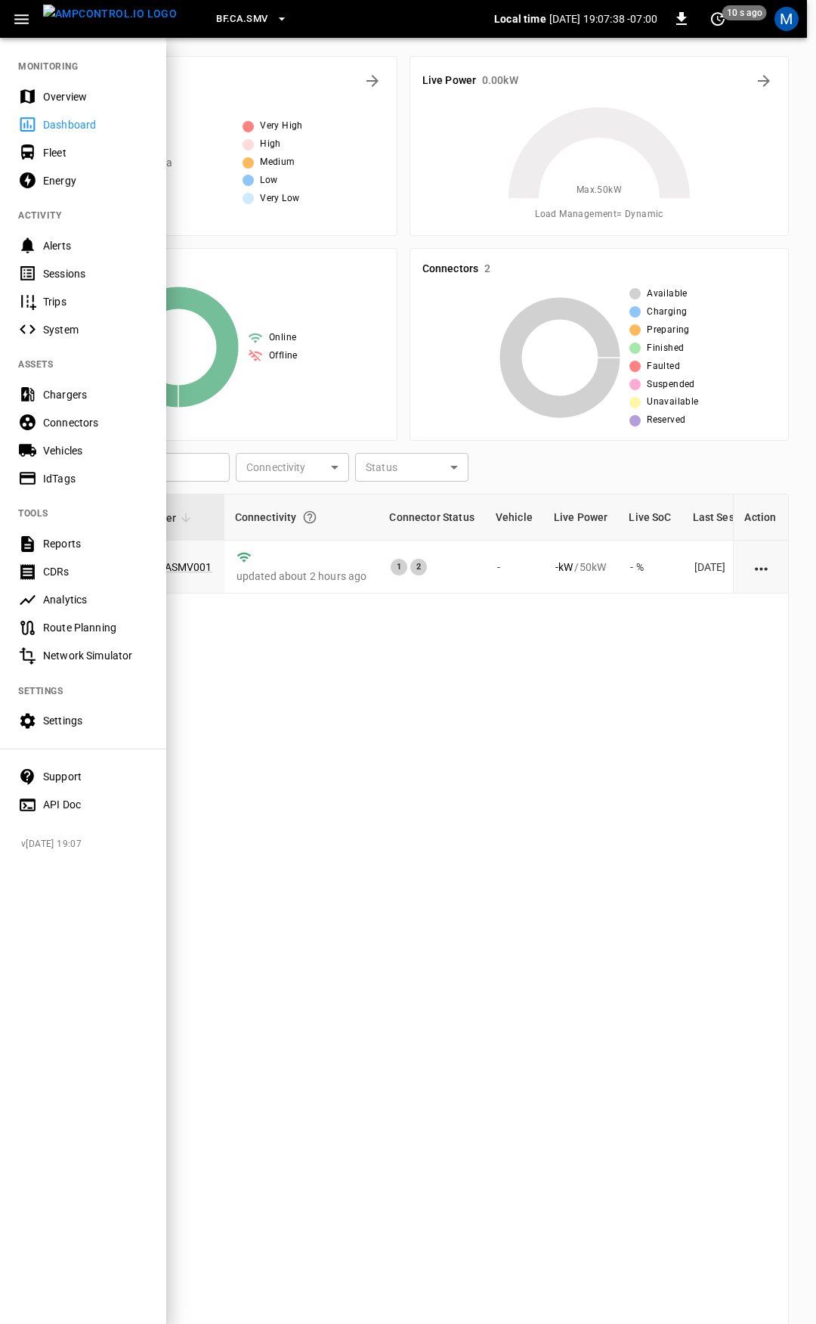
click at [103, 780] on div "Support" at bounding box center [95, 776] width 105 height 15
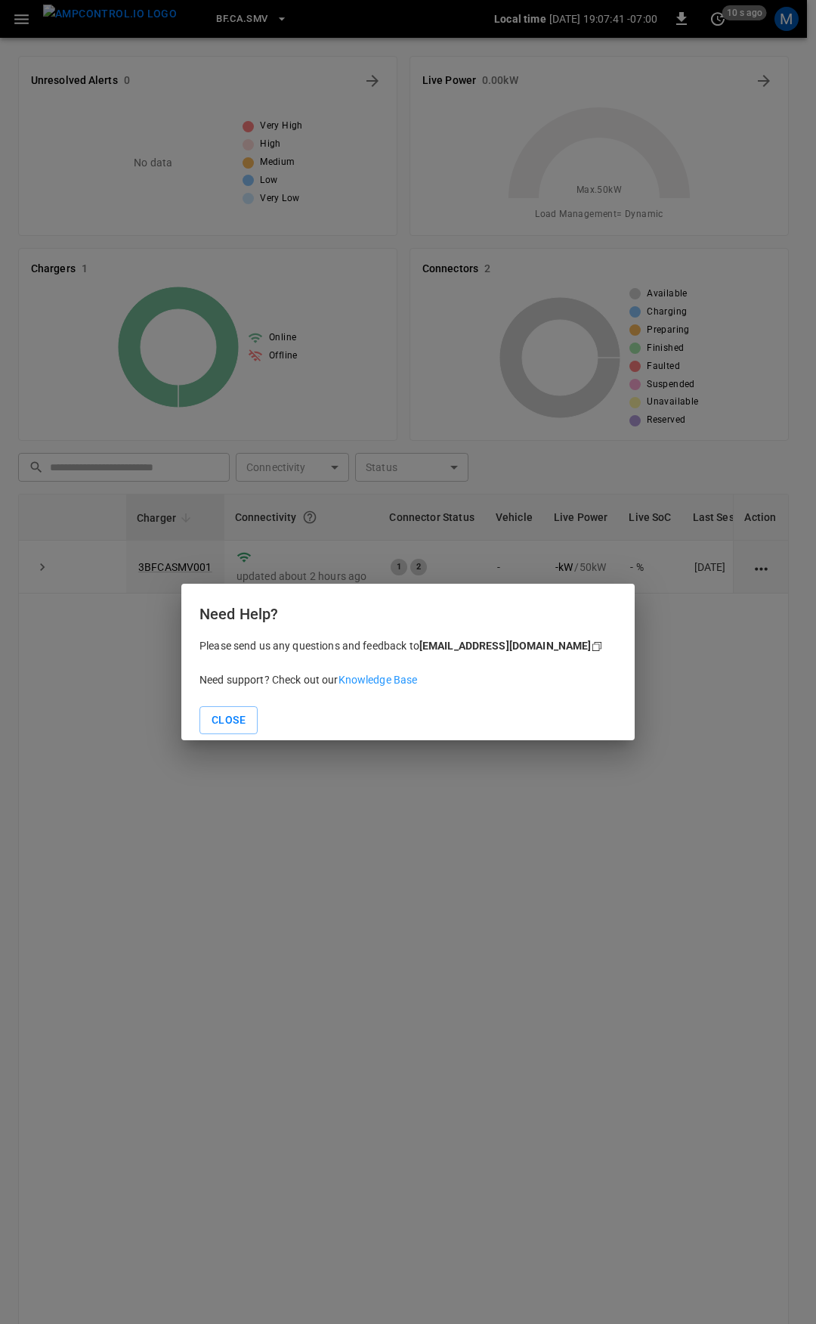
click at [395, 677] on link "Knowledge Base" at bounding box center [378, 680] width 79 height 12
click at [232, 723] on button "Close" at bounding box center [229, 720] width 58 height 28
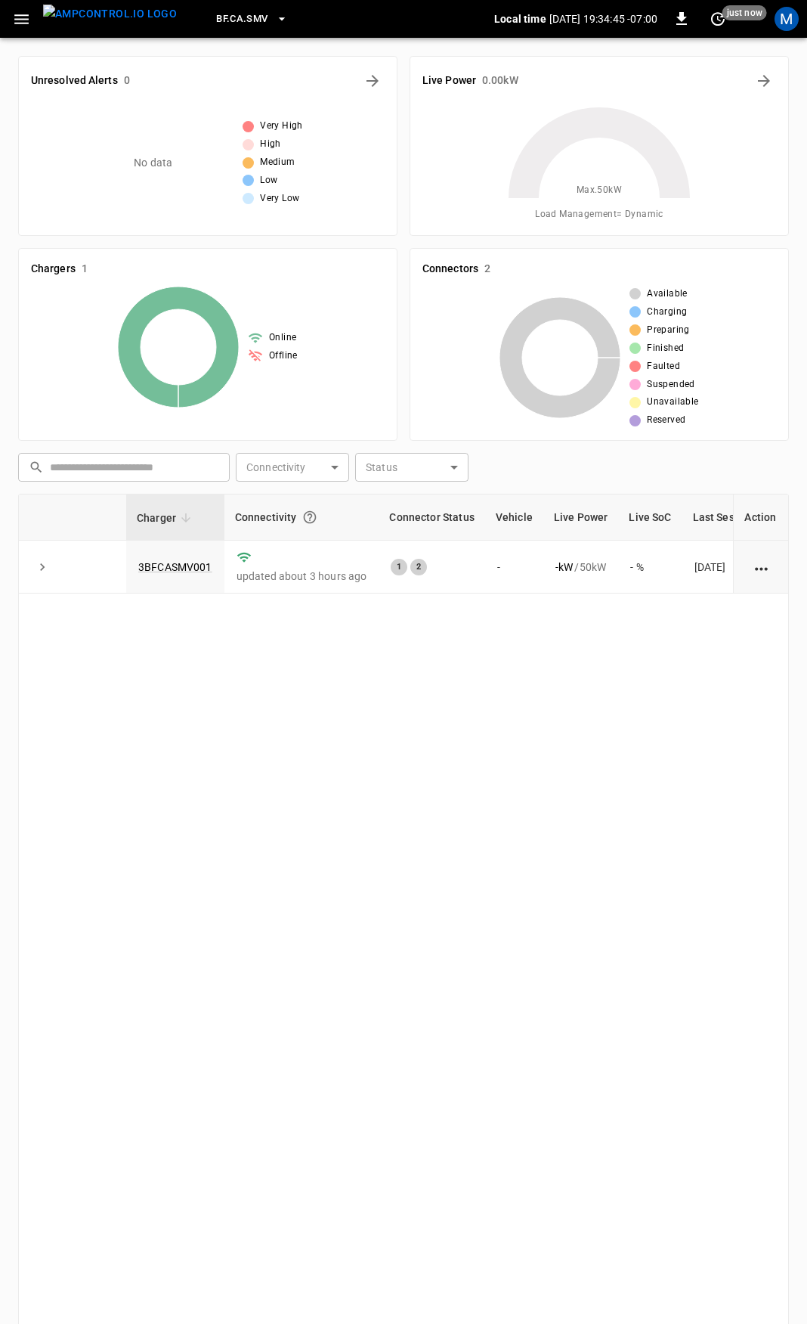
click at [24, 11] on icon "button" at bounding box center [21, 19] width 19 height 19
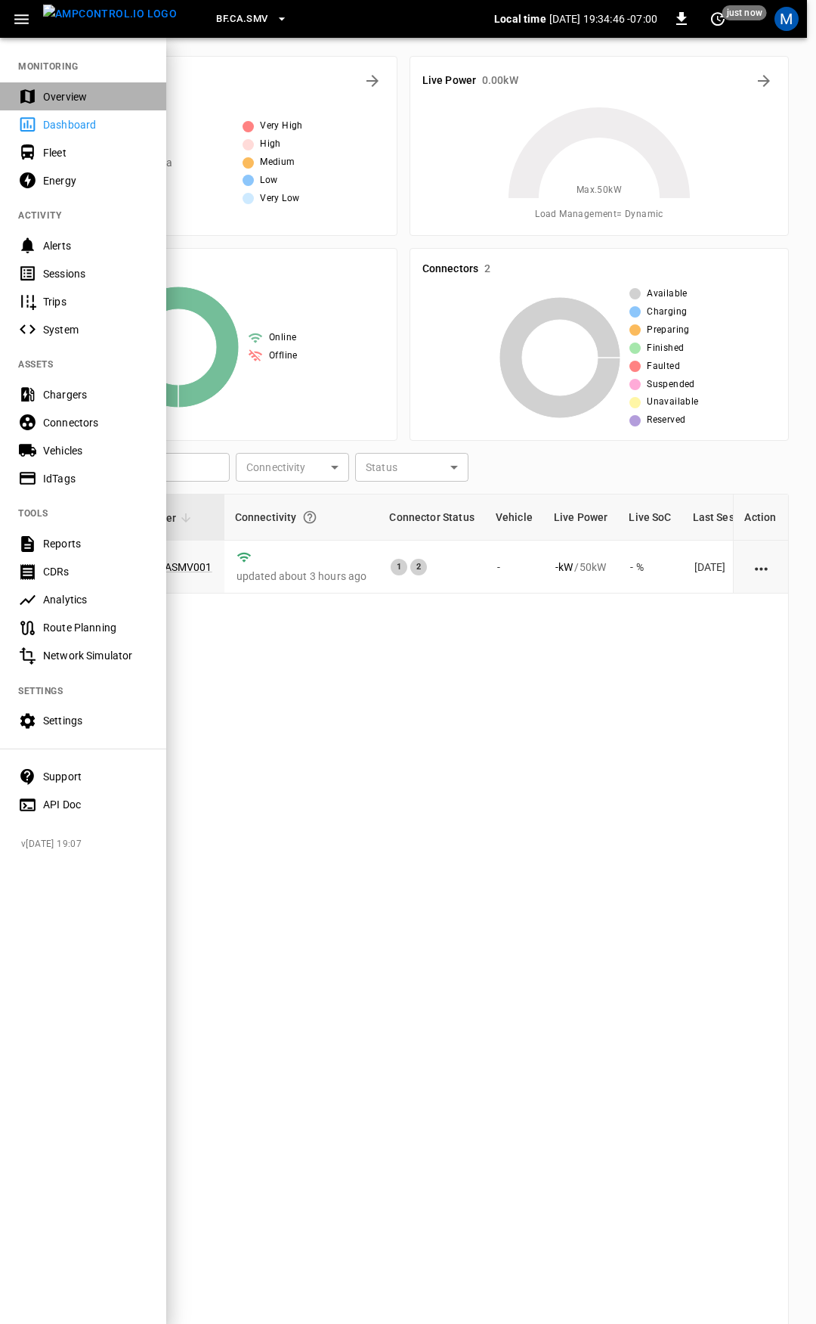
click at [53, 92] on div "Overview" at bounding box center [95, 96] width 105 height 15
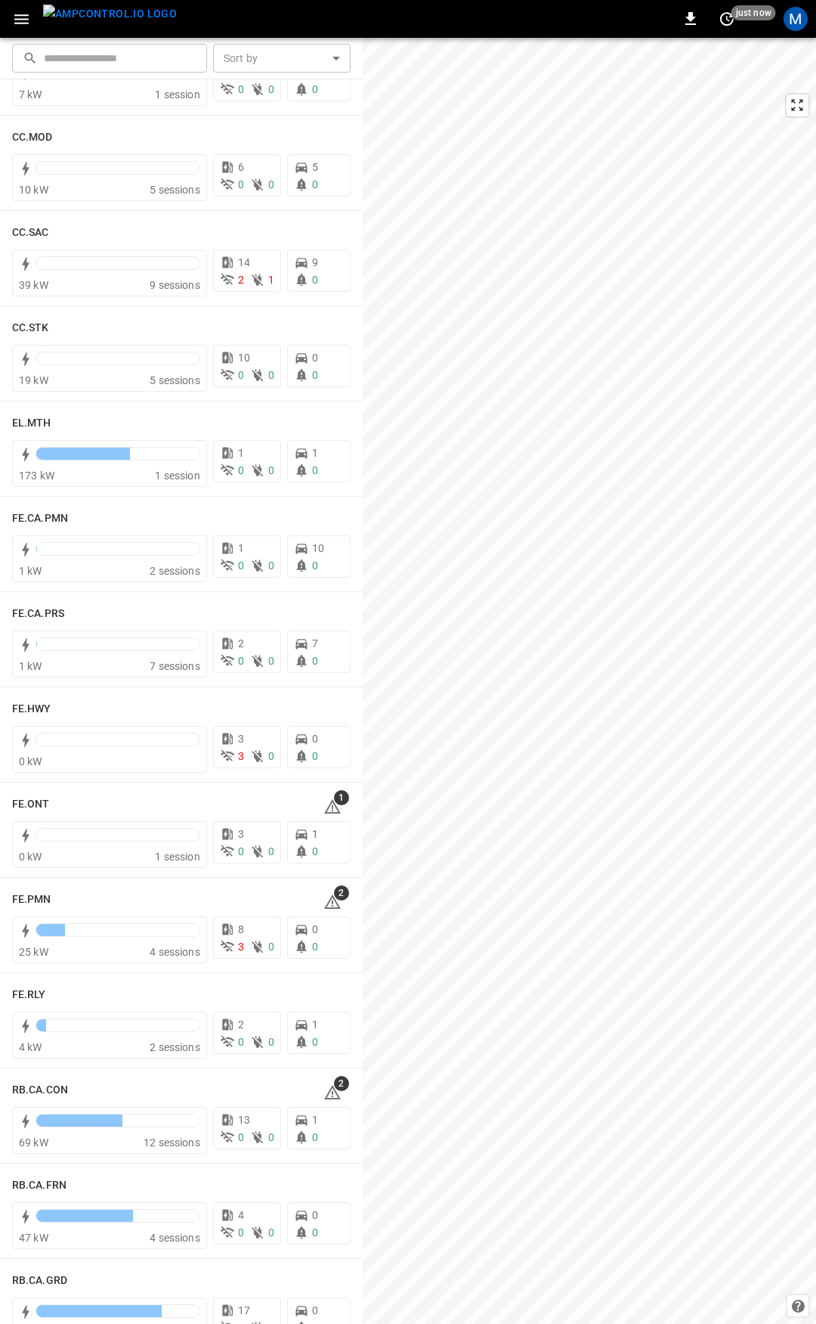
scroll to position [1034, 0]
click at [325, 807] on icon at bounding box center [333, 806] width 18 height 18
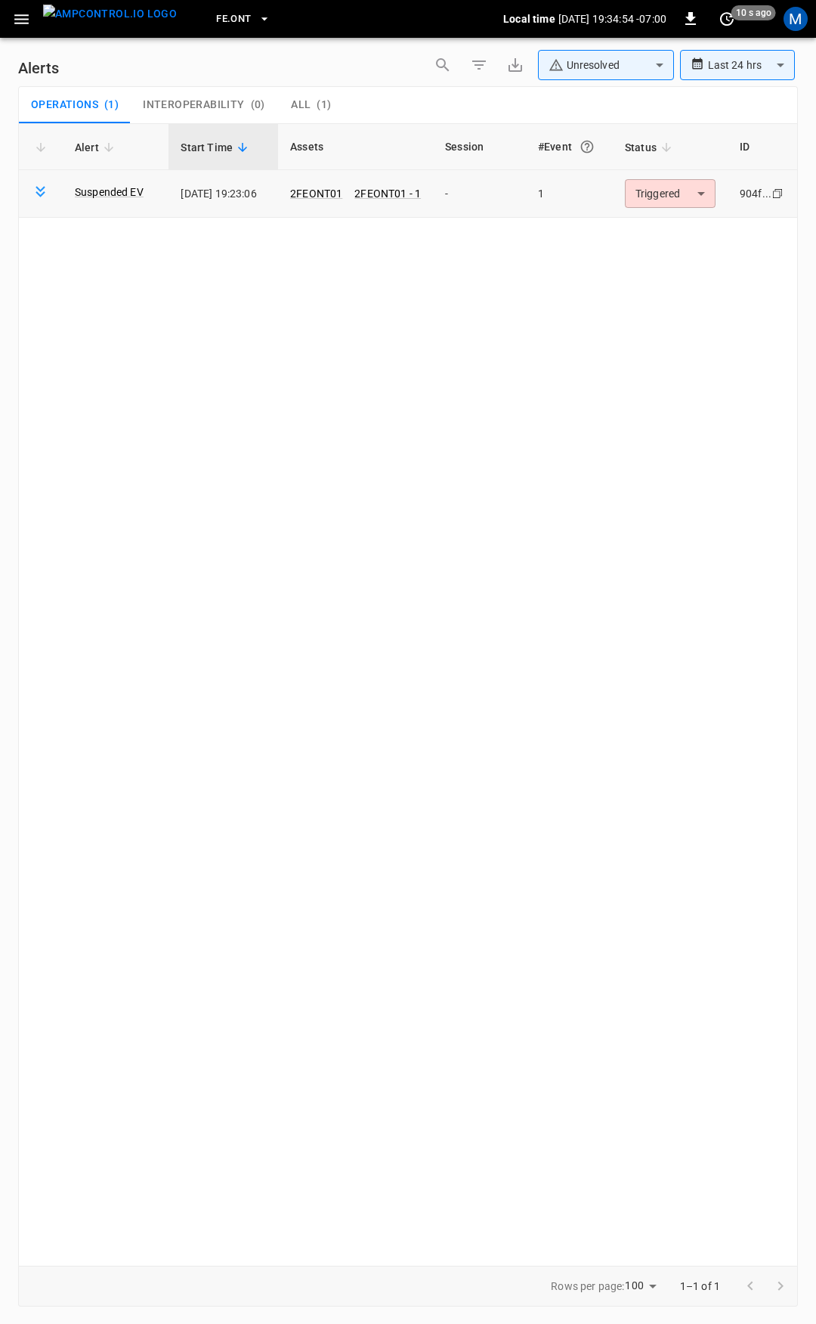
click at [697, 190] on body "**********" at bounding box center [408, 659] width 816 height 1318
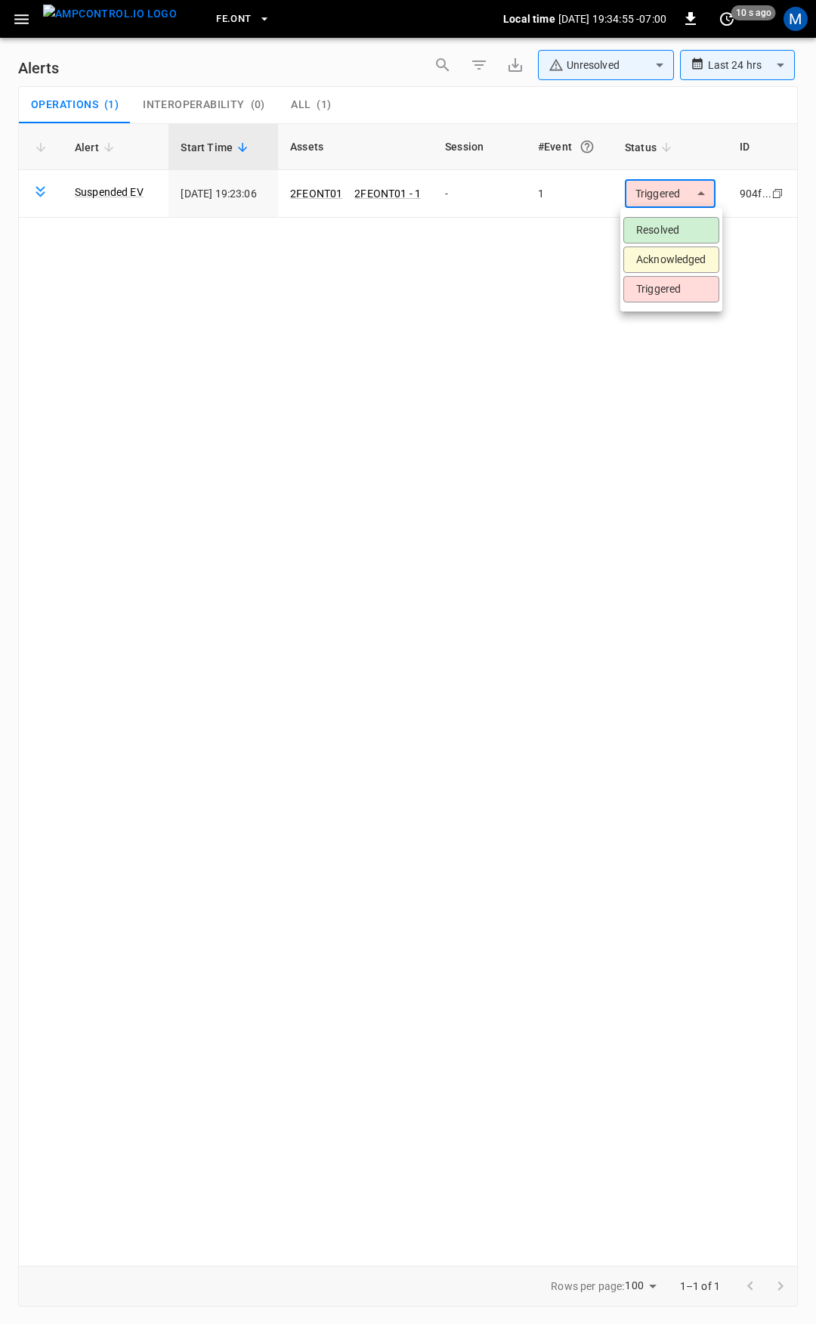
click at [675, 232] on li "Resolved" at bounding box center [672, 230] width 96 height 26
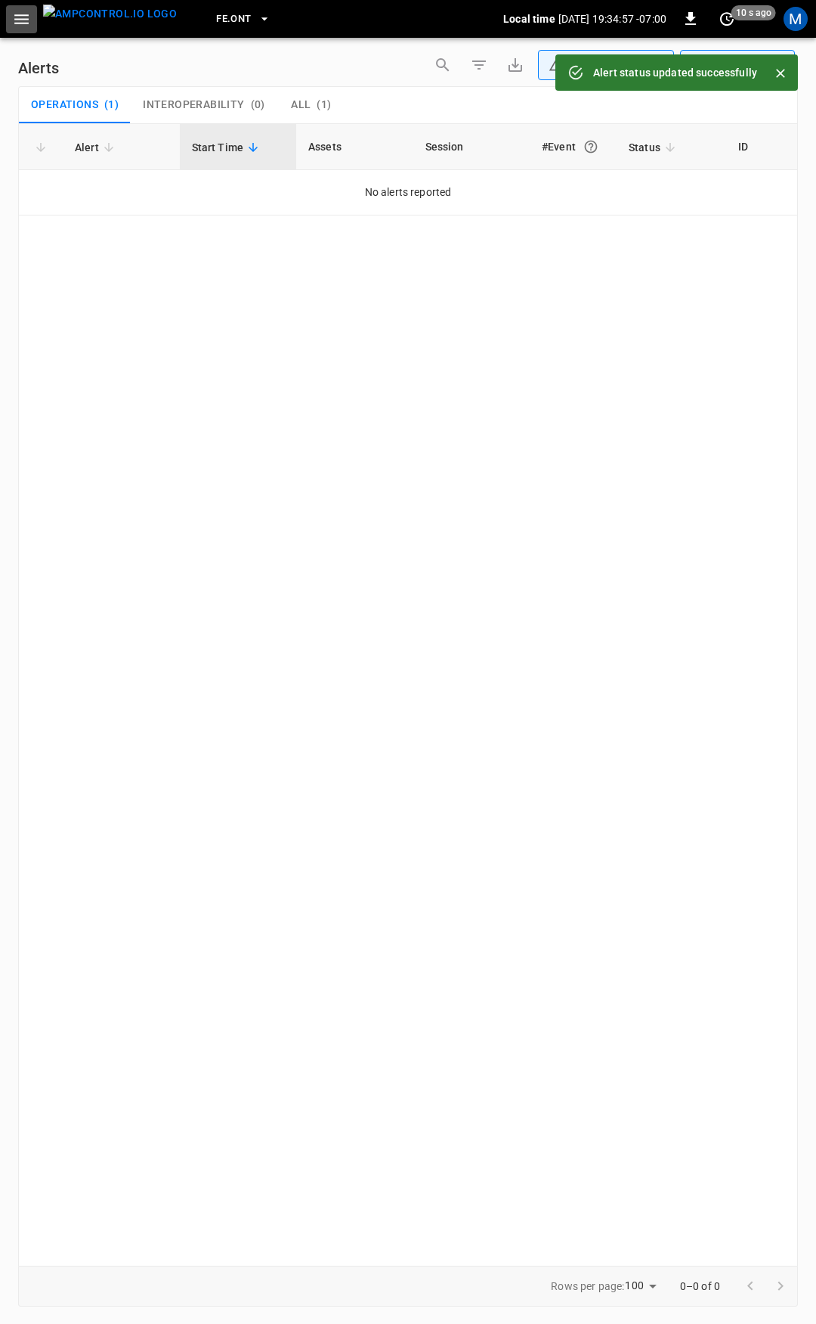
click at [31, 21] on button "button" at bounding box center [21, 19] width 31 height 28
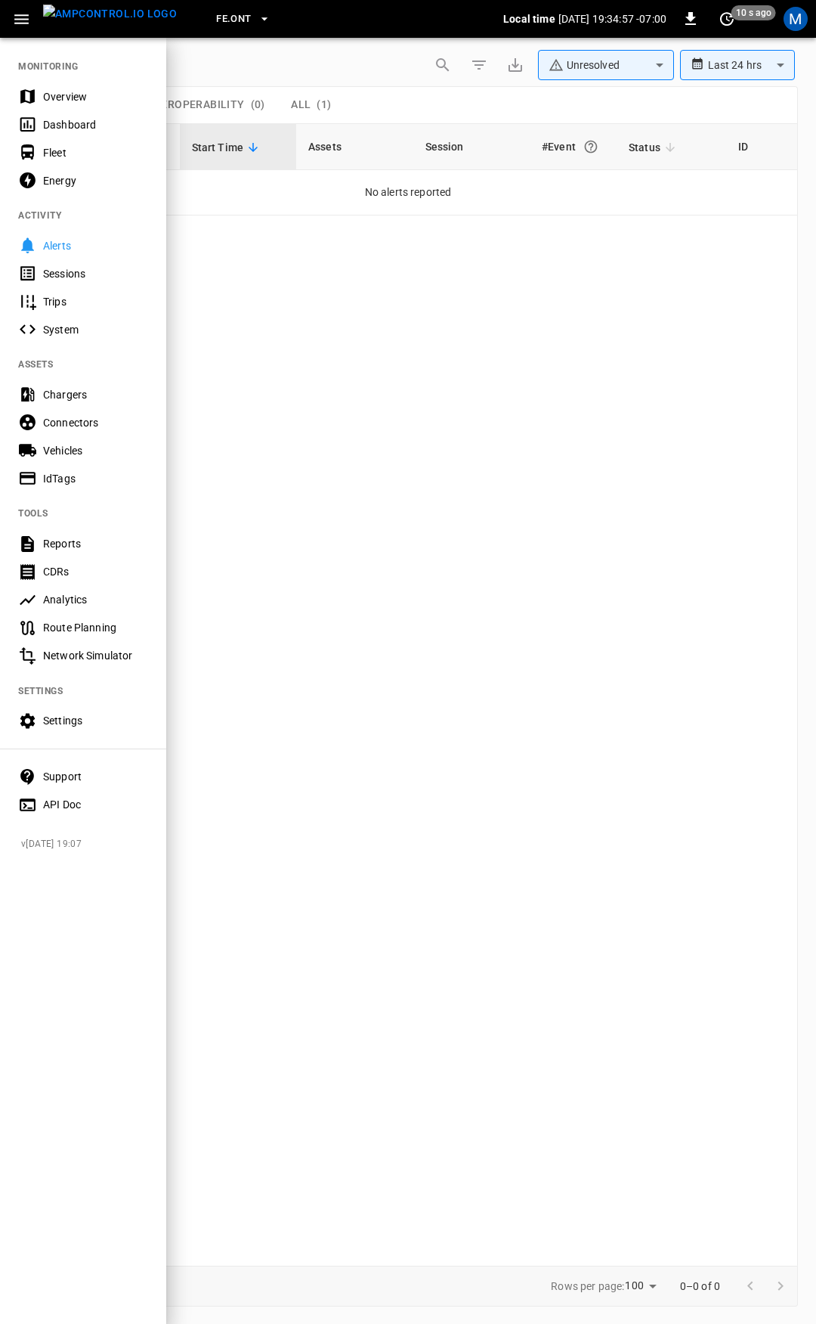
click at [74, 98] on div "Overview" at bounding box center [95, 96] width 105 height 15
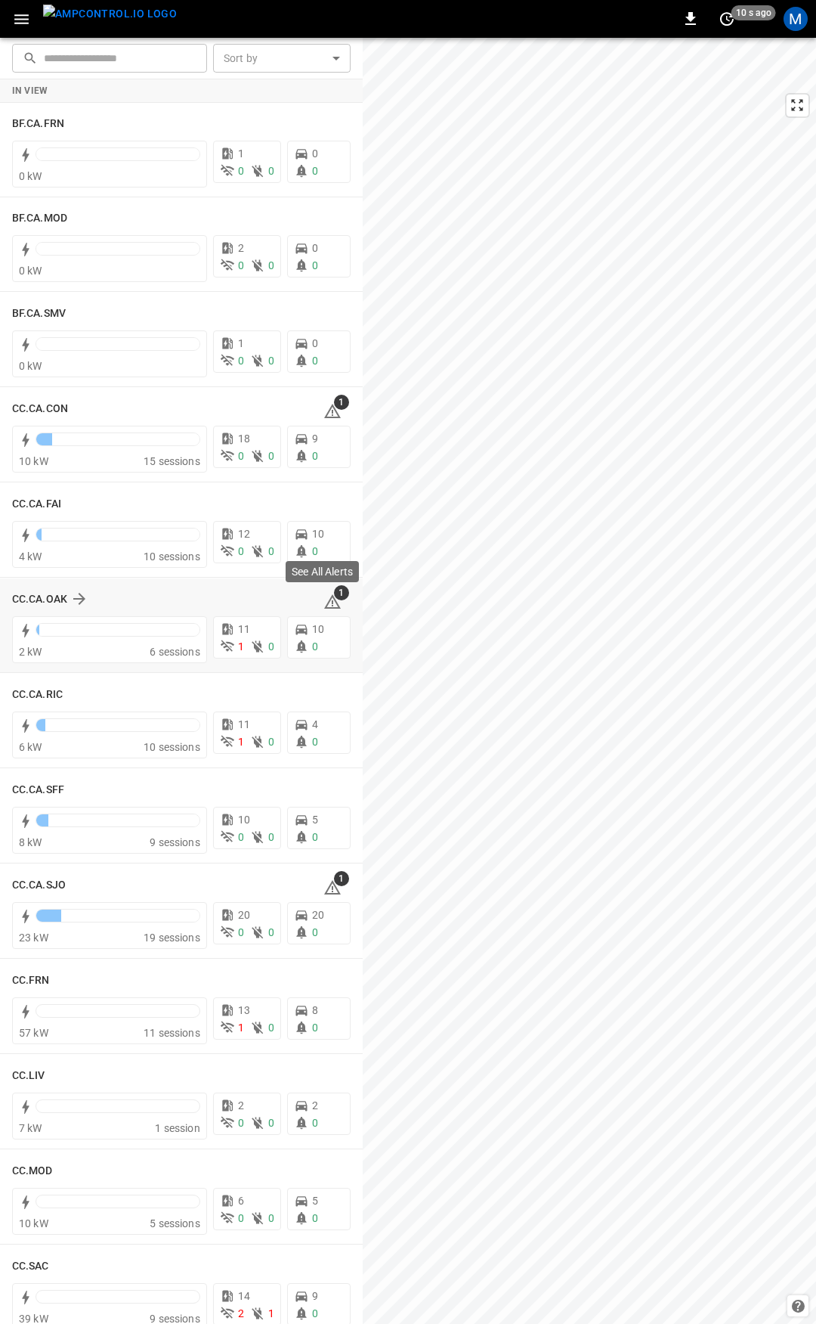
click at [325, 598] on icon at bounding box center [332, 601] width 17 height 14
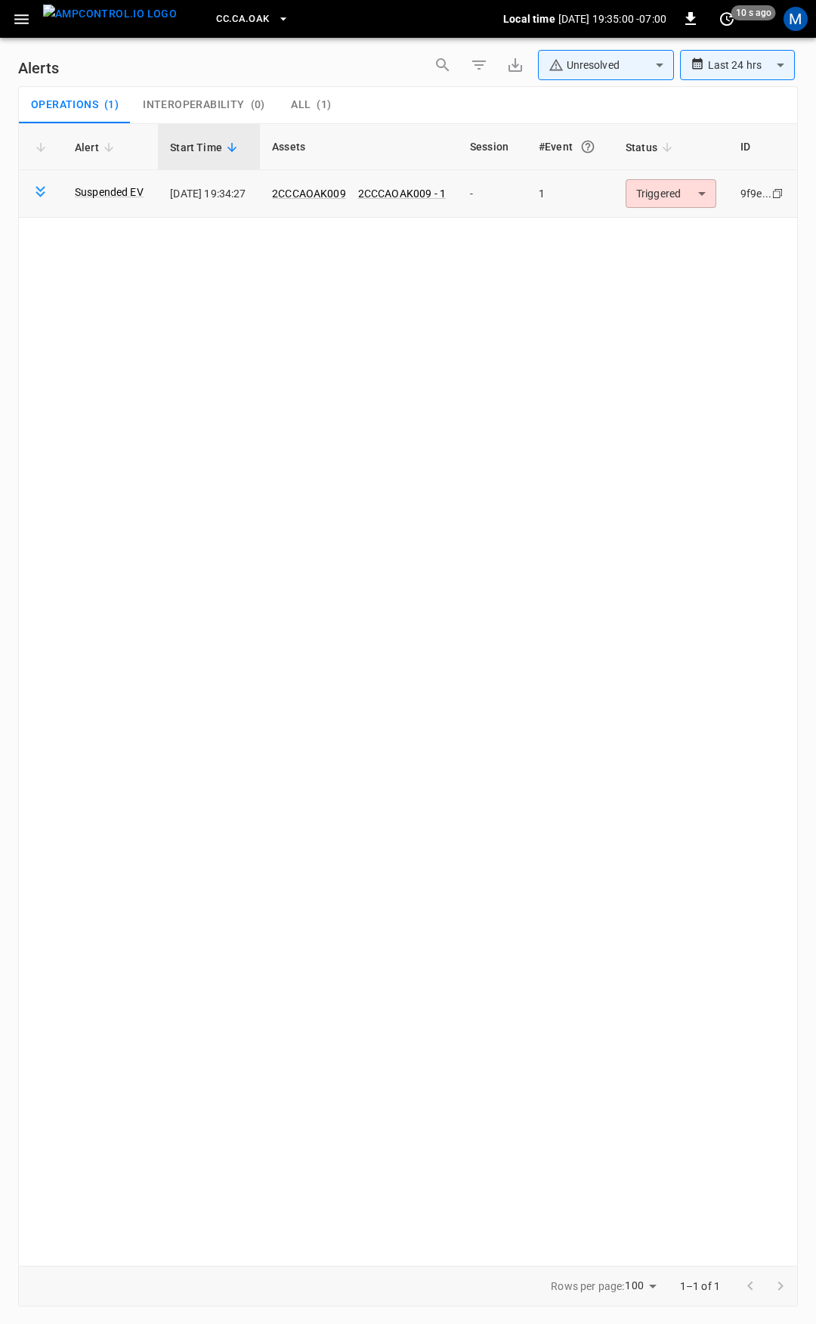
click at [698, 199] on body "**********" at bounding box center [408, 659] width 816 height 1318
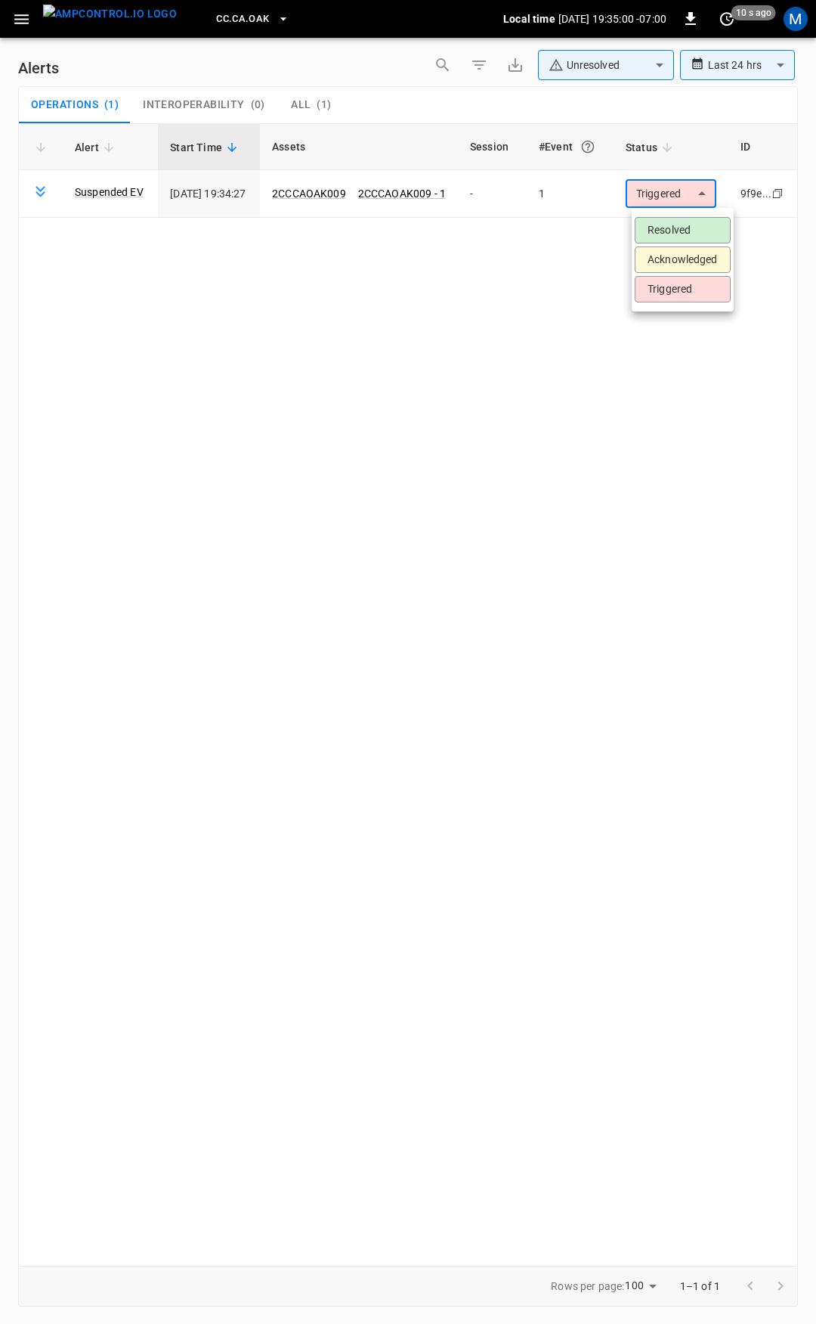
click at [693, 230] on li "Resolved" at bounding box center [683, 230] width 96 height 26
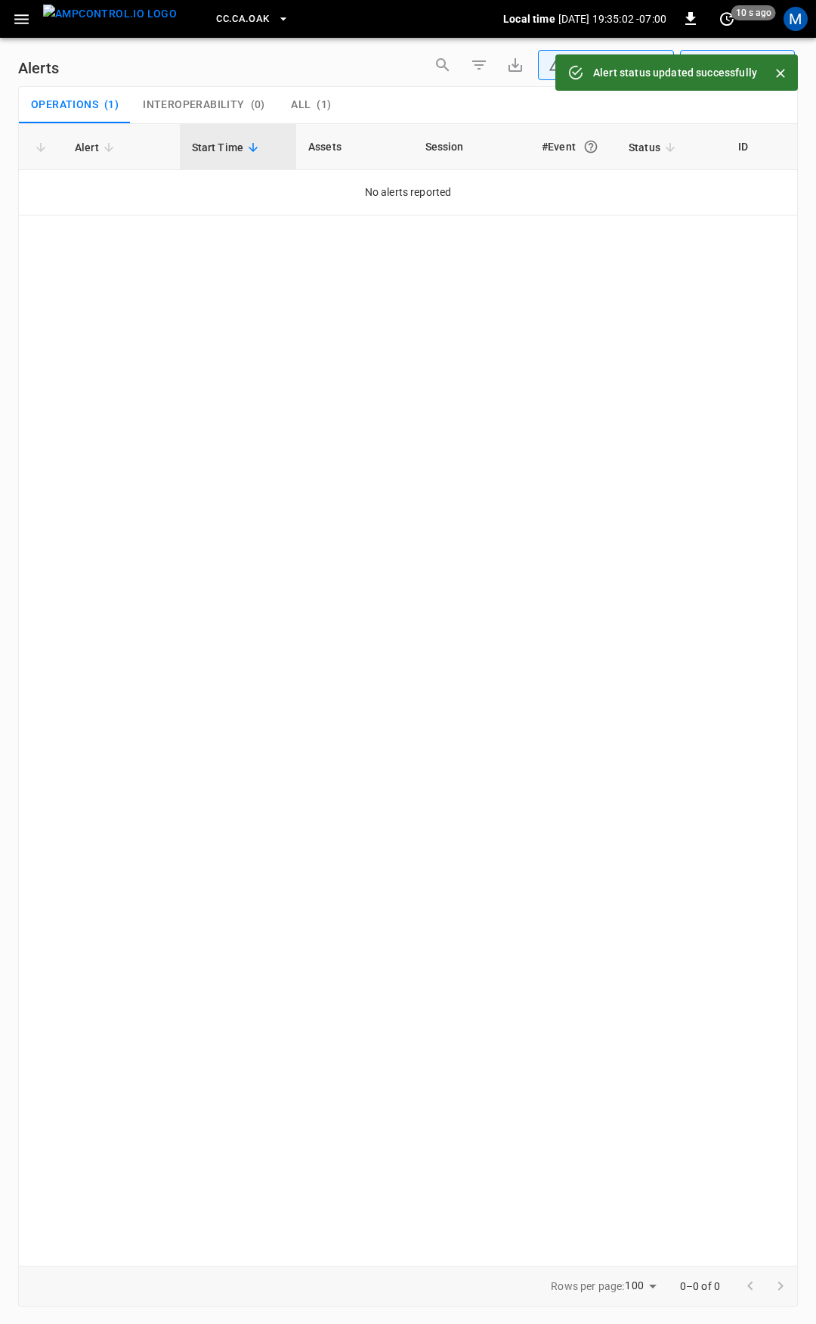
click at [33, 27] on button "button" at bounding box center [21, 19] width 31 height 28
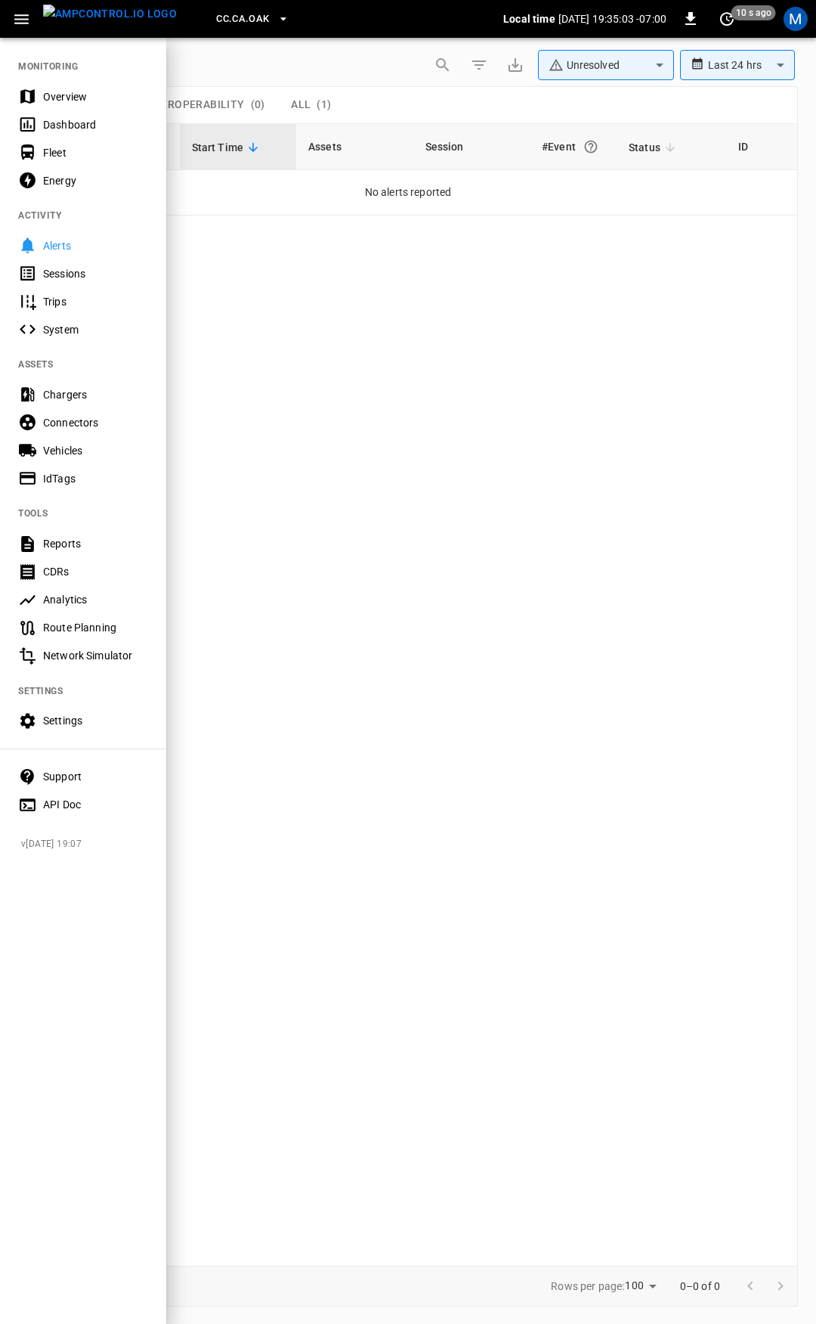
click at [101, 83] on div "Overview" at bounding box center [83, 96] width 166 height 28
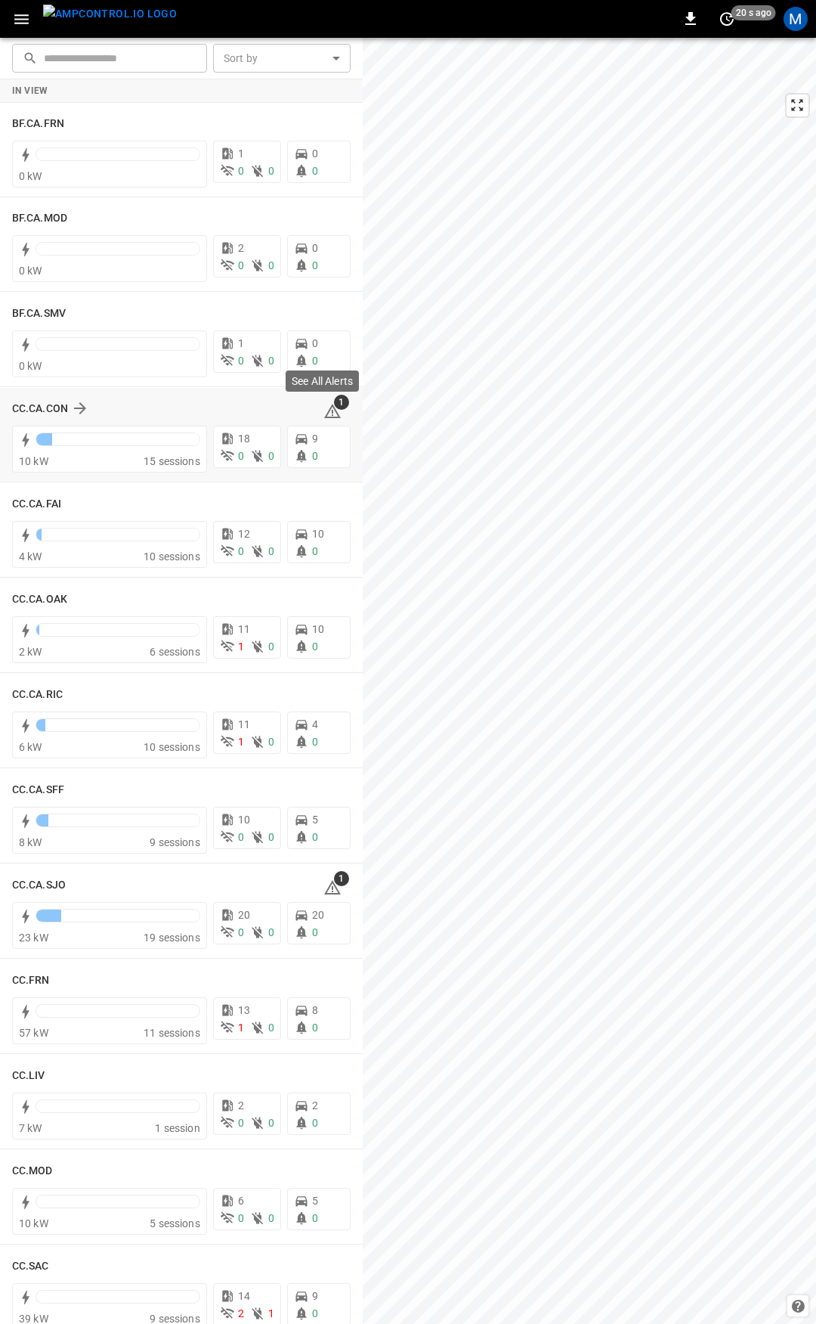
click at [327, 411] on icon at bounding box center [332, 411] width 17 height 14
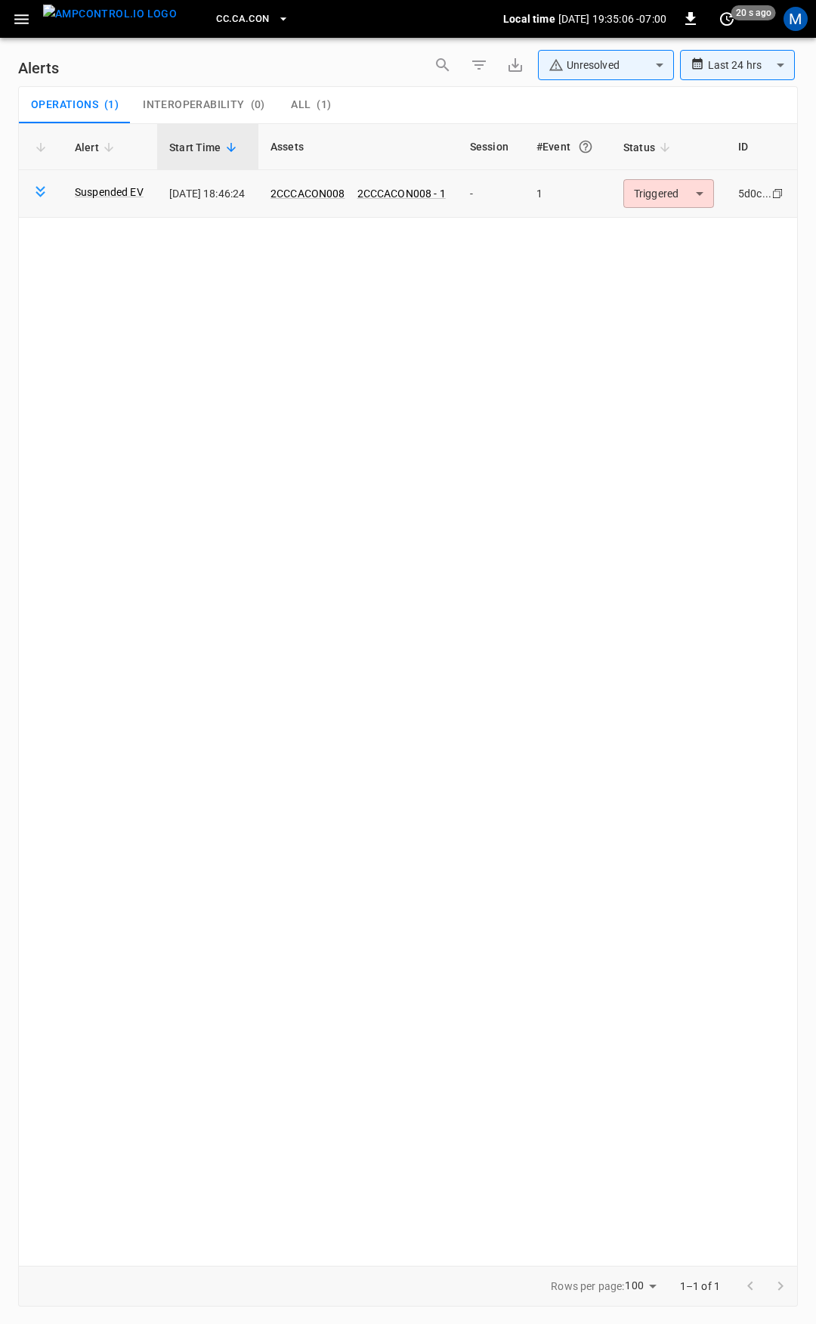
click at [695, 207] on body "**********" at bounding box center [408, 659] width 816 height 1318
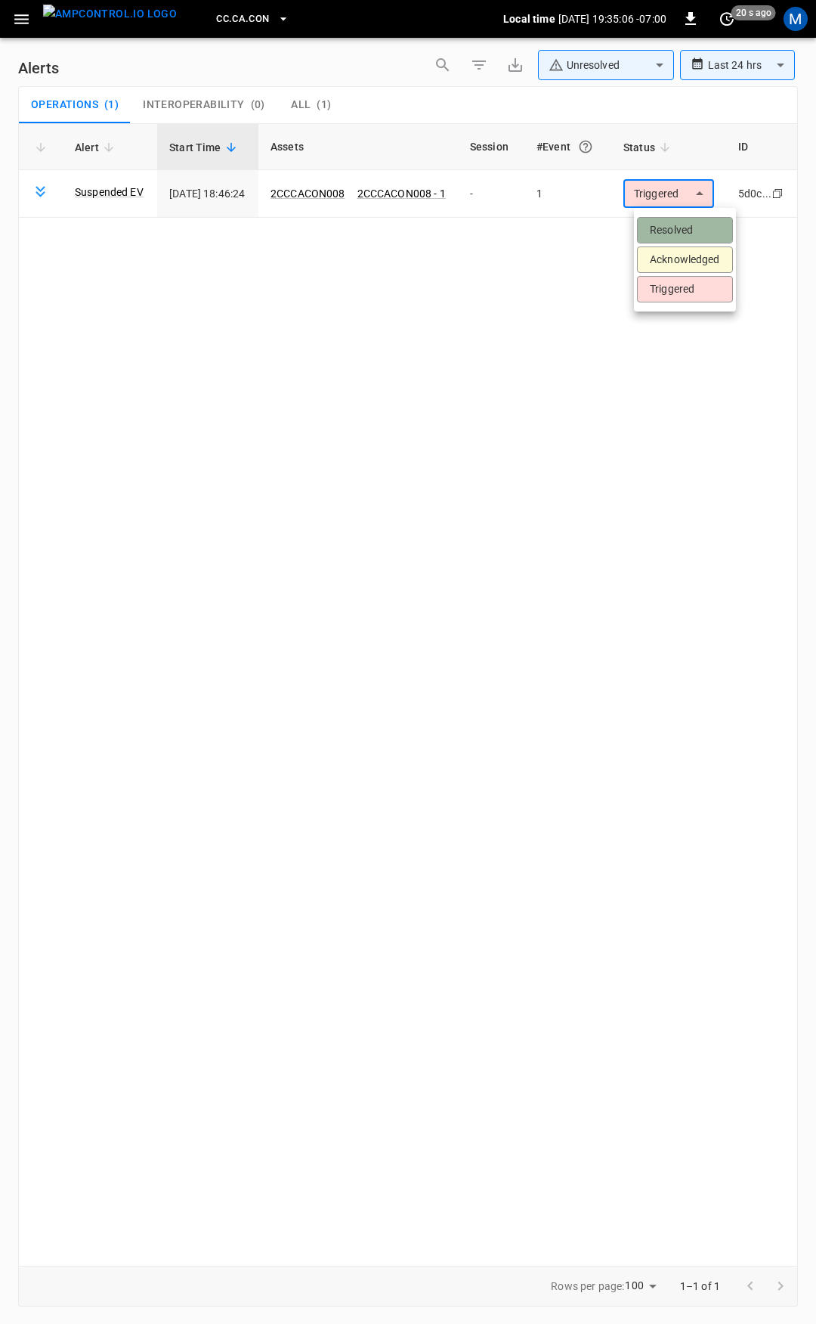
click at [691, 231] on li "Resolved" at bounding box center [685, 230] width 96 height 26
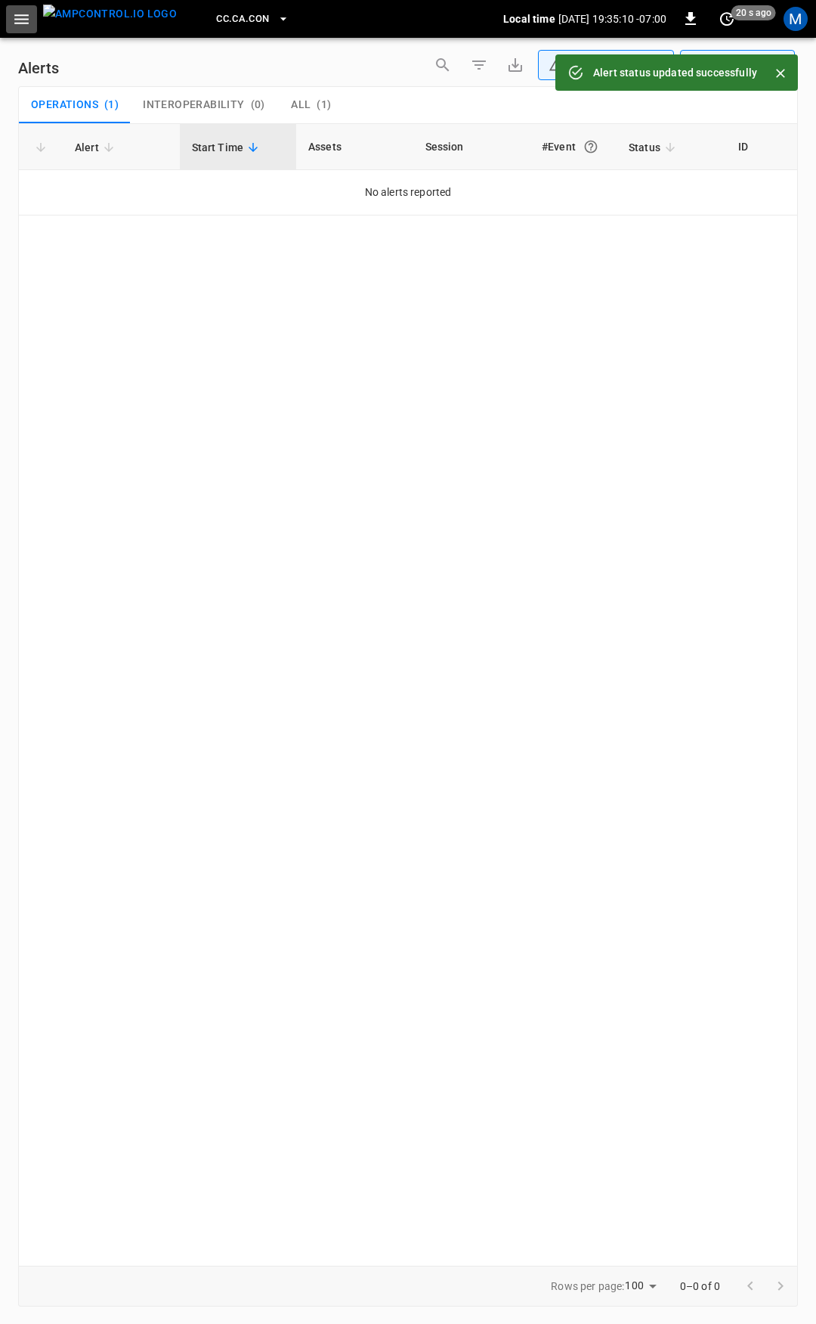
click at [17, 20] on icon "button" at bounding box center [21, 19] width 14 height 10
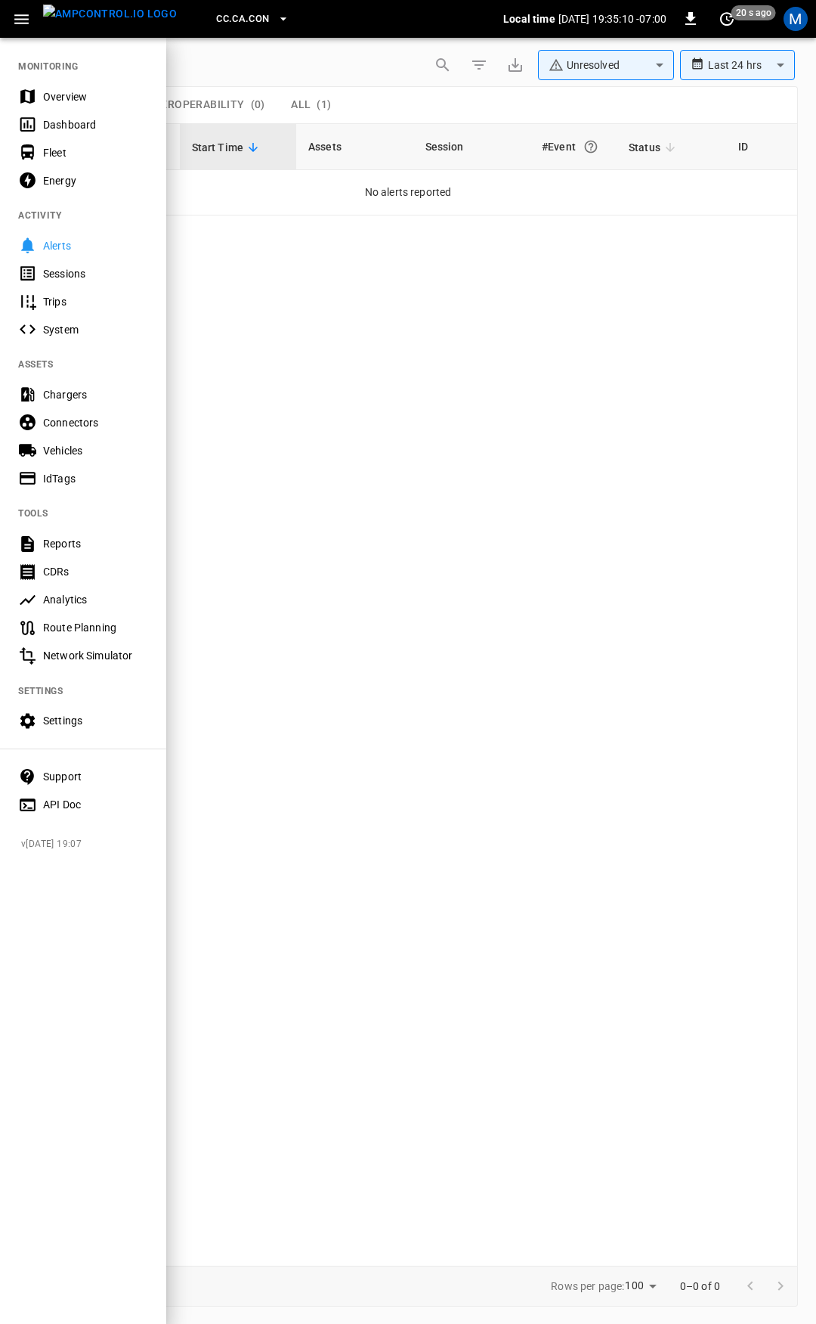
click at [103, 86] on div "Overview" at bounding box center [83, 96] width 166 height 28
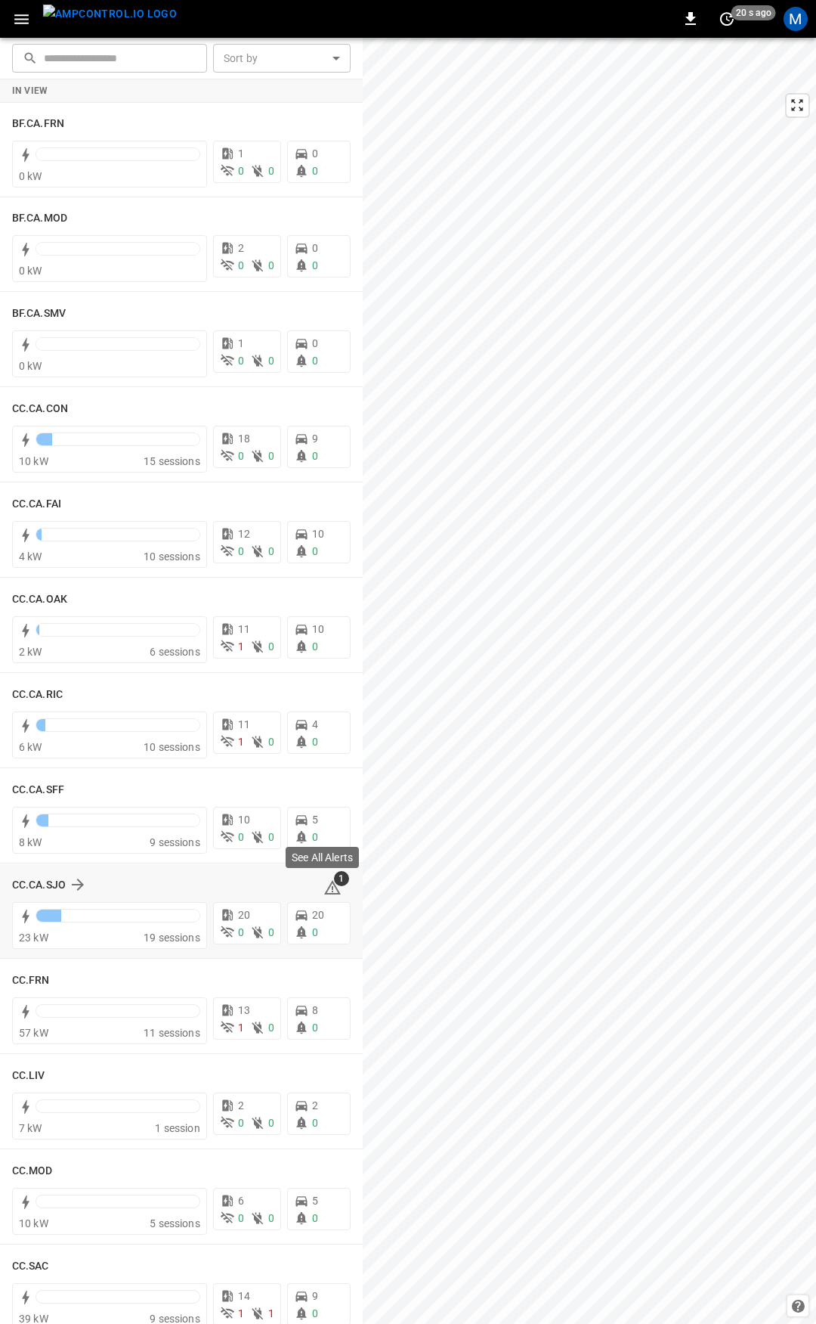
click at [326, 890] on icon at bounding box center [333, 887] width 18 height 18
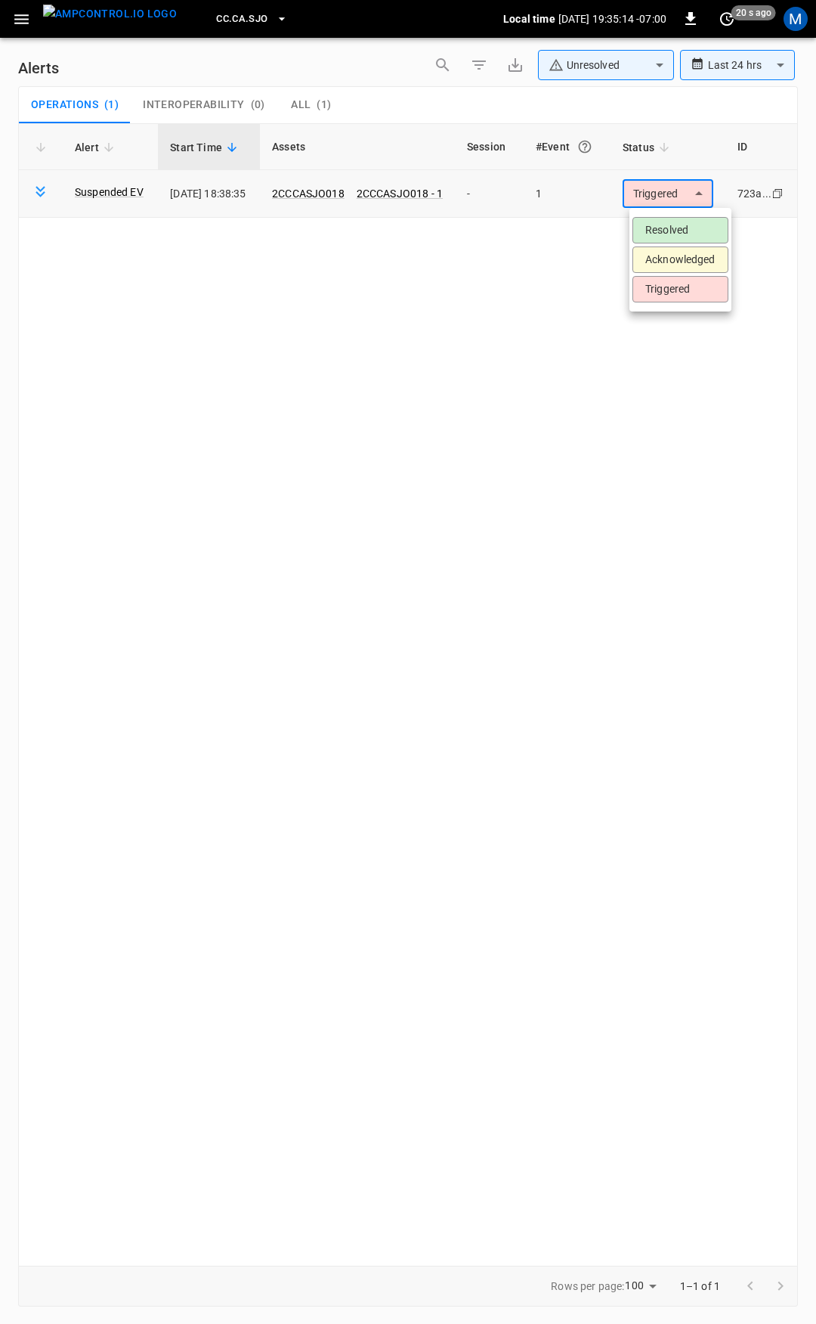
click at [701, 194] on body "**********" at bounding box center [408, 659] width 816 height 1318
click at [703, 234] on li "Resolved" at bounding box center [681, 230] width 96 height 26
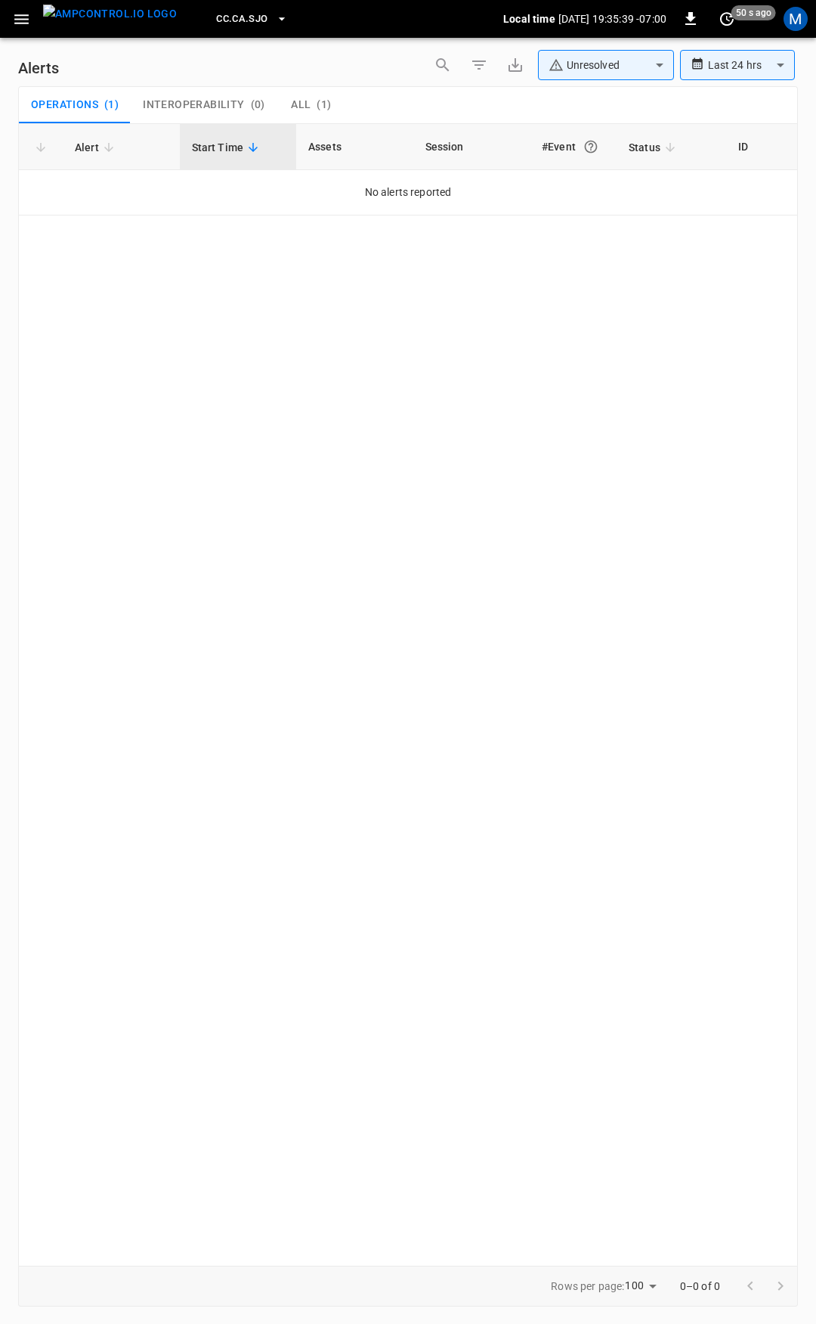
drag, startPoint x: 19, startPoint y: 24, endPoint x: 19, endPoint y: 37, distance: 12.9
click at [19, 24] on icon "button" at bounding box center [21, 19] width 19 height 19
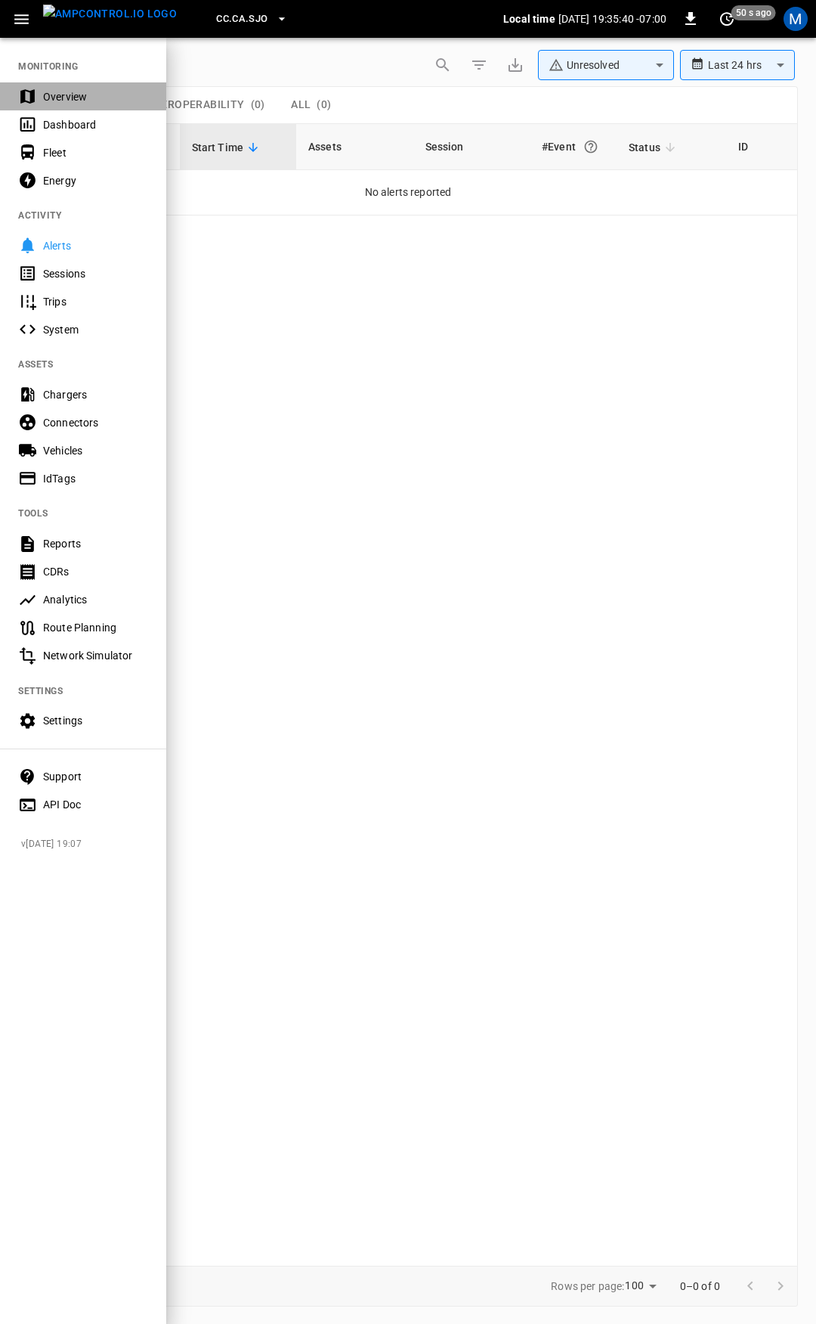
click at [63, 101] on div "Overview" at bounding box center [95, 96] width 105 height 15
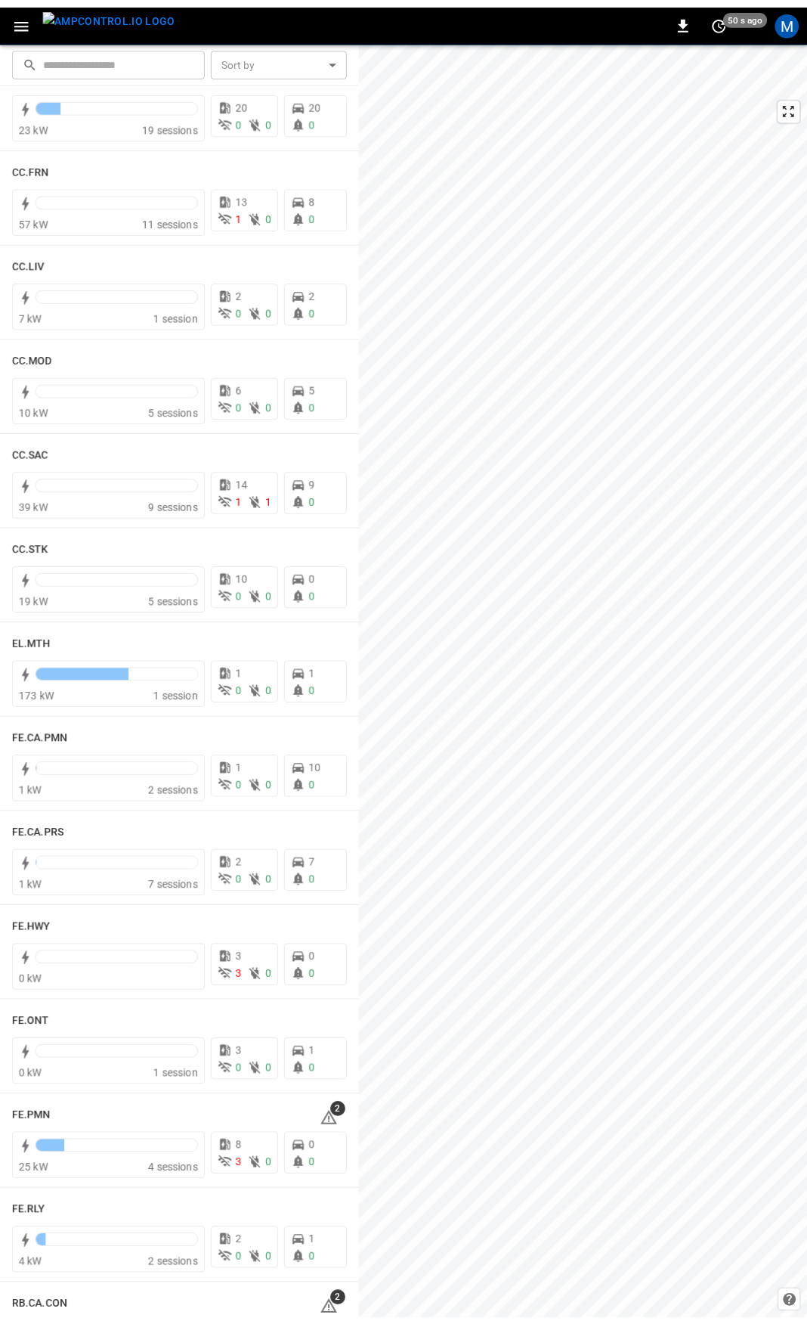
scroll to position [1373, 0]
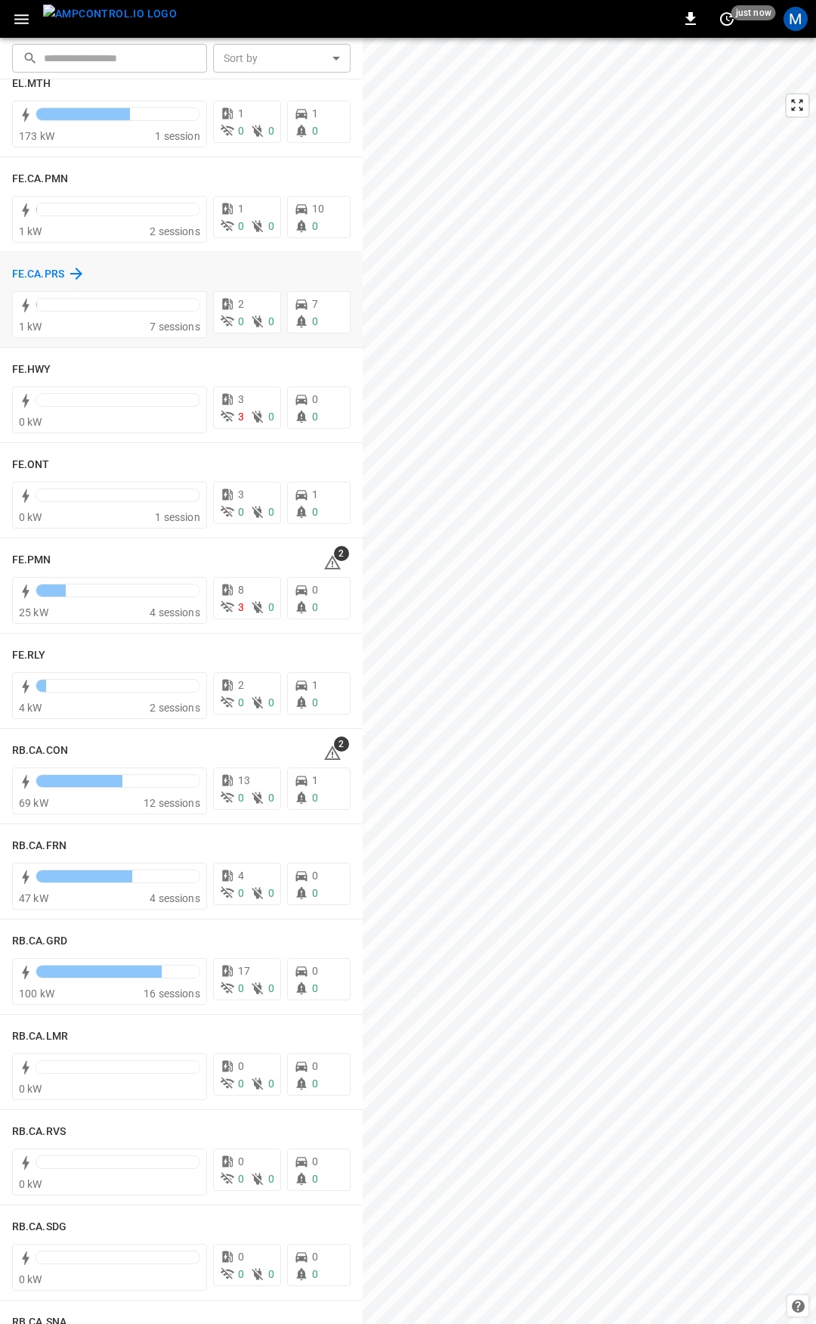
click at [37, 269] on h6 "FE.CA.PRS" at bounding box center [38, 274] width 52 height 17
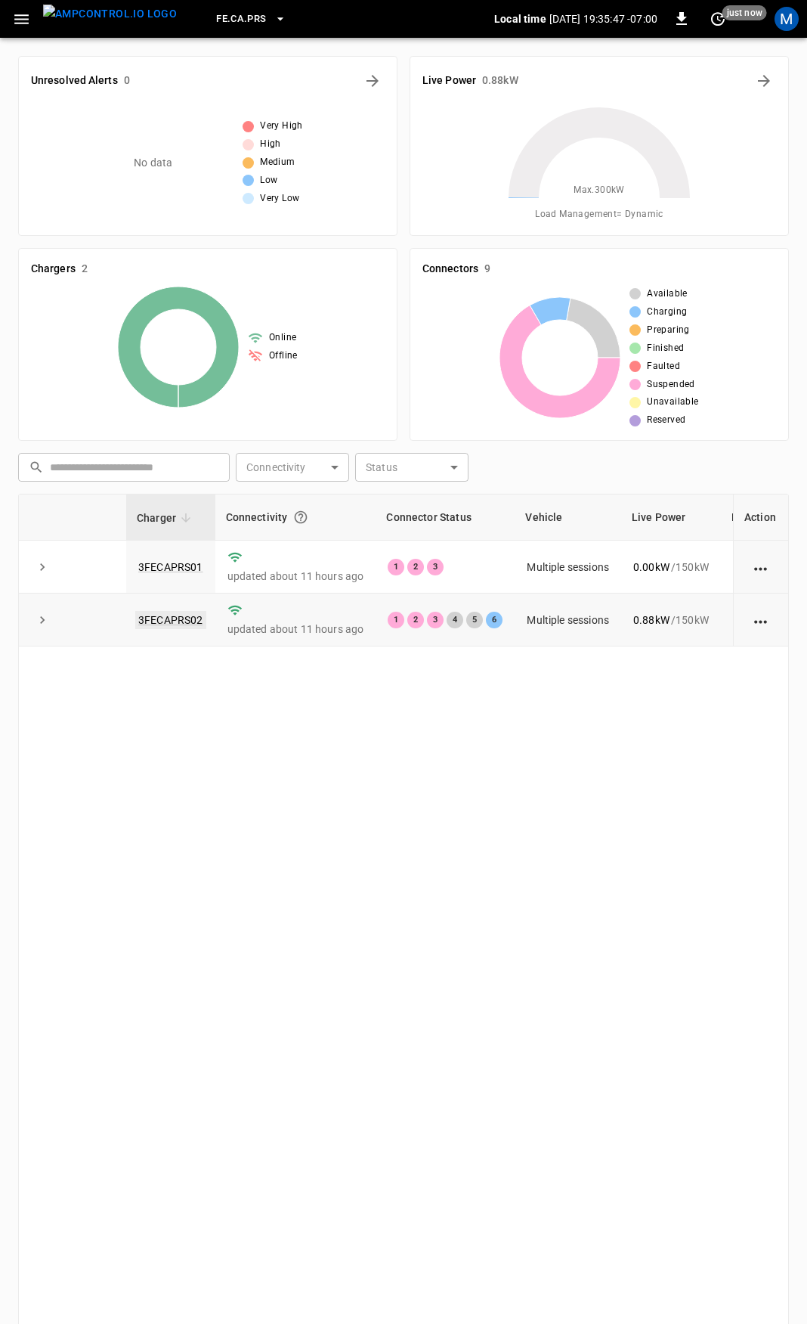
click at [178, 618] on link "3FECAPRS02" at bounding box center [170, 620] width 71 height 18
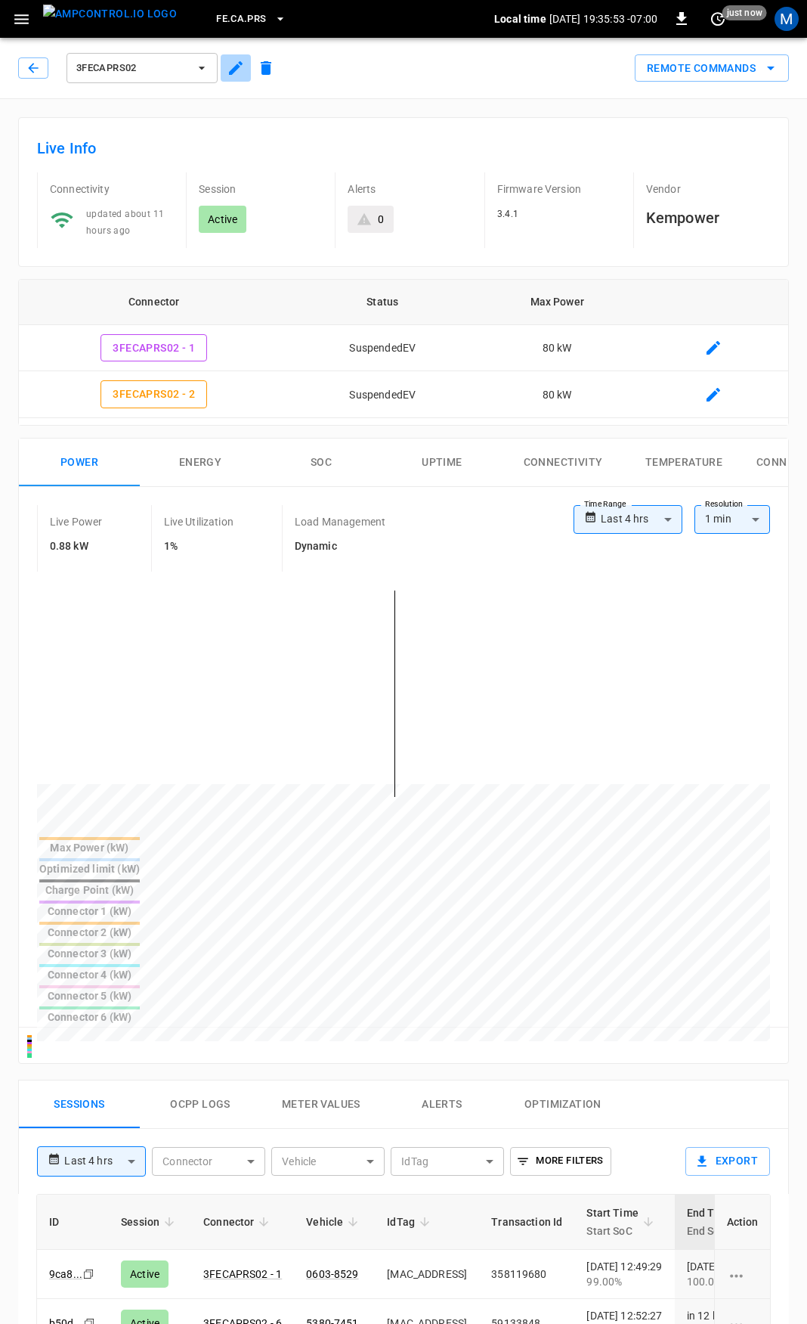
click at [228, 69] on icon "button" at bounding box center [236, 68] width 18 height 18
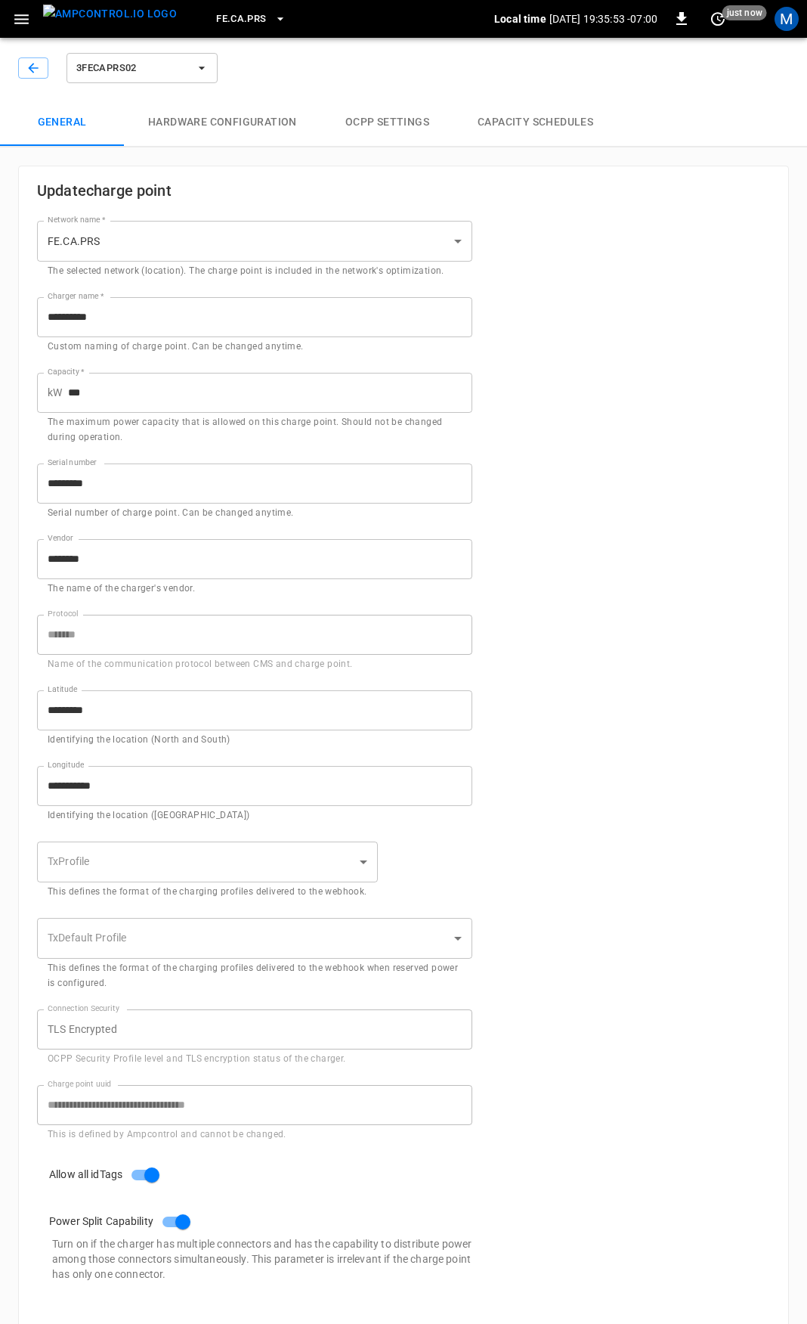
type input "**********"
drag, startPoint x: 148, startPoint y: 500, endPoint x: 18, endPoint y: 492, distance: 130.2
click at [18, 492] on div "**********" at bounding box center [403, 773] width 771 height 1214
click at [42, 69] on button "button" at bounding box center [33, 67] width 30 height 21
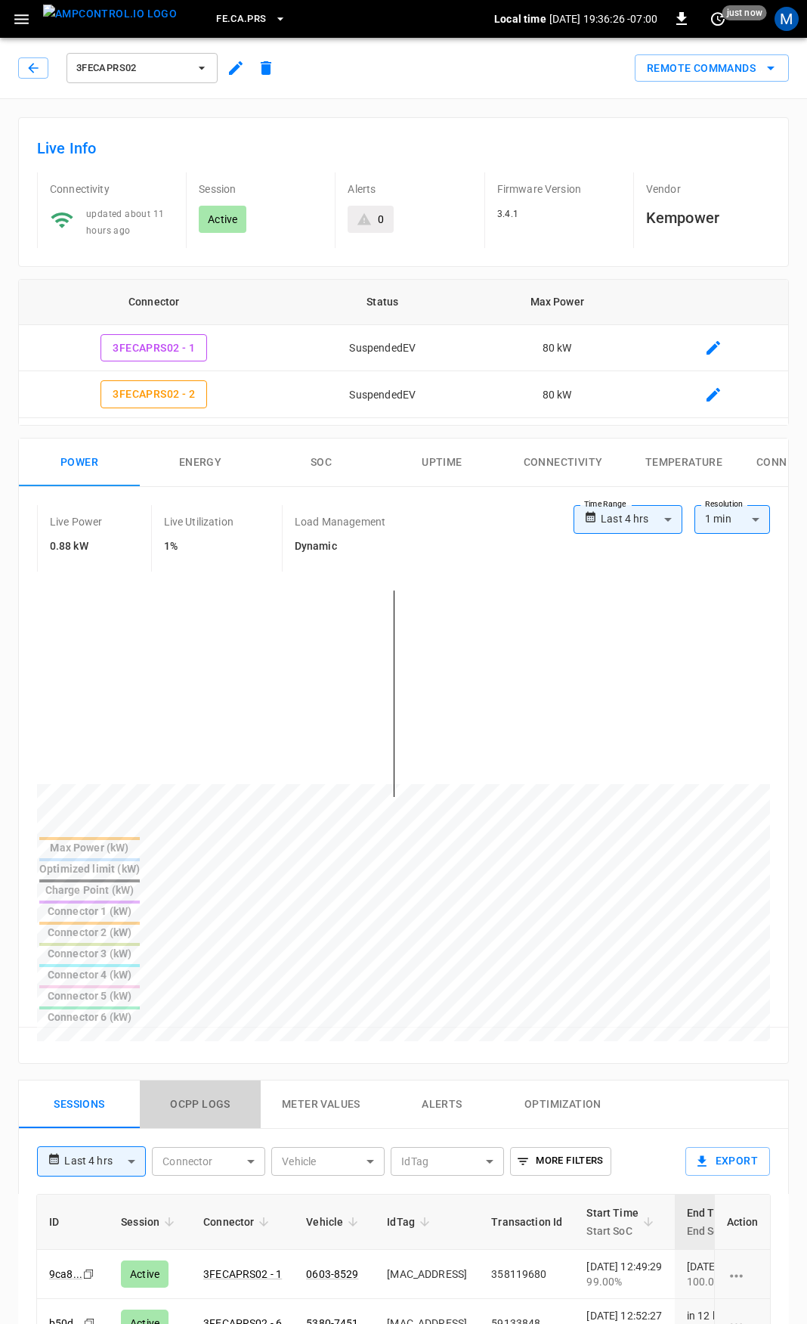
click at [203, 1080] on button "Ocpp logs" at bounding box center [200, 1104] width 121 height 48
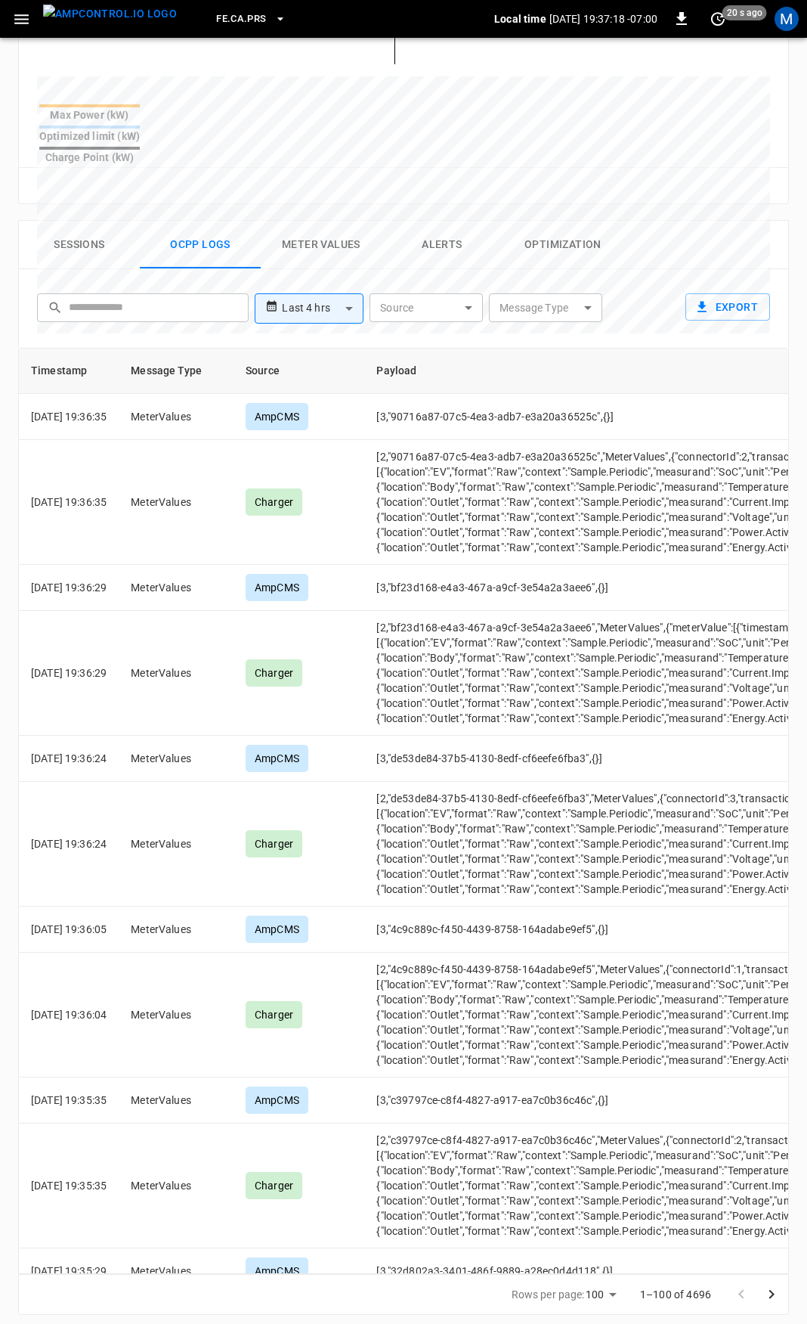
scroll to position [710, 0]
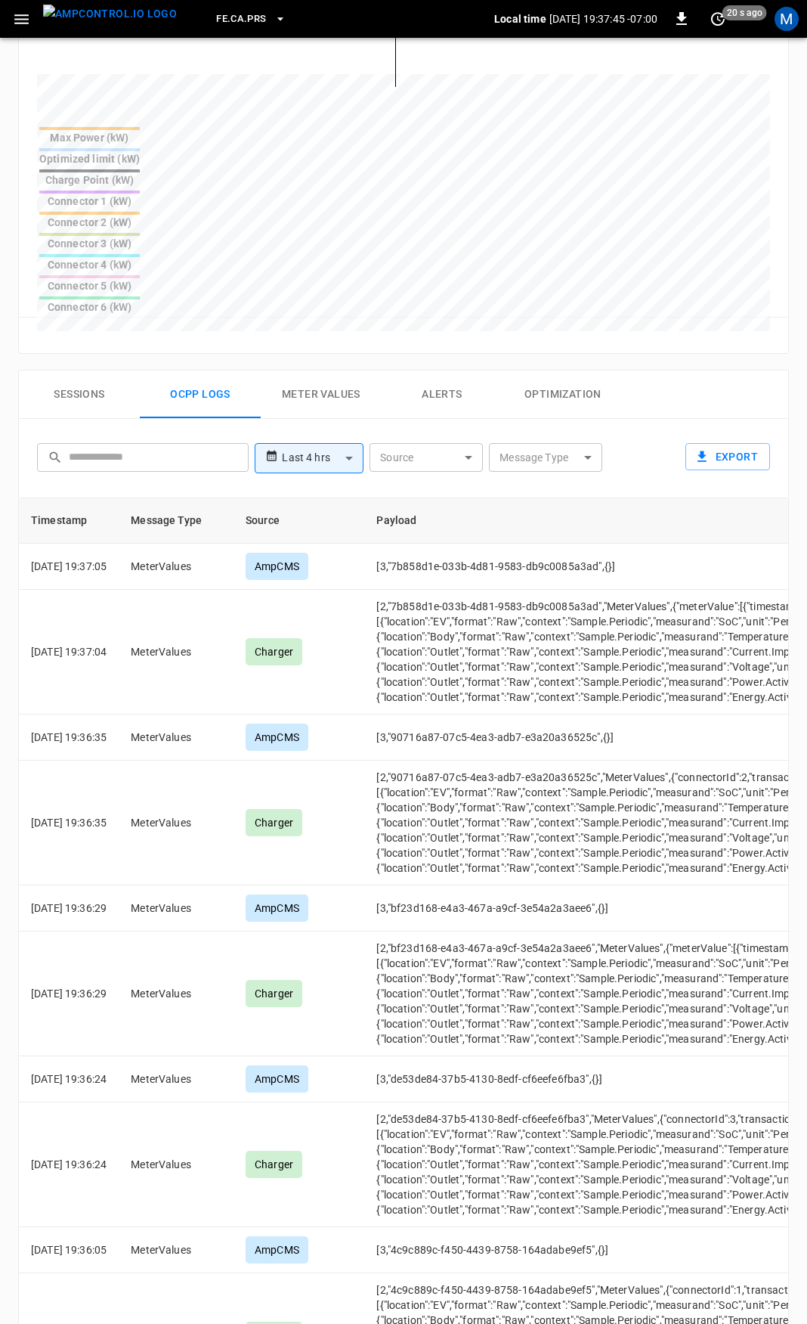
click at [456, 370] on button "Alerts" at bounding box center [442, 394] width 121 height 48
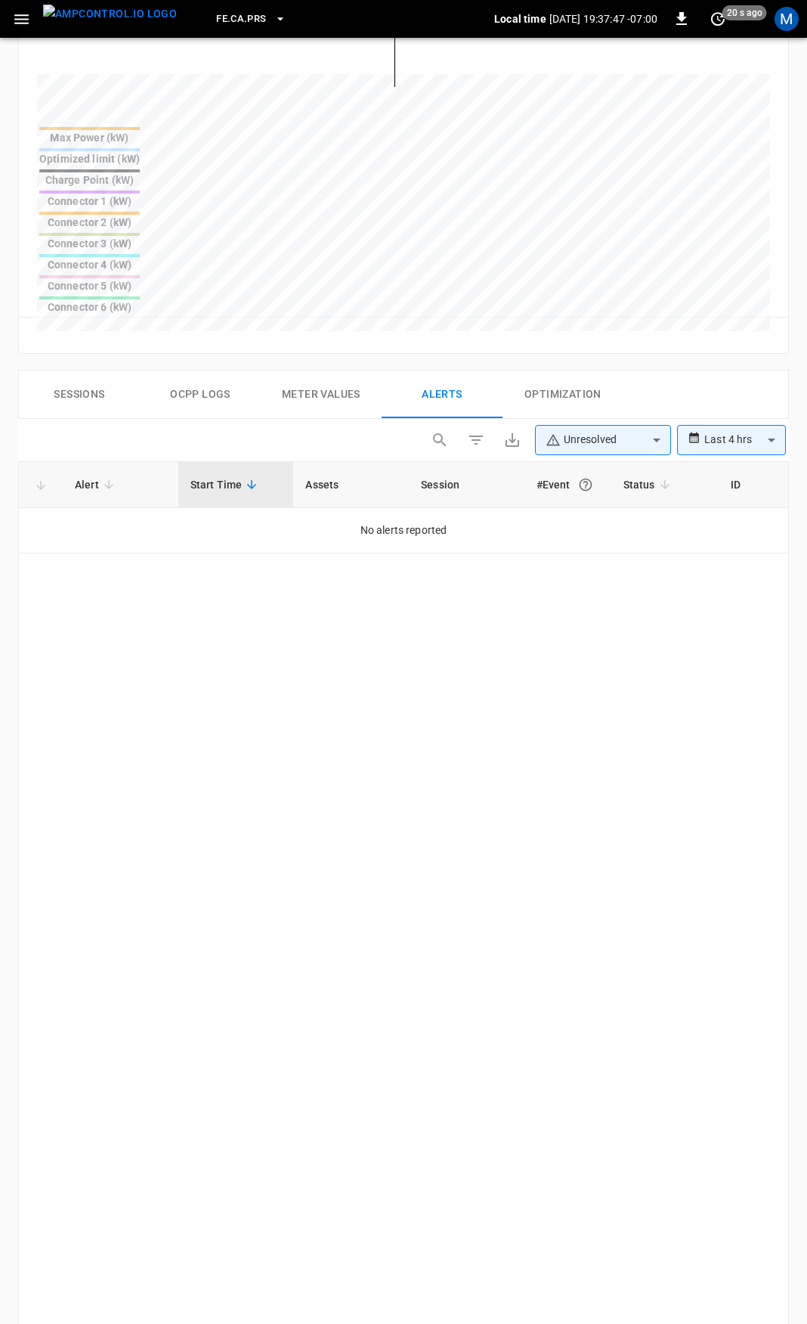
click at [644, 305] on body "**********" at bounding box center [403, 482] width 807 height 2384
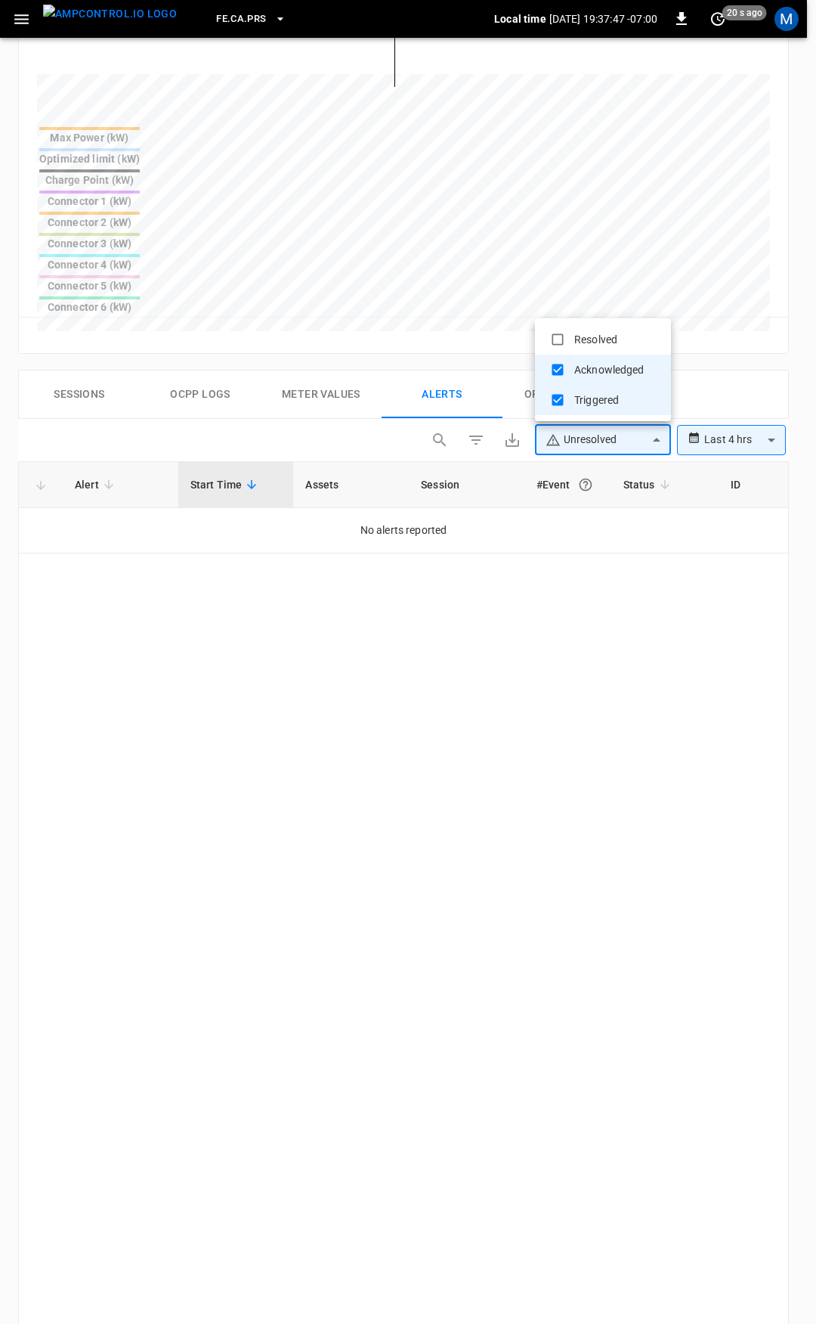
click at [622, 336] on li "Resolved" at bounding box center [603, 339] width 136 height 30
type input "**********"
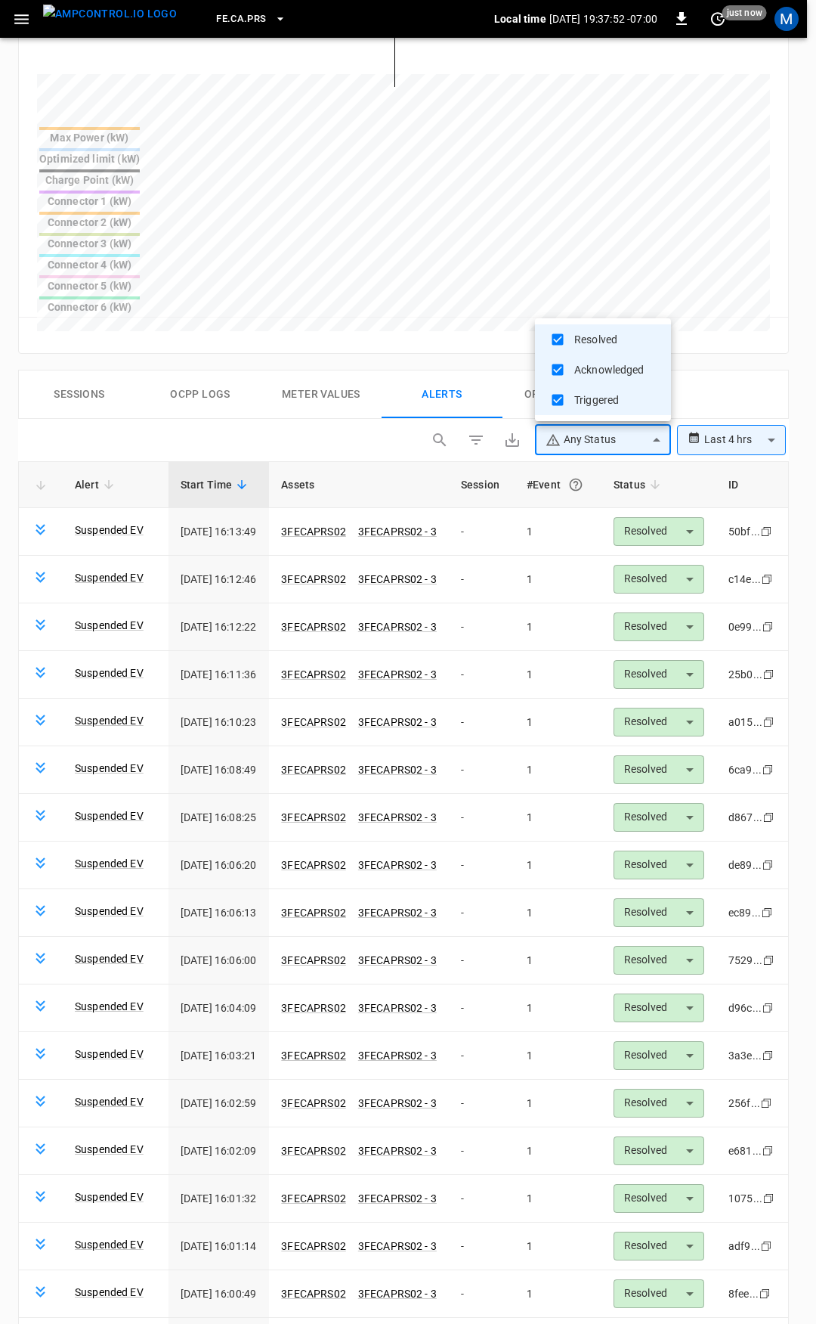
drag, startPoint x: 785, startPoint y: 620, endPoint x: 796, endPoint y: 810, distance: 190.0
click at [798, 827] on div at bounding box center [408, 662] width 816 height 1324
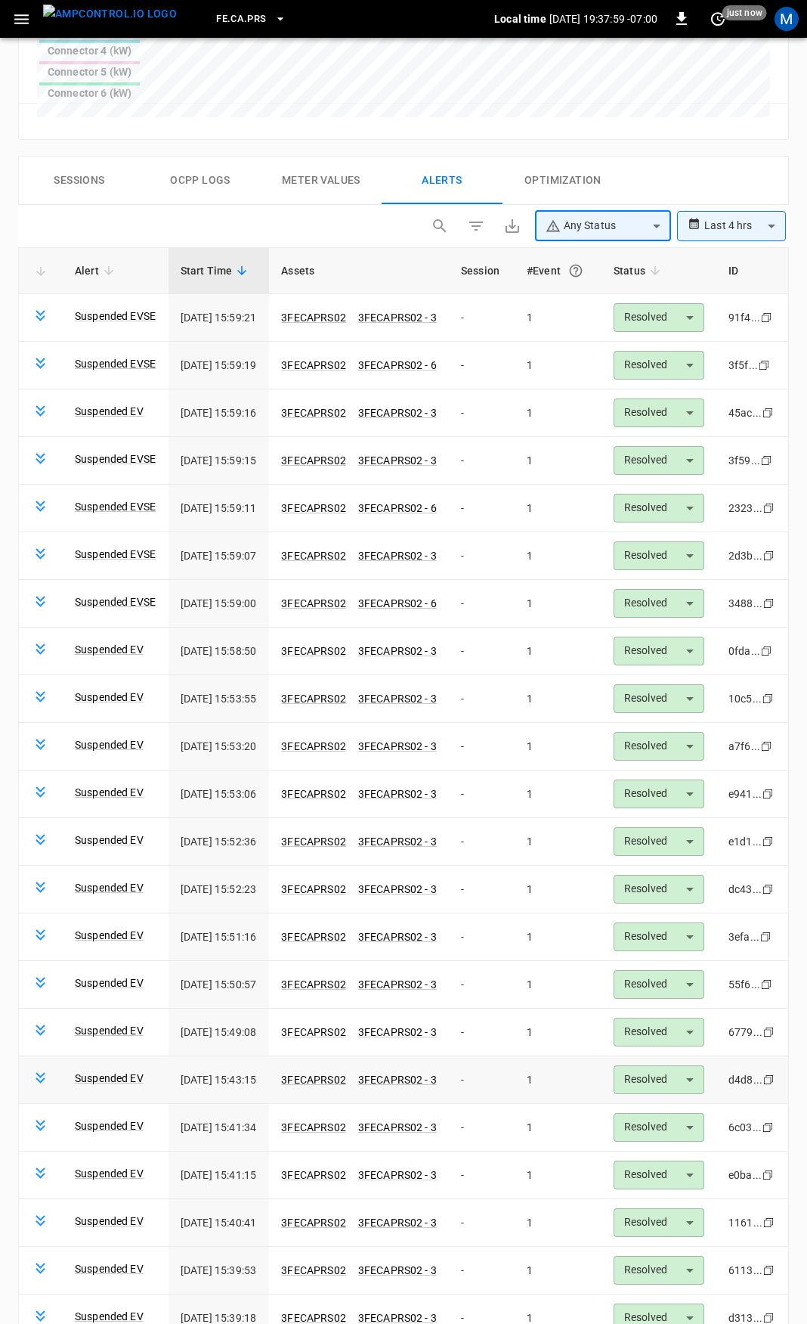
scroll to position [934, 0]
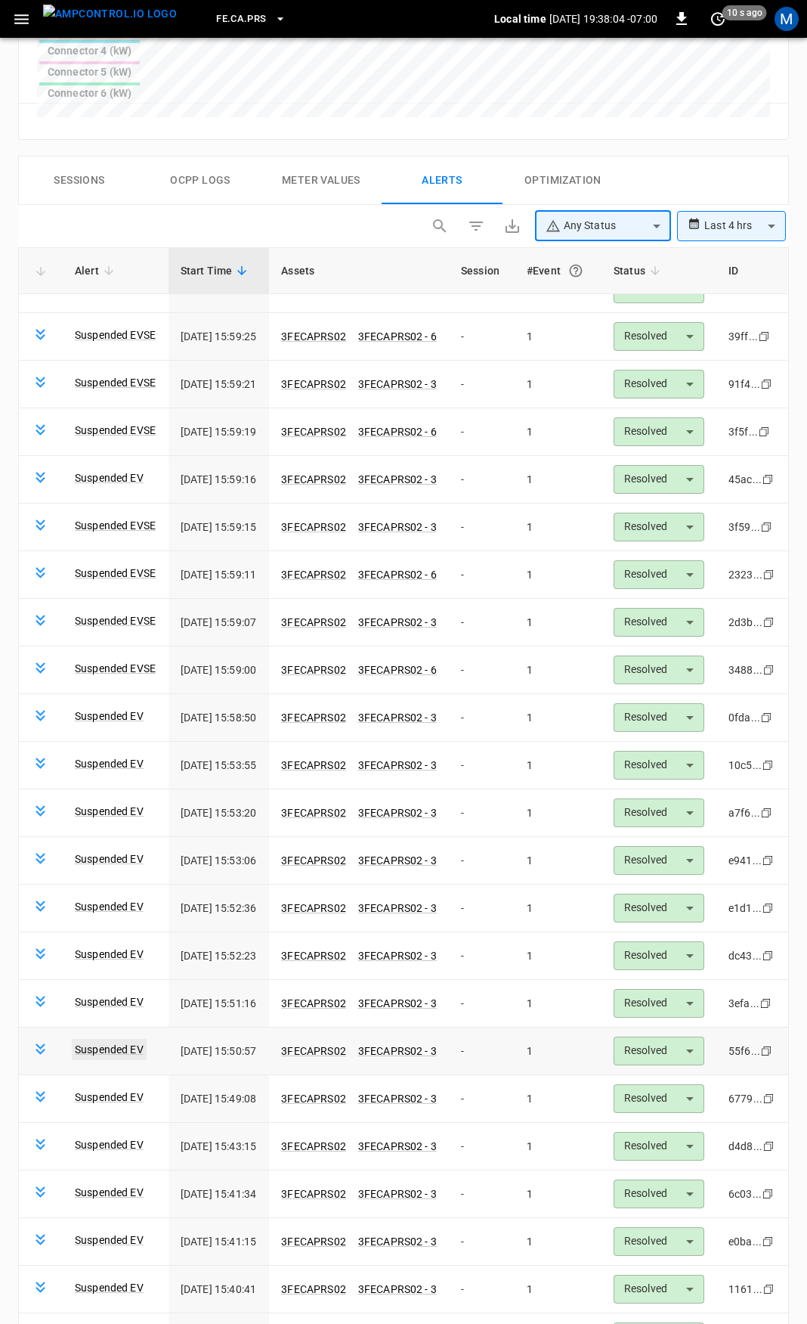
click at [121, 1039] on link "Suspended EV" at bounding box center [109, 1049] width 75 height 21
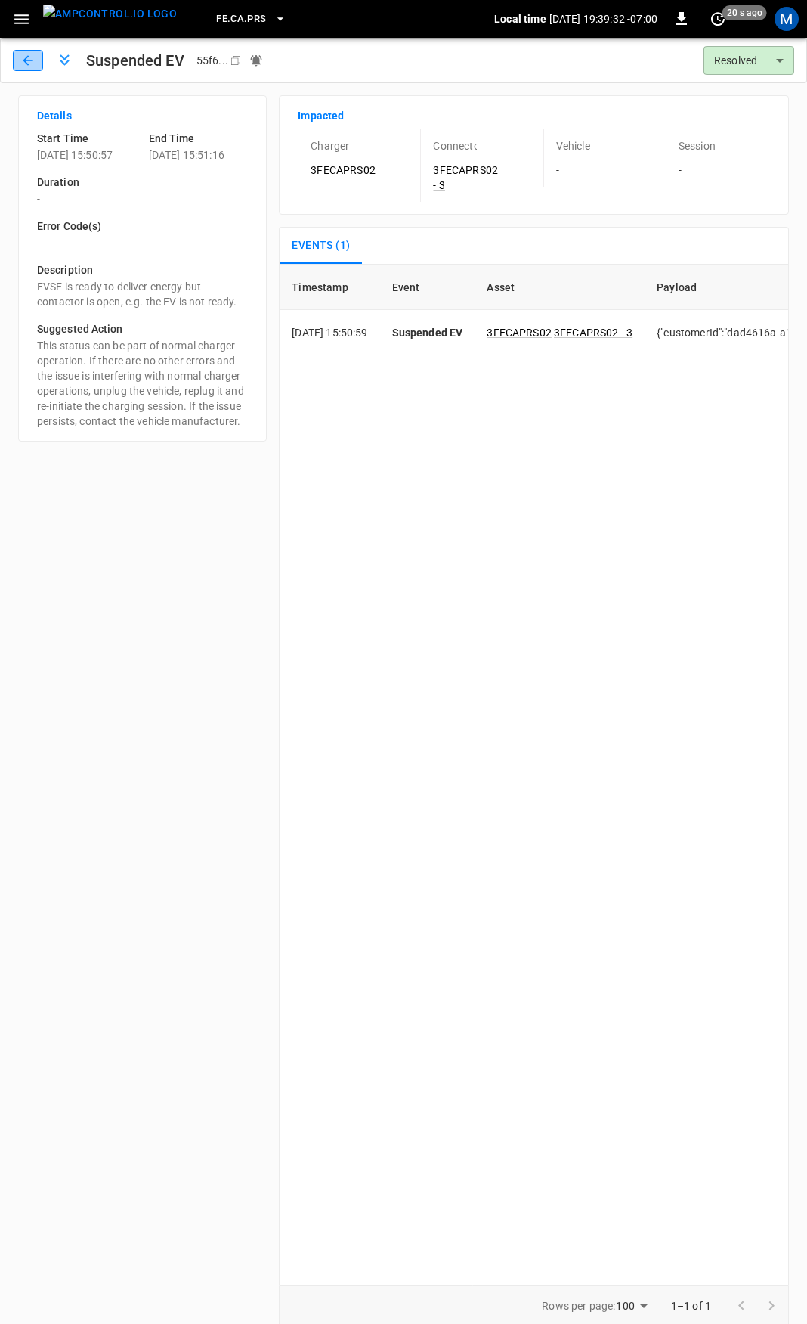
click at [28, 55] on icon "button" at bounding box center [27, 60] width 15 height 15
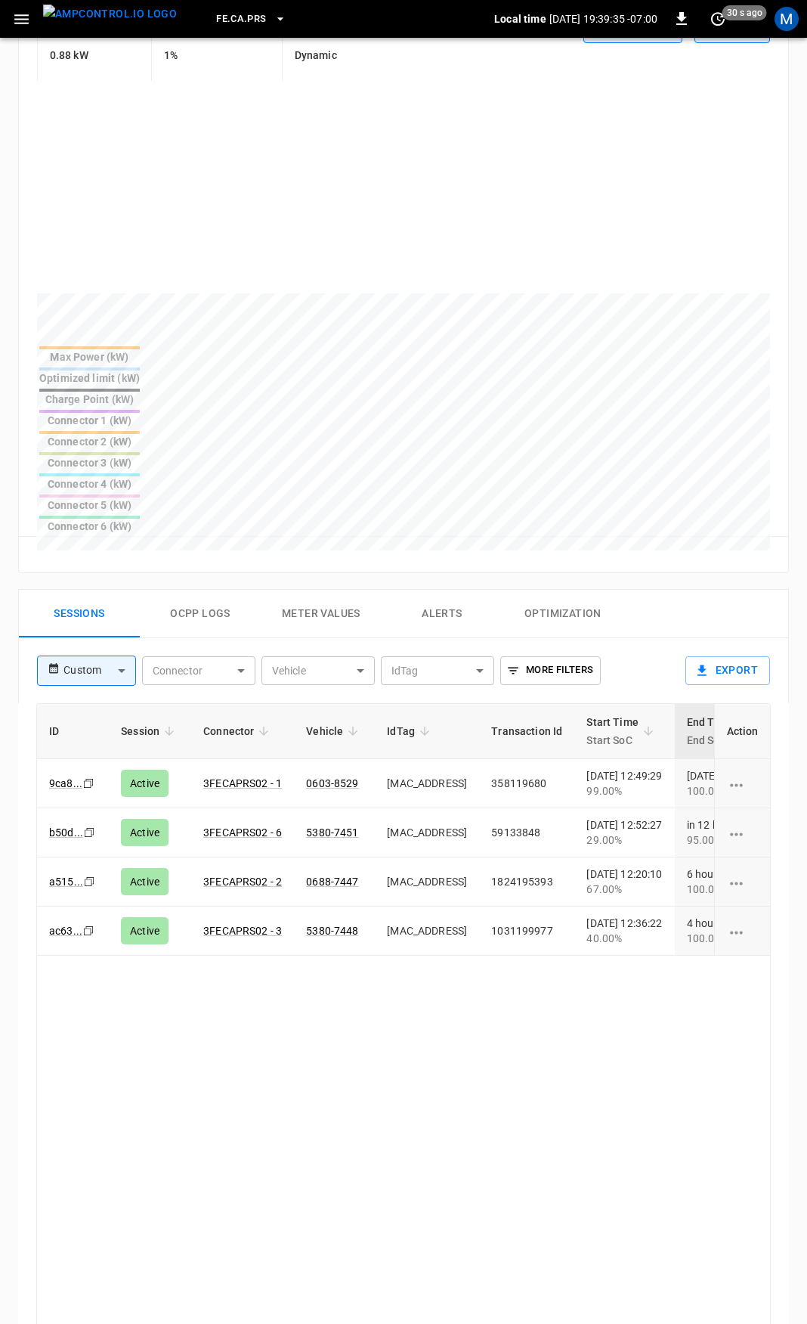
scroll to position [488, 0]
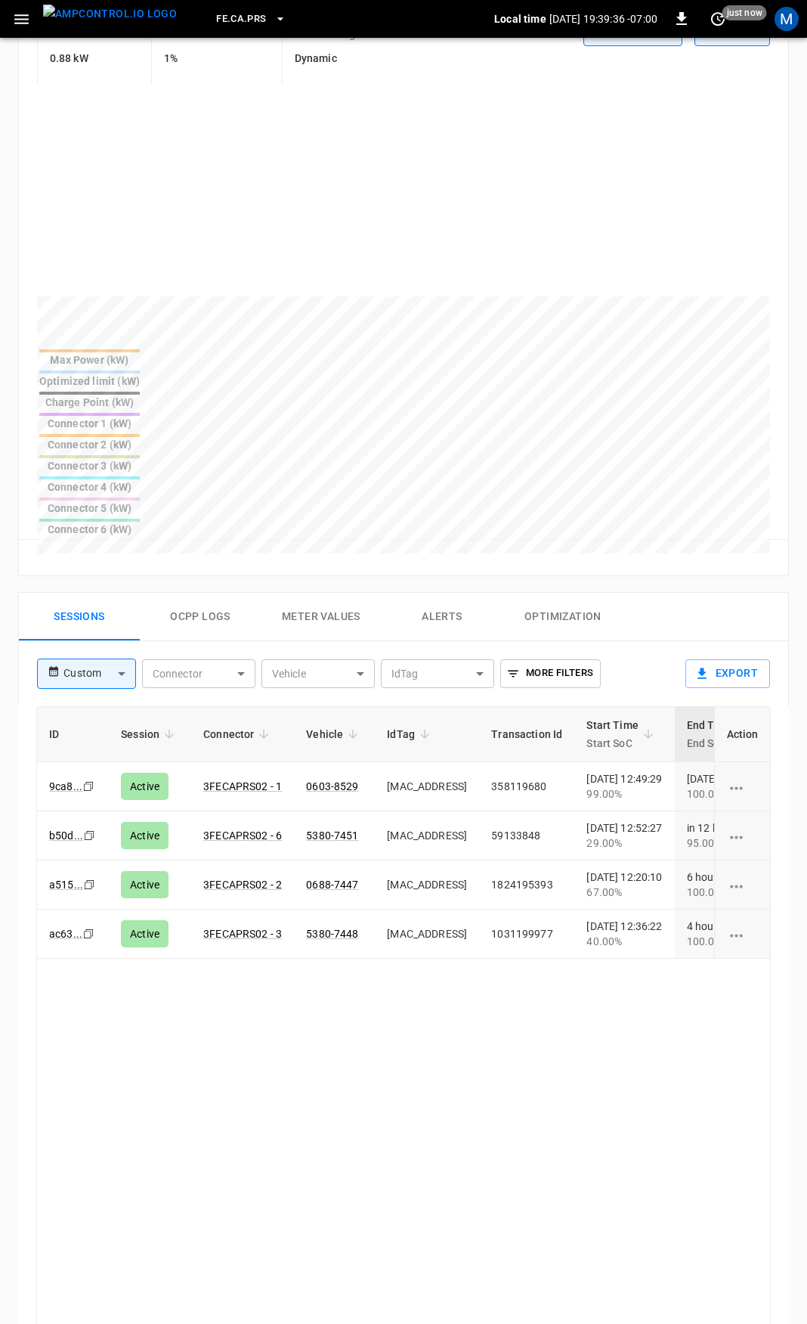
click at [166, 593] on button "Ocpp logs" at bounding box center [200, 617] width 121 height 48
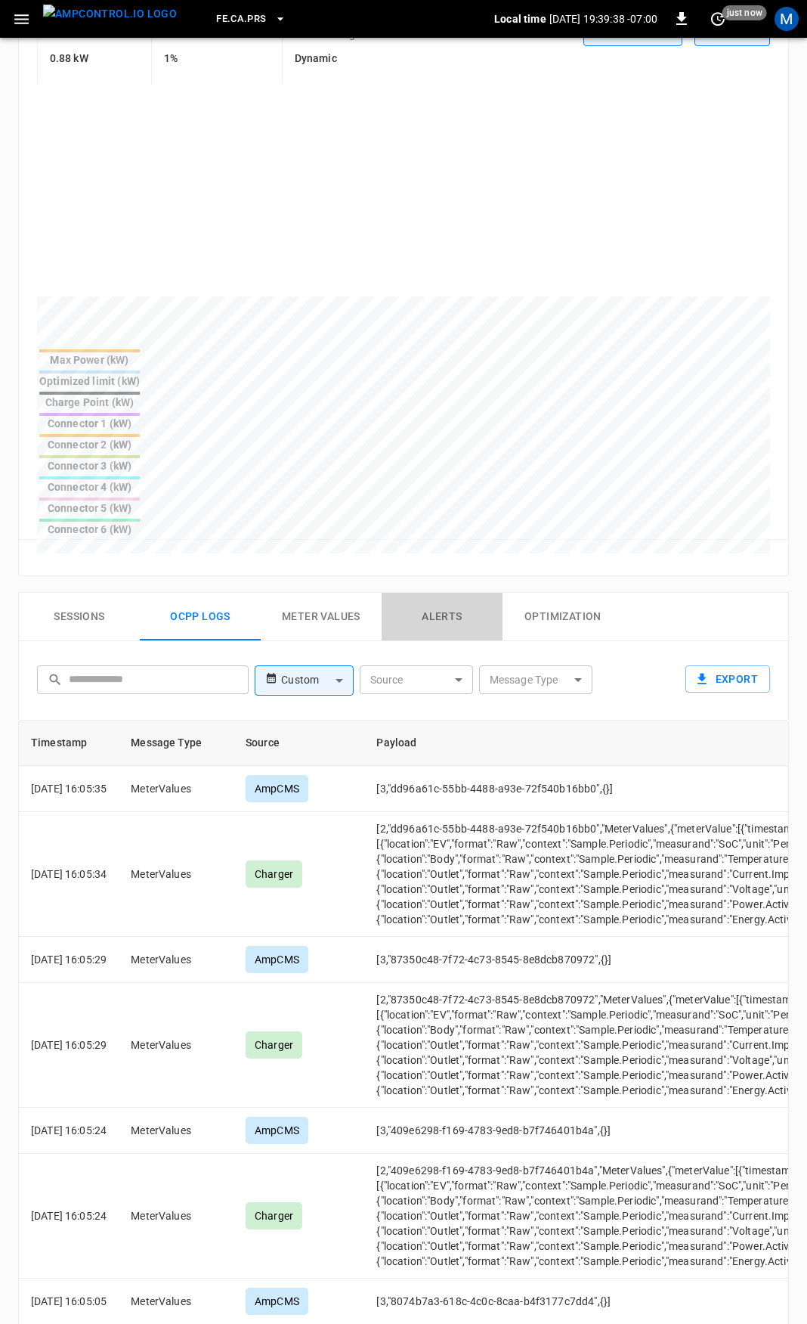
click at [467, 593] on button "Alerts" at bounding box center [442, 617] width 121 height 48
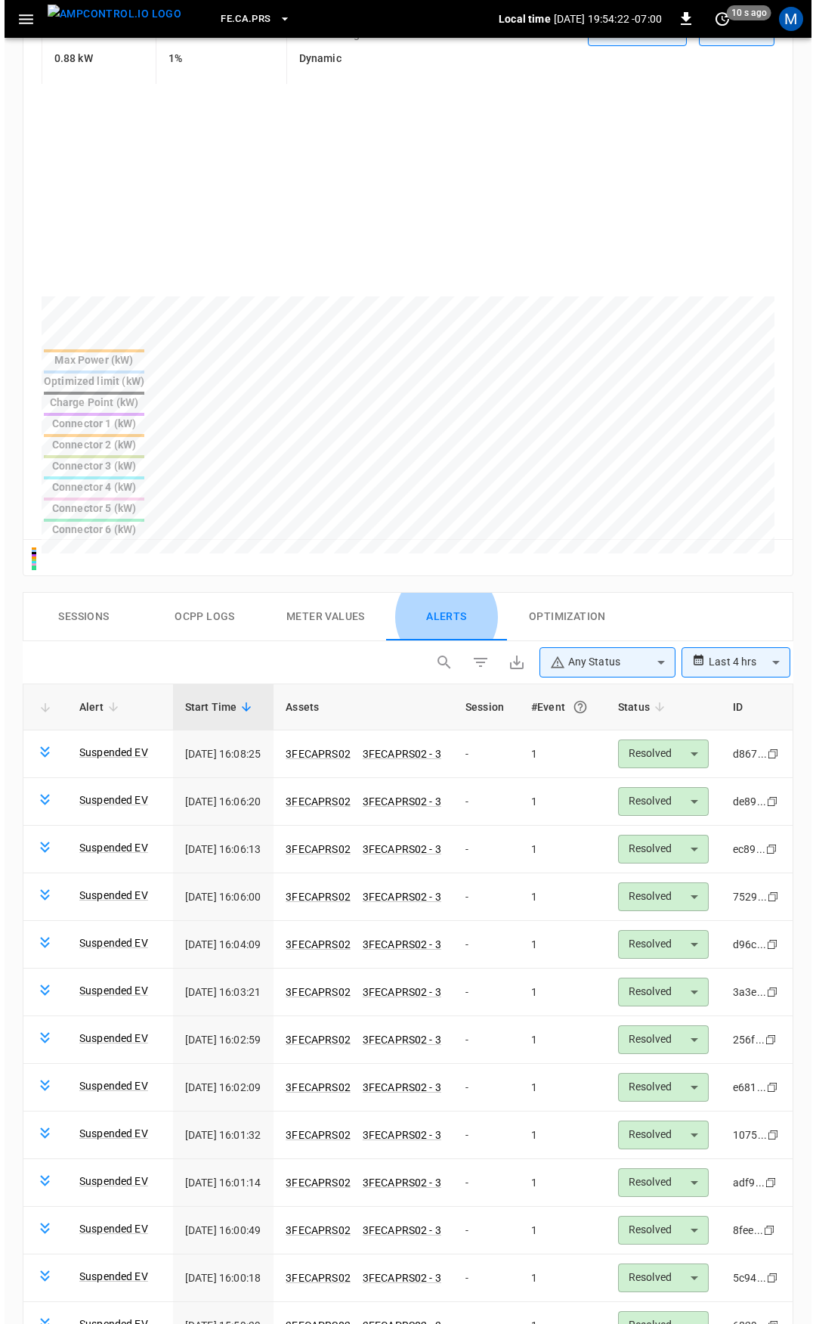
scroll to position [295, 0]
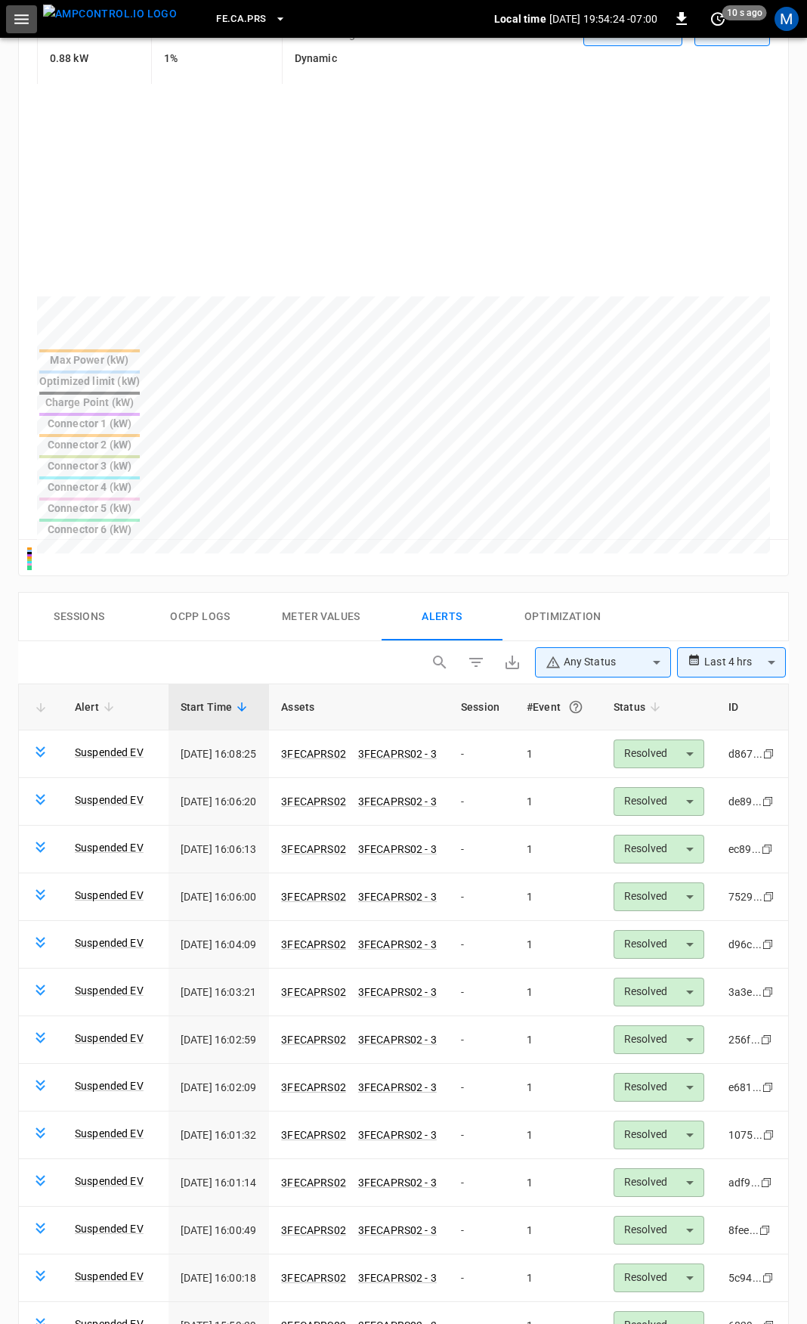
click at [26, 13] on icon "button" at bounding box center [21, 19] width 19 height 19
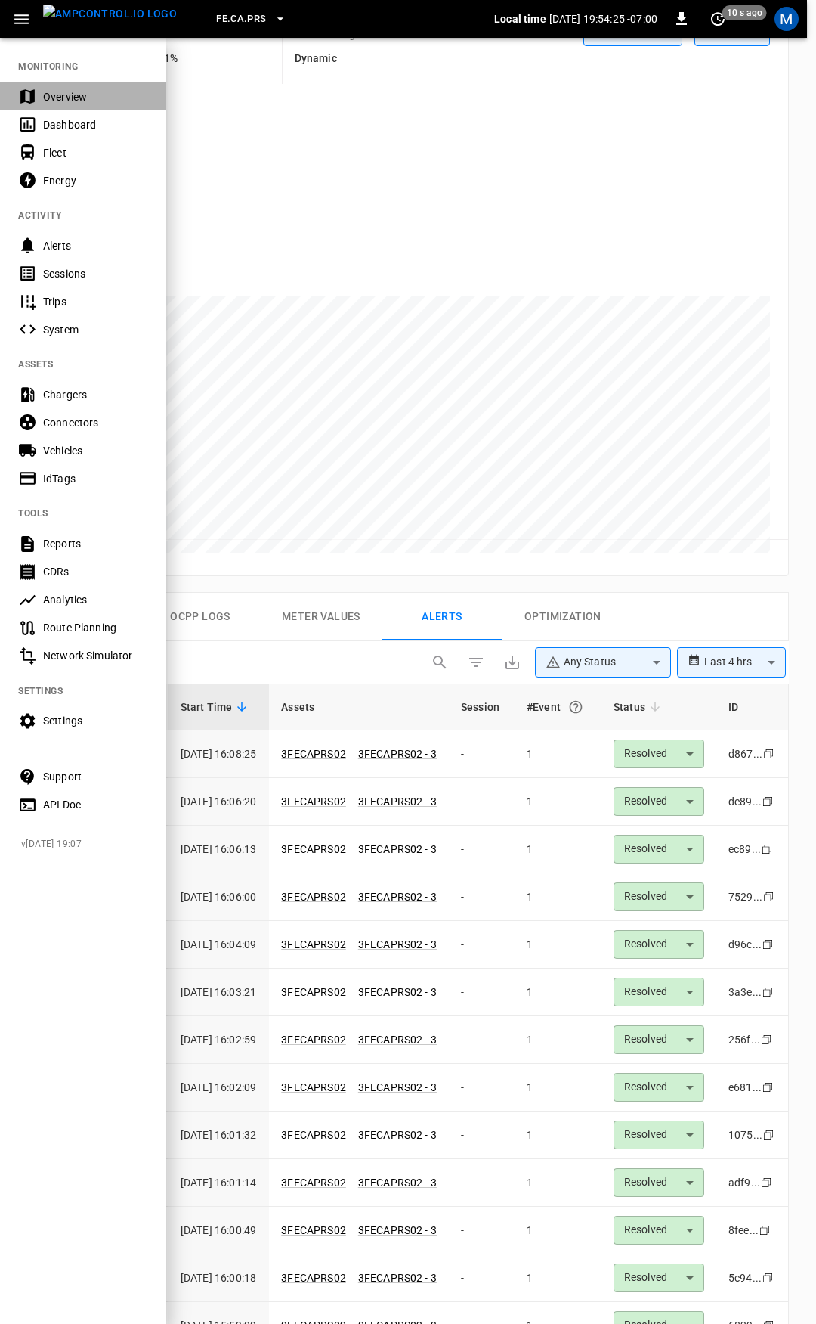
drag, startPoint x: 26, startPoint y: 24, endPoint x: 41, endPoint y: 94, distance: 71.8
click at [41, 94] on div "Overview" at bounding box center [83, 96] width 166 height 28
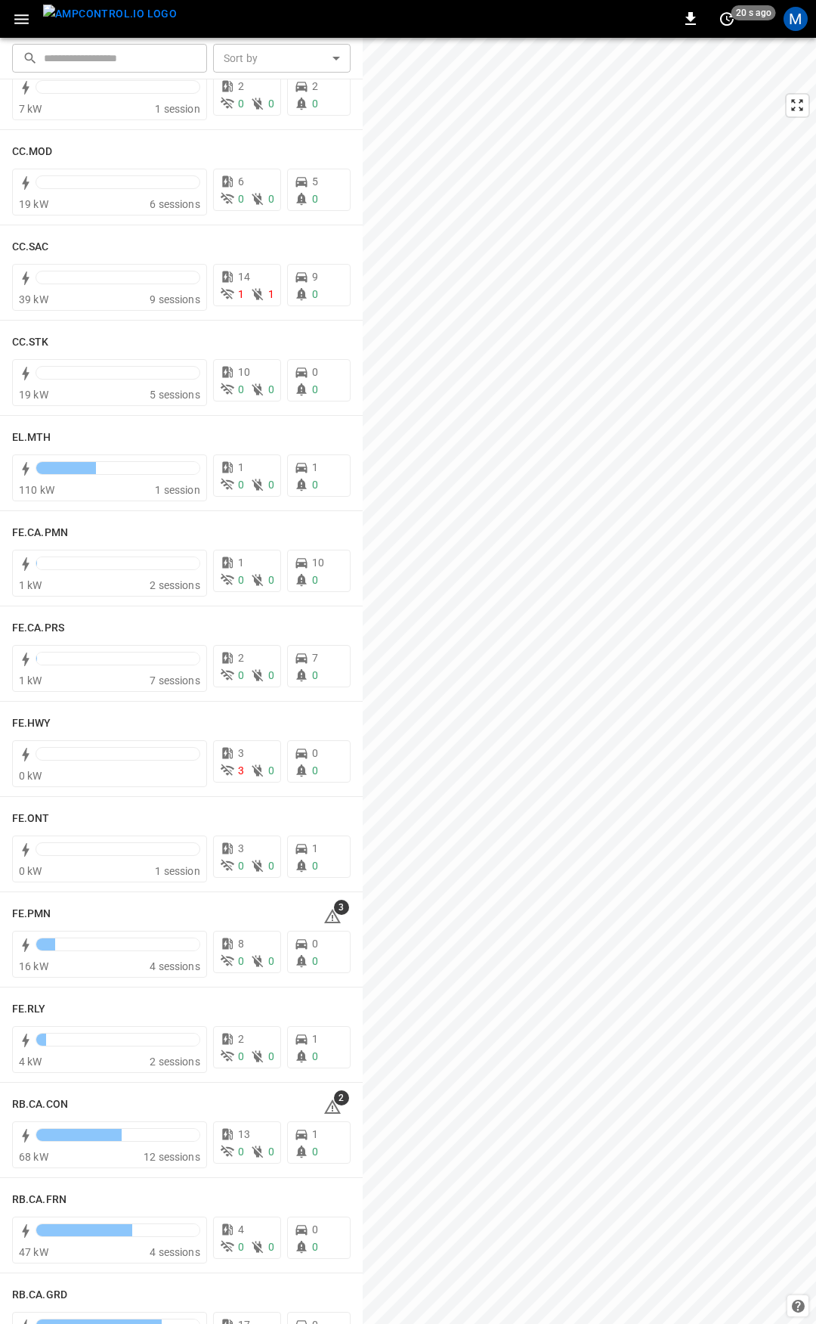
scroll to position [1113, 0]
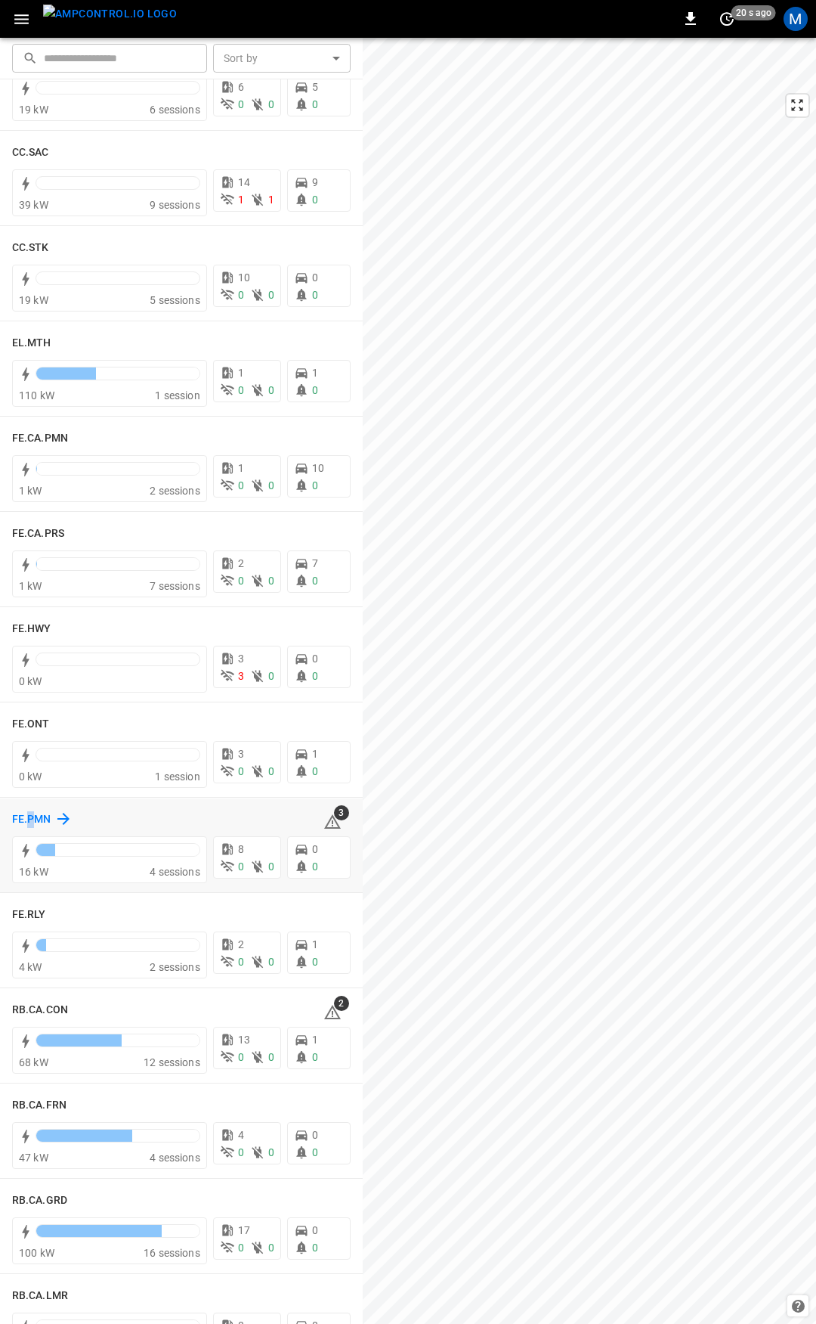
click at [31, 819] on h6 "FE.PMN" at bounding box center [31, 819] width 39 height 17
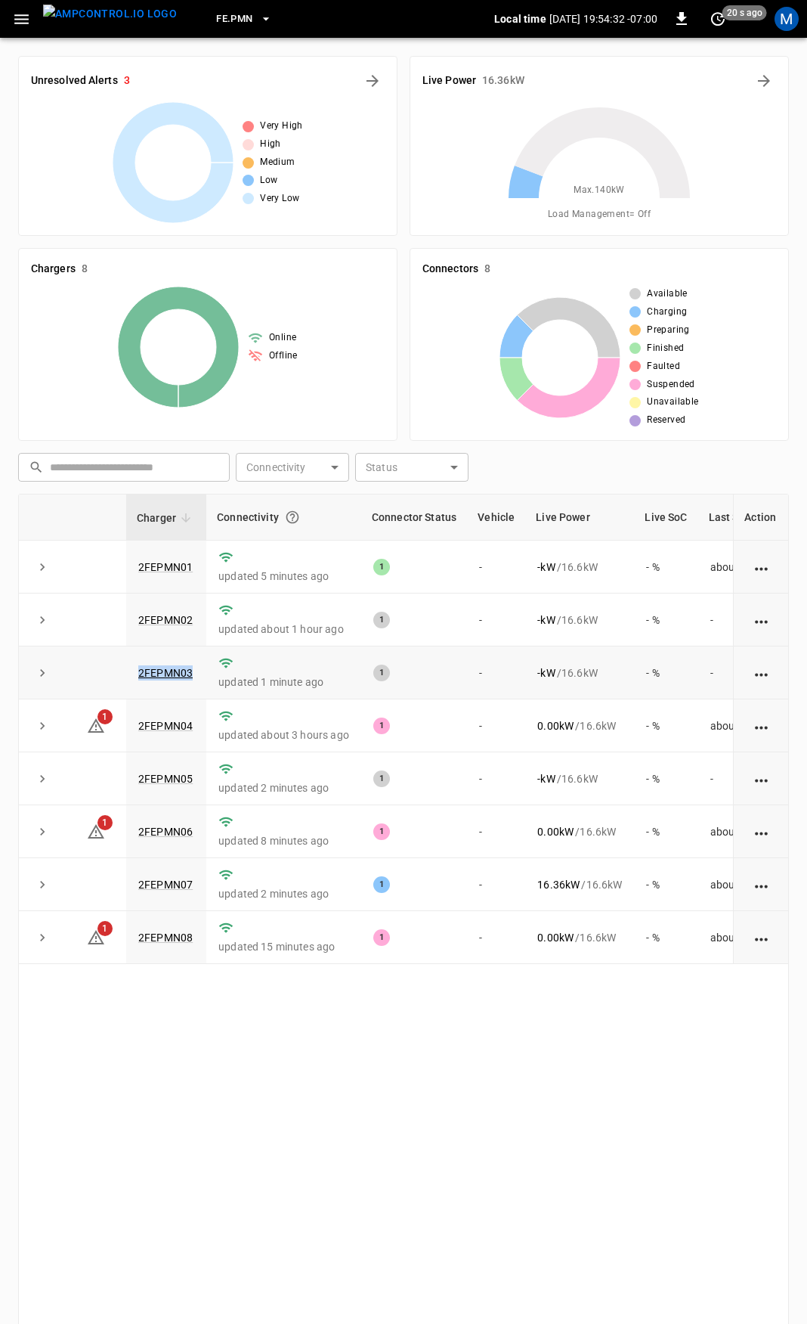
drag, startPoint x: 196, startPoint y: 677, endPoint x: 108, endPoint y: 684, distance: 87.9
click at [108, 684] on tr "2FEPMN03 updated 1 minute ago 1 - - kW / 16.6 kW - % -" at bounding box center [445, 672] width 853 height 53
click at [173, 679] on link "2FEPMN03" at bounding box center [165, 673] width 60 height 18
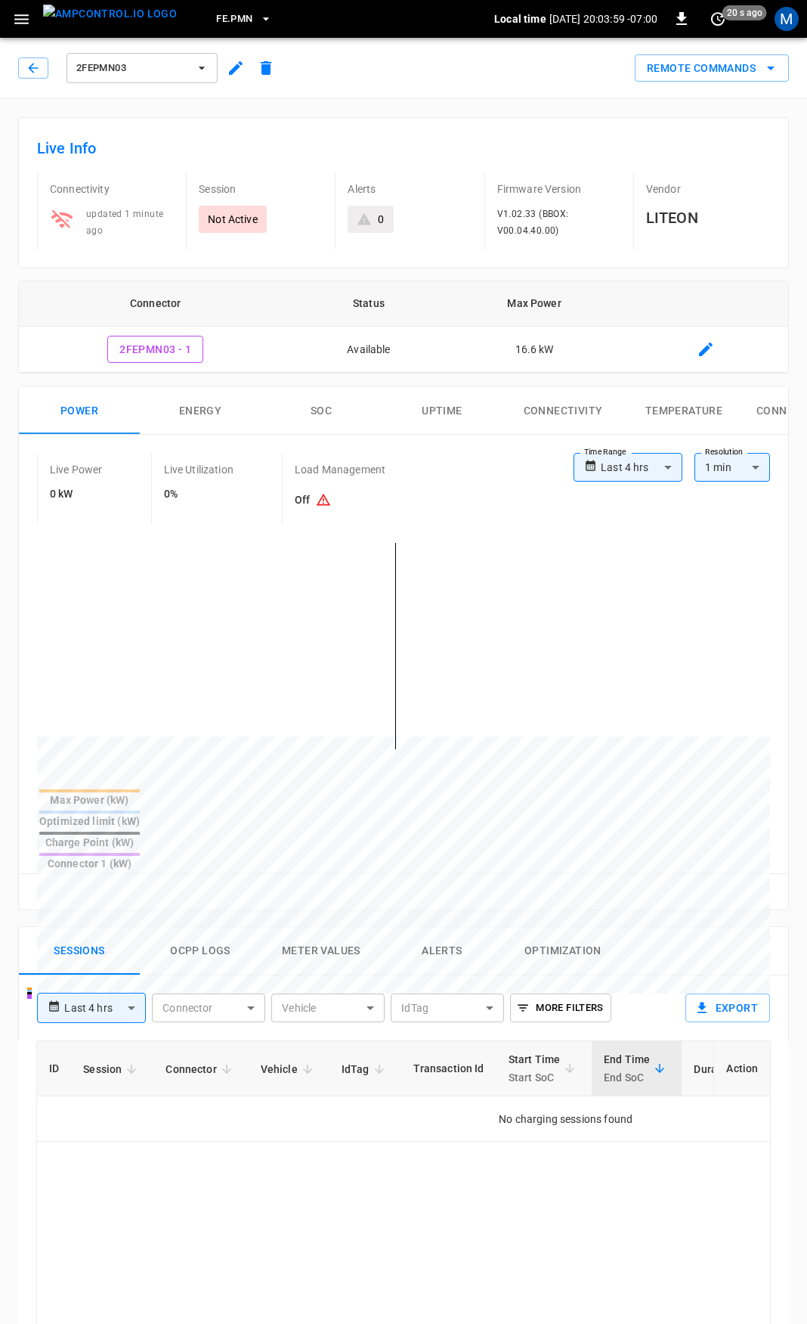
click at [786, 11] on div "M" at bounding box center [787, 19] width 24 height 24
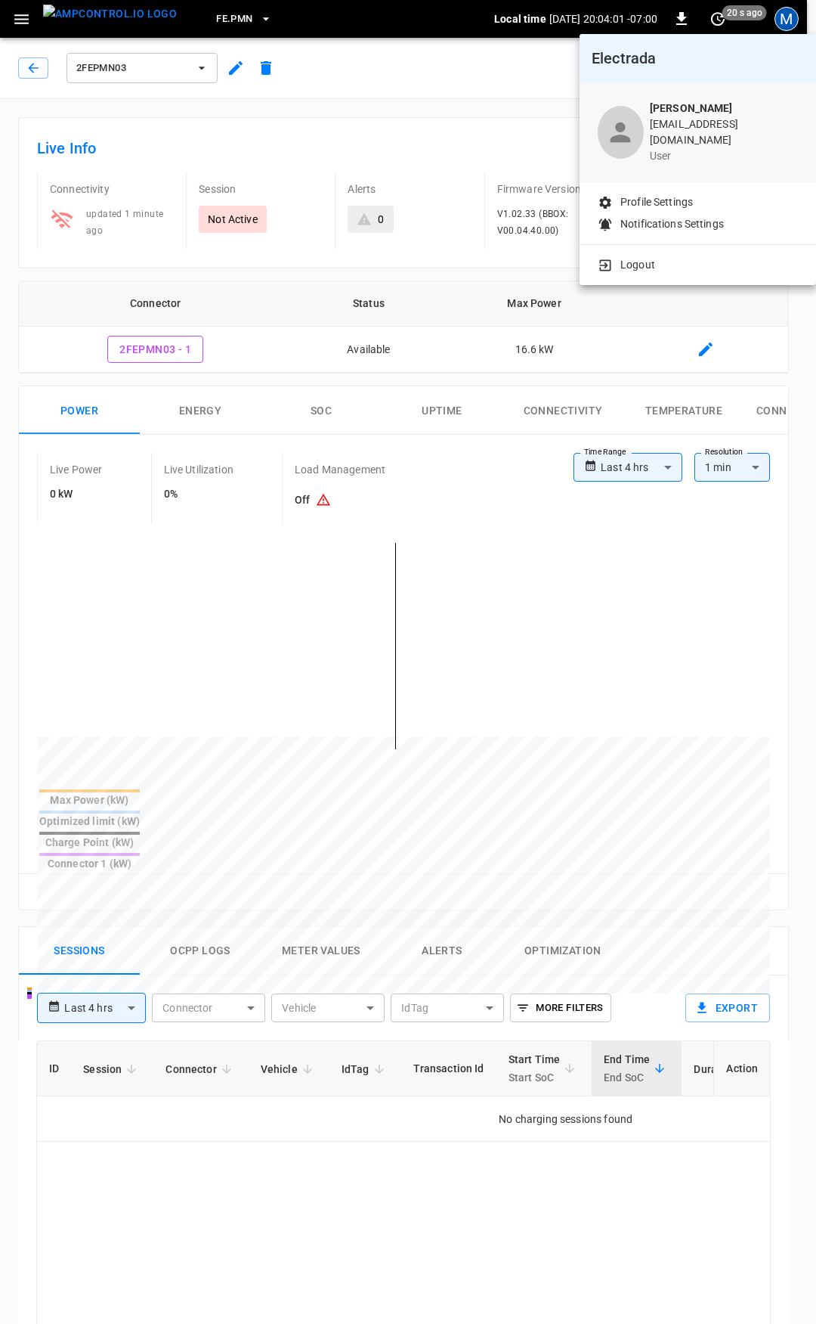
drag, startPoint x: 482, startPoint y: 129, endPoint x: 181, endPoint y: 63, distance: 308.5
click at [472, 129] on div at bounding box center [408, 662] width 816 height 1324
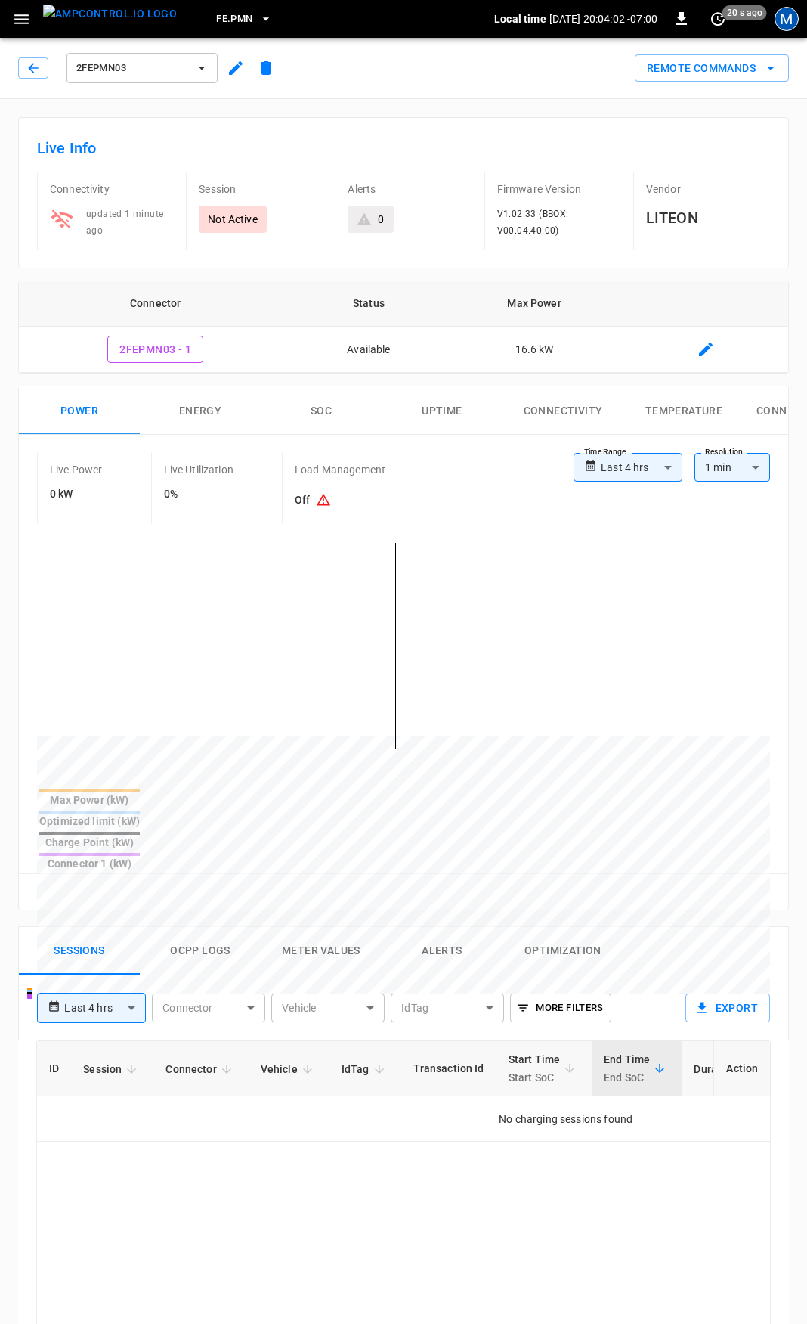
click at [791, 23] on div "M" at bounding box center [787, 19] width 24 height 24
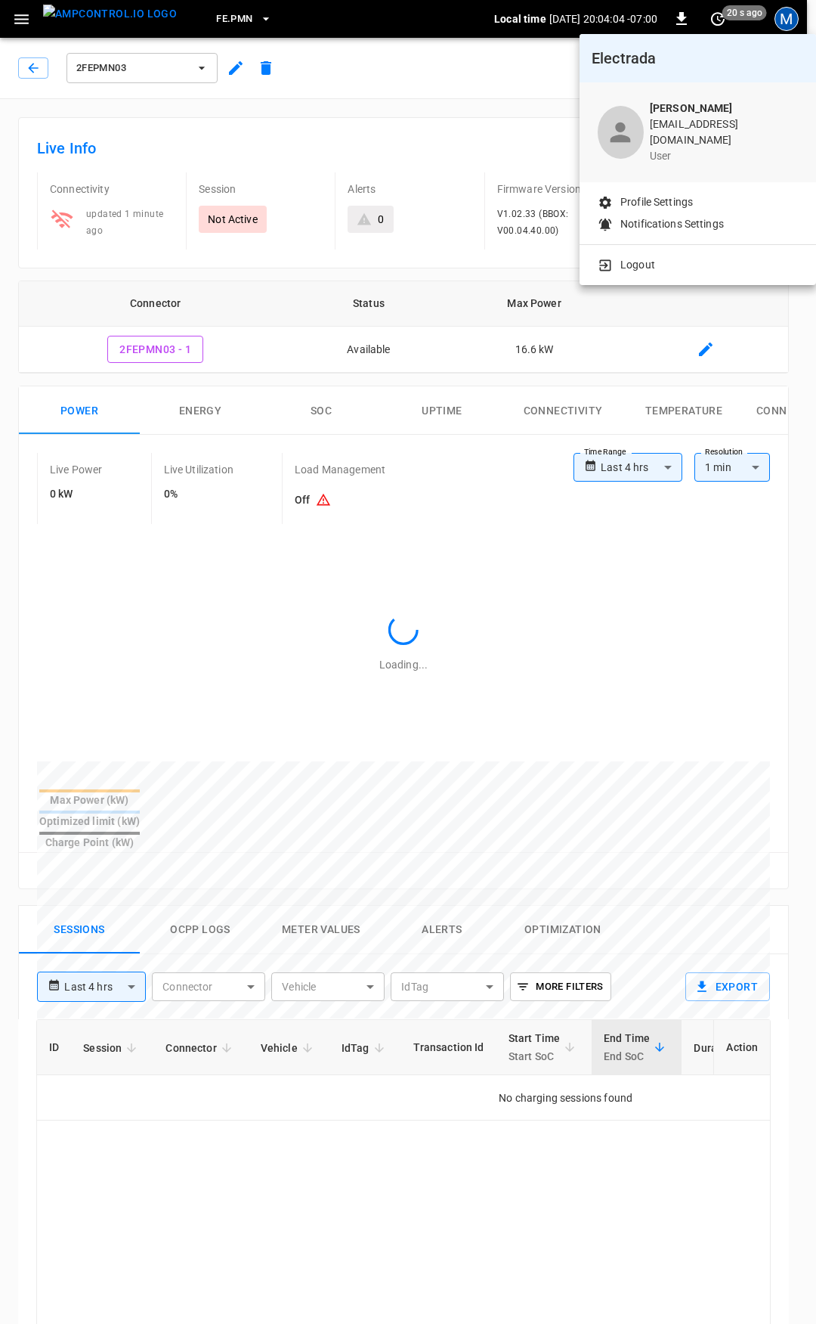
click at [454, 85] on div at bounding box center [408, 662] width 816 height 1324
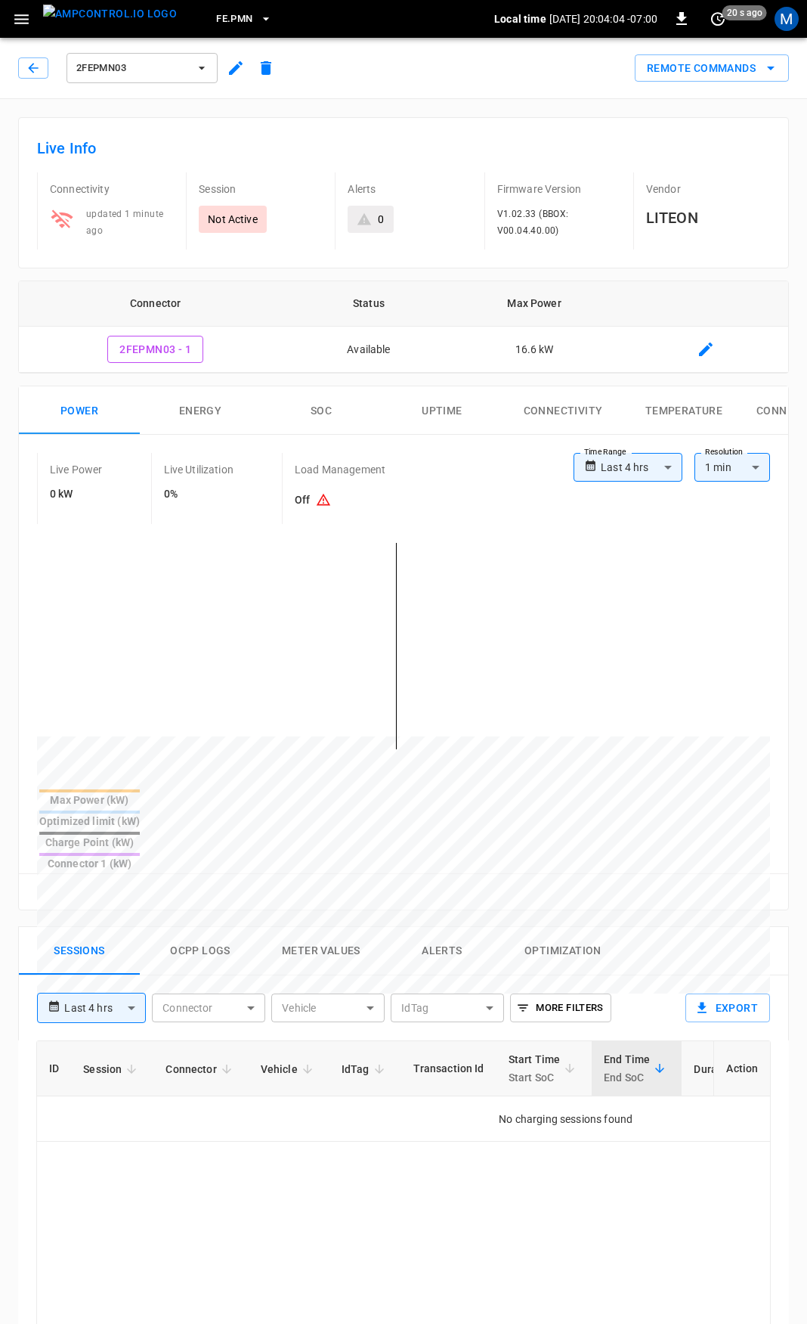
click at [102, 20] on img "menu" at bounding box center [110, 14] width 134 height 19
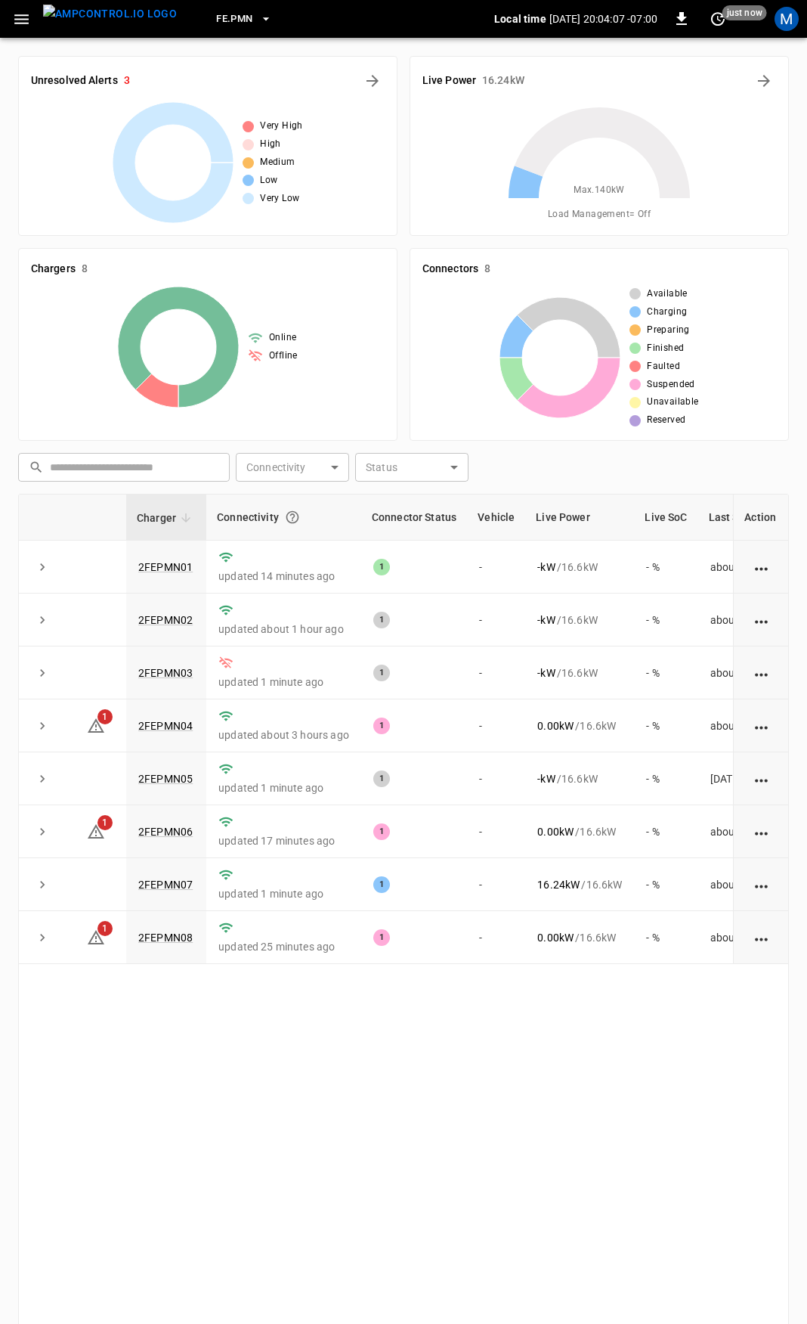
click at [766, 17] on div "Local time [DATE] 20:04:07 -07:00 0 just now" at bounding box center [630, 19] width 272 height 24
click at [773, 14] on div "M" at bounding box center [787, 19] width 29 height 29
click at [780, 17] on div "M" at bounding box center [787, 19] width 24 height 24
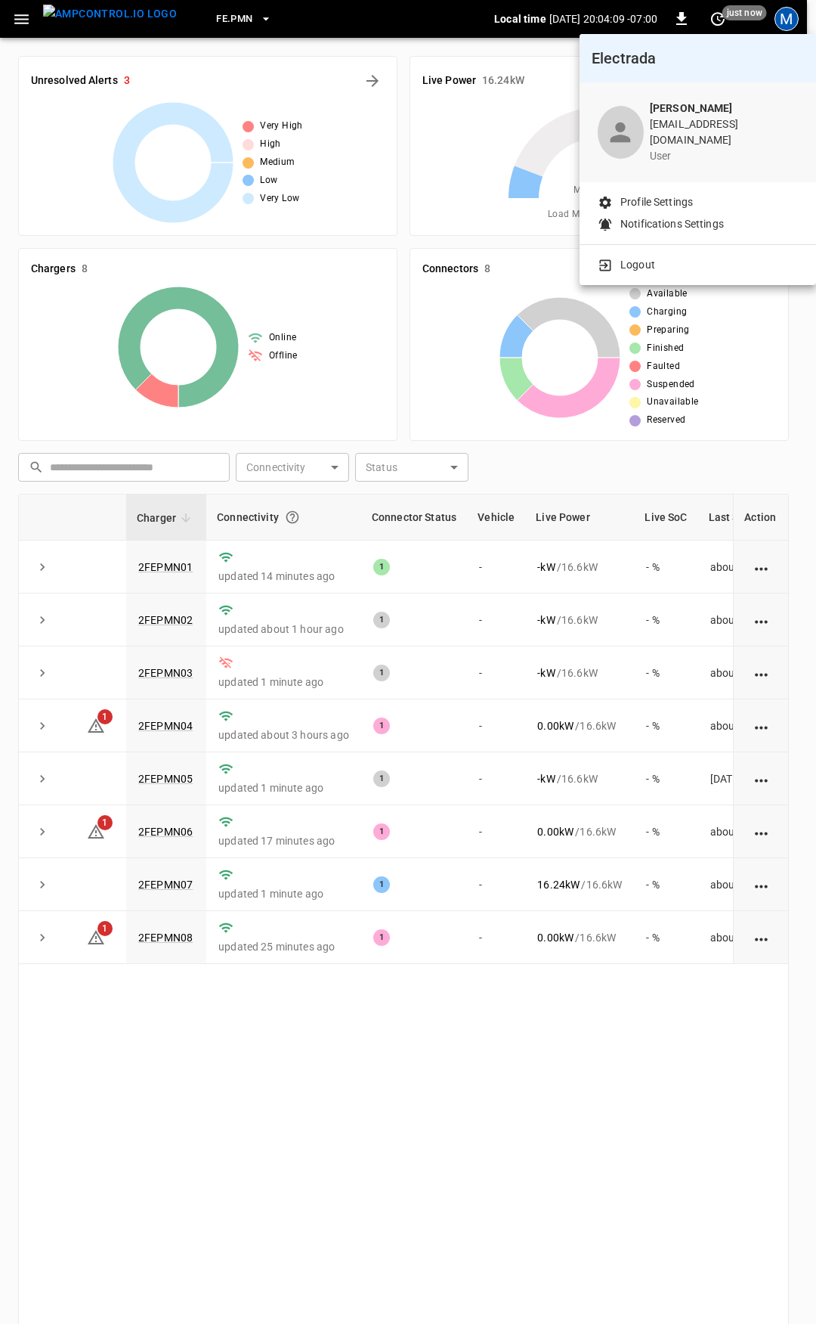
click at [780, 17] on div at bounding box center [408, 662] width 816 height 1324
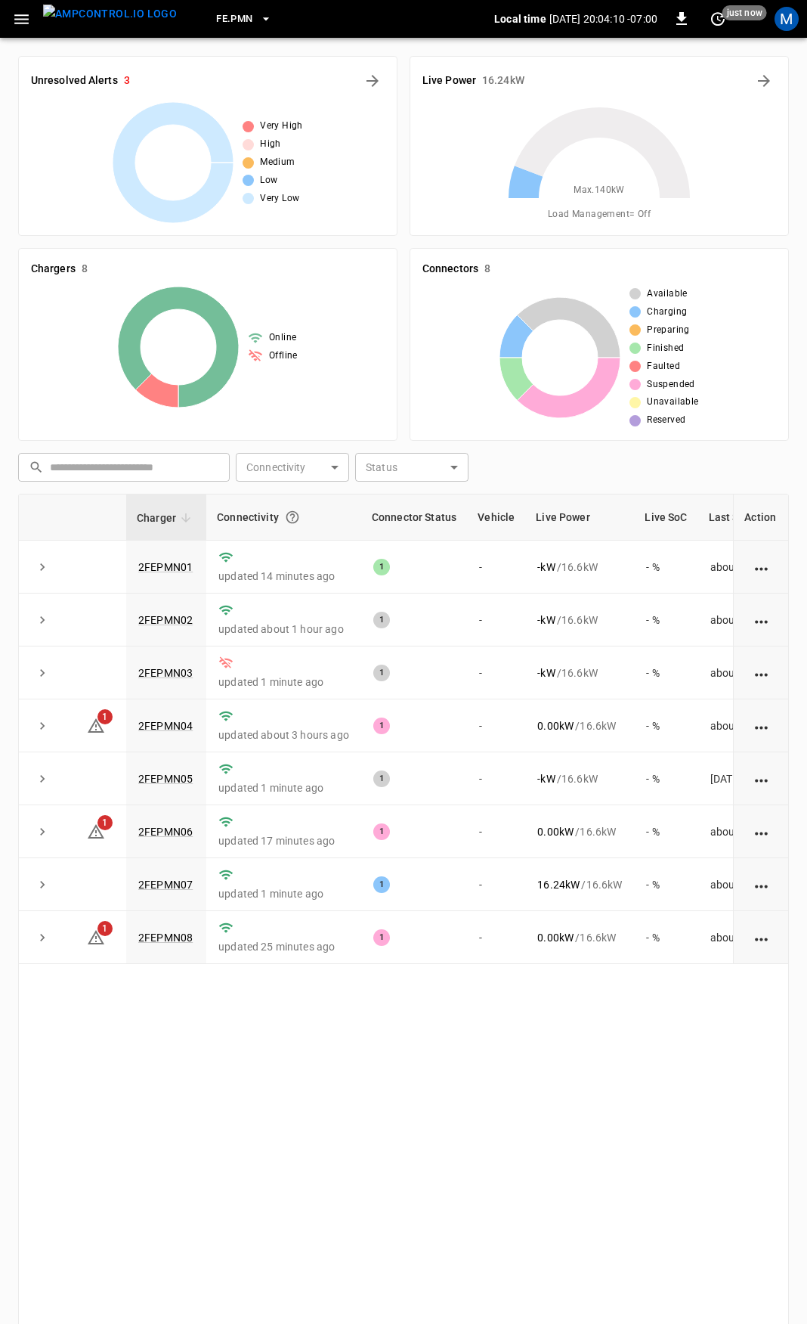
click at [796, 16] on div "M" at bounding box center [787, 19] width 24 height 24
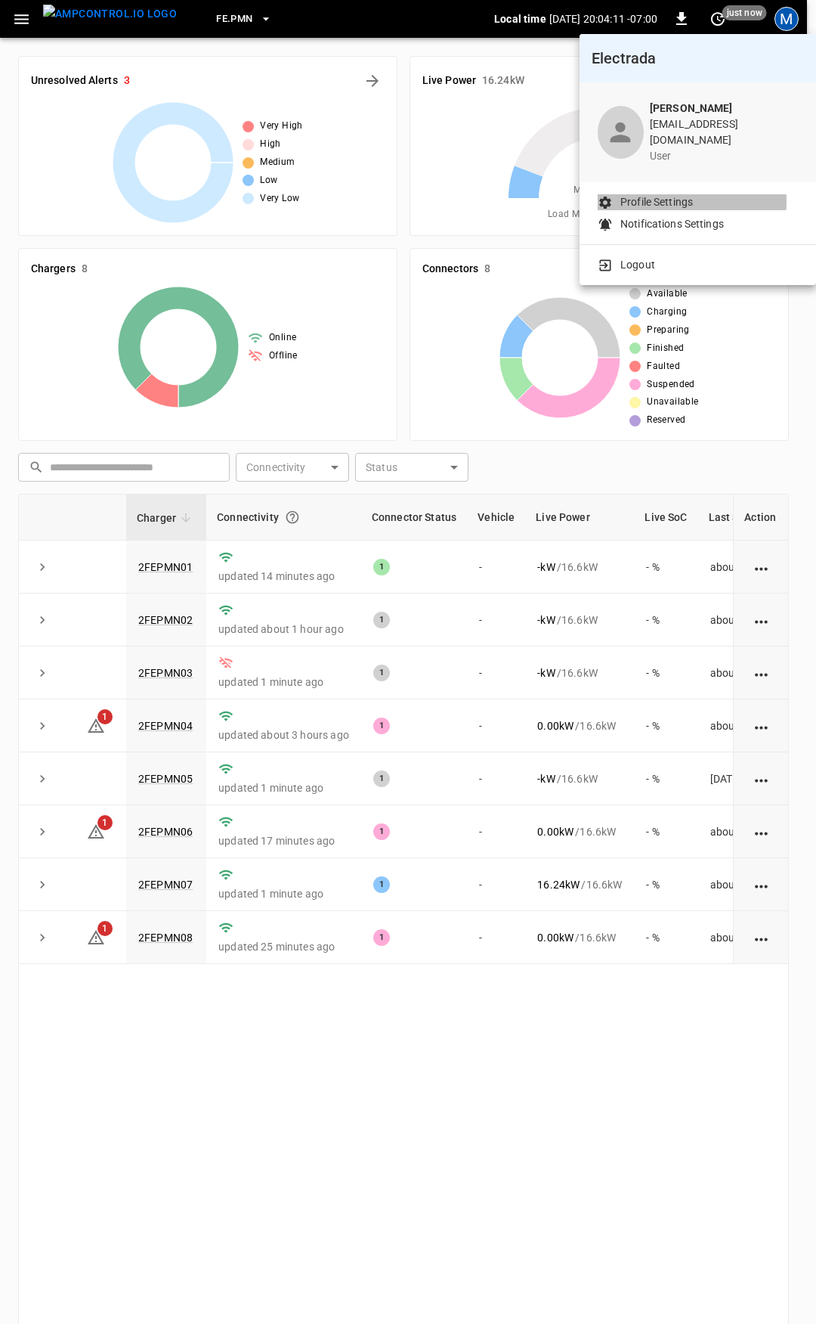
click at [642, 194] on p "Profile Settings" at bounding box center [657, 202] width 73 height 16
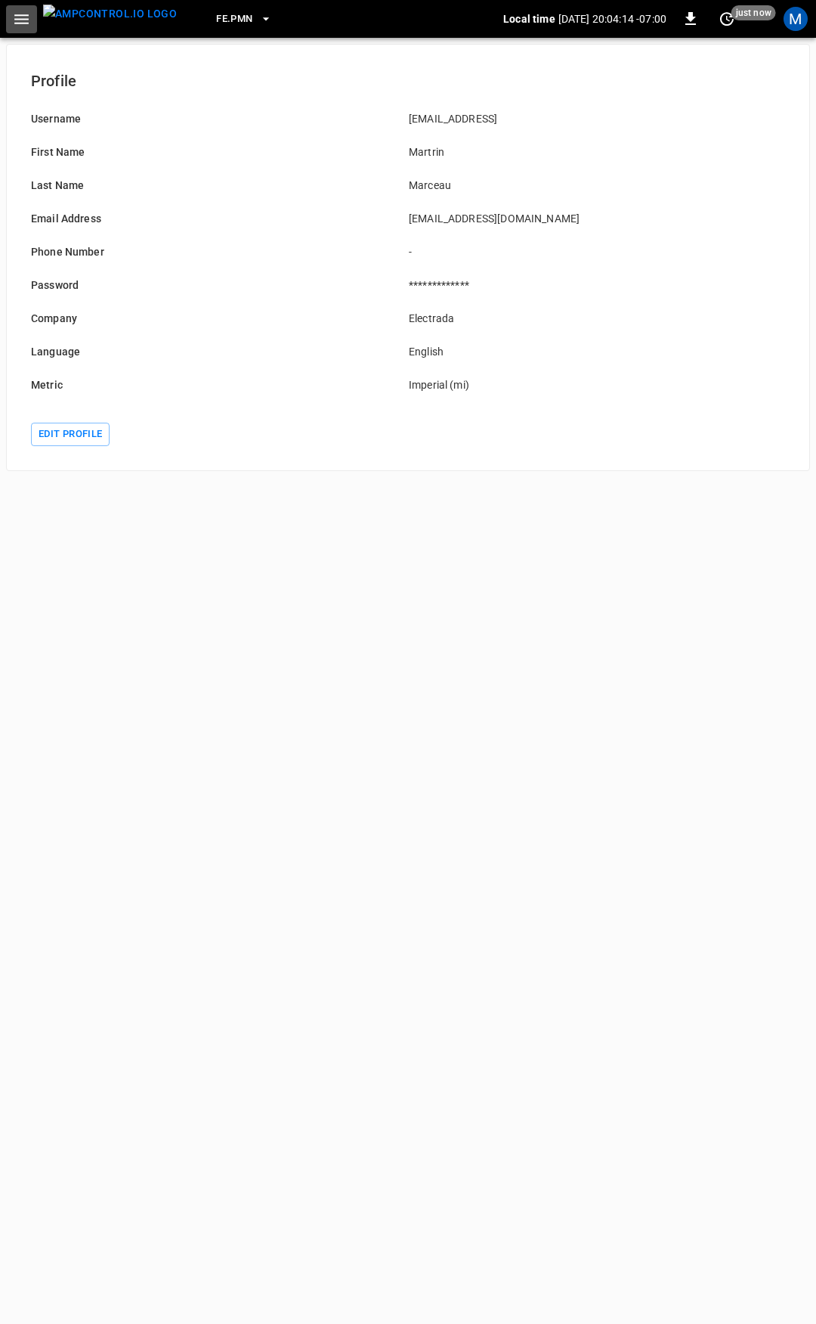
click at [25, 27] on icon "button" at bounding box center [21, 19] width 19 height 19
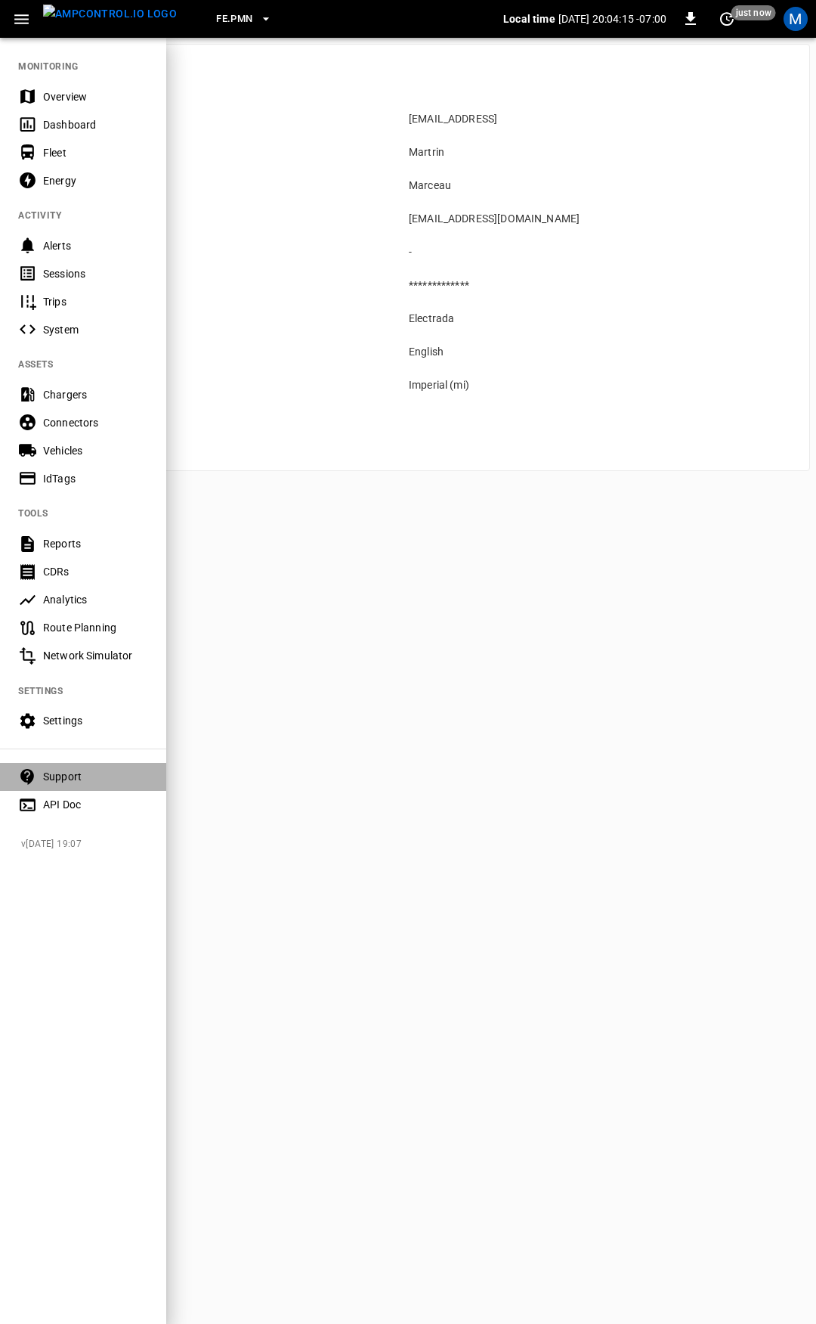
click at [67, 778] on div "Support" at bounding box center [95, 776] width 105 height 15
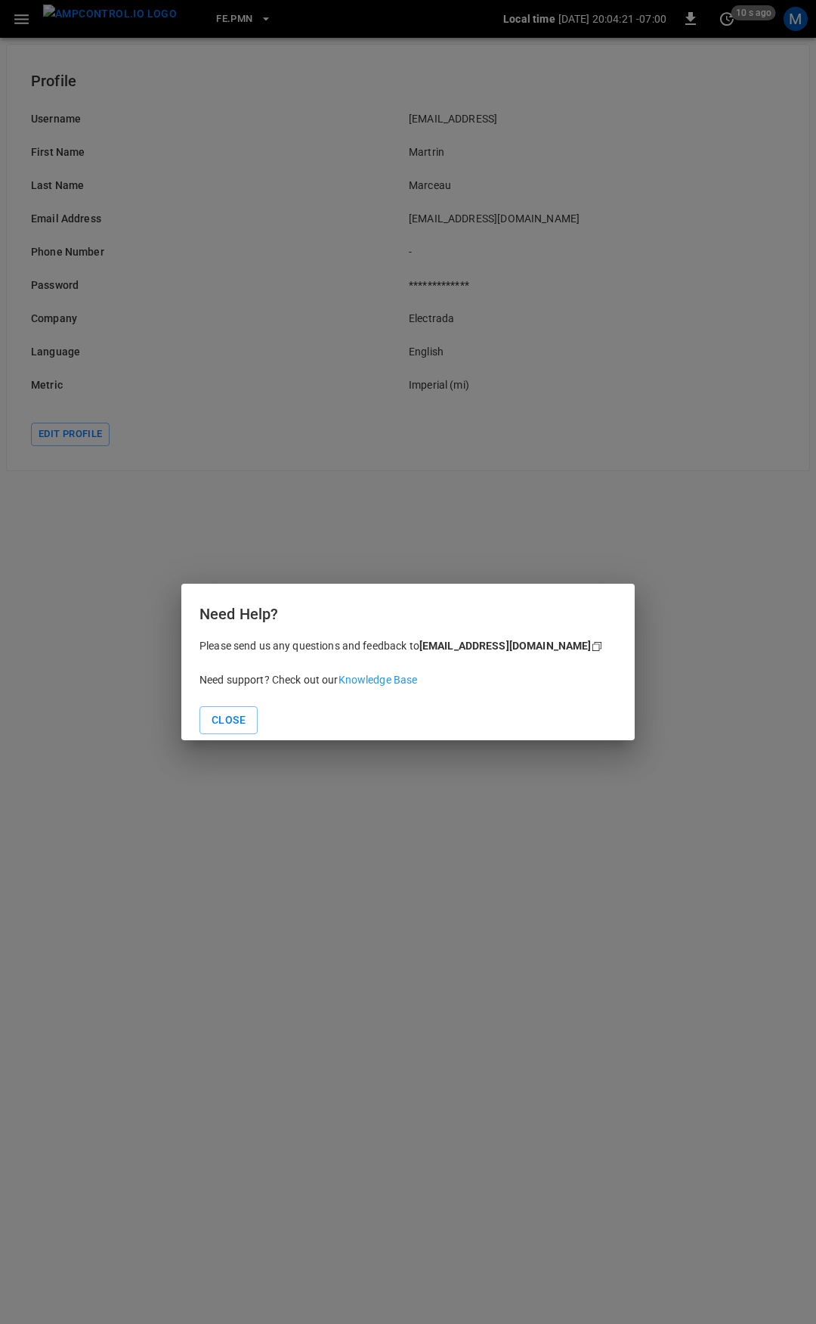
click at [373, 681] on link "Knowledge Base" at bounding box center [378, 680] width 79 height 12
